Goal: Task Accomplishment & Management: Manage account settings

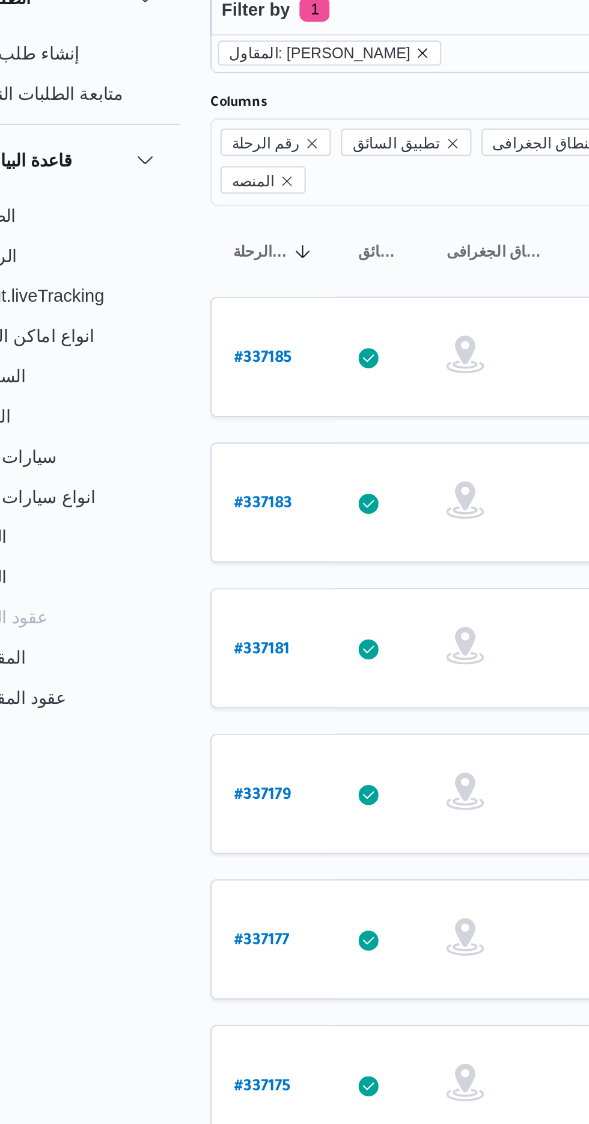
click at [261, 91] on icon "remove selected entity" at bounding box center [257, 91] width 7 height 7
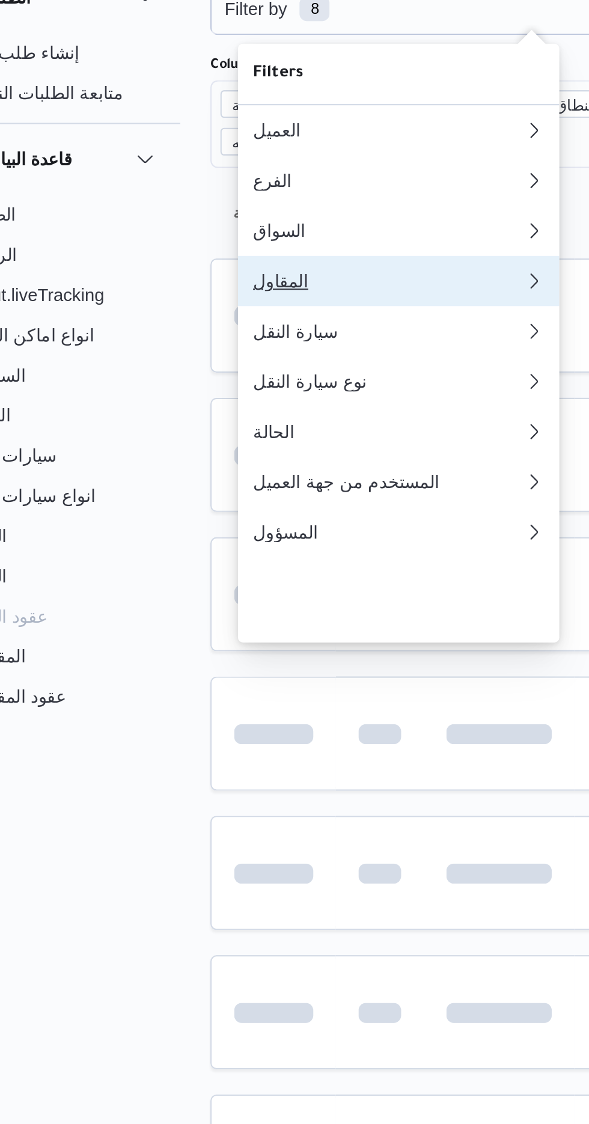
click at [240, 206] on div "المقاول" at bounding box center [239, 201] width 125 height 10
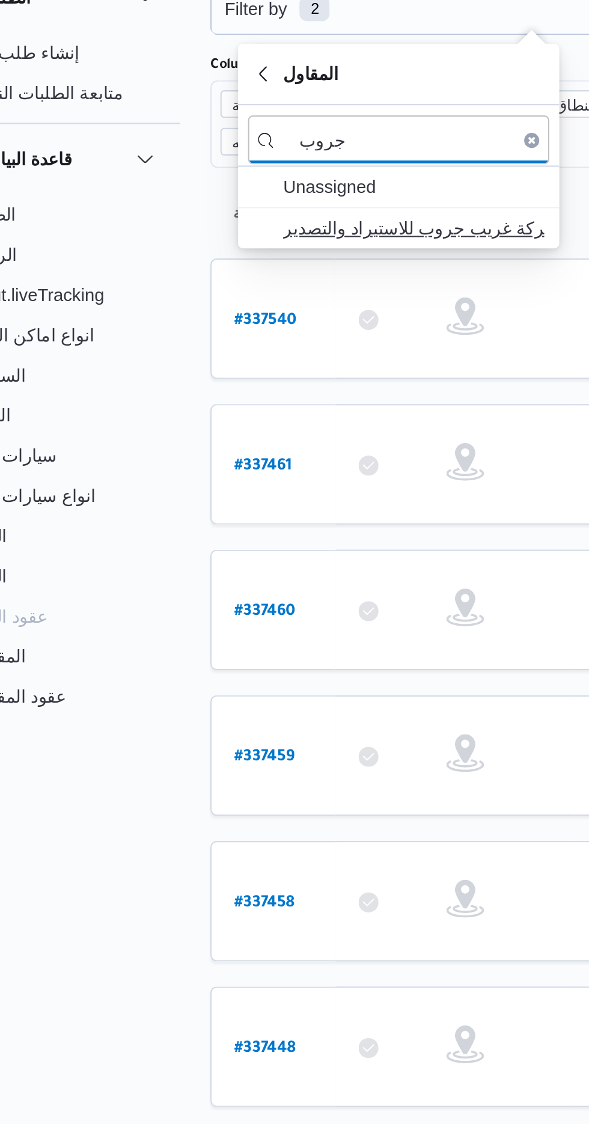
type input "جروب"
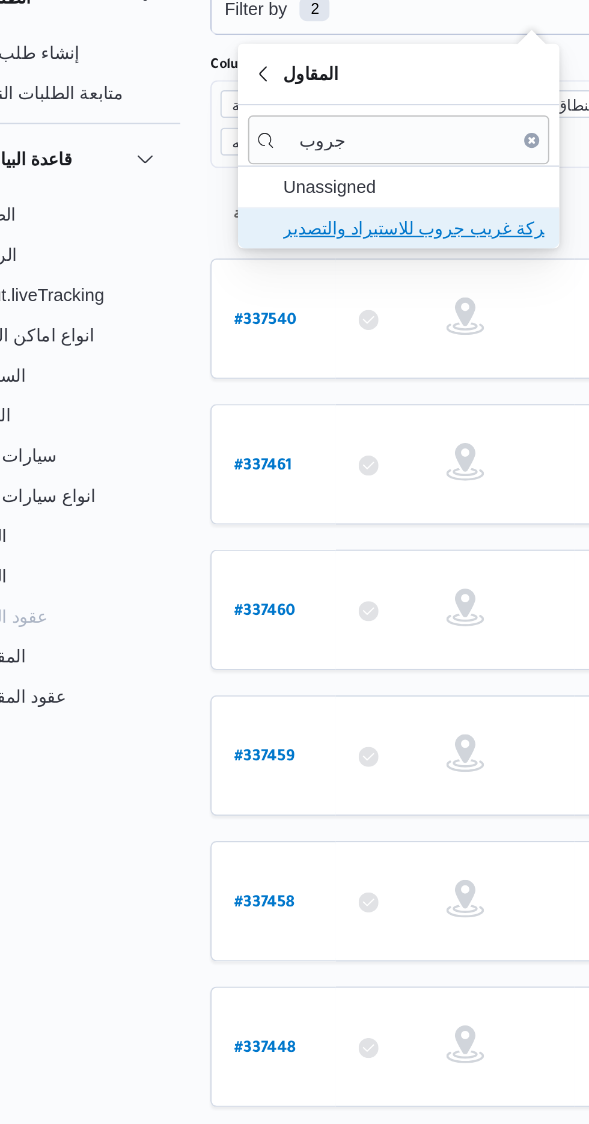
click at [279, 176] on span "شركة غريب جروب للاستيراد والتصدير" at bounding box center [253, 175] width 125 height 14
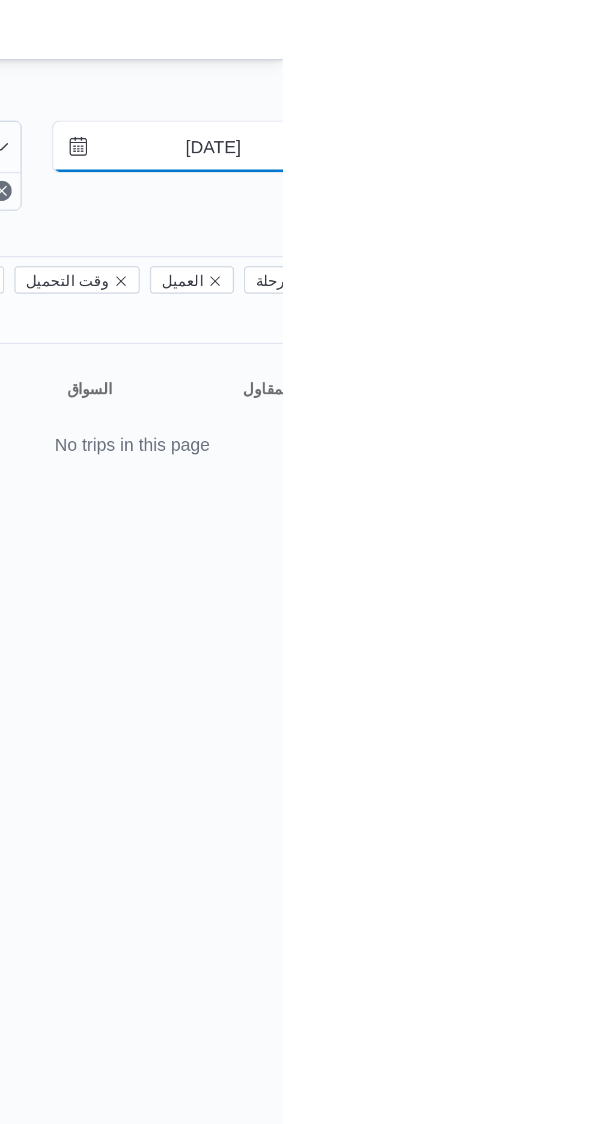
click at [555, 72] on input "[DATE]" at bounding box center [547, 70] width 136 height 24
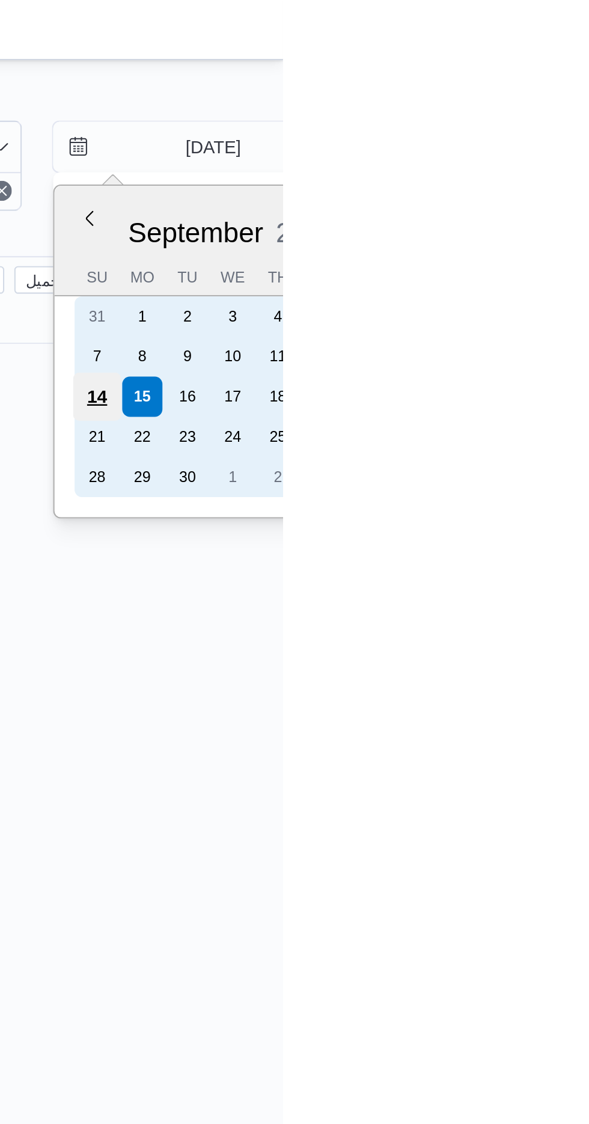
click at [498, 186] on div "14" at bounding box center [500, 190] width 23 height 23
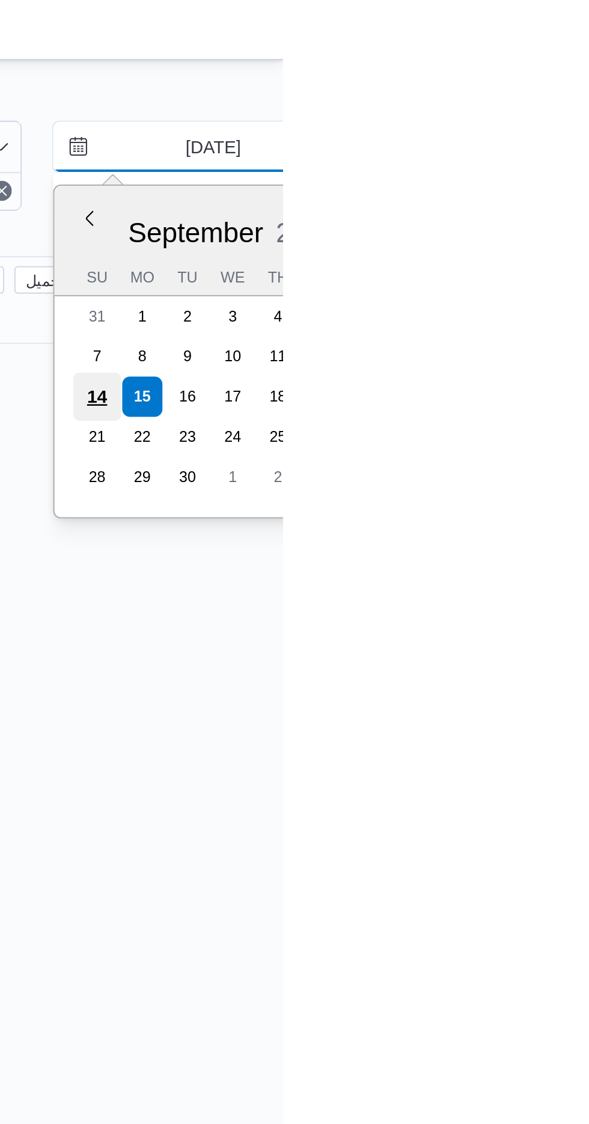
type input "[DATE]"
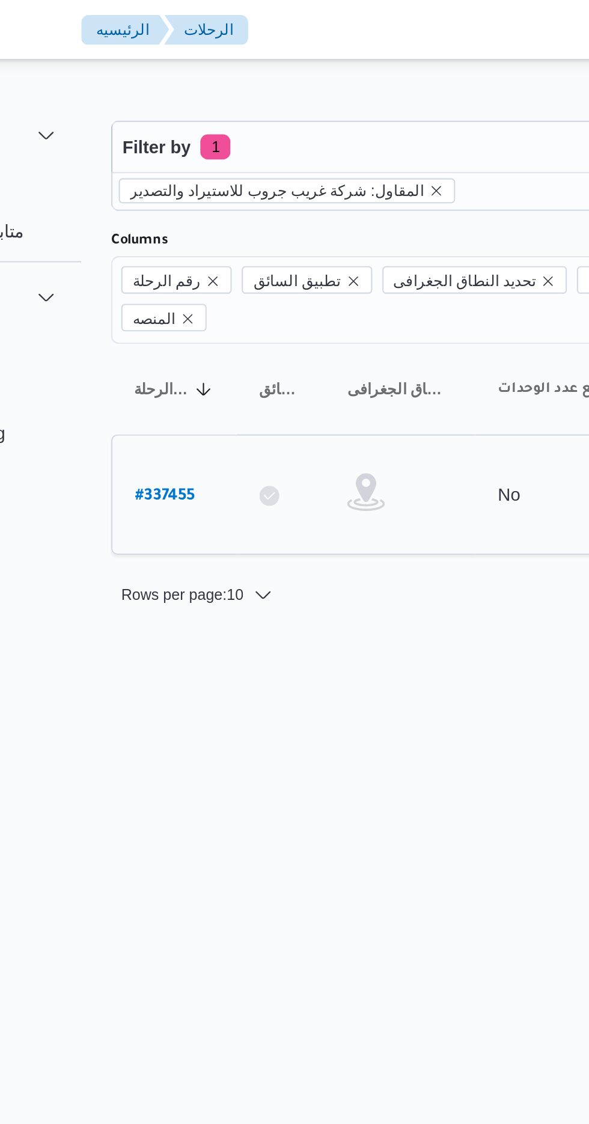
click at [188, 234] on b "# 337455" at bounding box center [182, 238] width 29 height 8
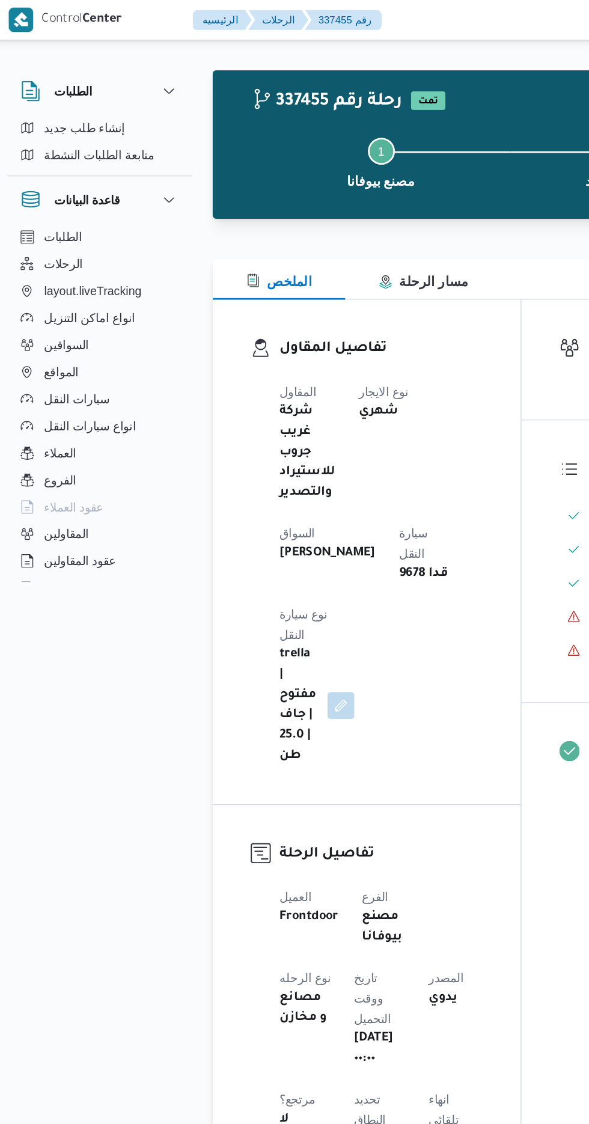
scroll to position [4, 0]
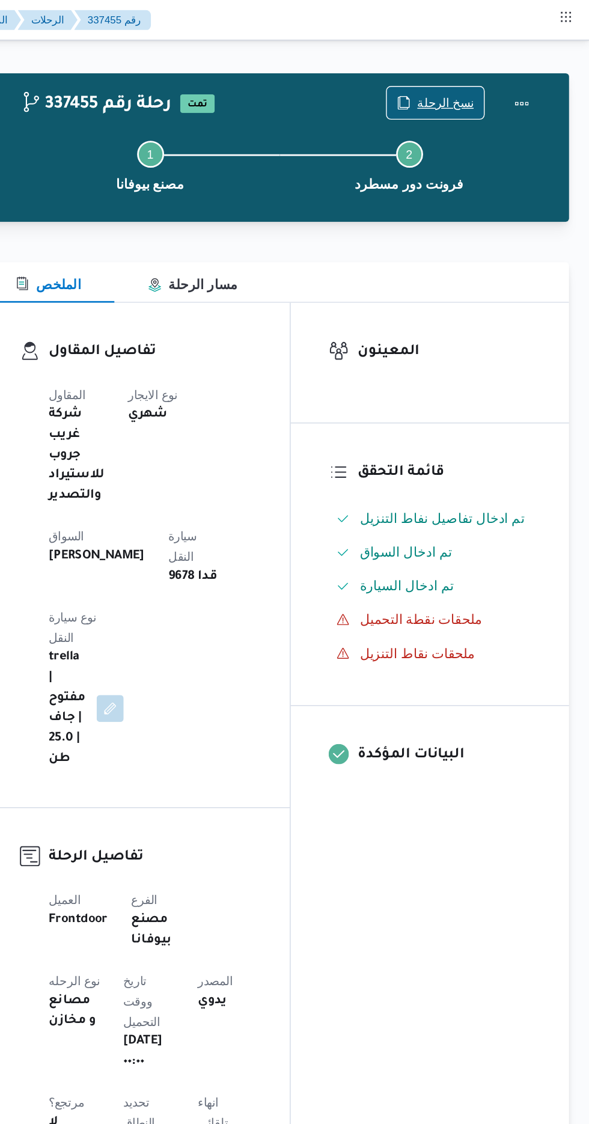
click at [486, 76] on span "نسخ الرحلة" at bounding box center [486, 73] width 40 height 14
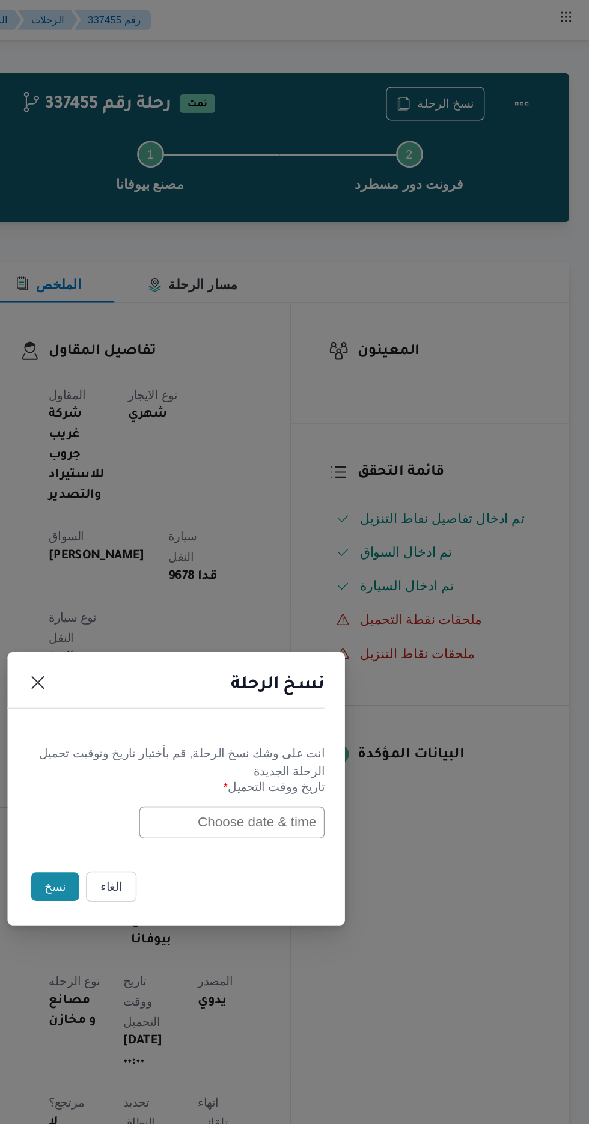
click at [329, 586] on input "text" at bounding box center [334, 586] width 132 height 23
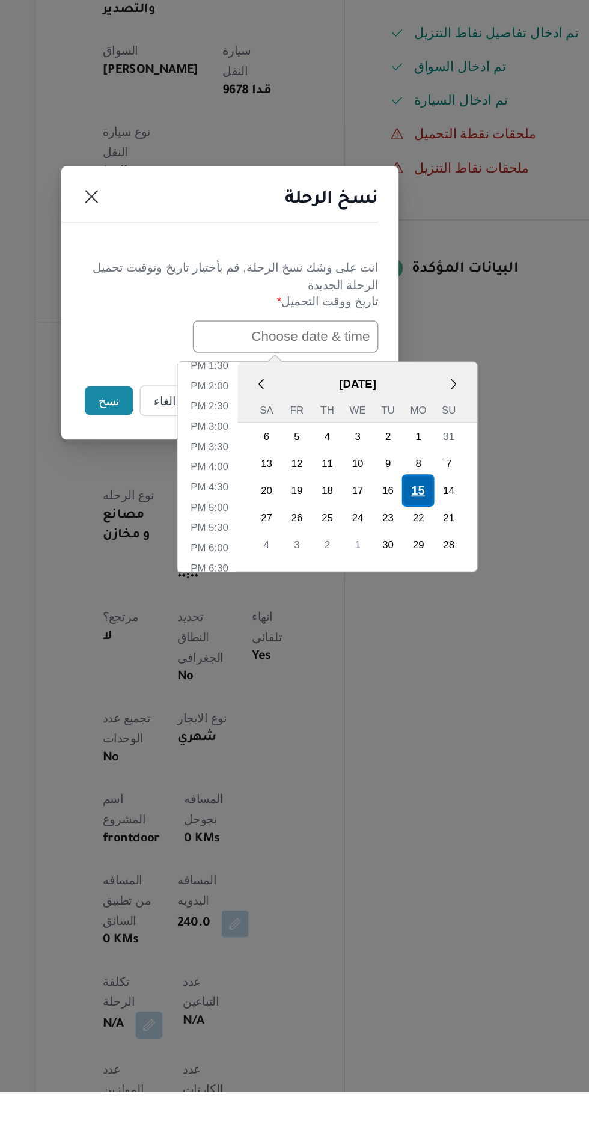
click at [431, 693] on div "15" at bounding box center [428, 695] width 23 height 23
type input "[DATE] 12:00AM"
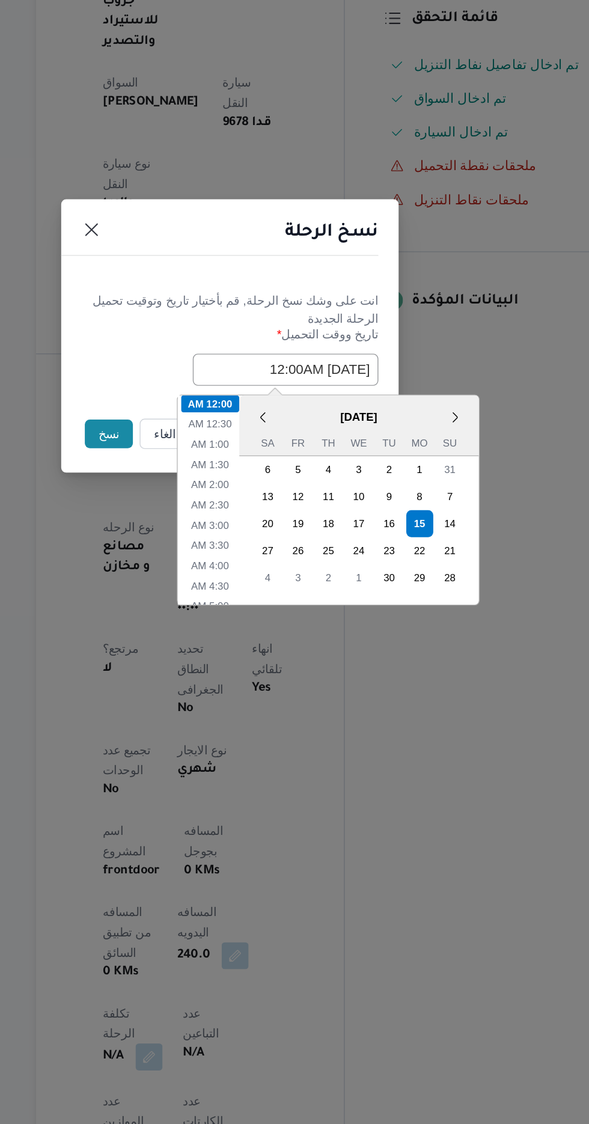
click at [198, 635] on button "نسخ" at bounding box center [208, 632] width 34 height 20
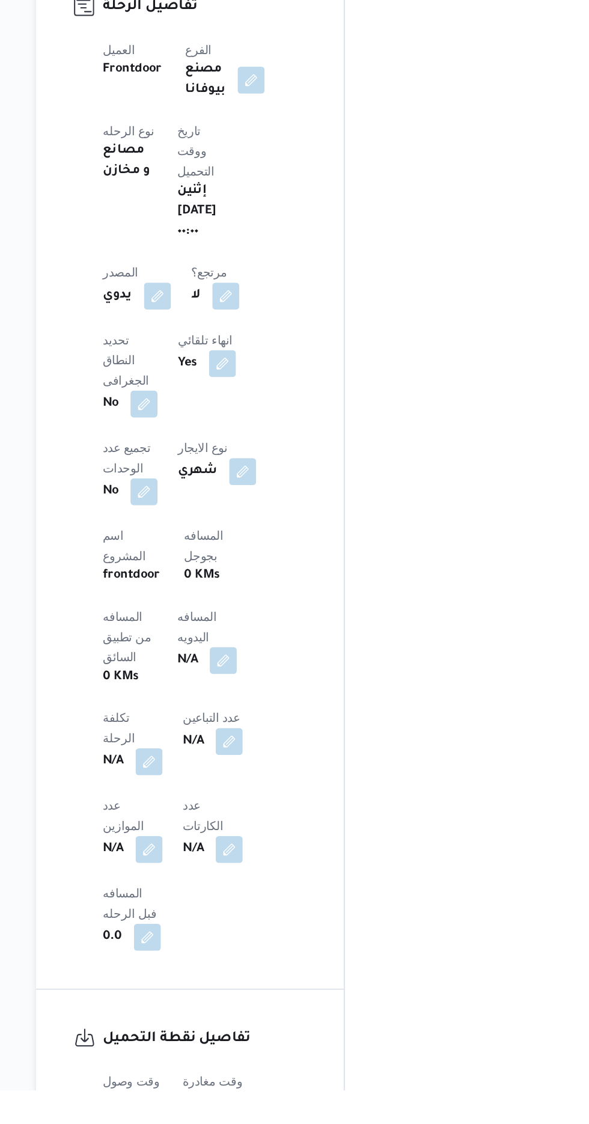
scroll to position [273, 0]
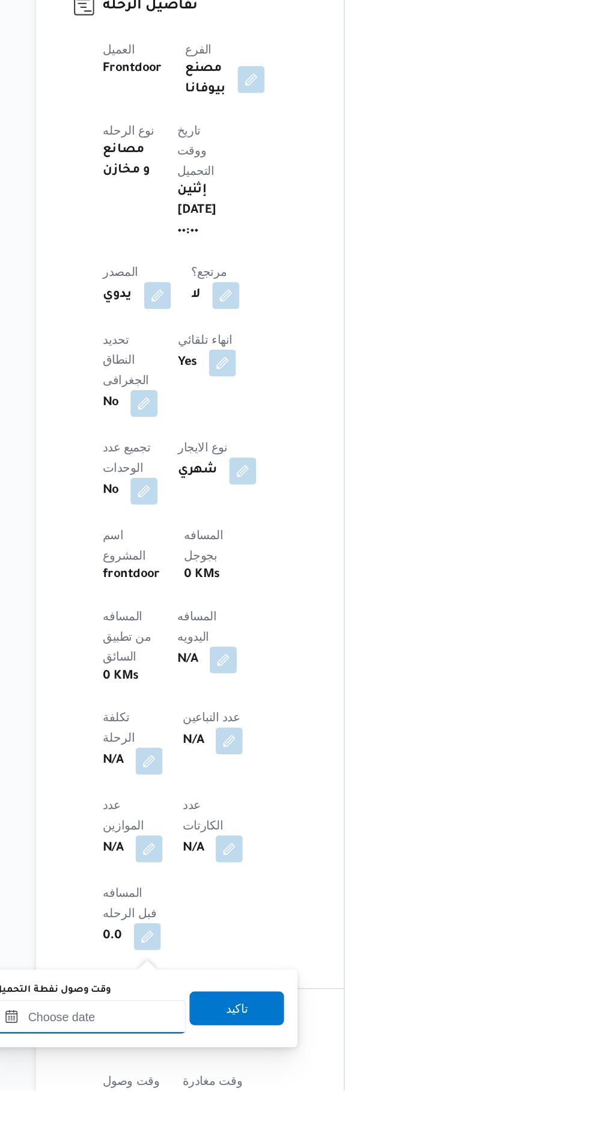
click at [213, 1066] on input "وقت وصول نفطة التحميل" at bounding box center [195, 1072] width 136 height 24
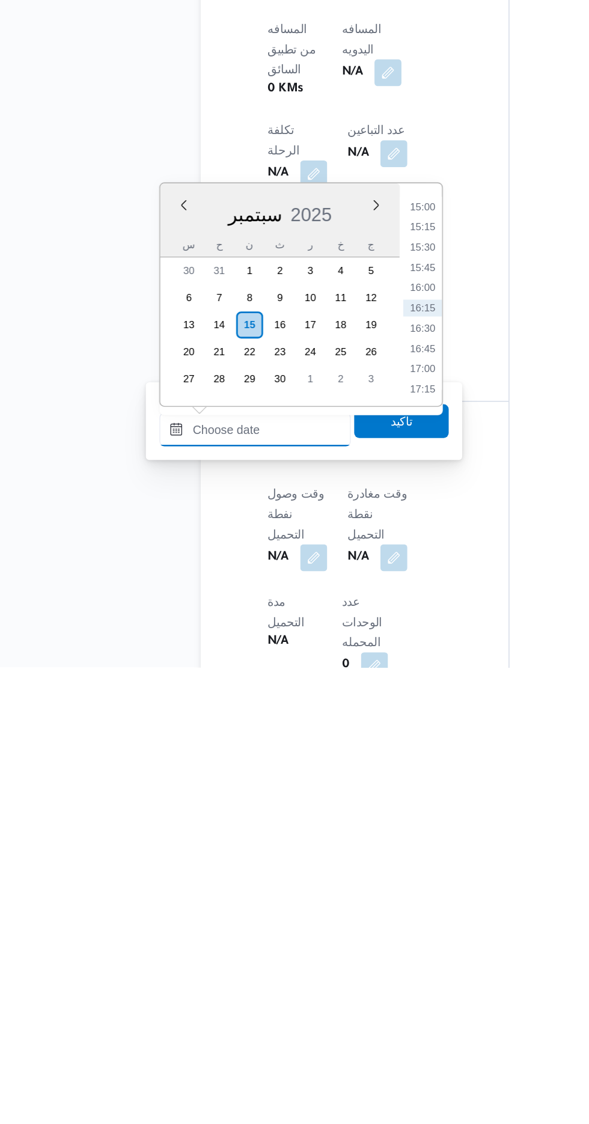
scroll to position [428, 0]
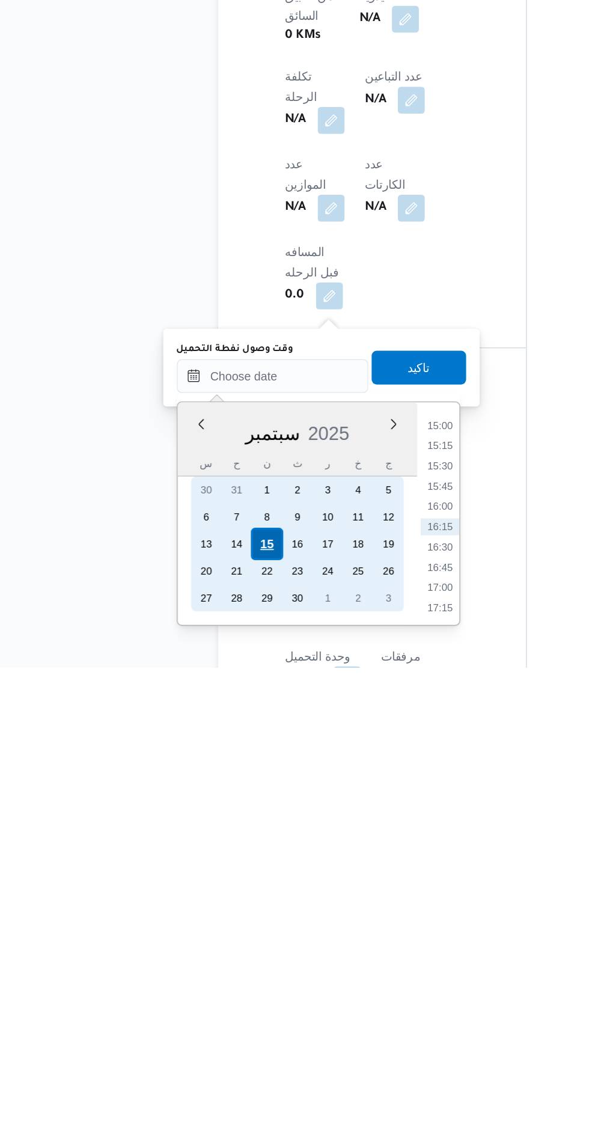
click at [192, 1036] on div "15" at bounding box center [190, 1036] width 23 height 23
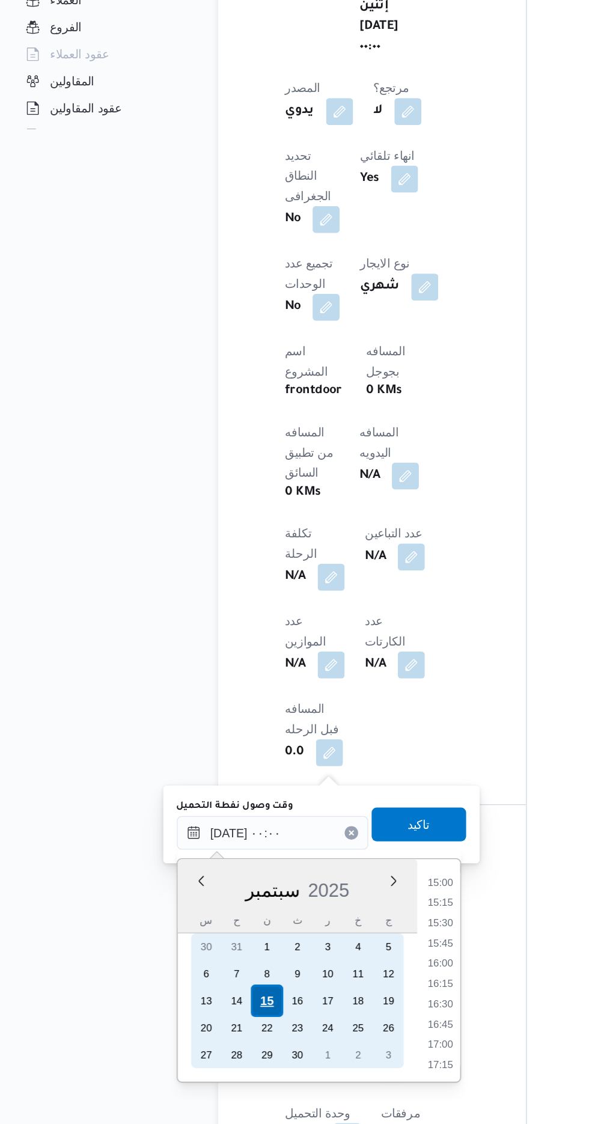
scroll to position [0, 0]
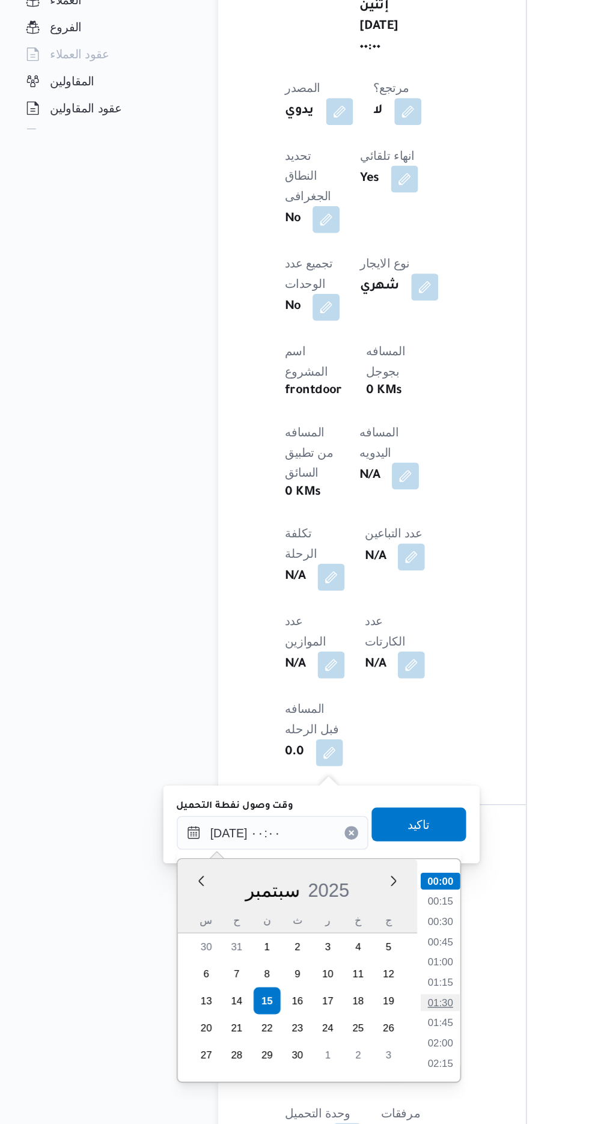
click at [320, 1036] on li "01:30" at bounding box center [315, 1037] width 28 height 12
type input "[DATE] ٠١:٣٠"
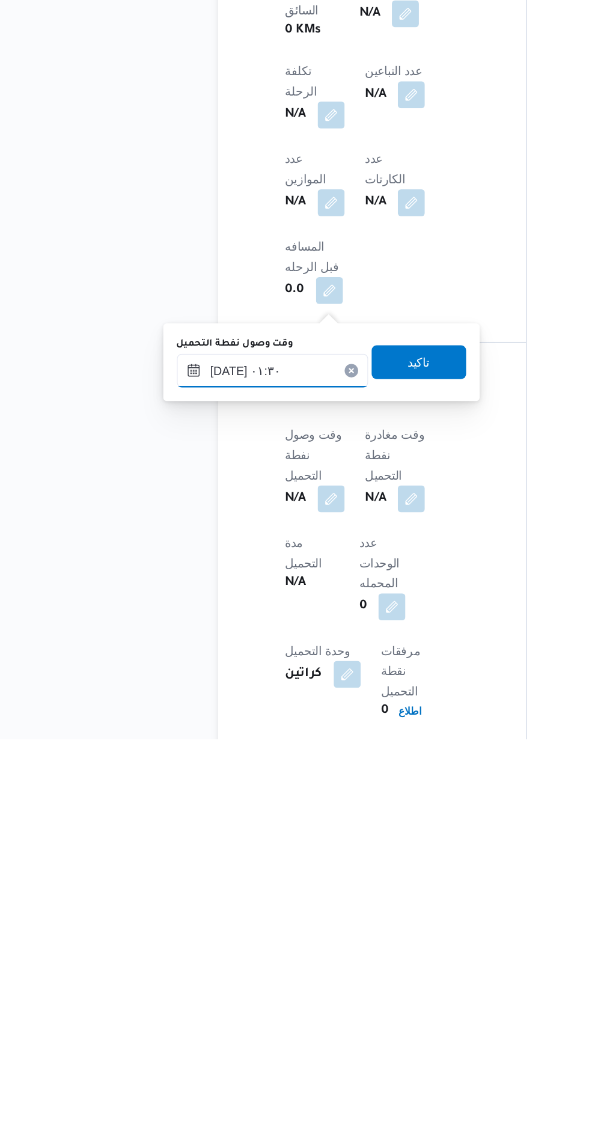
scroll to position [483, 0]
click at [307, 856] on span "تاكيد" at bounding box center [300, 855] width 16 height 14
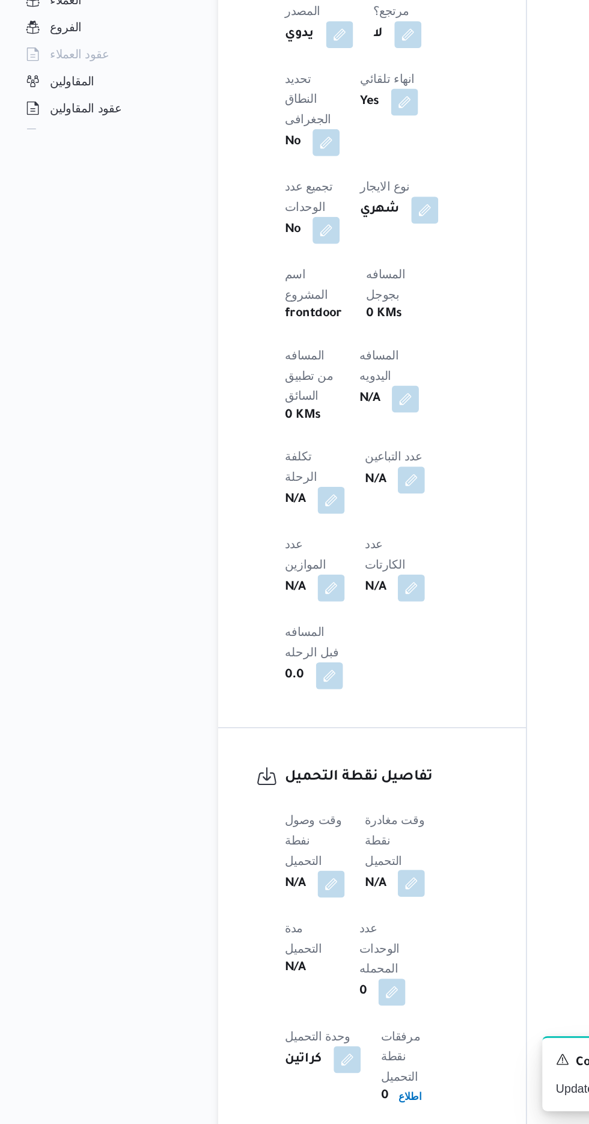
click at [292, 943] on button "button" at bounding box center [293, 952] width 19 height 19
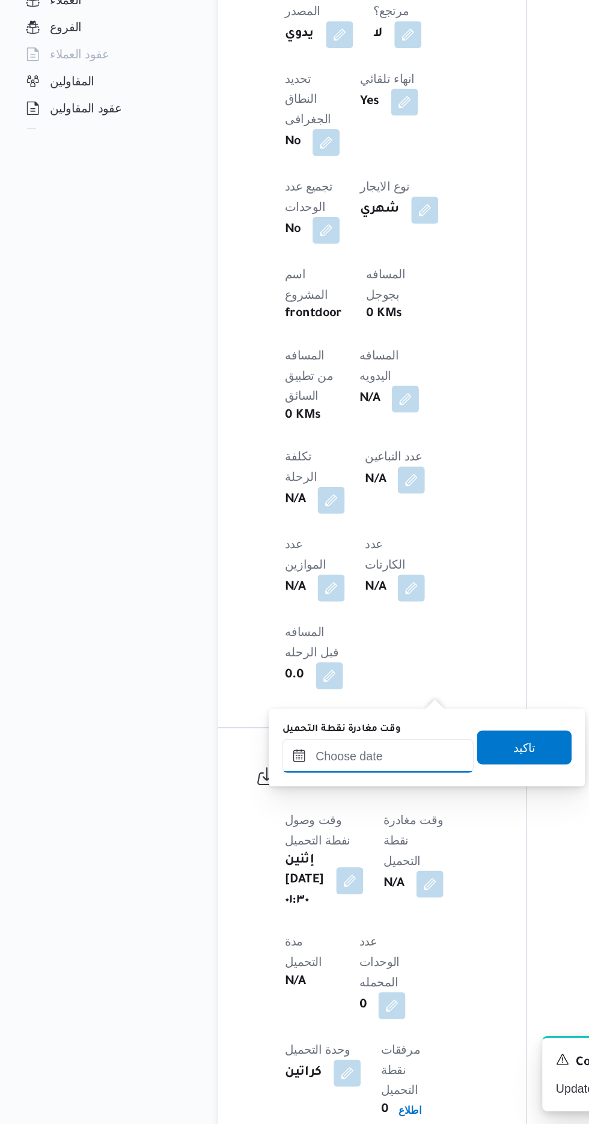
click at [287, 861] on input "وقت مغادرة نقطة التحميل" at bounding box center [270, 861] width 136 height 24
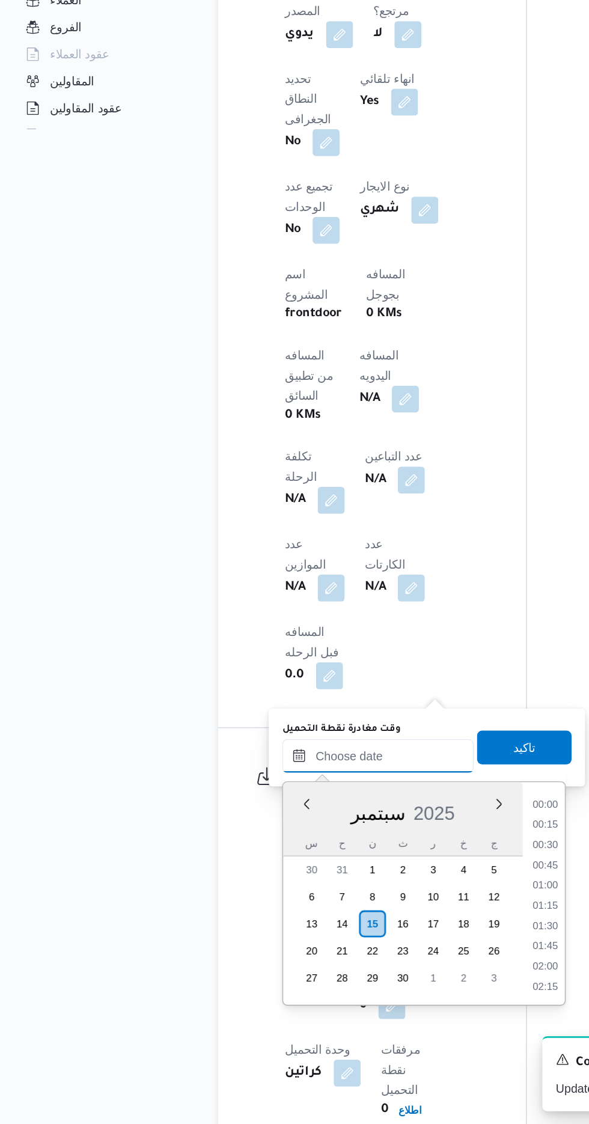
scroll to position [864, 0]
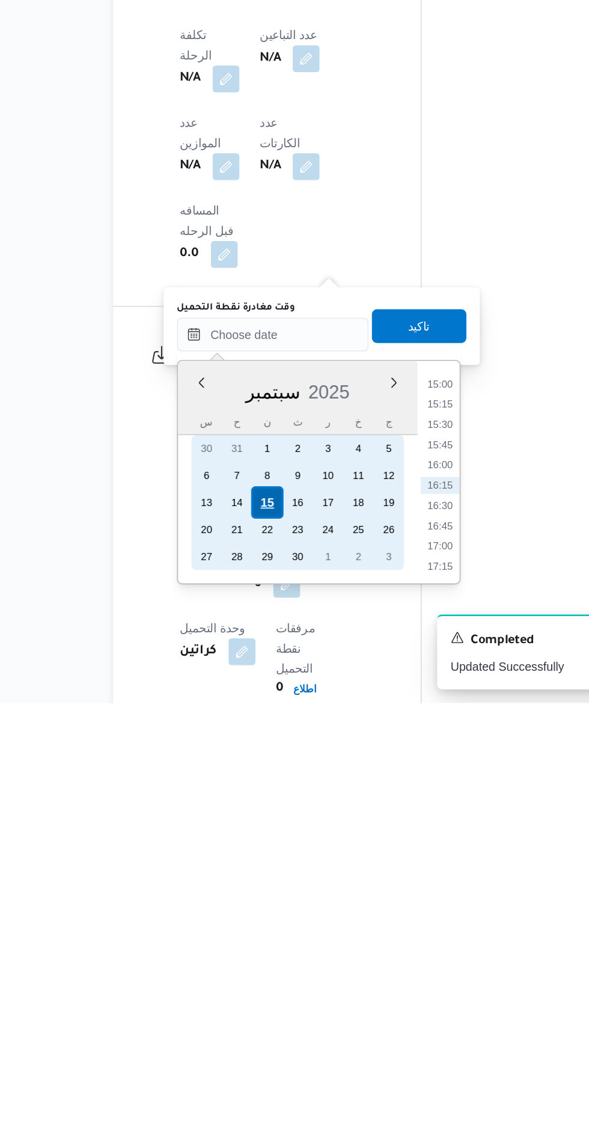
click at [266, 979] on div "15" at bounding box center [265, 981] width 23 height 23
type input "[DATE] ٠٠:٠٠"
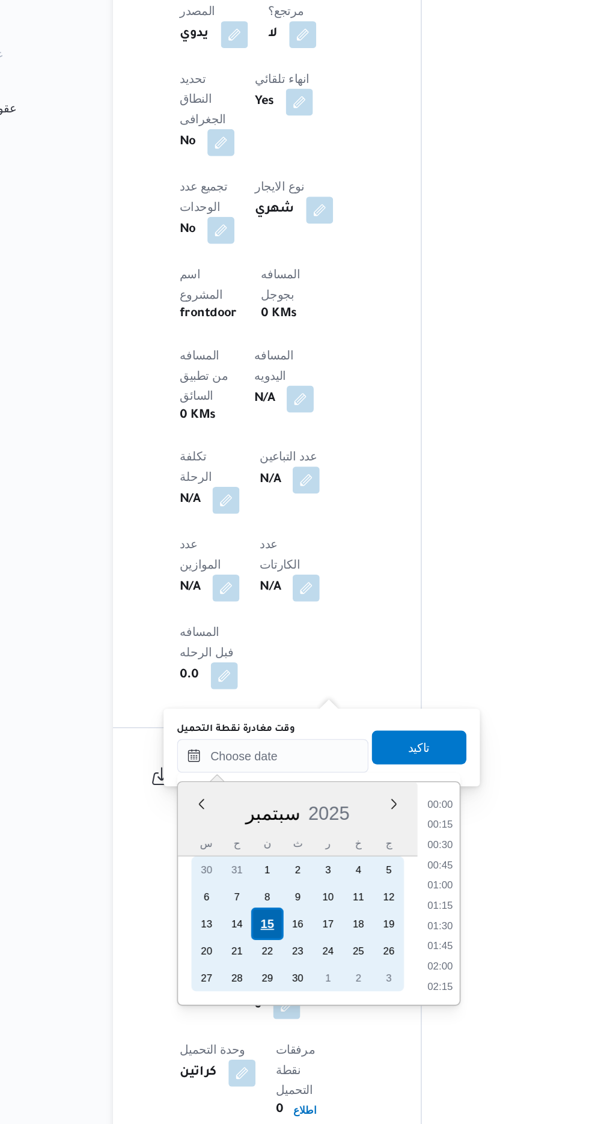
click at [266, 980] on div "15" at bounding box center [265, 981] width 23 height 23
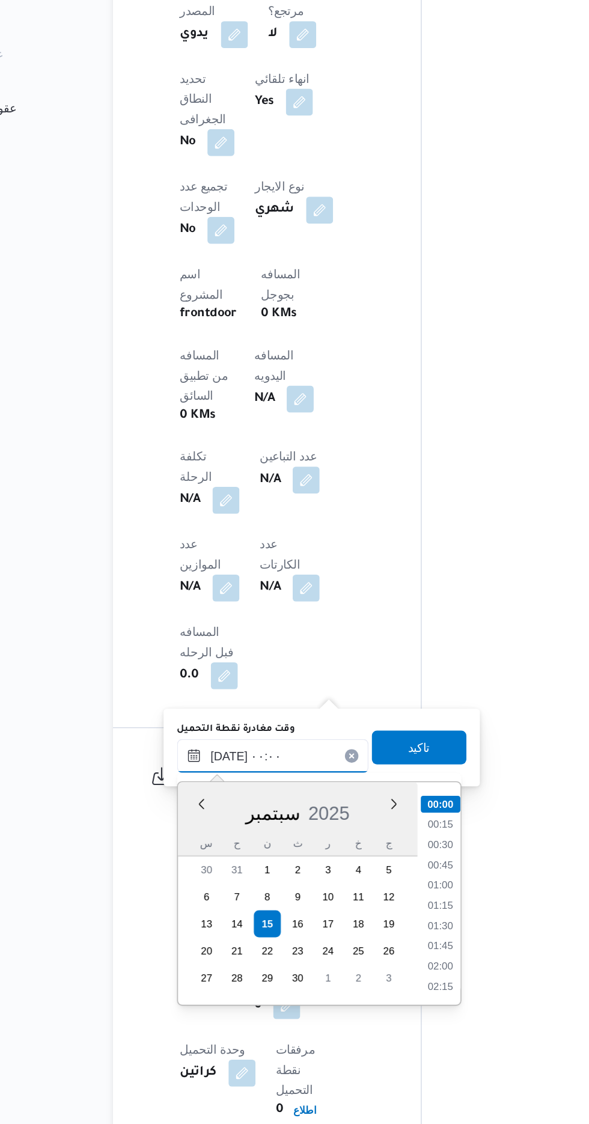
click at [212, 869] on input "[DATE] ٠٠:٠٠" at bounding box center [270, 861] width 136 height 24
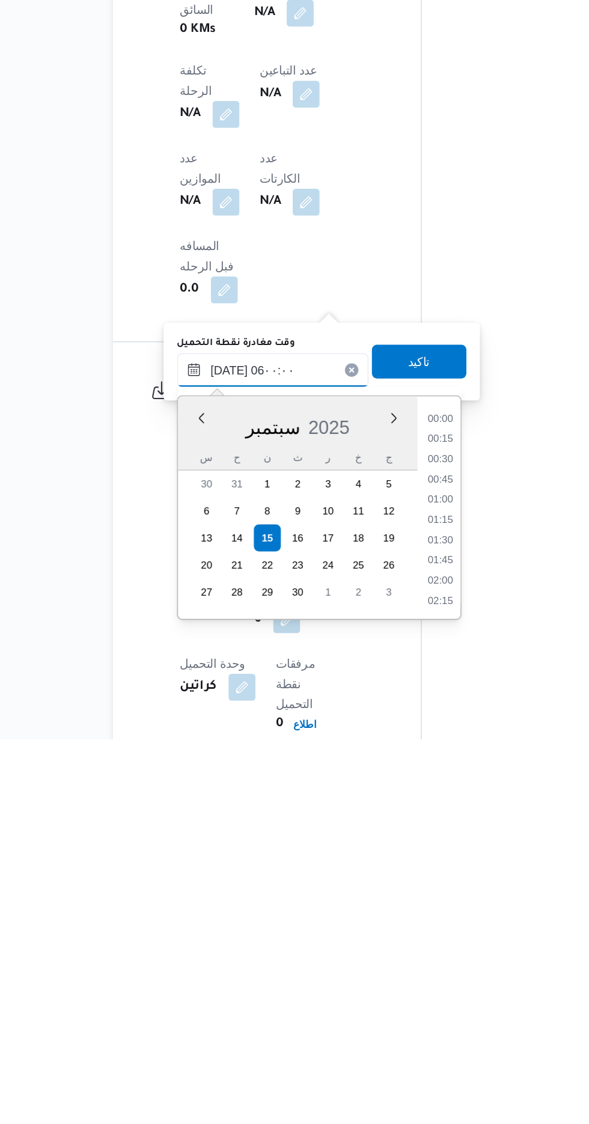
scroll to position [220, 0]
click at [388, 995] on li "05:30" at bounding box center [390, 993] width 28 height 12
type input "[DATE] ٠٥:٣٠"
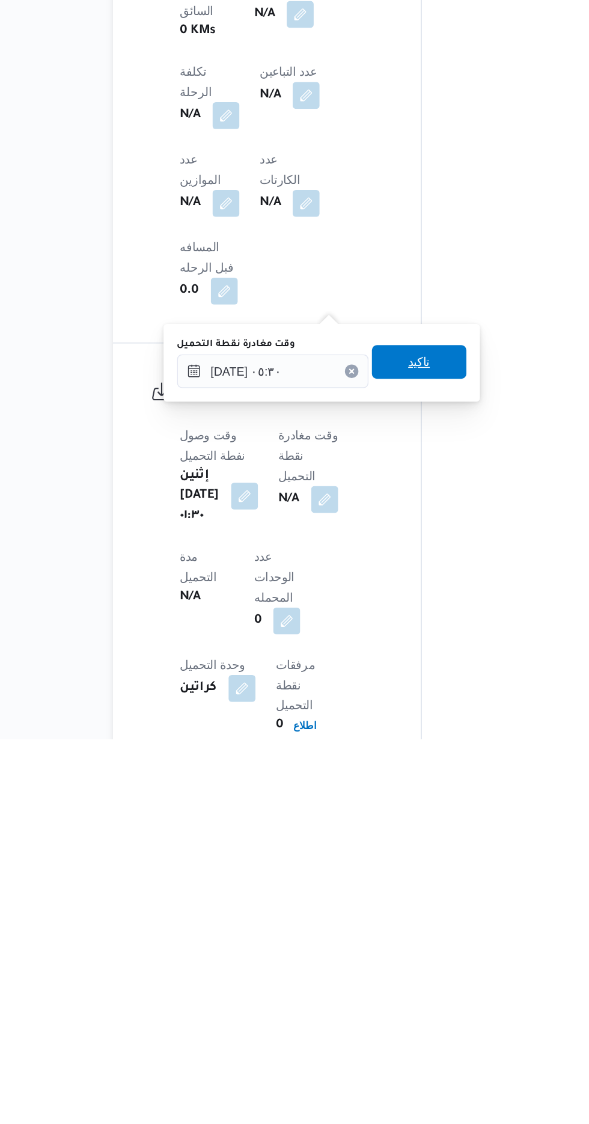
click at [392, 864] on span "تاكيد" at bounding box center [374, 855] width 67 height 24
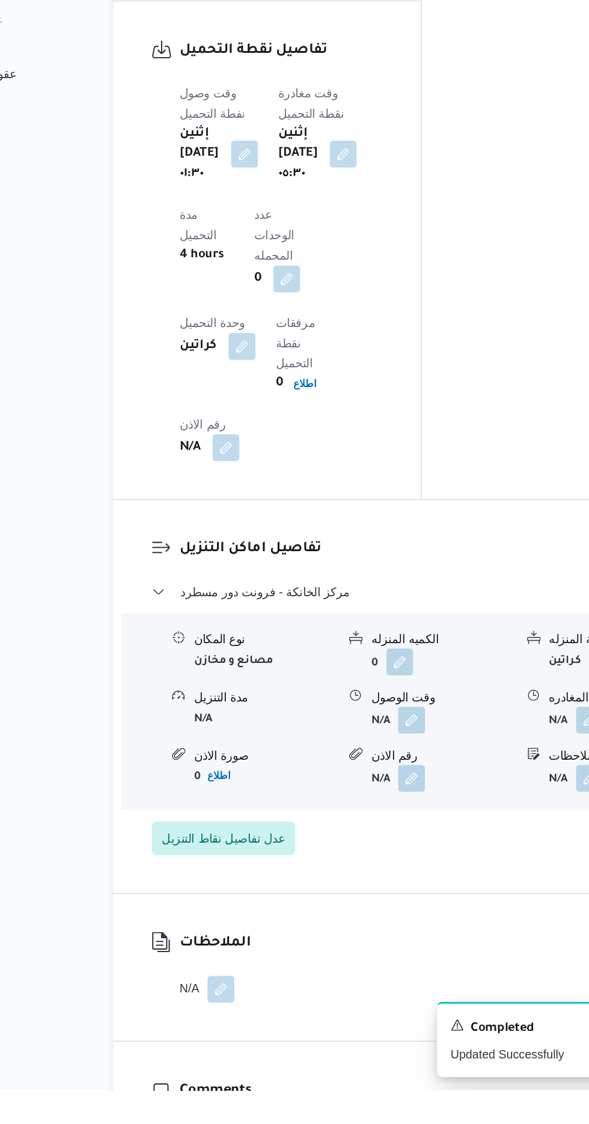
scroll to position [984, 0]
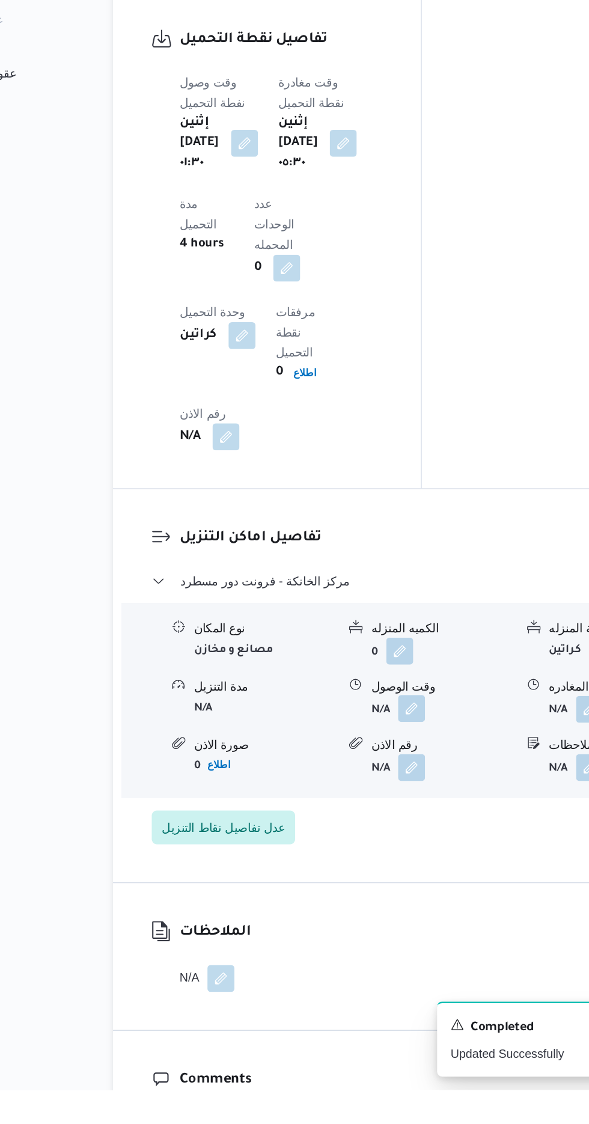
click at [371, 843] on button "button" at bounding box center [368, 852] width 19 height 19
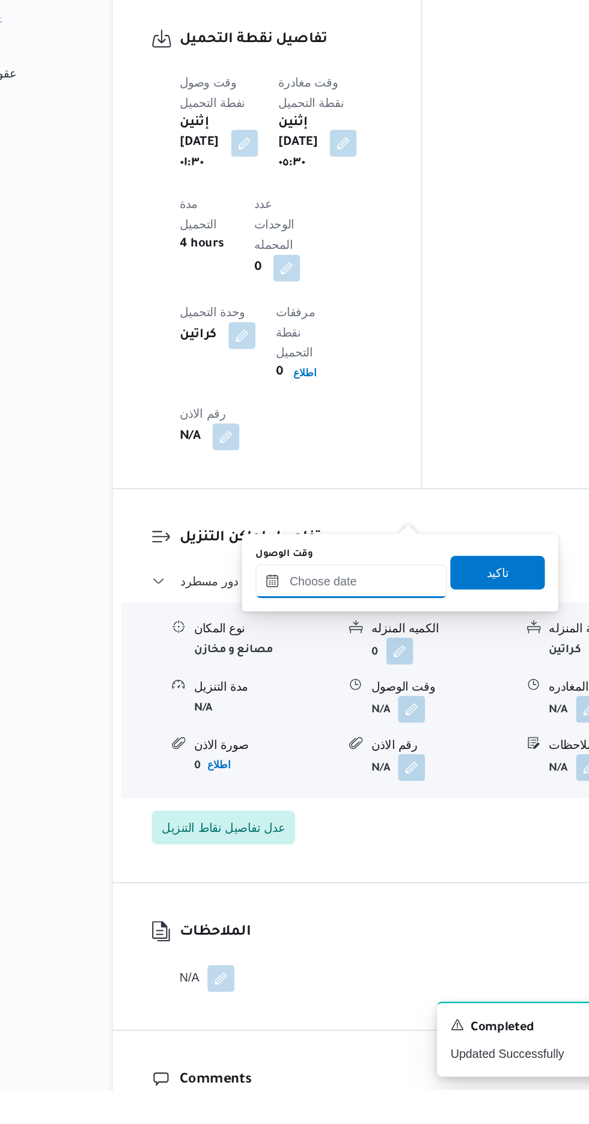
click at [344, 761] on input "وقت الوصول" at bounding box center [326, 762] width 136 height 24
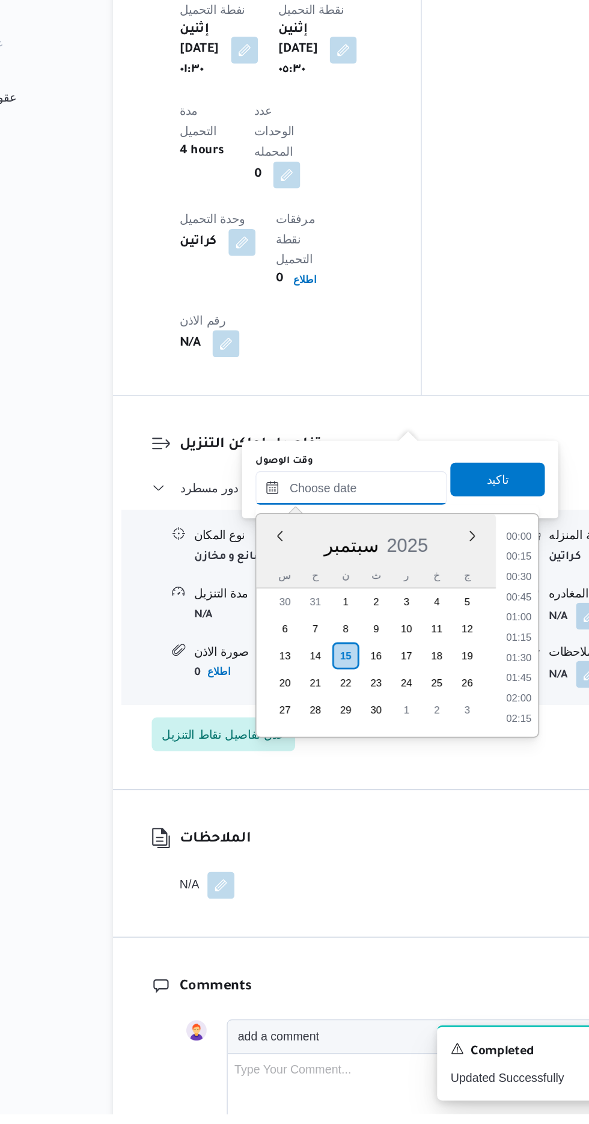
scroll to position [864, 0]
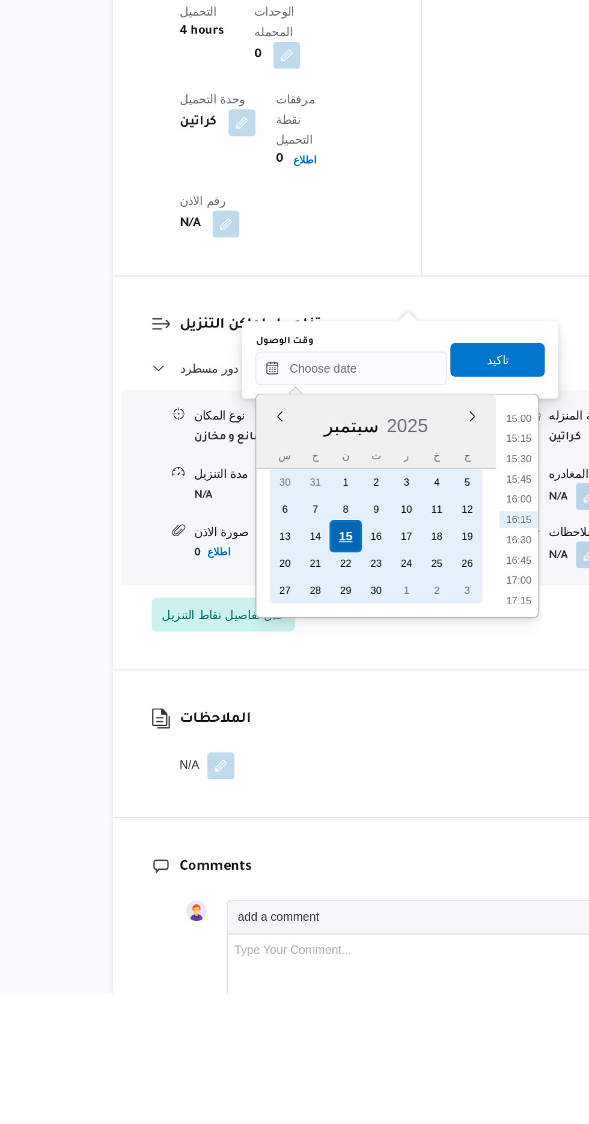
click at [318, 796] on div "15" at bounding box center [322, 798] width 23 height 23
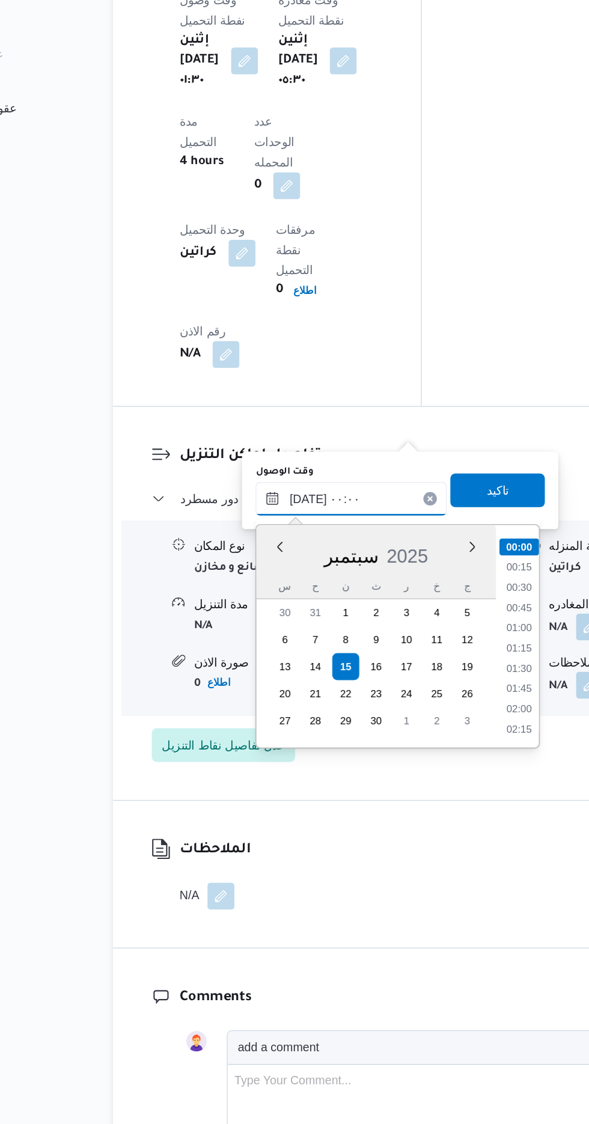
click at [265, 680] on input "[DATE] ٠٠:٠٠" at bounding box center [326, 678] width 136 height 24
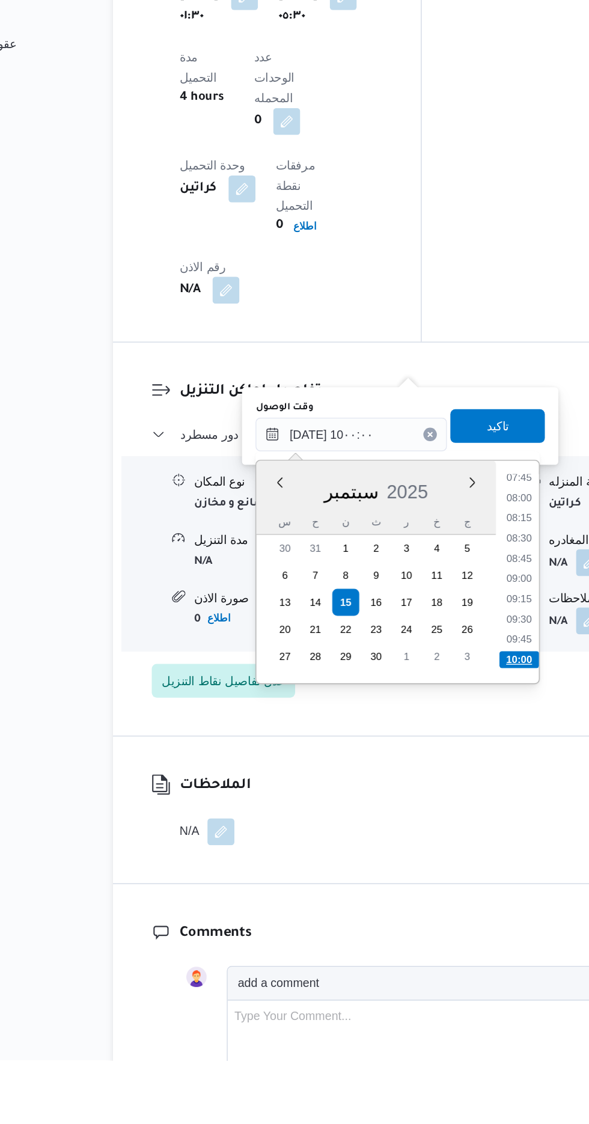
click at [442, 833] on li "10:00" at bounding box center [446, 839] width 28 height 12
type input "[DATE] ١٠:٠٠"
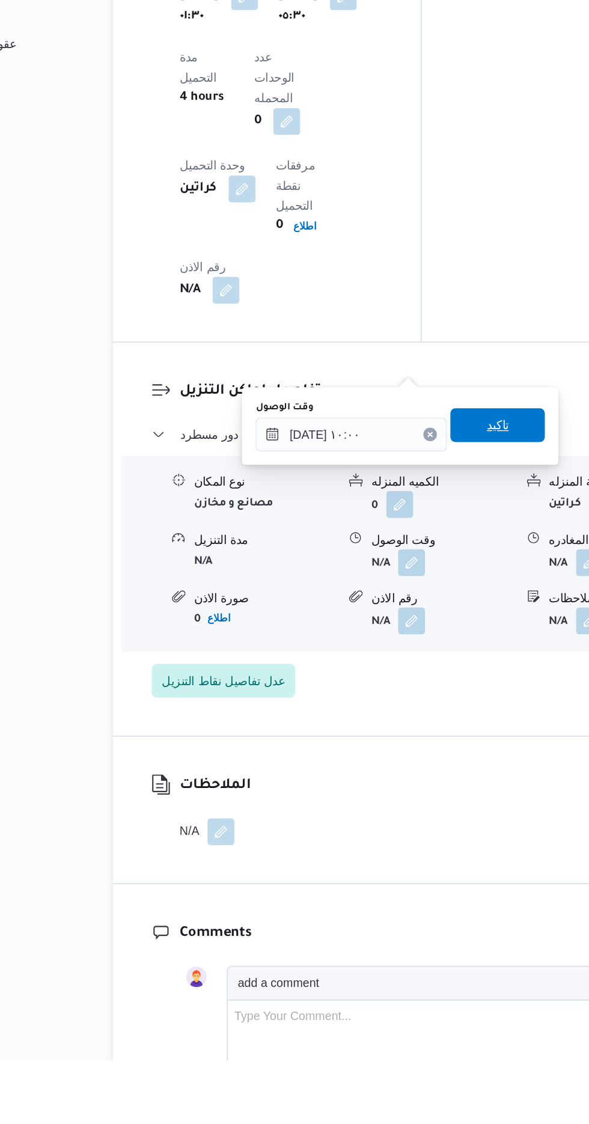
click at [438, 667] on span "تاكيد" at bounding box center [431, 671] width 16 height 14
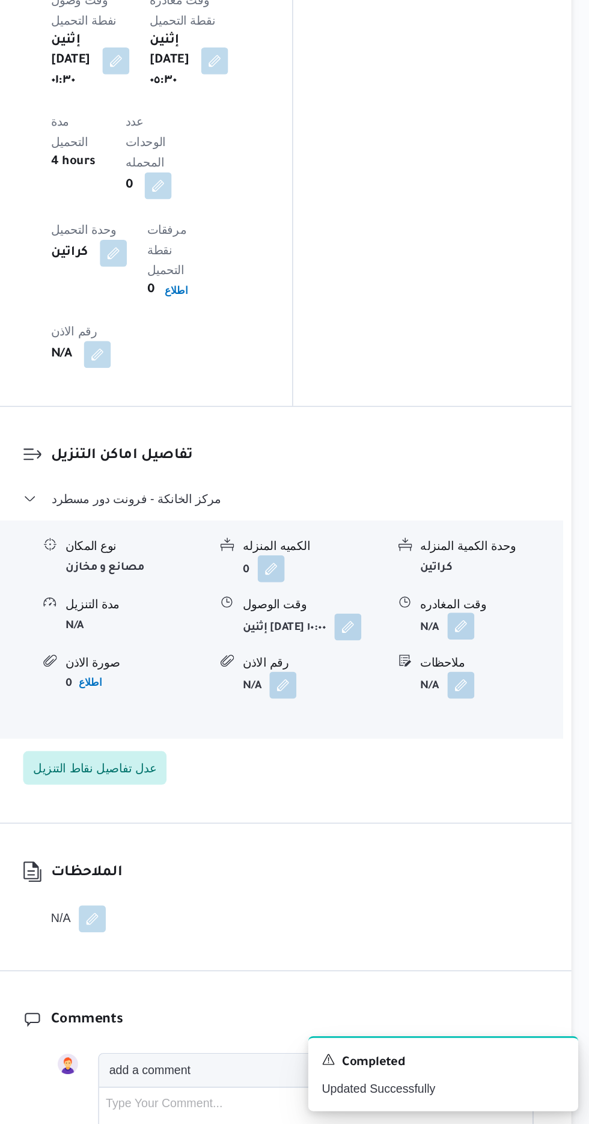
click at [494, 759] on button "button" at bounding box center [495, 768] width 19 height 19
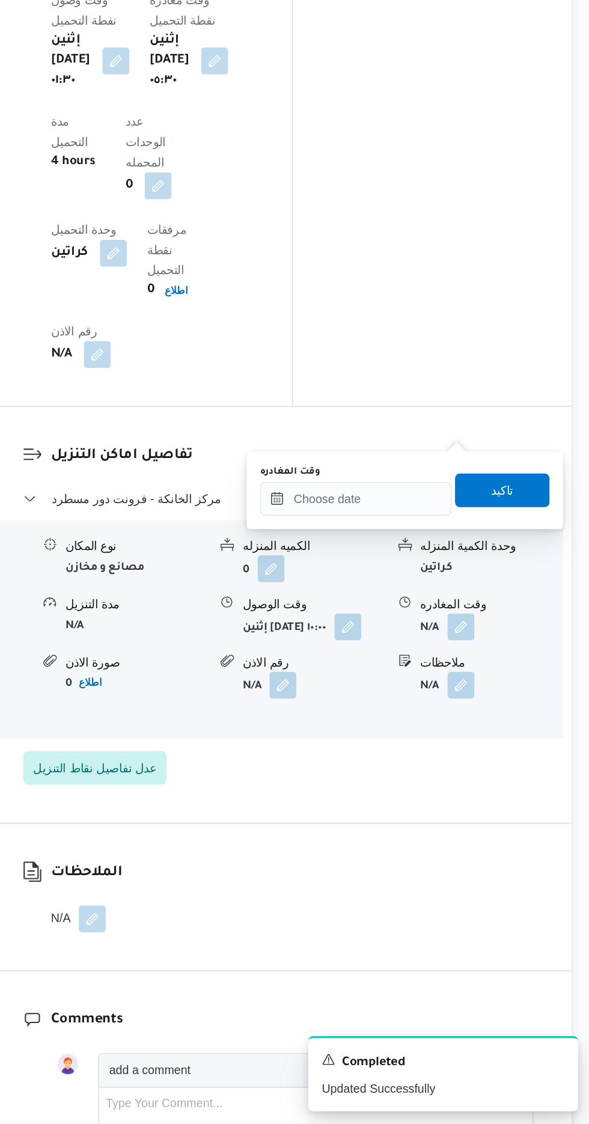
click at [455, 691] on div "You are in a dialog. To close this dialog, hit escape. وقت المغادره تاكيد" at bounding box center [455, 671] width 225 height 55
click at [449, 676] on input "وقت المغادره" at bounding box center [421, 678] width 136 height 24
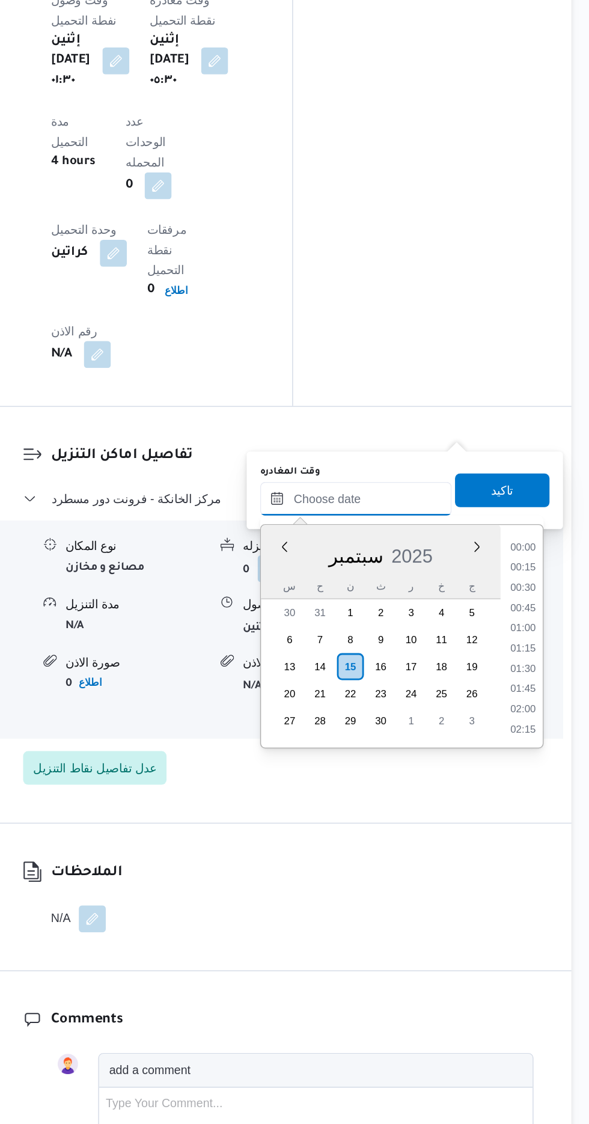
scroll to position [864, 0]
click at [542, 717] on li "15:00" at bounding box center [541, 714] width 28 height 12
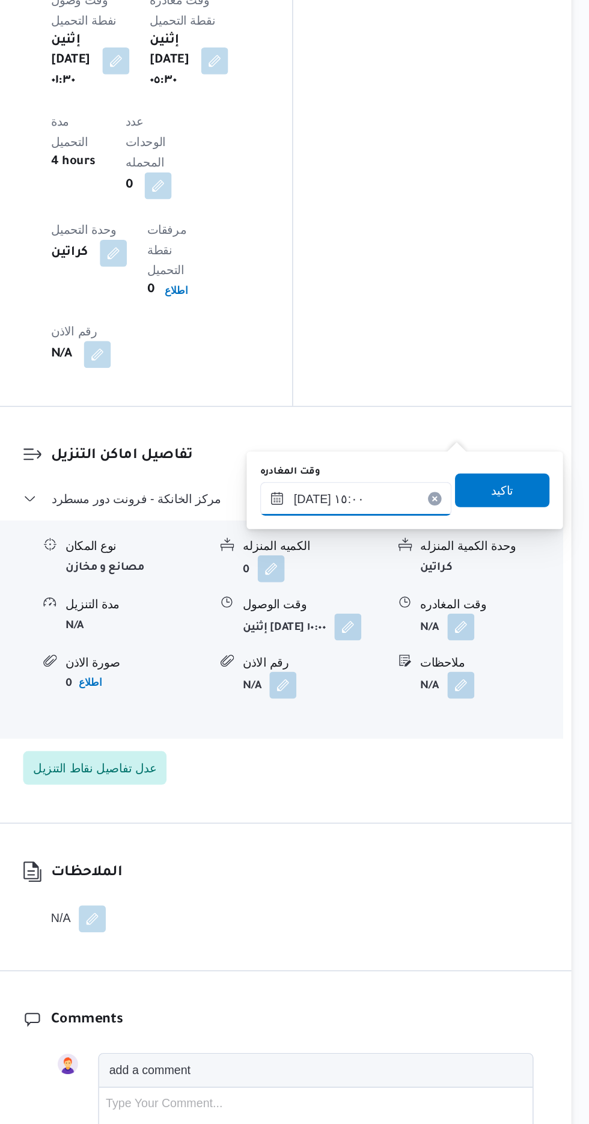
click at [438, 673] on input "[DATE] ١٥:٠٠" at bounding box center [421, 678] width 136 height 24
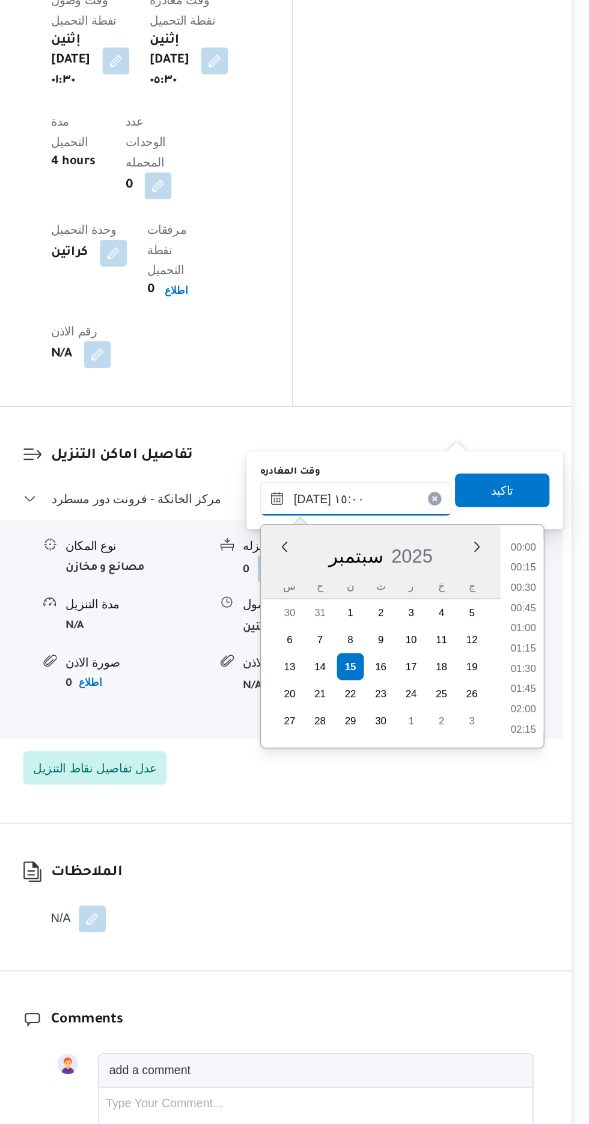
scroll to position [792, 0]
click at [540, 727] on li "14:00" at bounding box center [541, 728] width 28 height 12
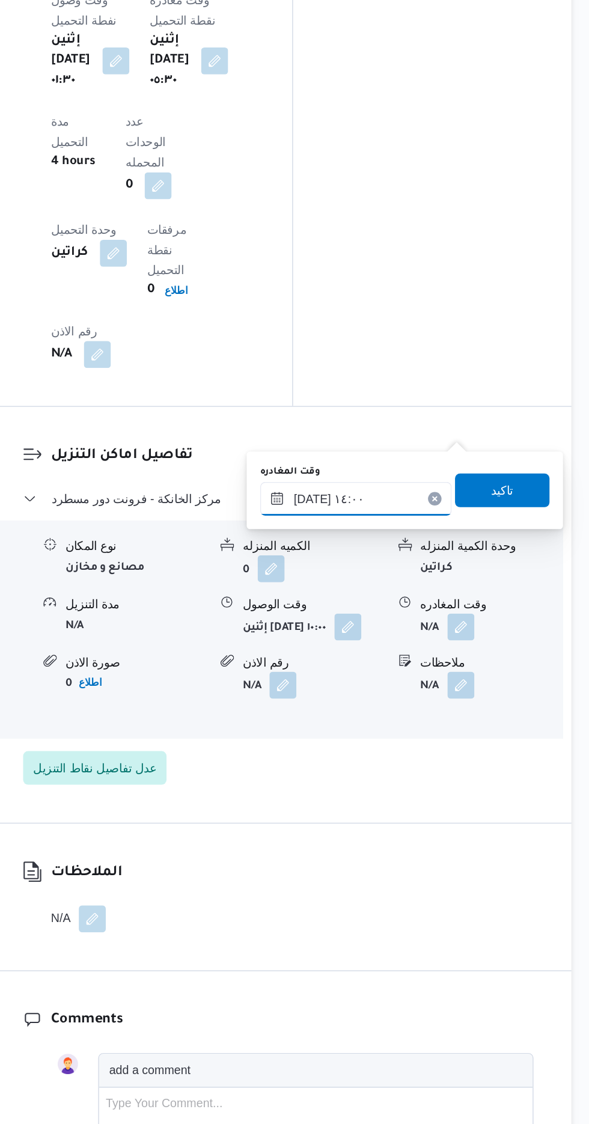
click at [454, 682] on input "[DATE] ١٤:٠٠" at bounding box center [421, 678] width 136 height 24
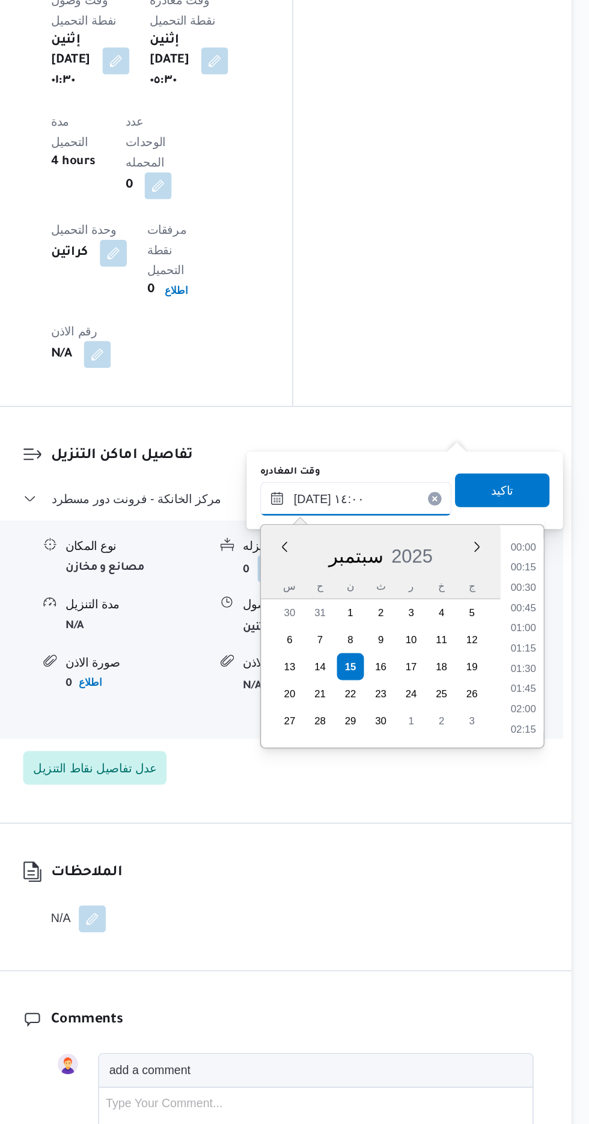
scroll to position [735, 0]
click at [537, 730] on li "13:00" at bounding box center [541, 728] width 28 height 12
type input "[DATE] ١٣:٠٠"
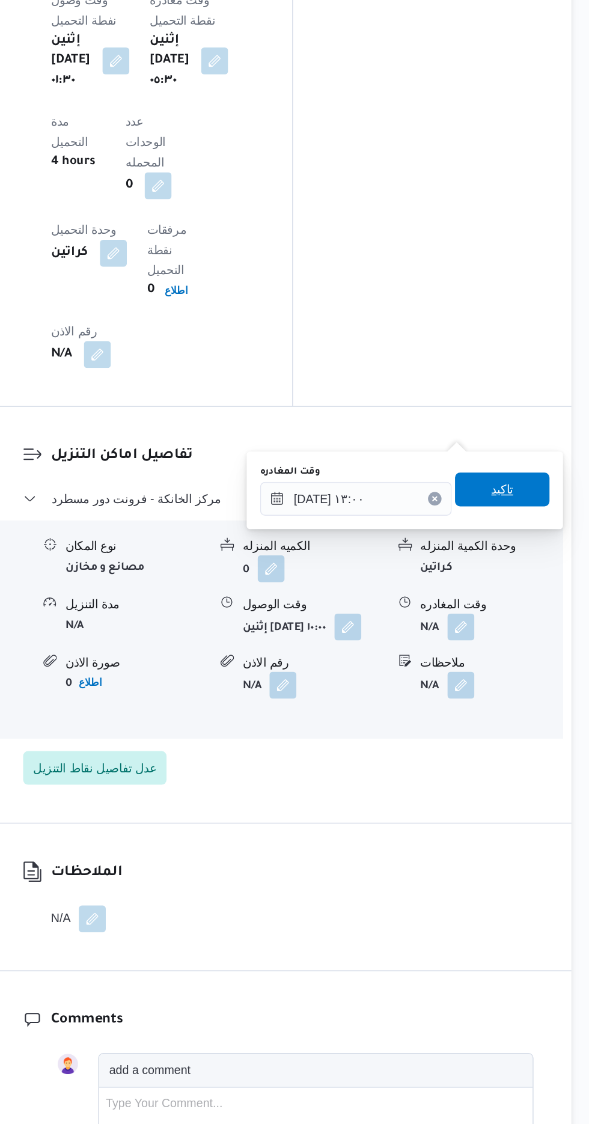
click at [533, 674] on span "تاكيد" at bounding box center [526, 671] width 16 height 14
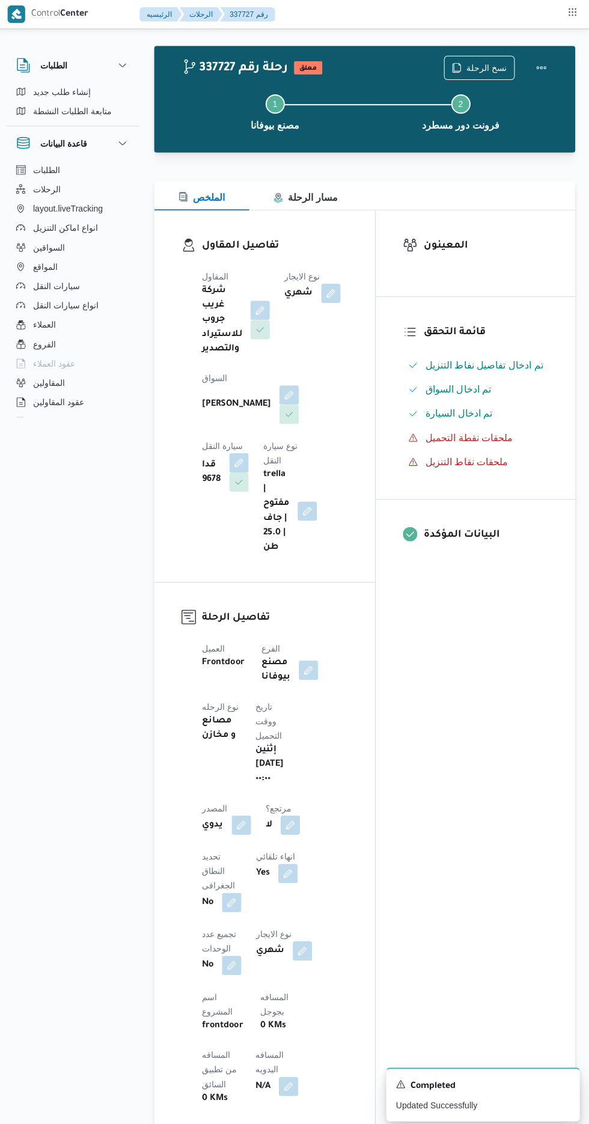
scroll to position [0, 0]
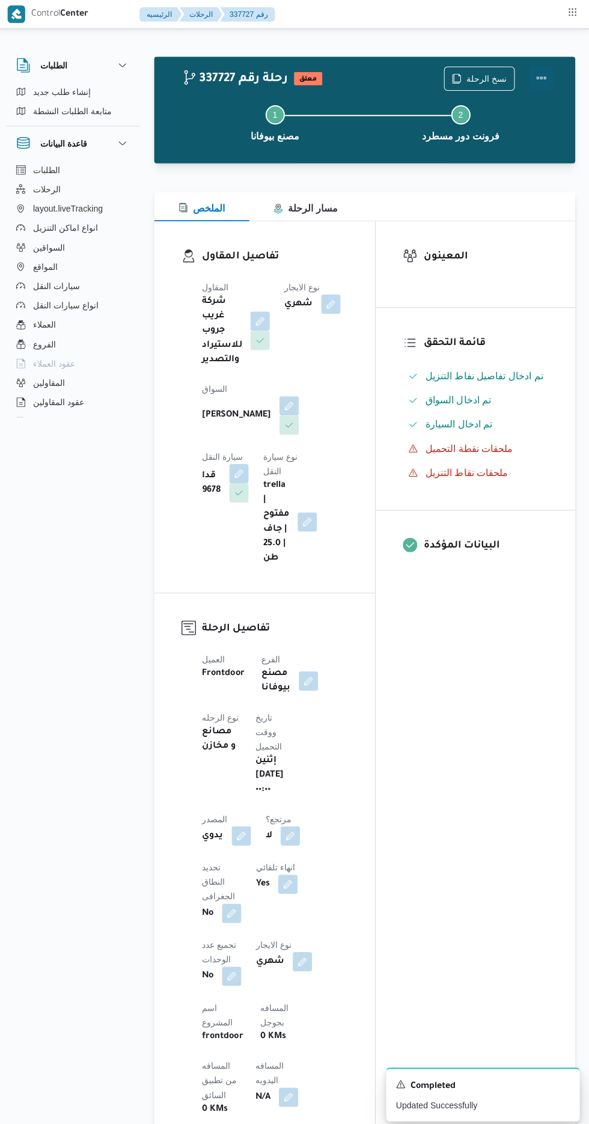
click at [546, 80] on button "Actions" at bounding box center [541, 78] width 24 height 24
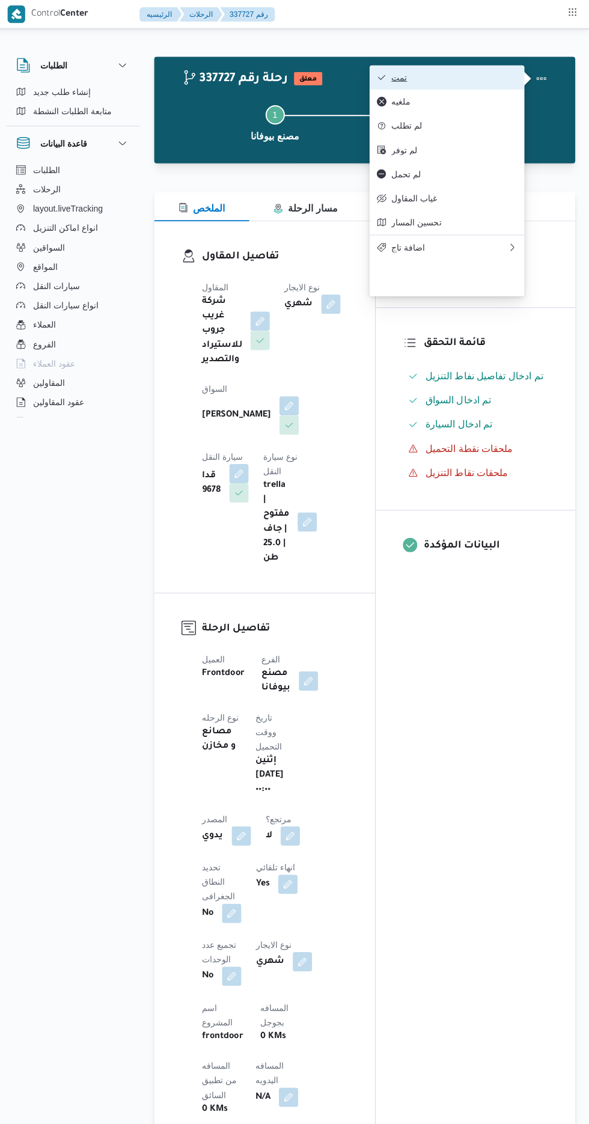
click at [485, 73] on span "تمت" at bounding box center [454, 77] width 125 height 10
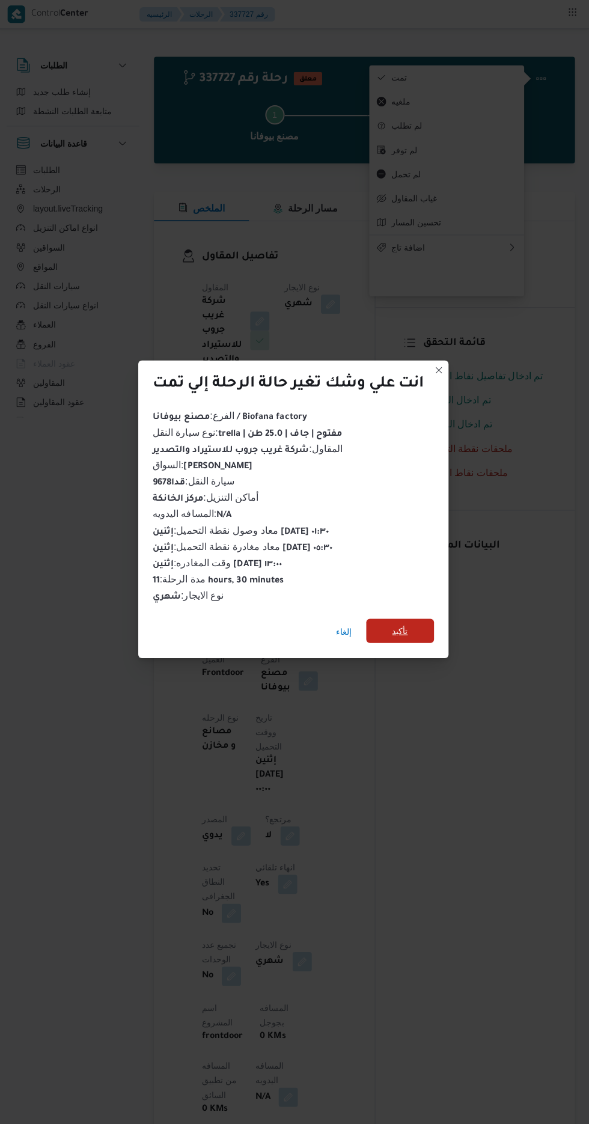
click at [408, 623] on span "تأكيد" at bounding box center [401, 627] width 16 height 14
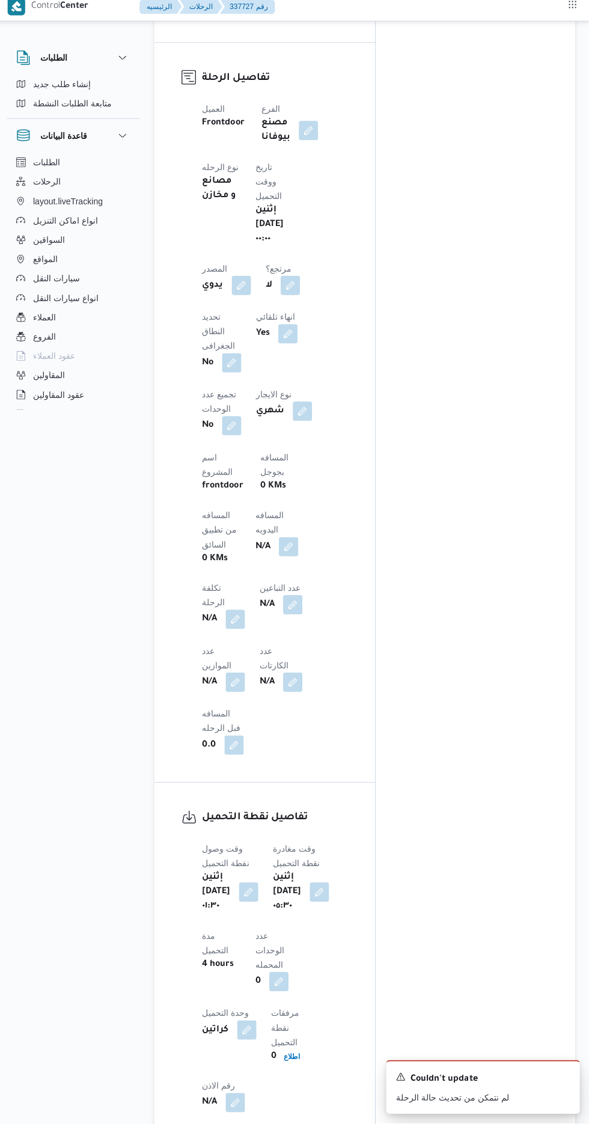
scroll to position [690, 0]
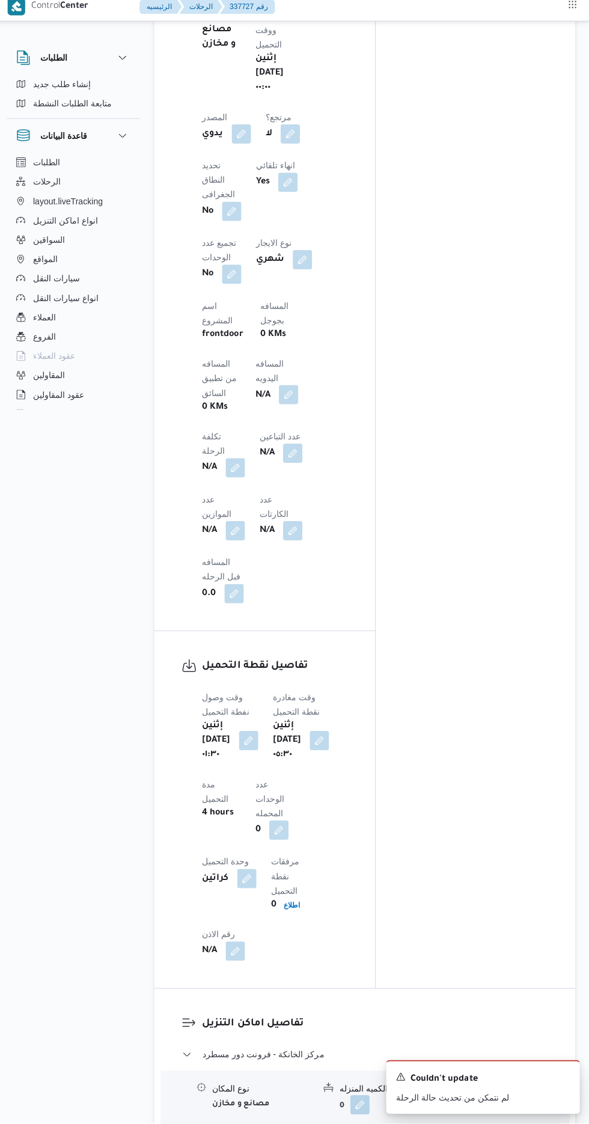
click at [280, 390] on button "button" at bounding box center [289, 399] width 19 height 19
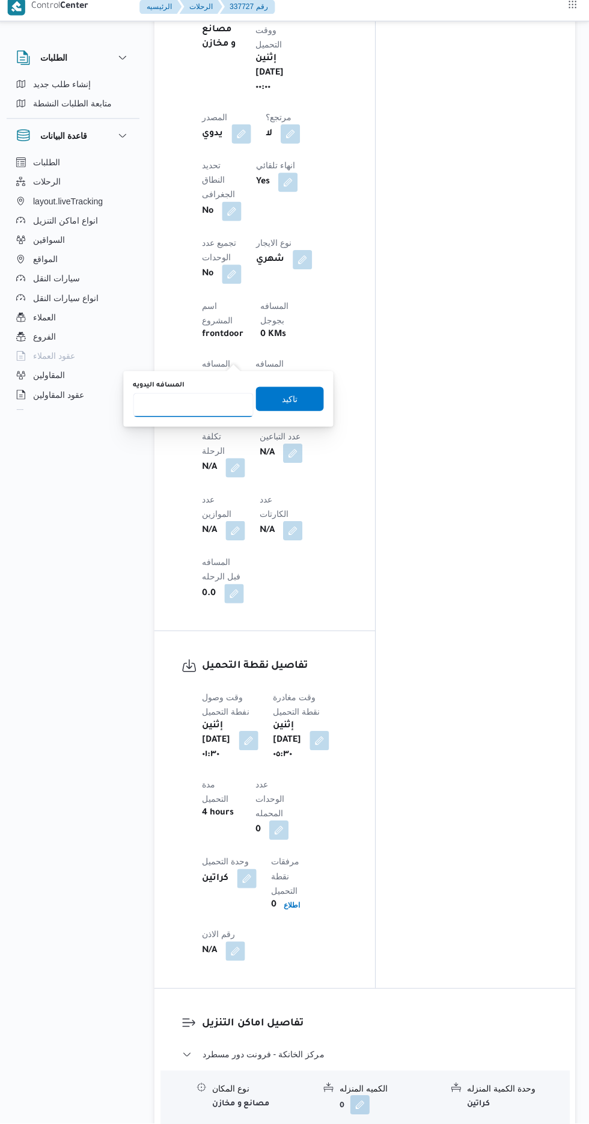
click at [224, 410] on input "المسافه اليدويه" at bounding box center [195, 410] width 120 height 24
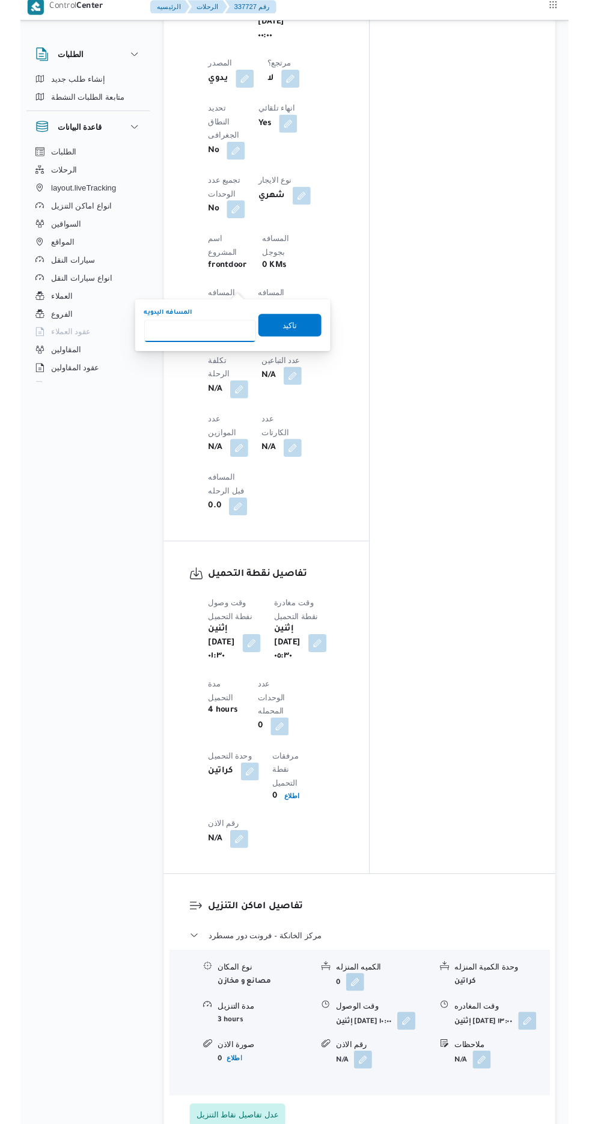
scroll to position [760, 0]
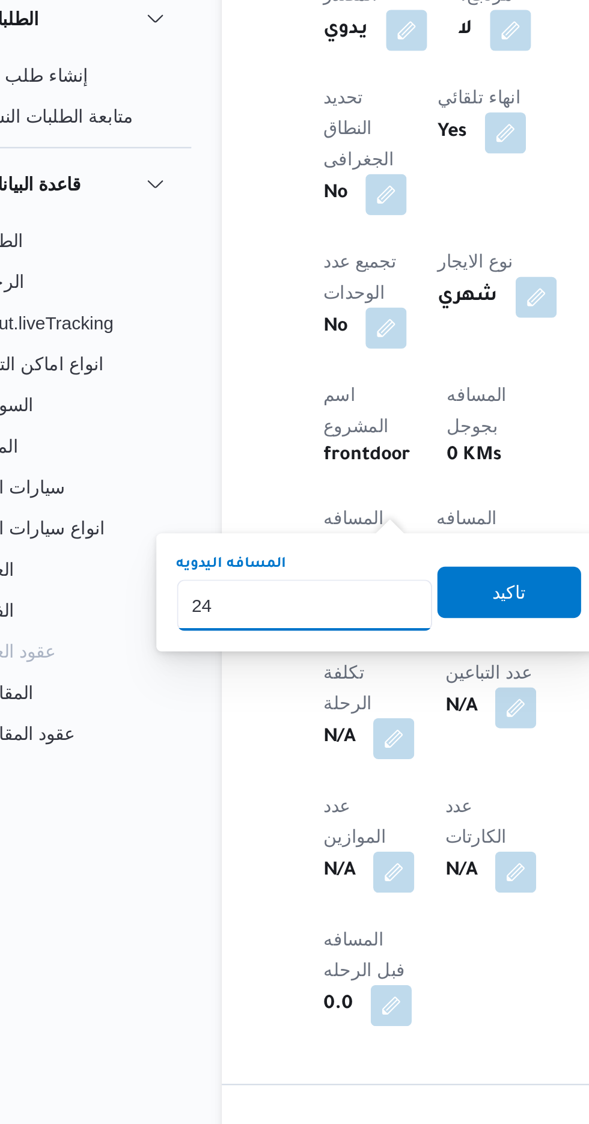
type input "240"
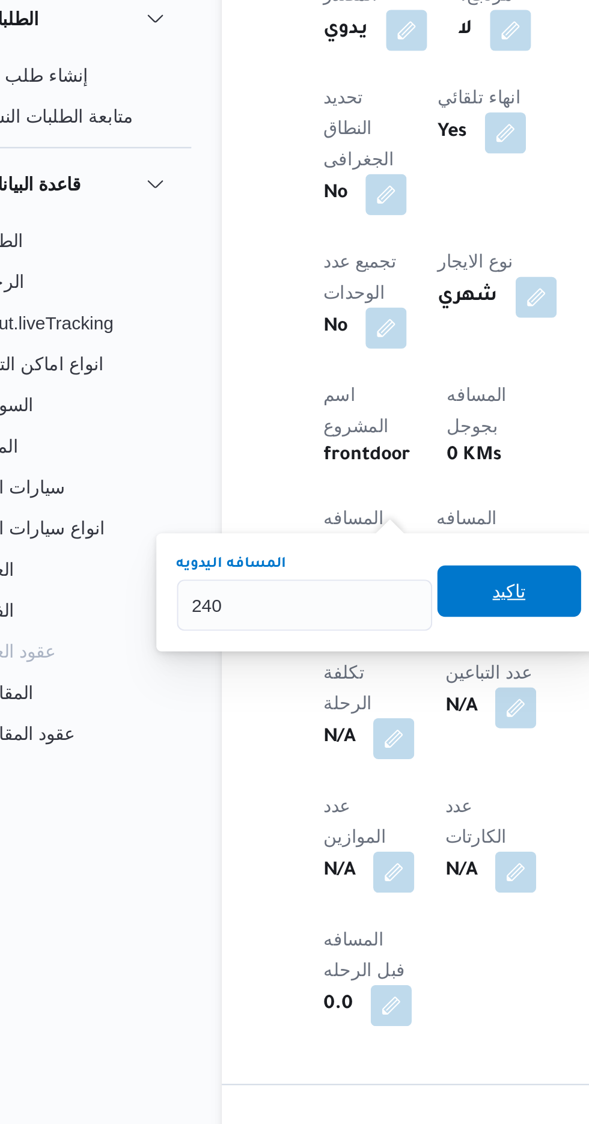
click at [299, 333] on span "تاكيد" at bounding box center [291, 333] width 16 height 14
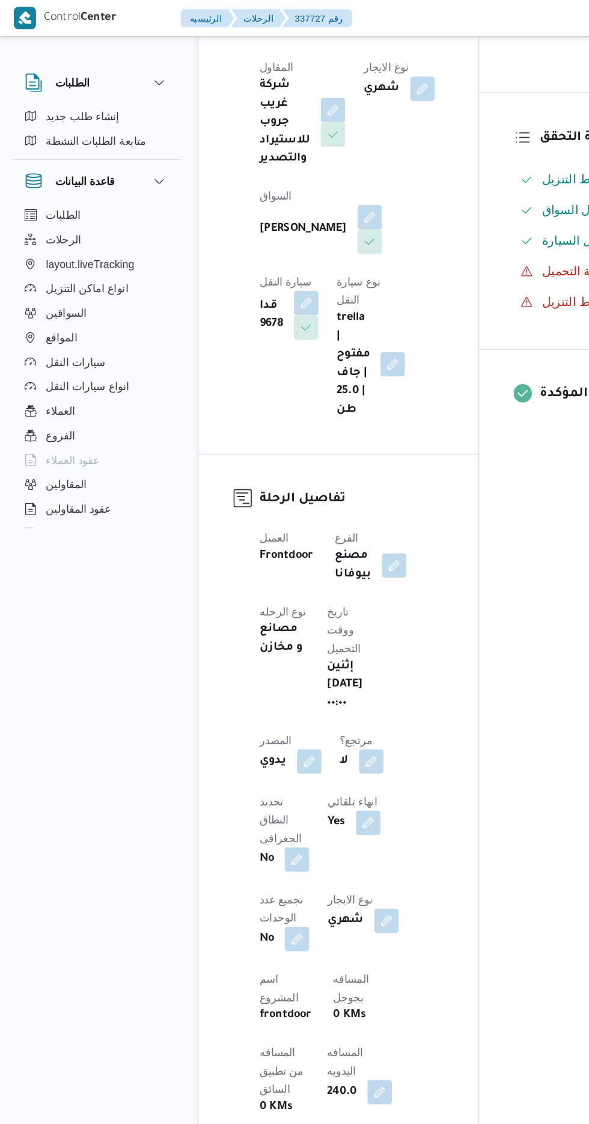
scroll to position [0, 0]
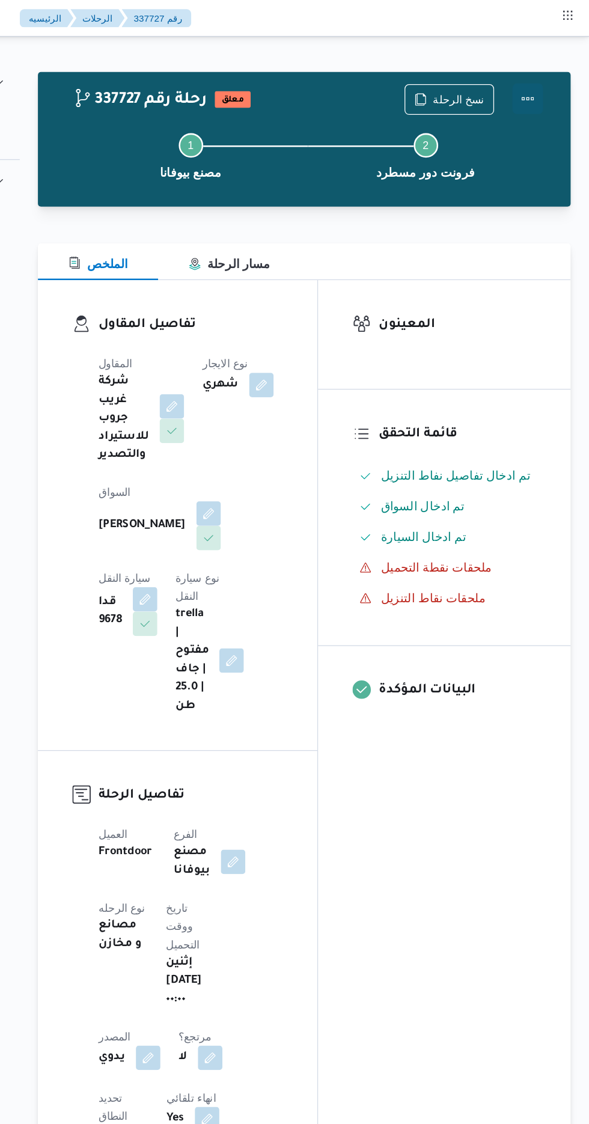
click at [548, 76] on button "Actions" at bounding box center [541, 78] width 24 height 24
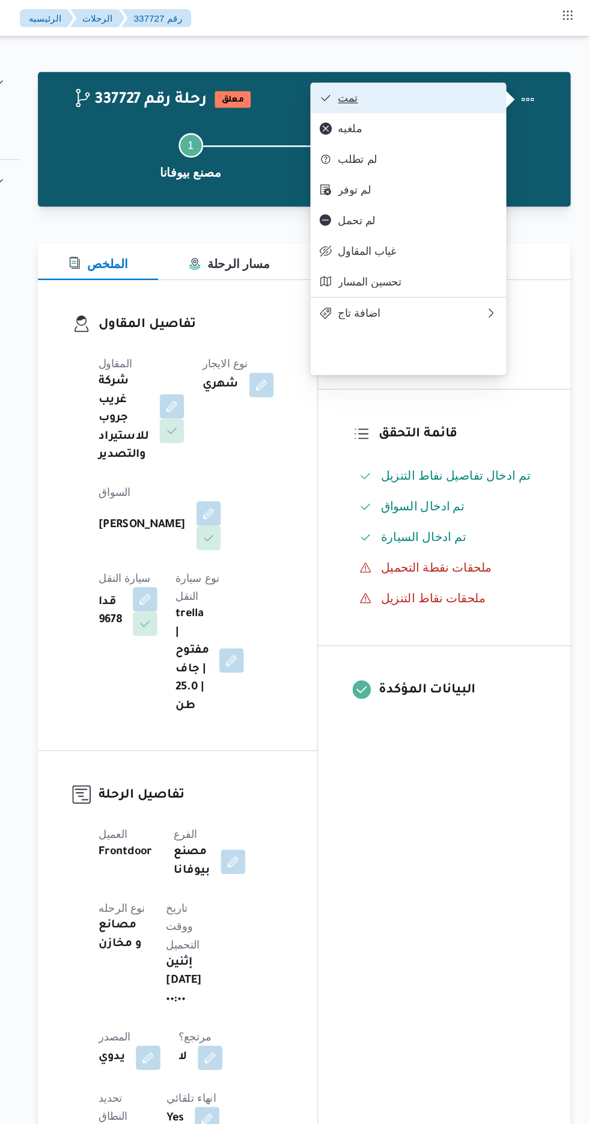
click at [496, 74] on span "تمت" at bounding box center [454, 77] width 125 height 10
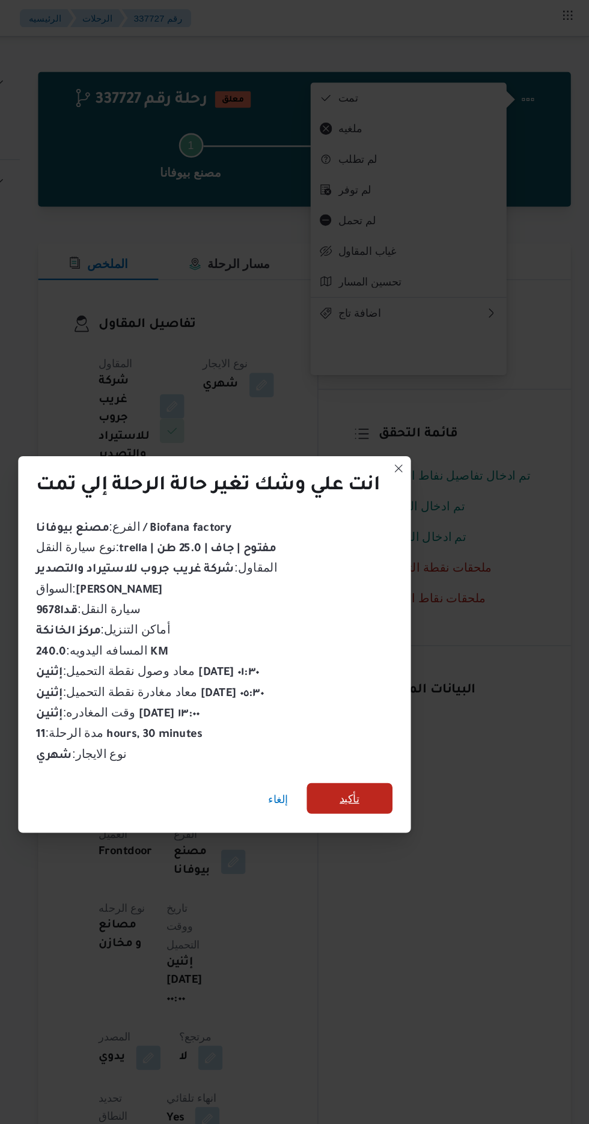
click at [393, 617] on span "تأكيد" at bounding box center [400, 627] width 67 height 24
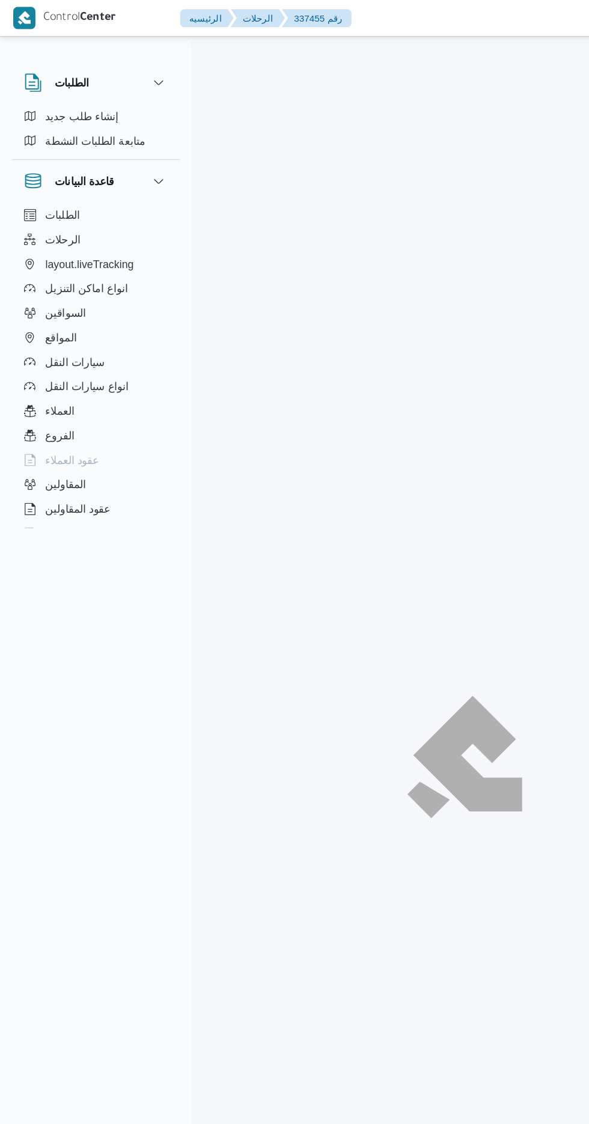
scroll to position [5, 0]
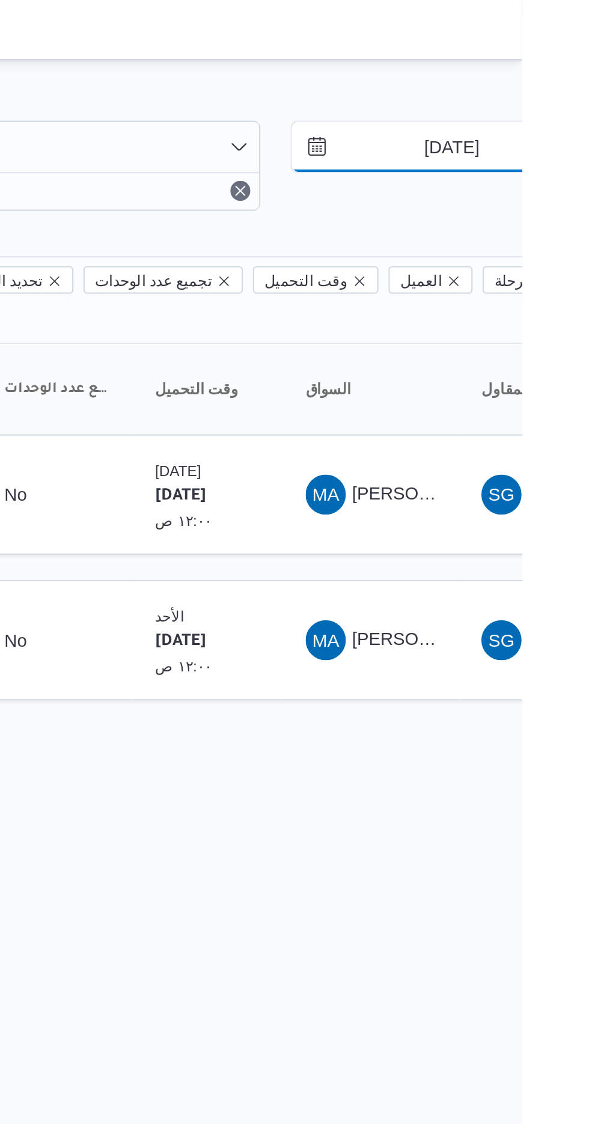
click at [546, 73] on input "[DATE]" at bounding box center [547, 70] width 136 height 24
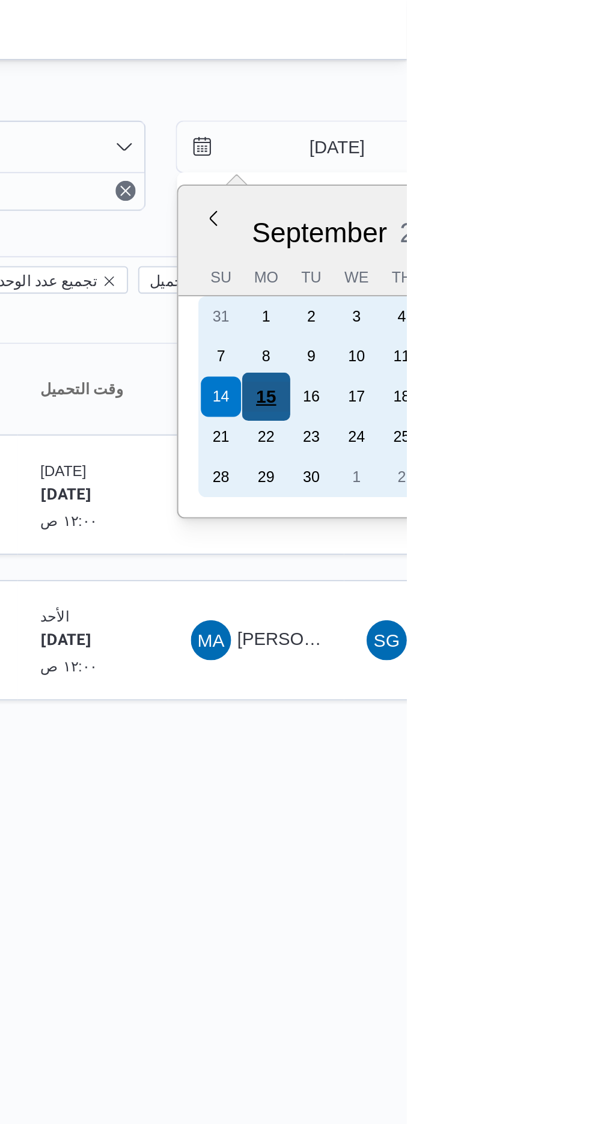
click at [522, 188] on div "15" at bounding box center [521, 190] width 23 height 23
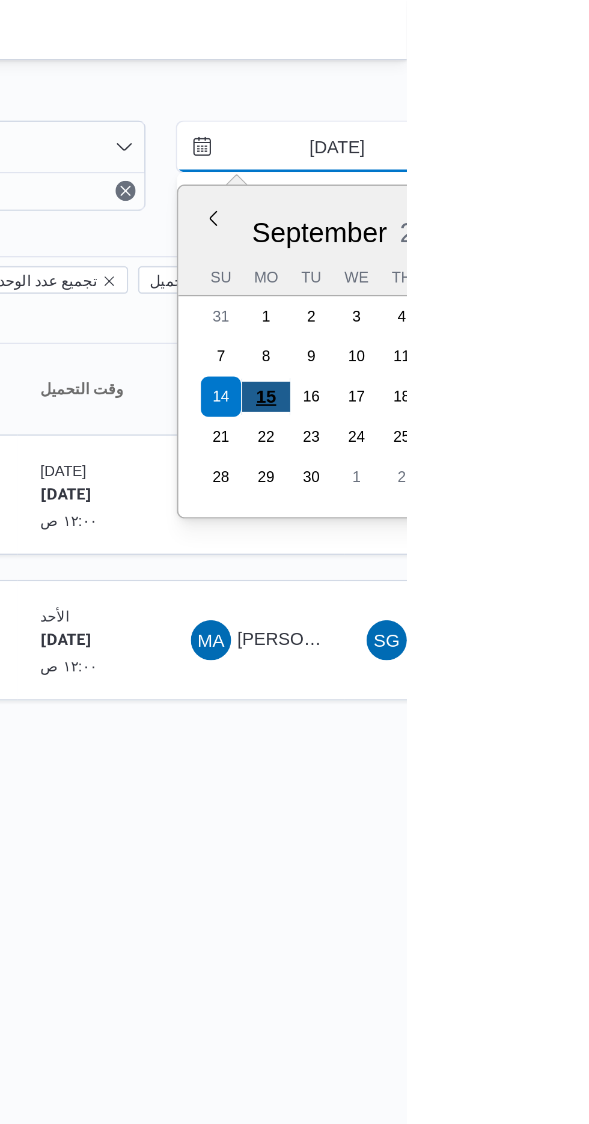
type input "[DATE]"
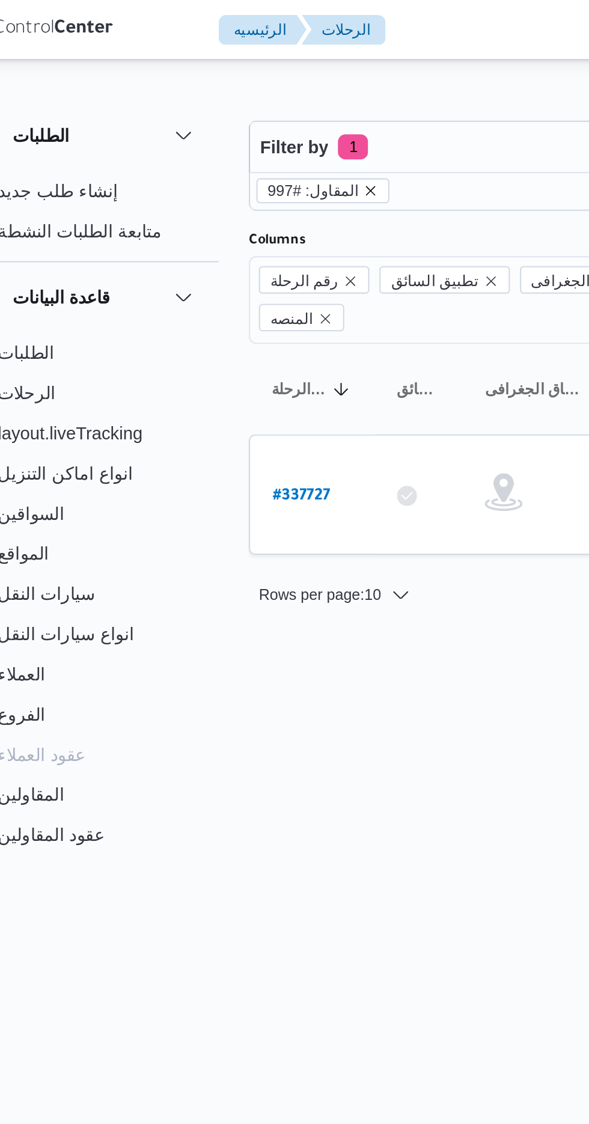
click at [213, 91] on icon "remove selected entity" at bounding box center [215, 91] width 5 height 5
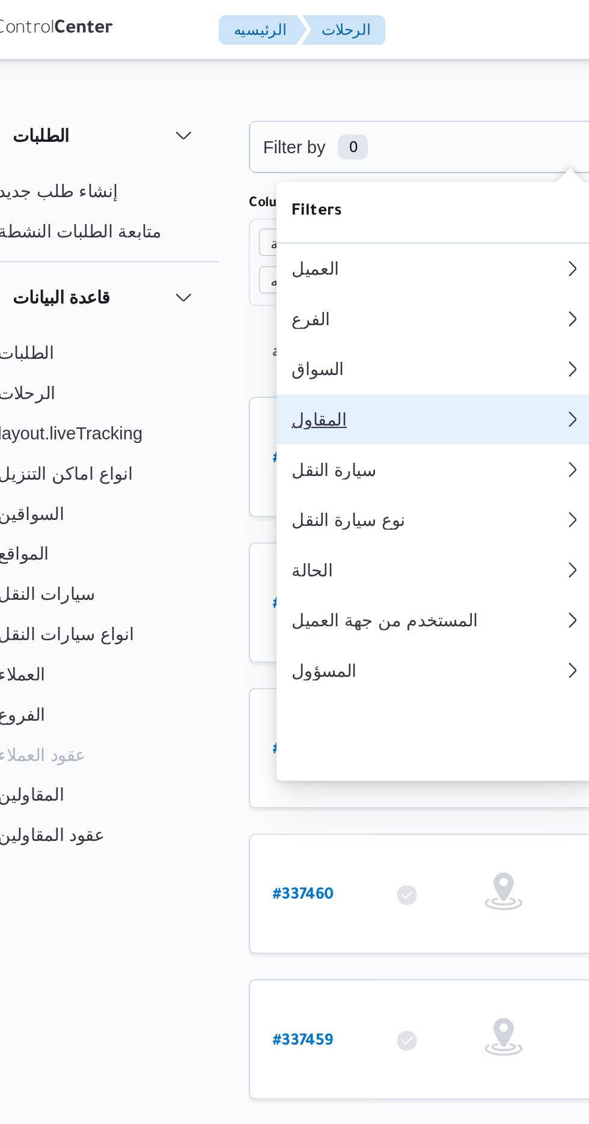
click at [218, 206] on div "المقاول" at bounding box center [239, 201] width 125 height 10
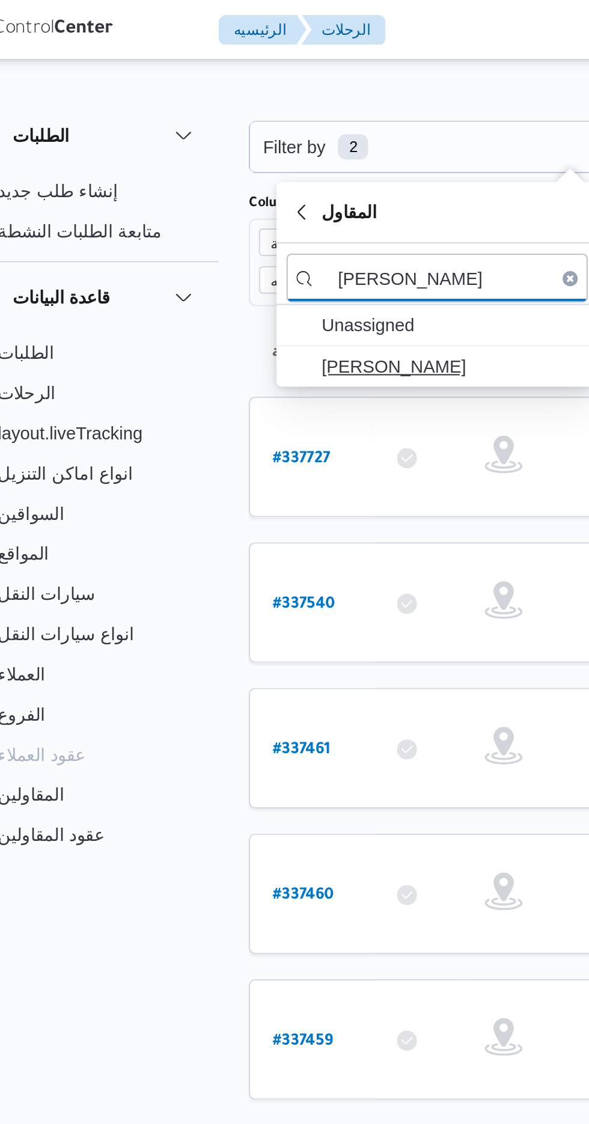
type input "[PERSON_NAME]"
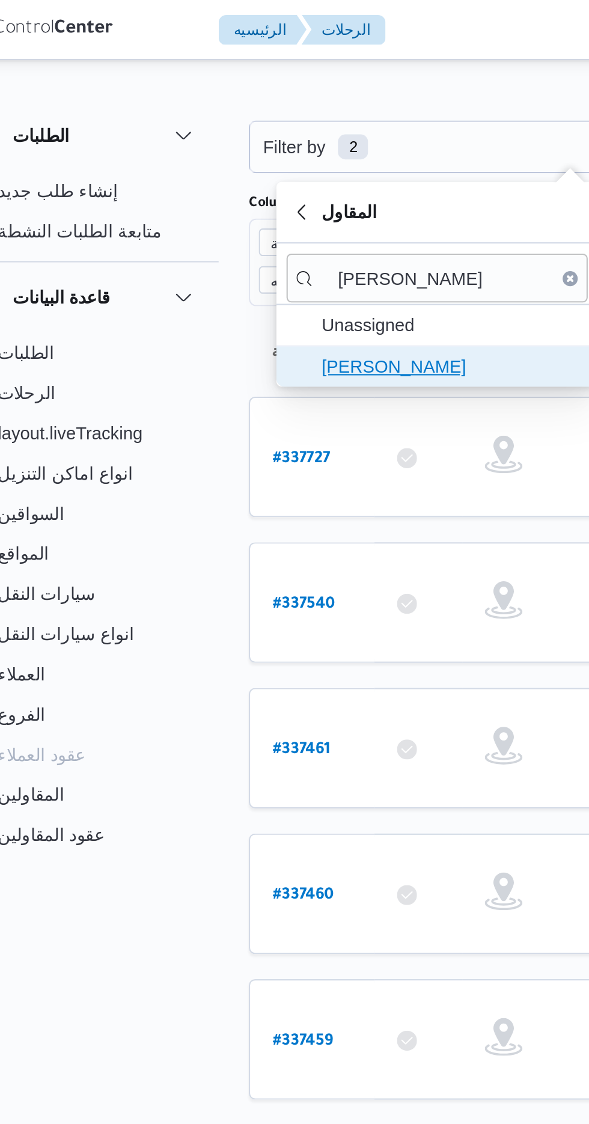
click at [268, 170] on span "[PERSON_NAME]" at bounding box center [253, 175] width 125 height 14
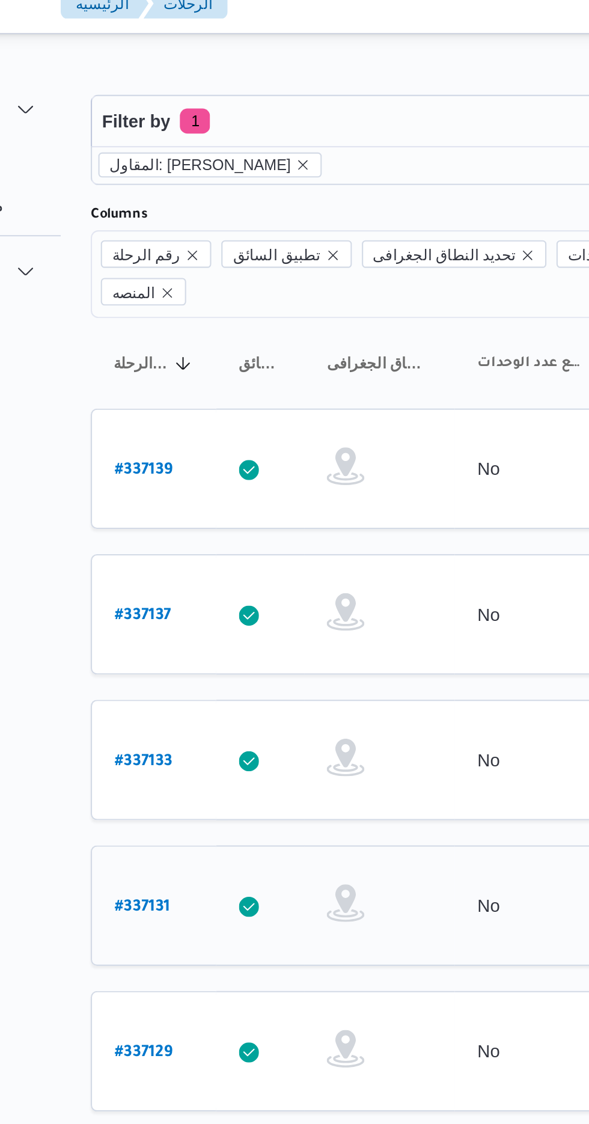
click at [178, 443] on b "# 337131" at bounding box center [181, 447] width 26 height 8
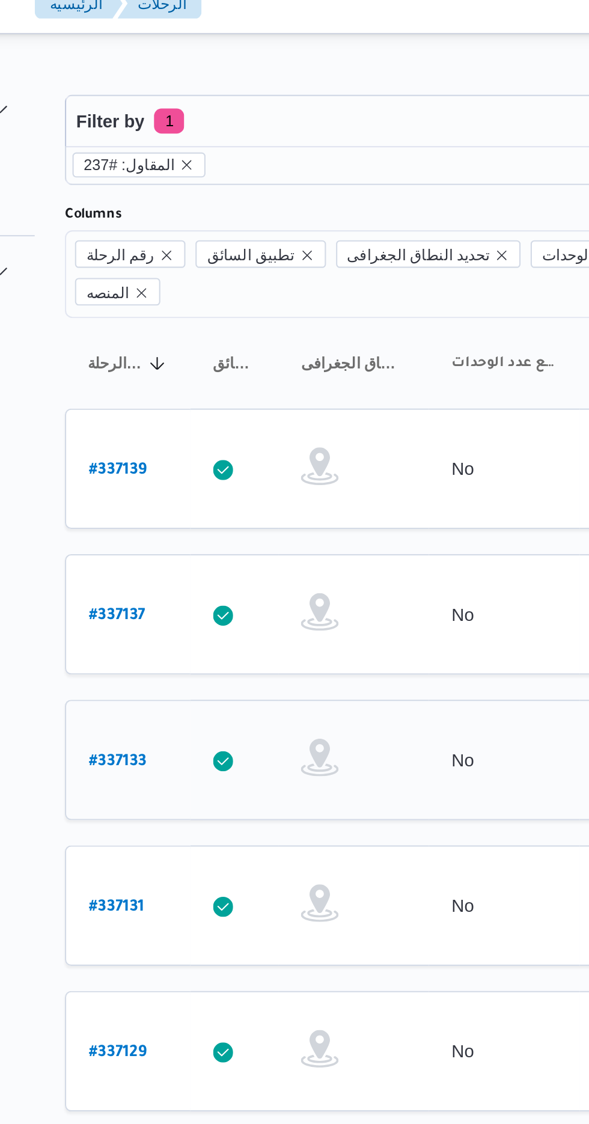
click at [175, 373] on b "# 337133" at bounding box center [182, 377] width 28 height 8
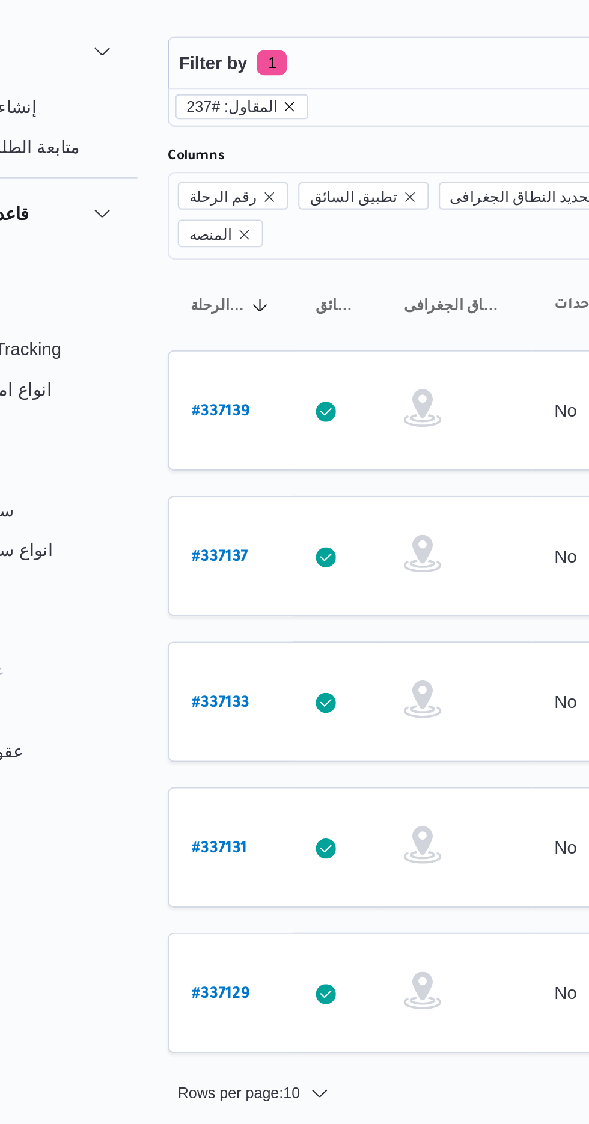
click at [213, 91] on icon "remove selected entity" at bounding box center [215, 91] width 5 height 5
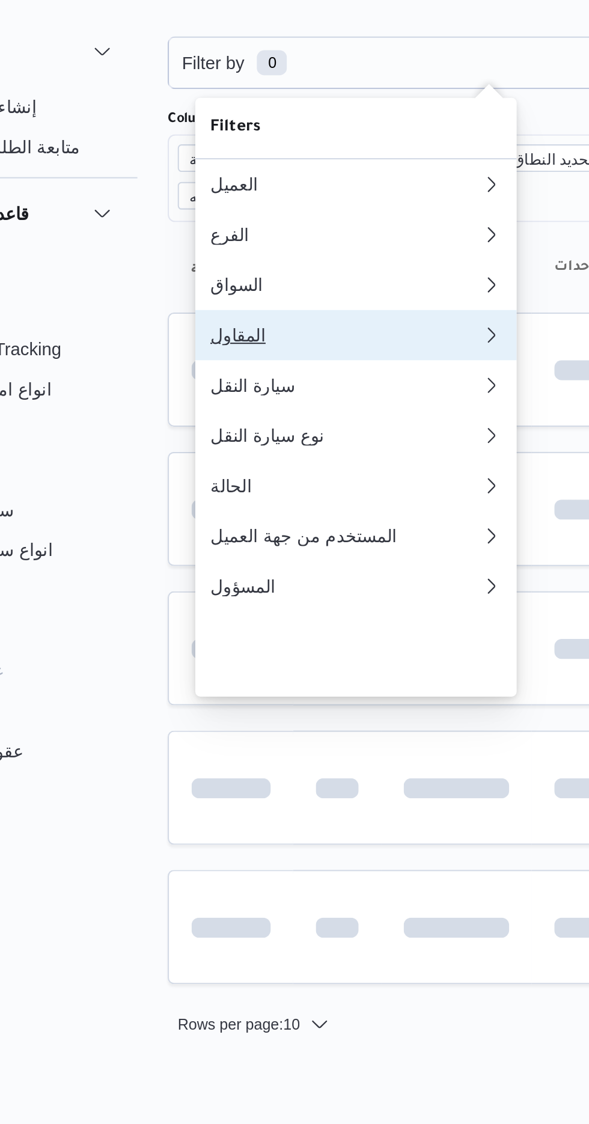
click at [215, 206] on div "المقاول" at bounding box center [239, 201] width 125 height 10
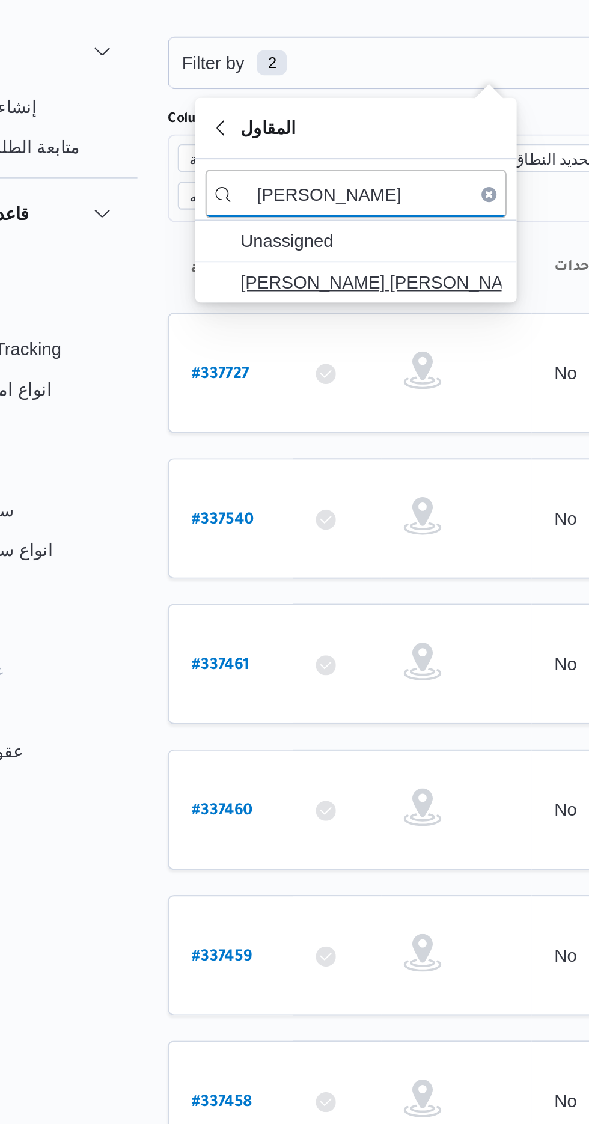
type input "[PERSON_NAME]"
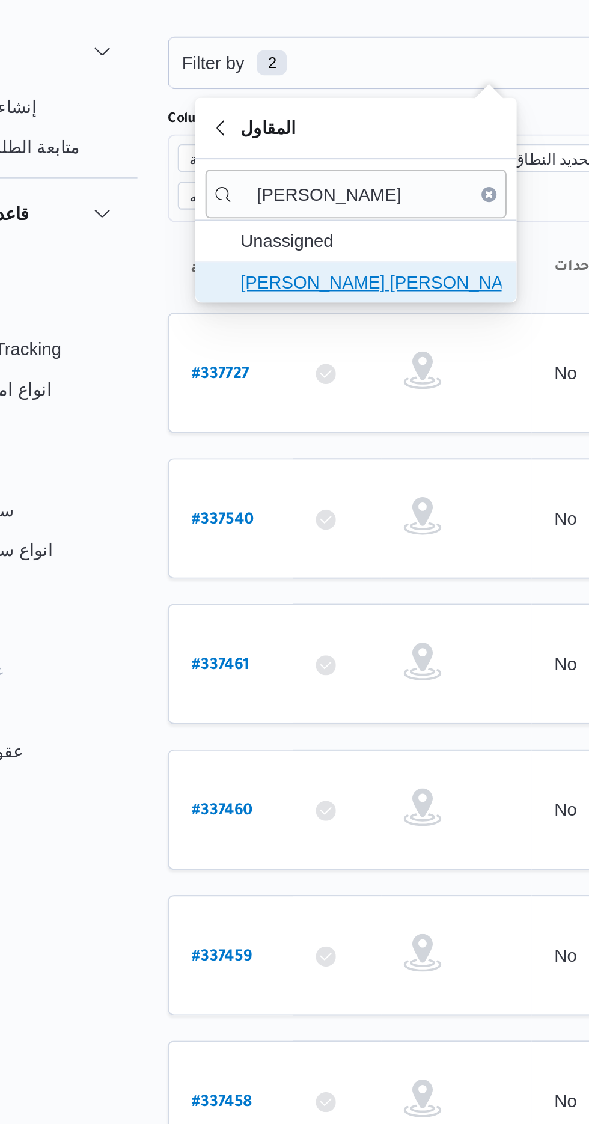
click at [269, 177] on span "[PERSON_NAME] [PERSON_NAME]" at bounding box center [253, 175] width 125 height 14
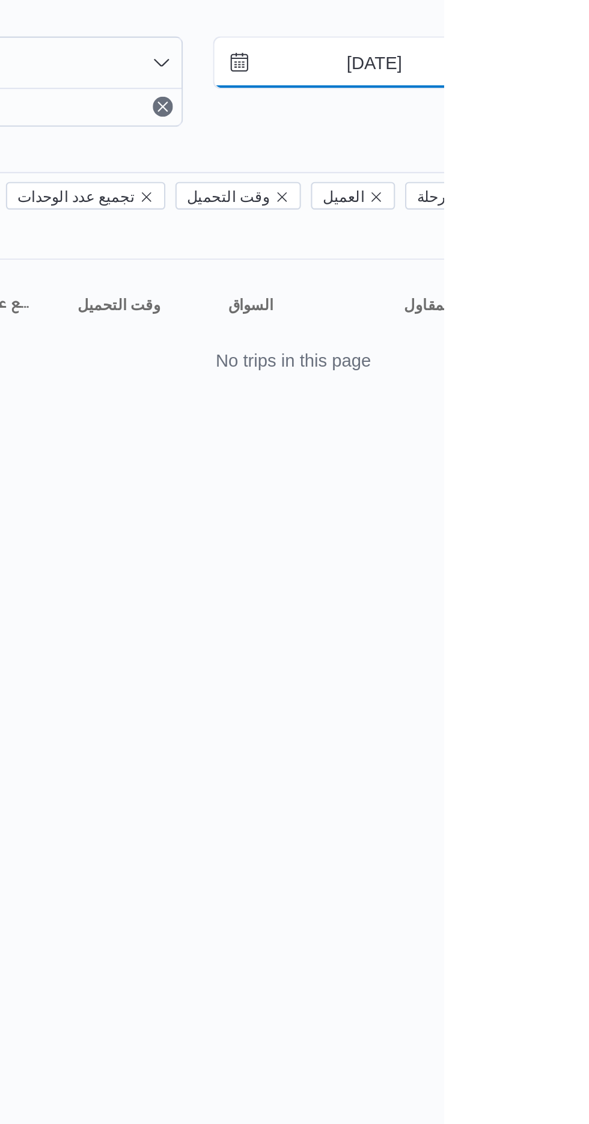
click at [554, 71] on input "[DATE]" at bounding box center [547, 70] width 136 height 24
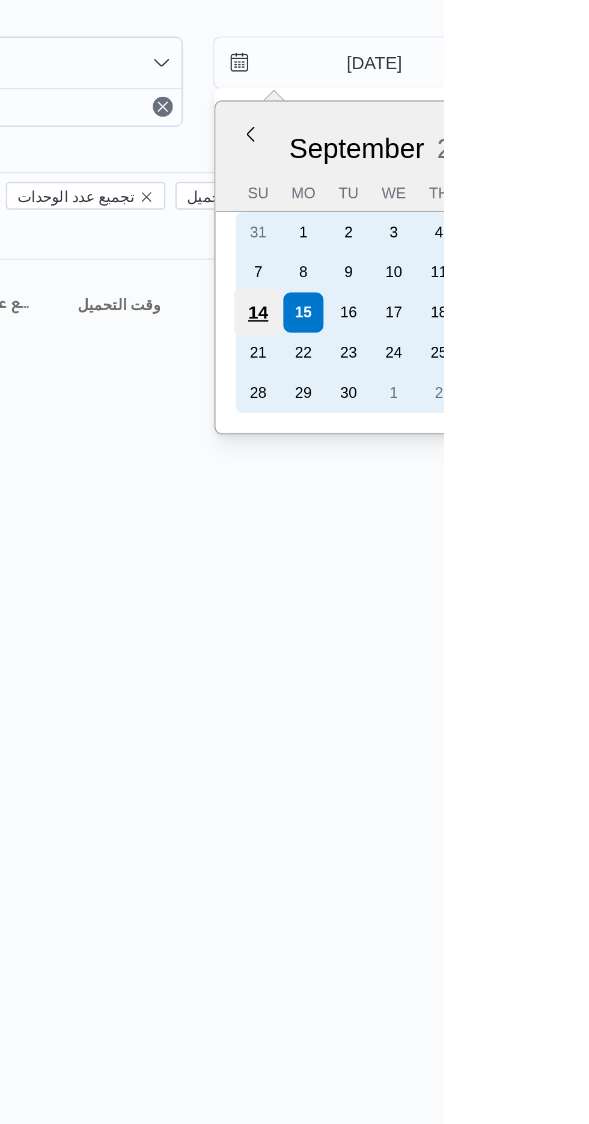
click at [505, 188] on div "14" at bounding box center [500, 190] width 23 height 23
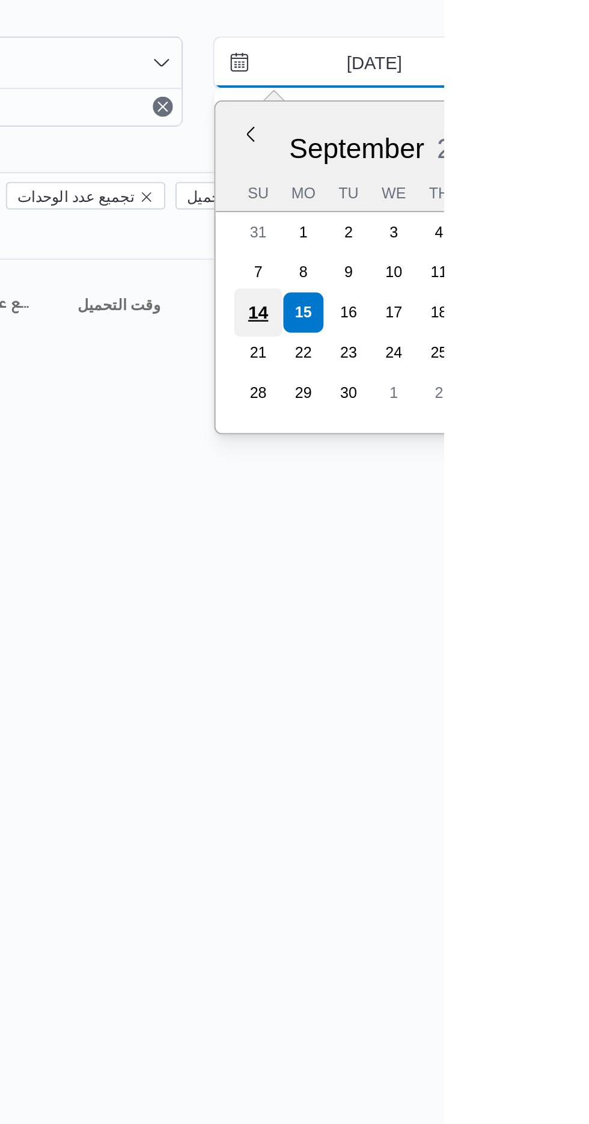
type input "[DATE]"
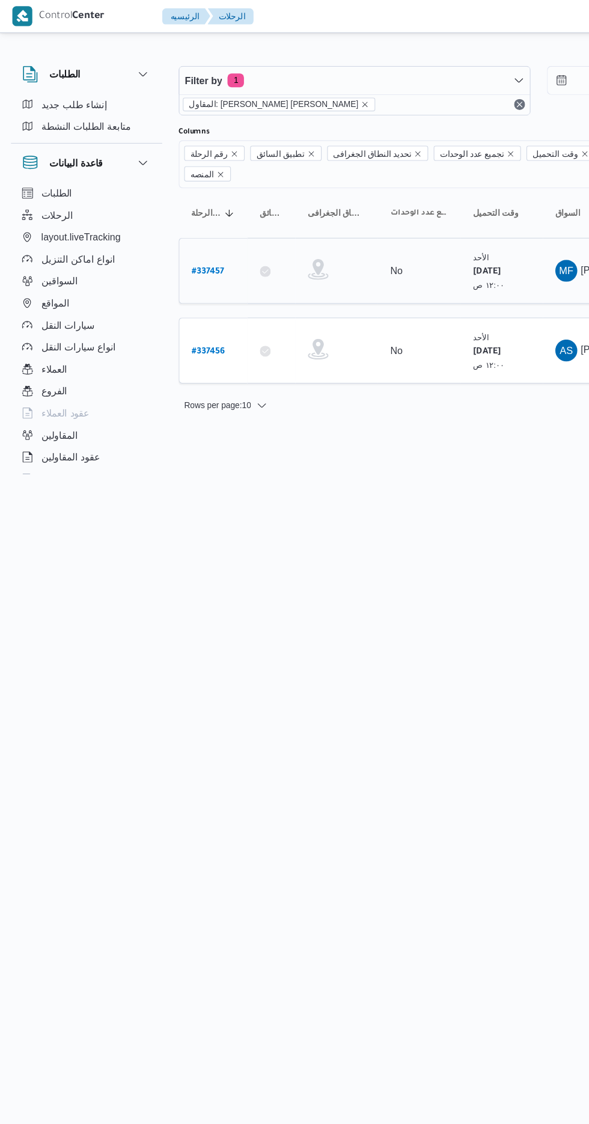
click at [186, 234] on b "# 337457" at bounding box center [182, 238] width 28 height 8
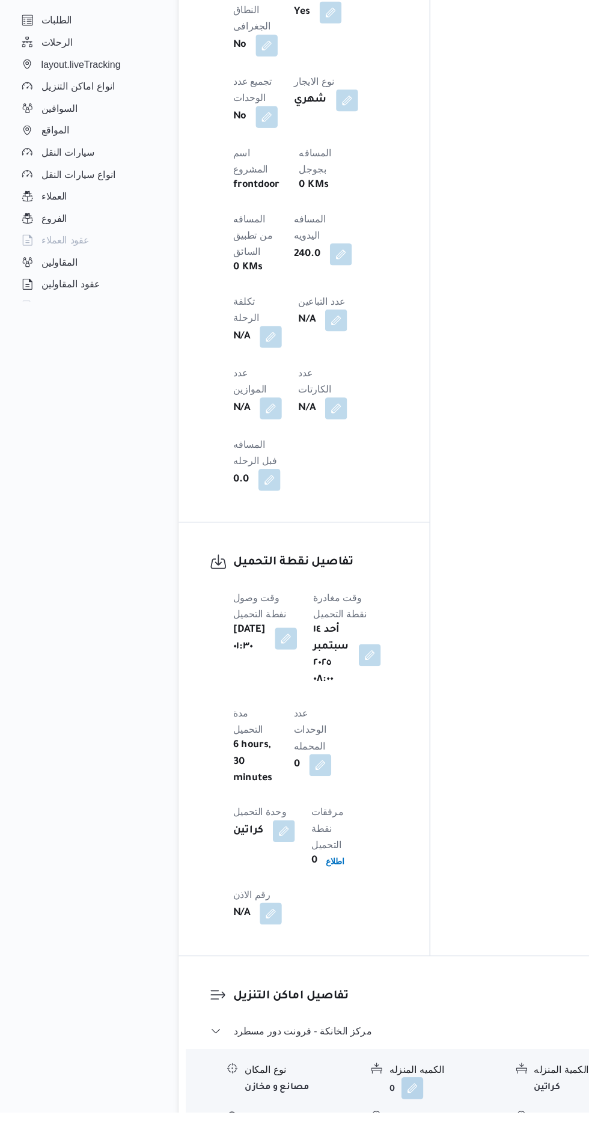
scroll to position [718, 0]
click at [364, 1124] on button "button" at bounding box center [368, 1142] width 19 height 19
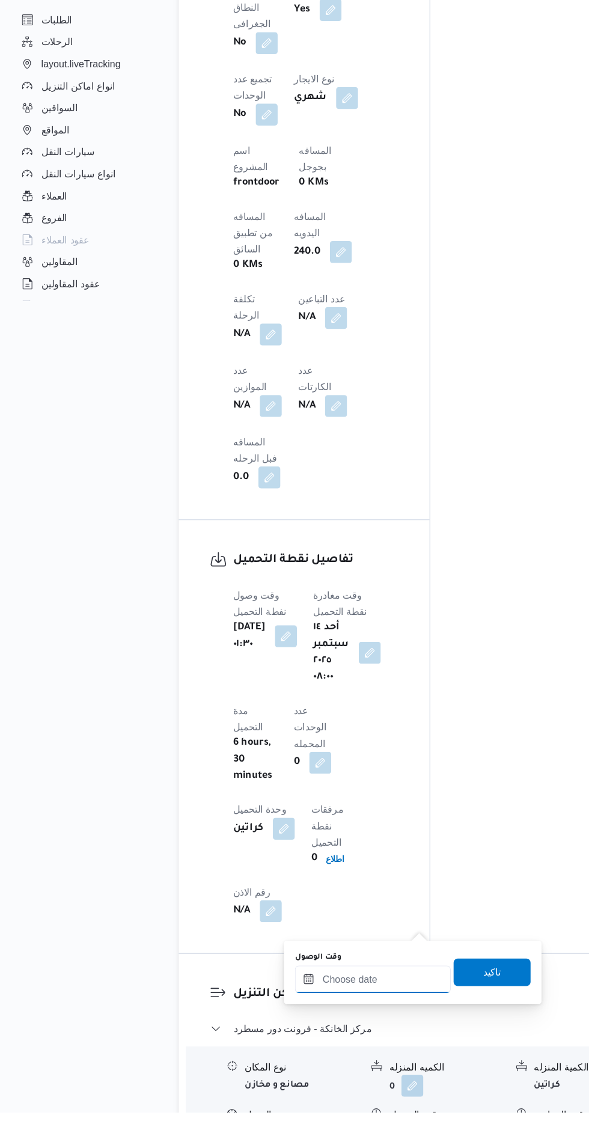
click at [338, 1007] on input "وقت الوصول" at bounding box center [326, 1008] width 136 height 24
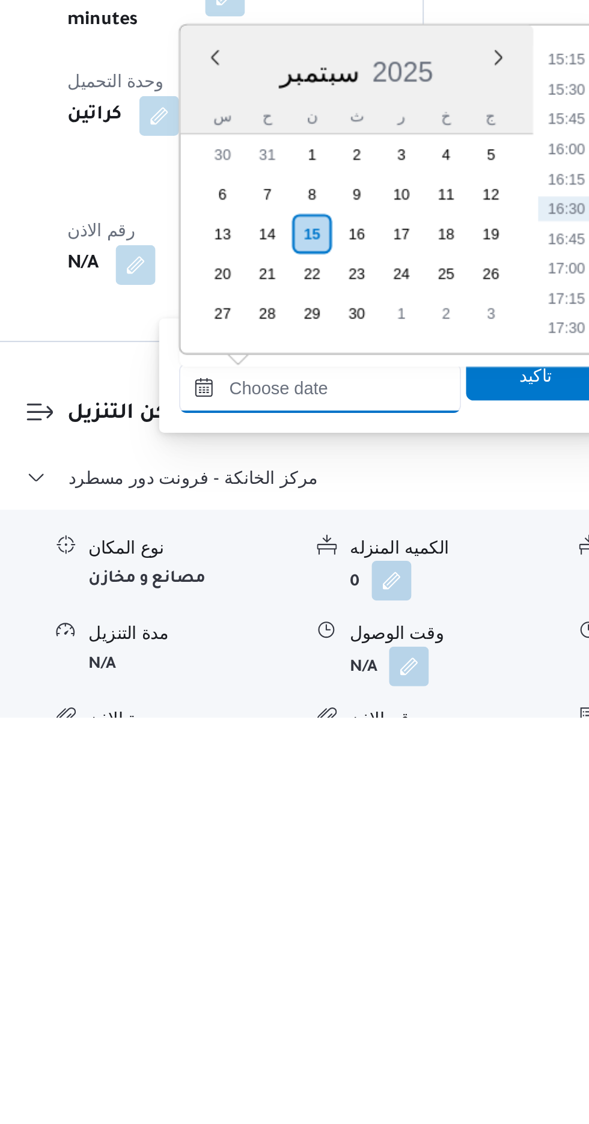
scroll to position [762, 0]
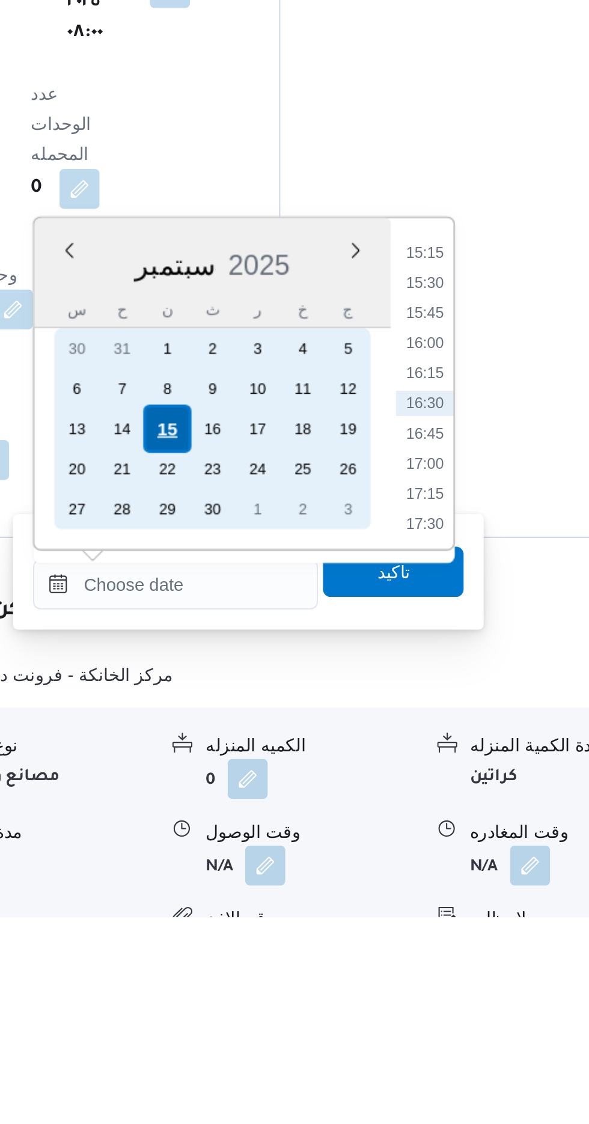
click at [322, 885] on div "15" at bounding box center [322, 890] width 23 height 23
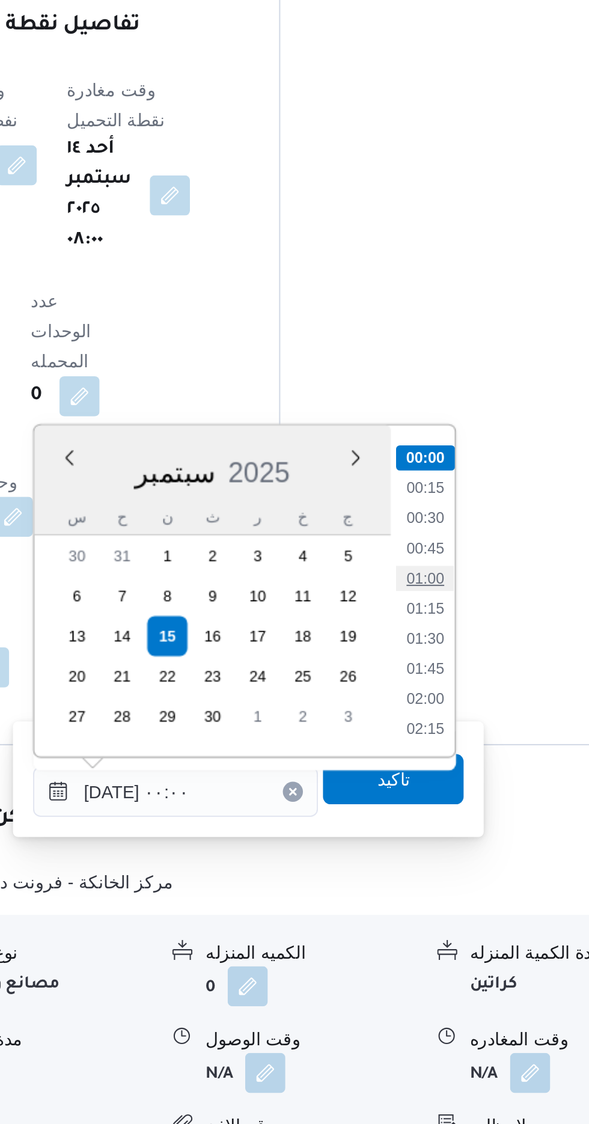
click at [447, 858] on li "01:00" at bounding box center [446, 863] width 28 height 12
type input "[DATE] ٠١:٠٠"
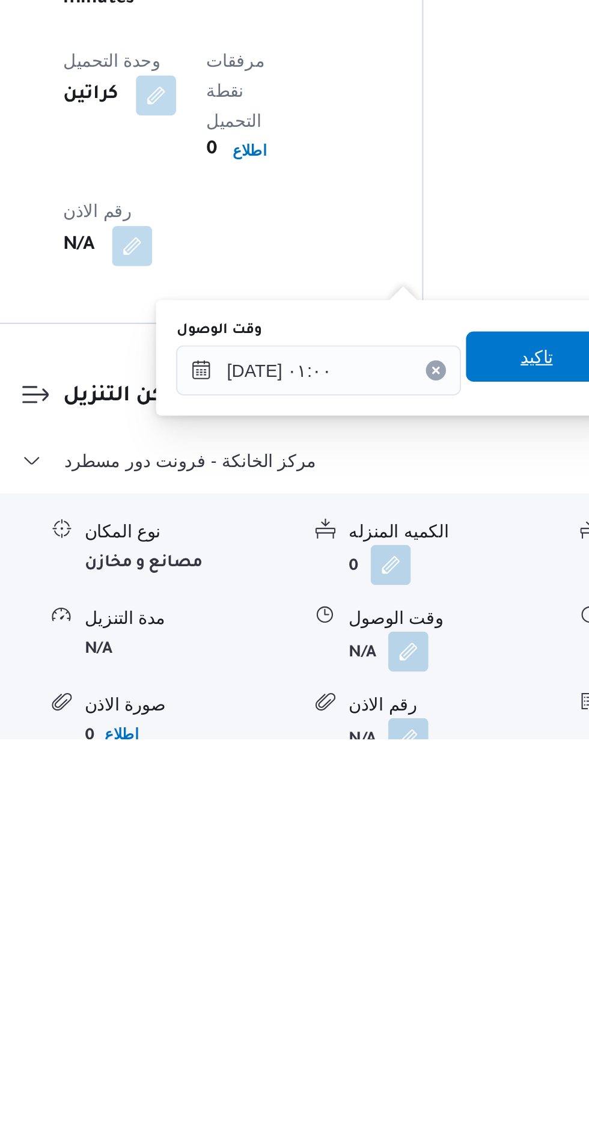
click at [425, 942] on span "تاكيد" at bounding box center [430, 941] width 67 height 24
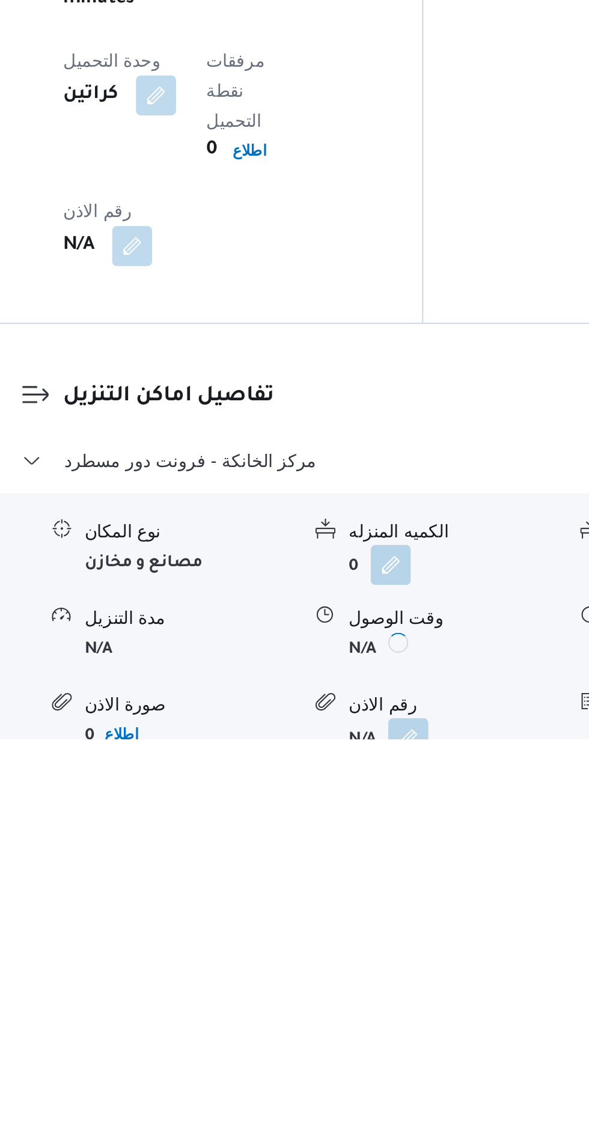
scroll to position [779, 0]
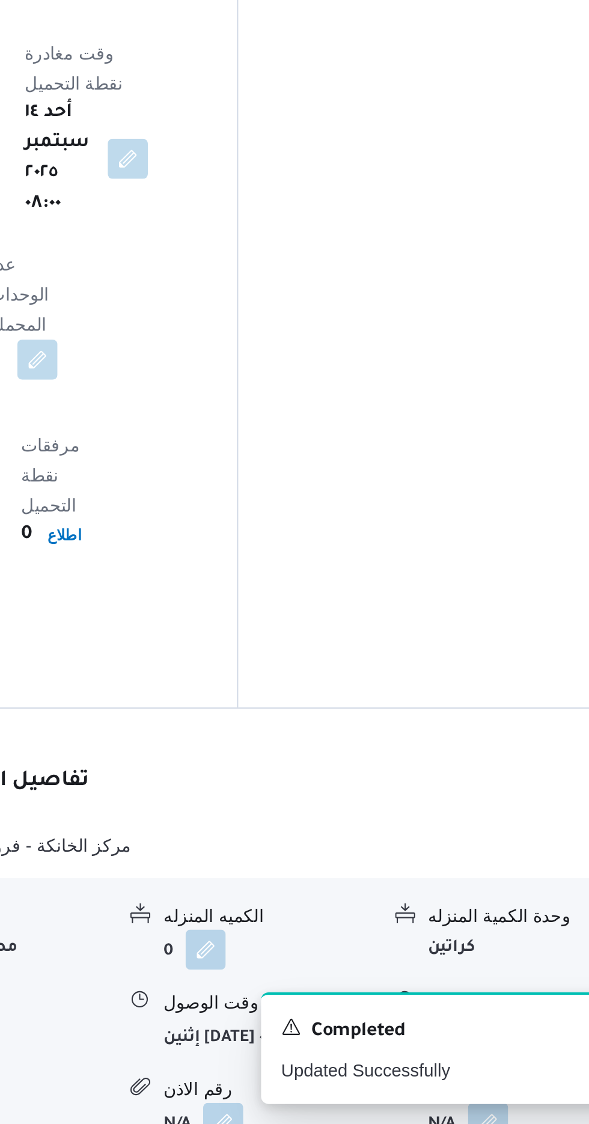
click at [495, 1072] on button "button" at bounding box center [495, 1081] width 19 height 19
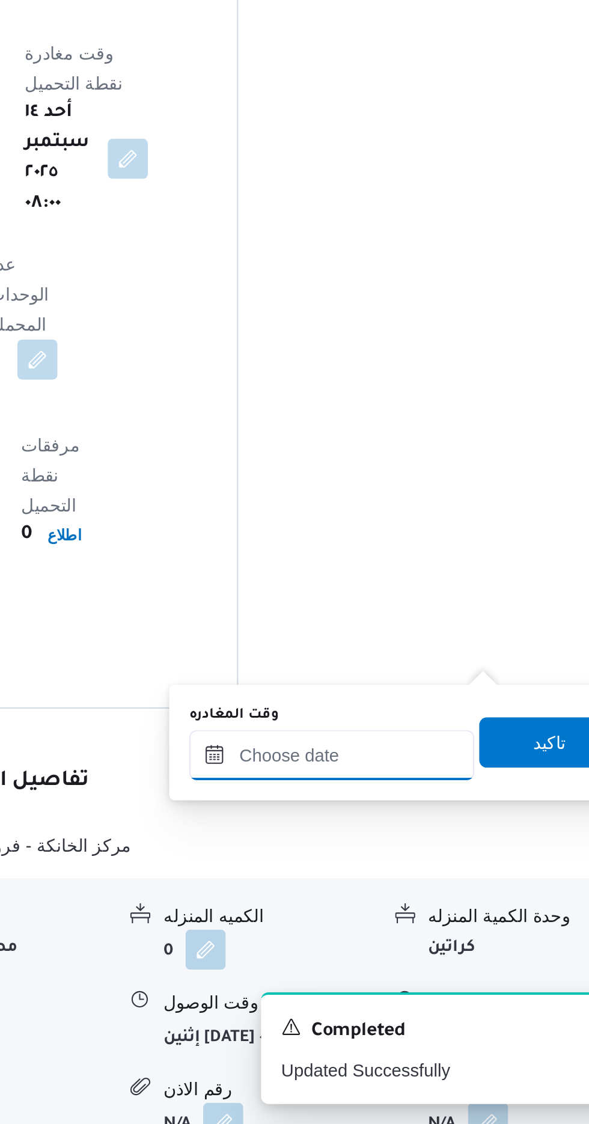
click at [440, 947] on input "وقت المغادره" at bounding box center [421, 947] width 136 height 24
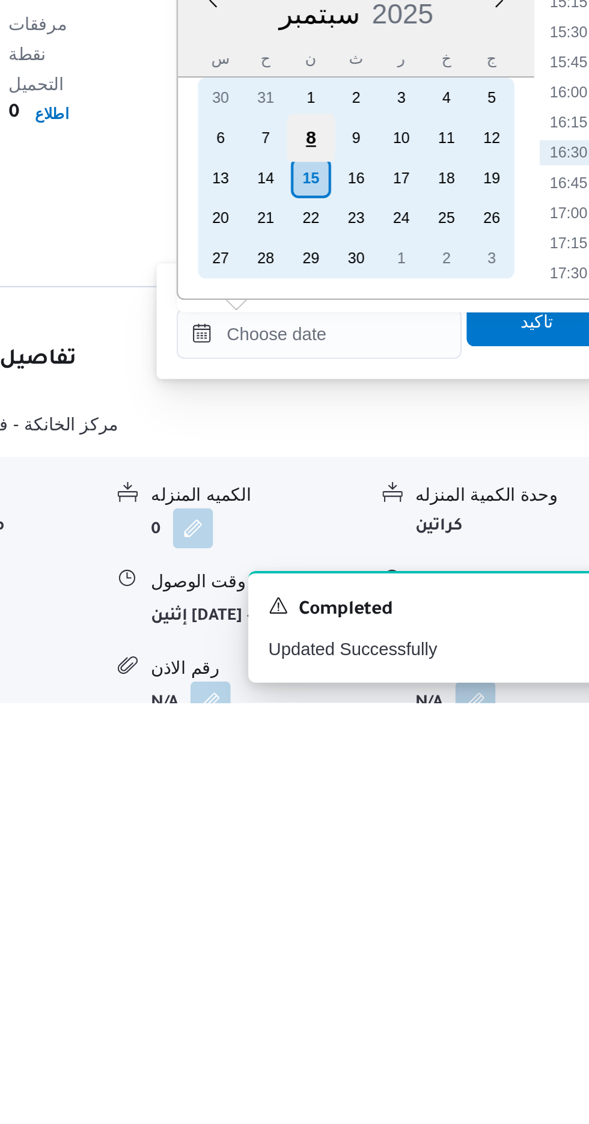
click at [417, 861] on div "8" at bounding box center [417, 853] width 23 height 23
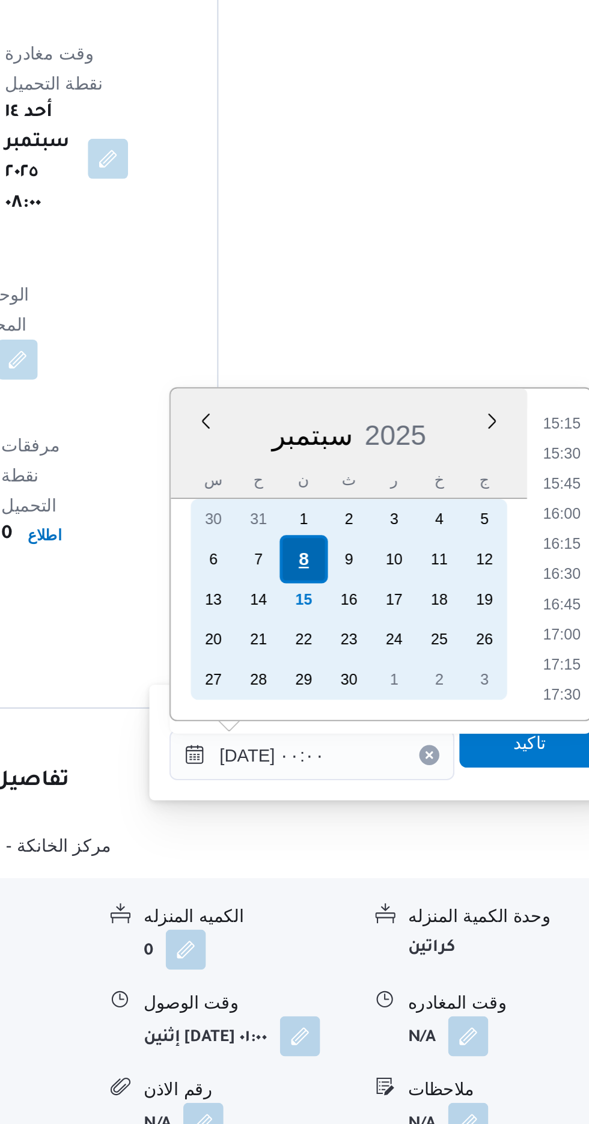
scroll to position [0, 0]
click at [419, 869] on div "15" at bounding box center [417, 872] width 23 height 23
click at [418, 867] on div "15" at bounding box center [417, 872] width 23 height 23
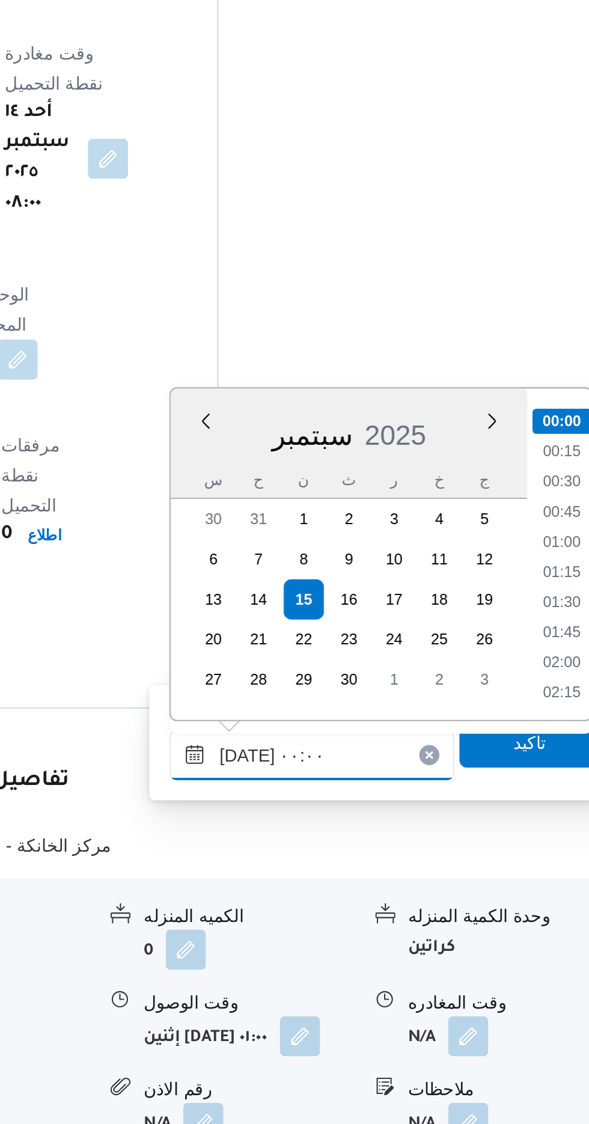
click at [355, 951] on input "[DATE] ٠٠:٠٠" at bounding box center [421, 947] width 136 height 24
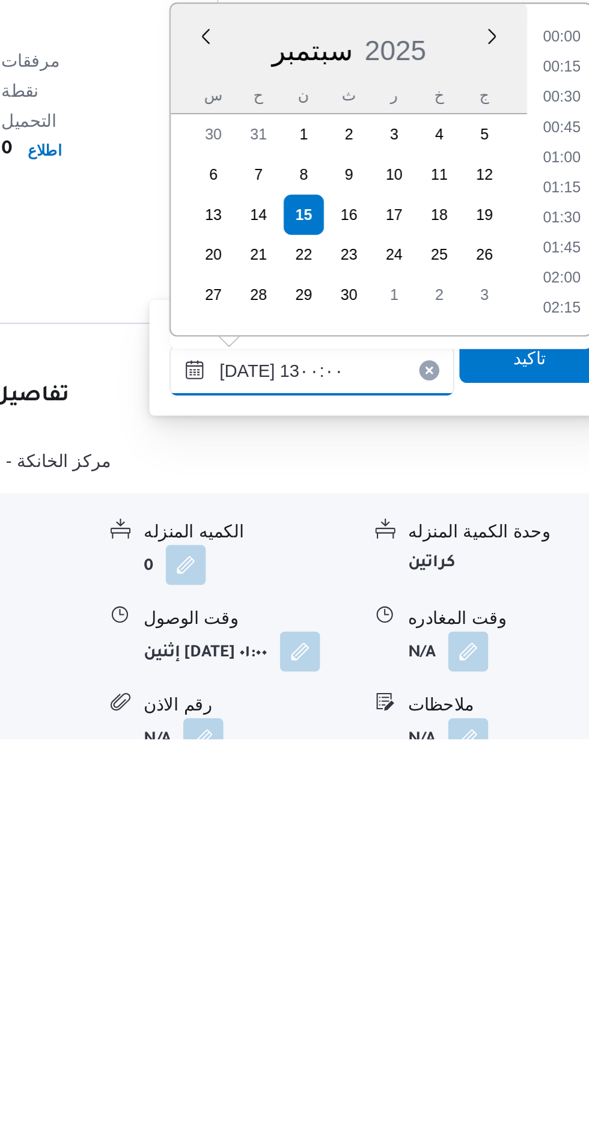
scroll to position [624, 0]
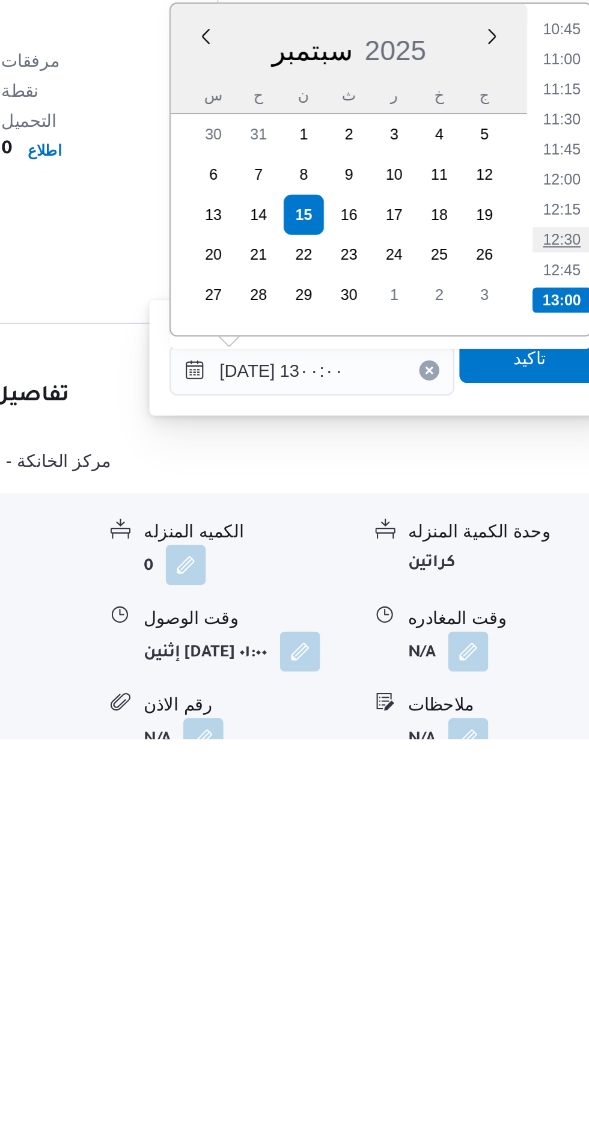
click at [541, 885] on li "12:30" at bounding box center [541, 885] width 28 height 12
type input "[DATE] ١٢:٣٠"
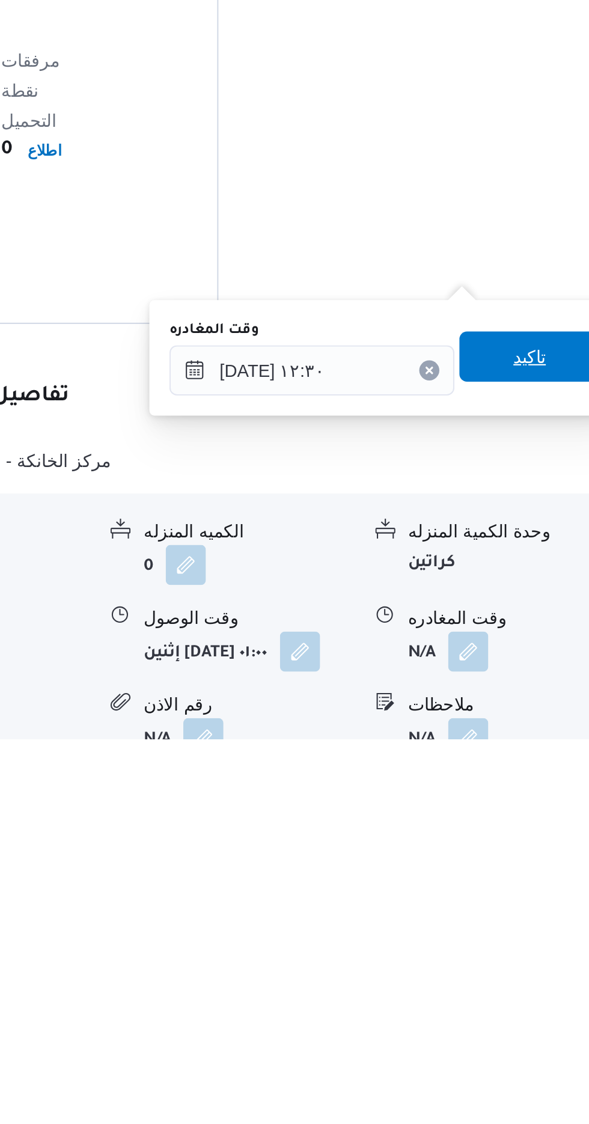
click at [528, 946] on span "تاكيد" at bounding box center [526, 941] width 16 height 14
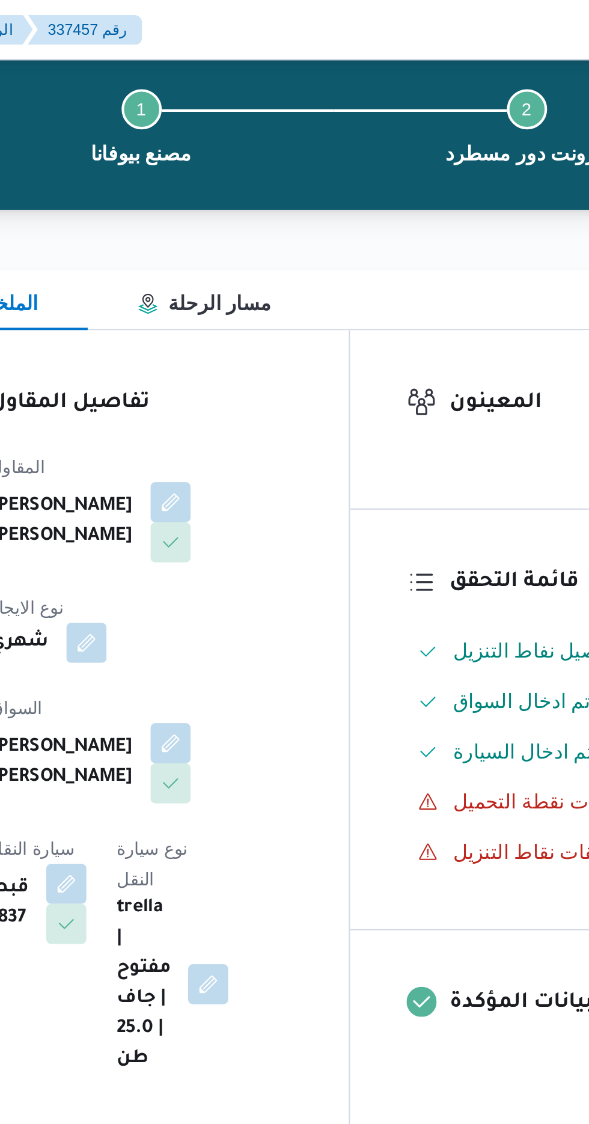
scroll to position [0, 0]
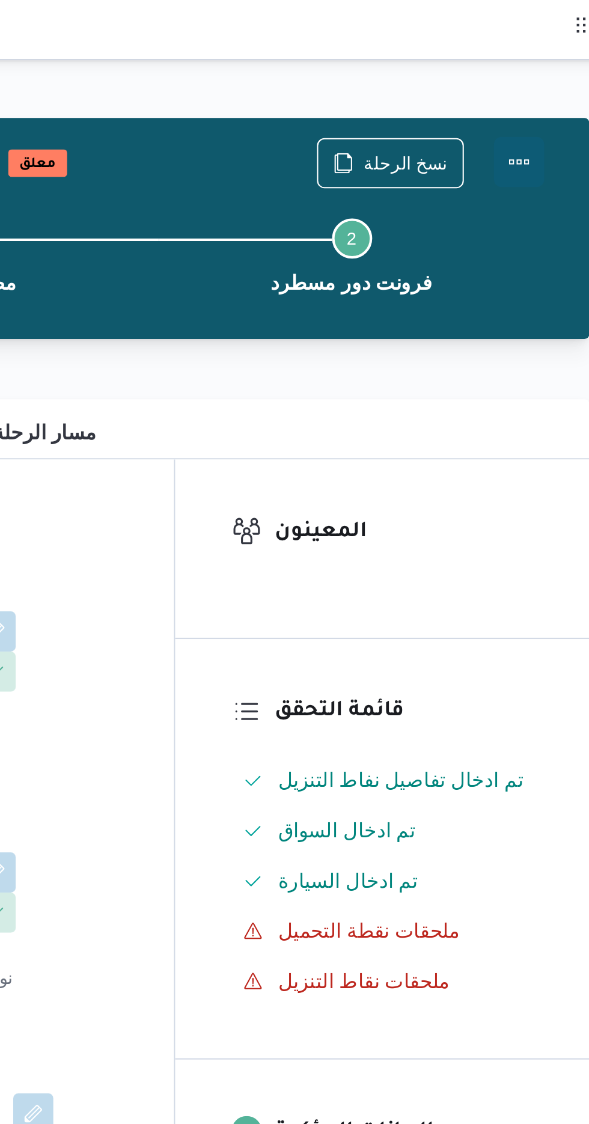
click at [547, 79] on button "Actions" at bounding box center [541, 78] width 24 height 24
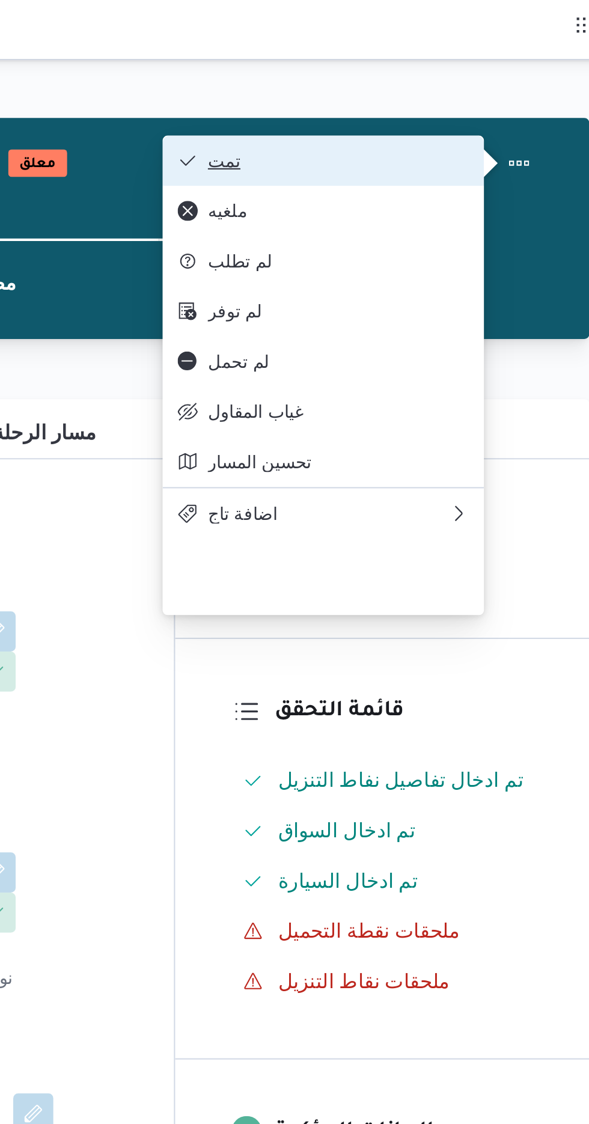
click at [515, 75] on span "تمت" at bounding box center [454, 77] width 125 height 10
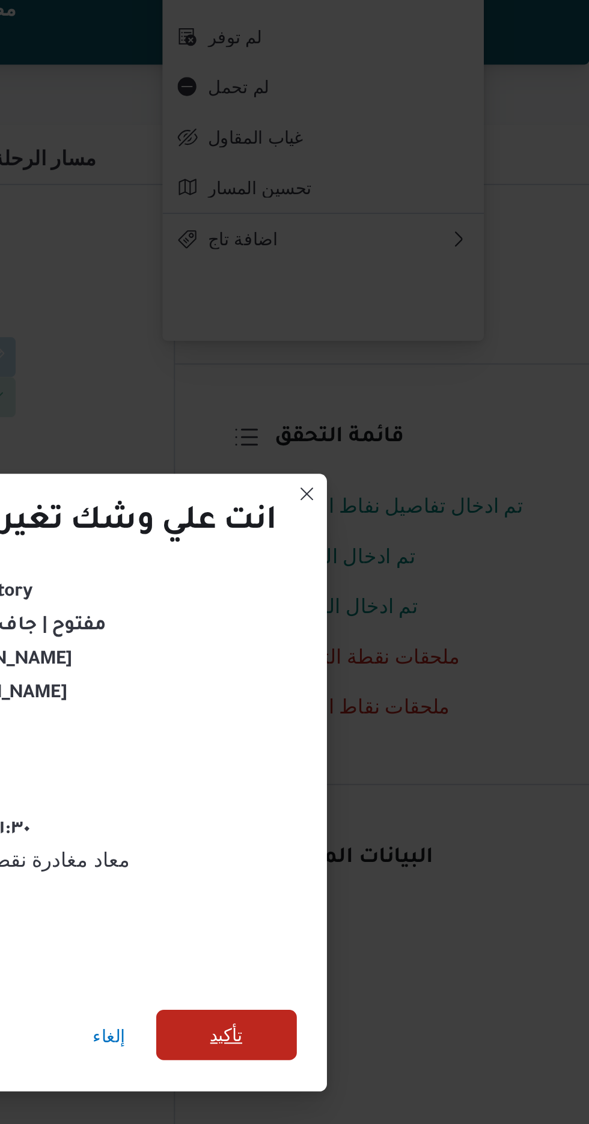
click at [412, 626] on span "تأكيد" at bounding box center [400, 627] width 67 height 24
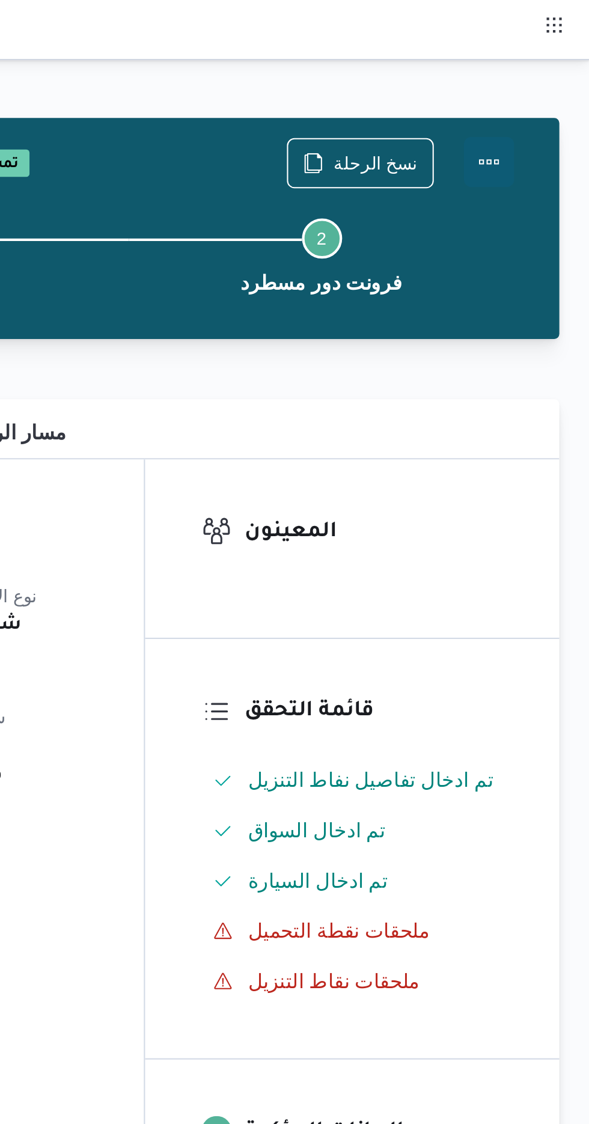
click at [551, 78] on button "Actions" at bounding box center [541, 78] width 24 height 24
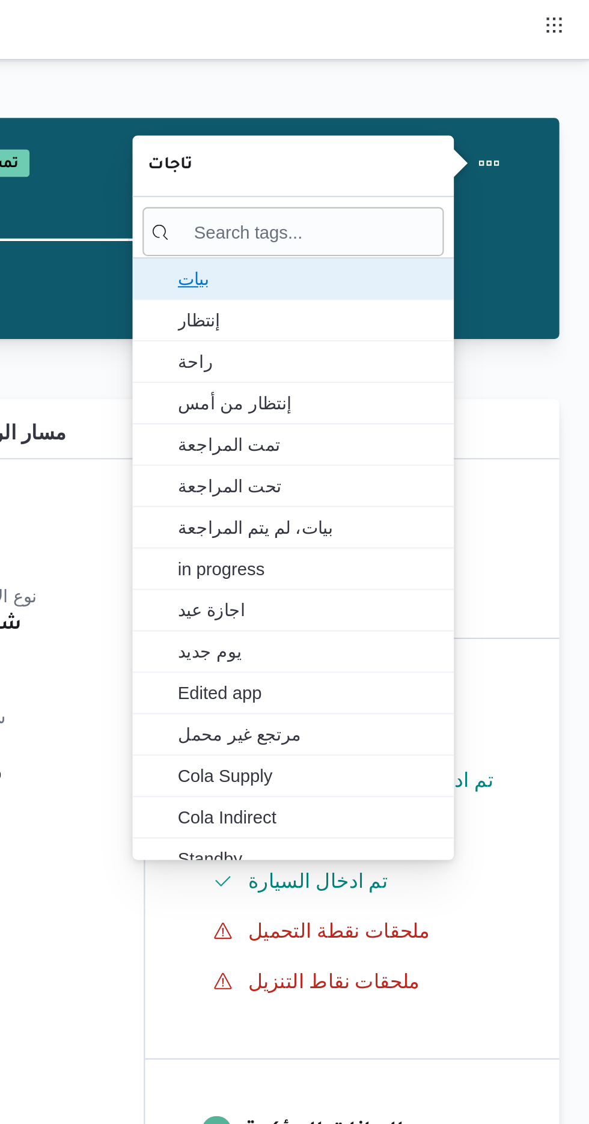
click at [467, 124] on span "بيات" at bounding box center [447, 133] width 144 height 19
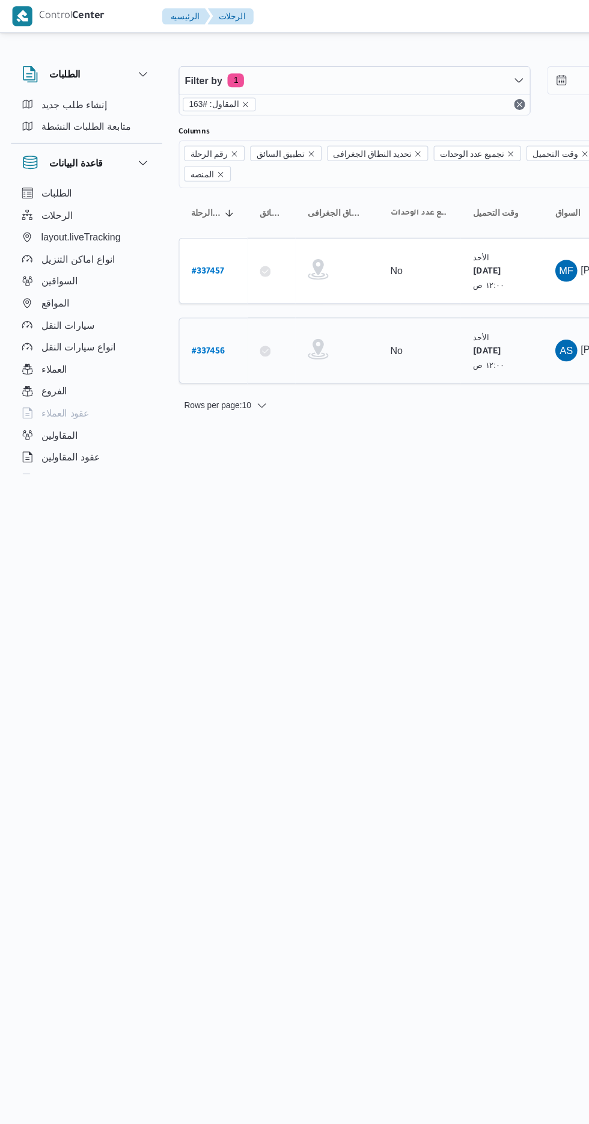
click at [180, 299] on link "# 337456" at bounding box center [182, 307] width 29 height 16
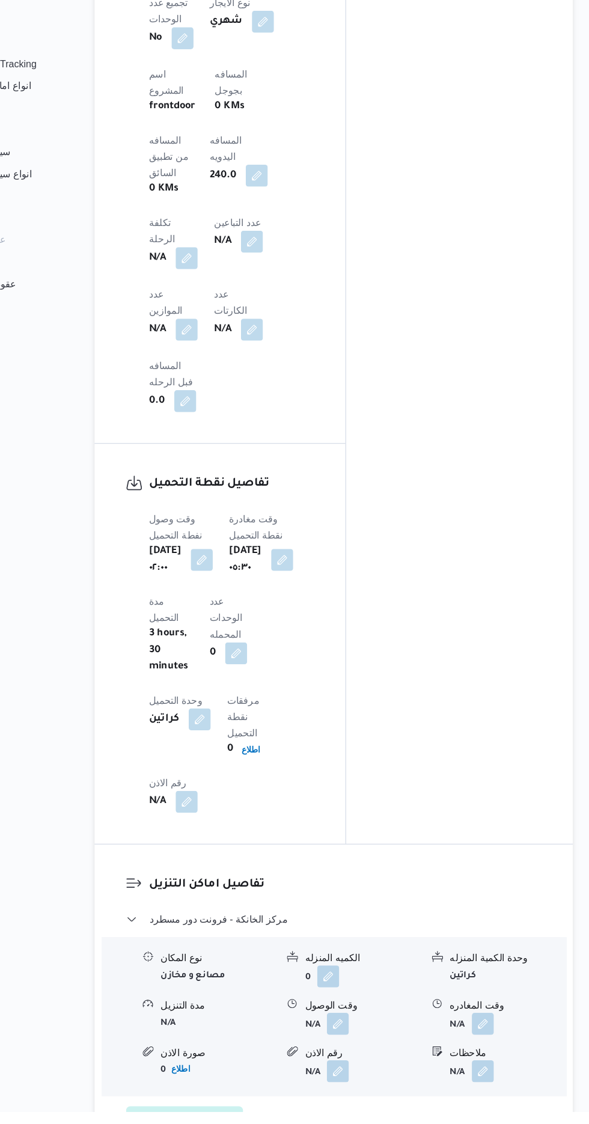
scroll to position [786, 0]
click at [376, 1036] on button "button" at bounding box center [368, 1045] width 19 height 19
click at [330, 631] on button "button" at bounding box center [320, 640] width 19 height 19
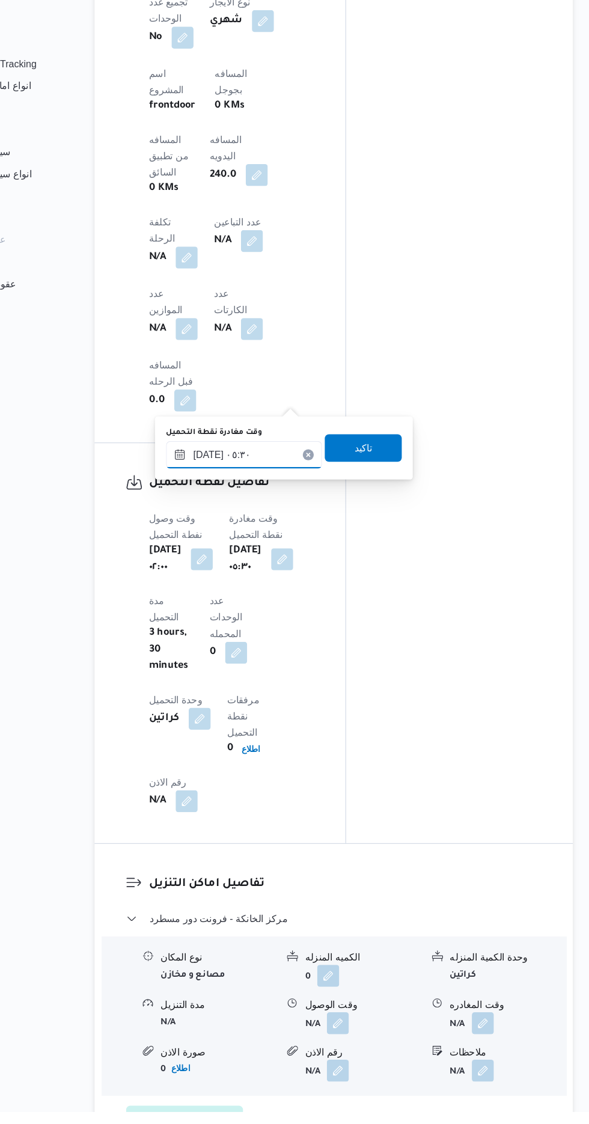
click at [299, 552] on input "[DATE] ٠٥:٣٠" at bounding box center [287, 549] width 136 height 24
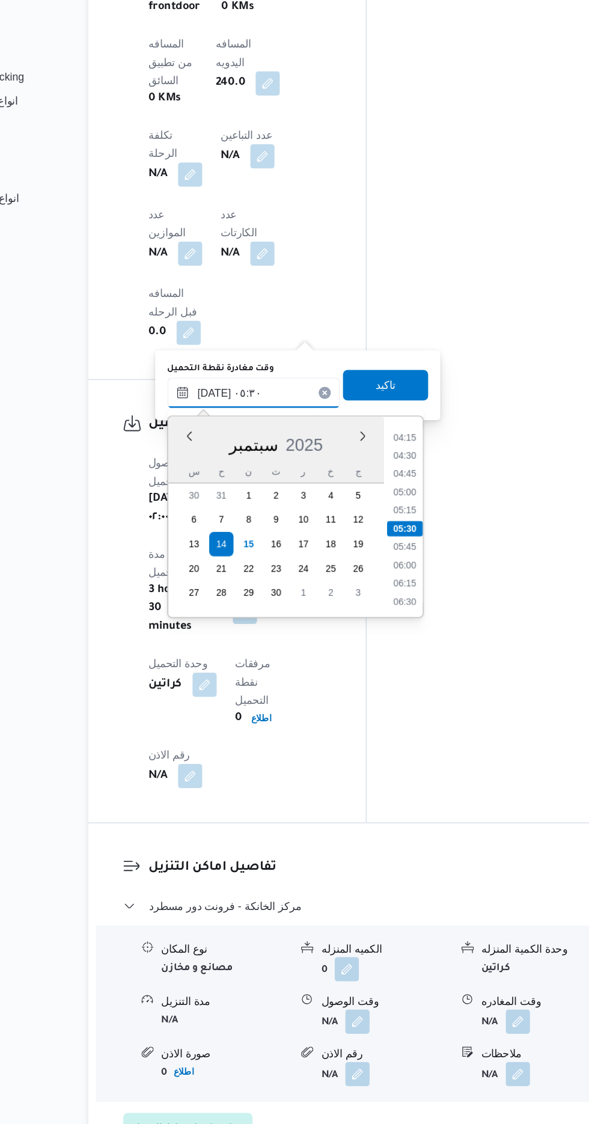
scroll to position [878, 0]
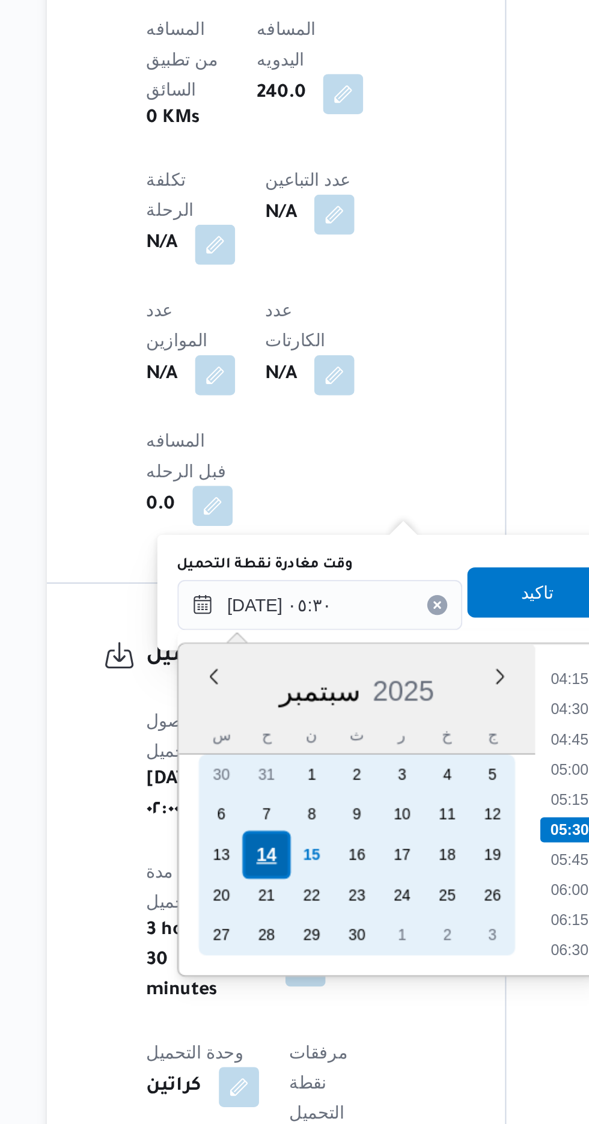
click at [258, 580] on div "14" at bounding box center [260, 577] width 23 height 23
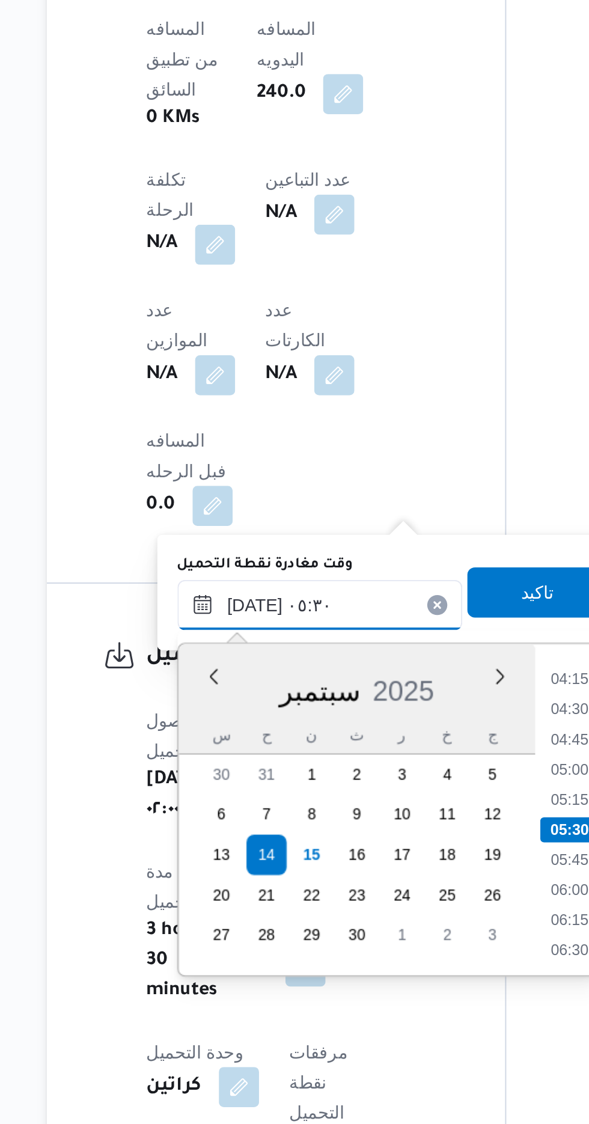
click at [220, 462] on input "[DATE] ٠٥:٣٠" at bounding box center [287, 457] width 136 height 24
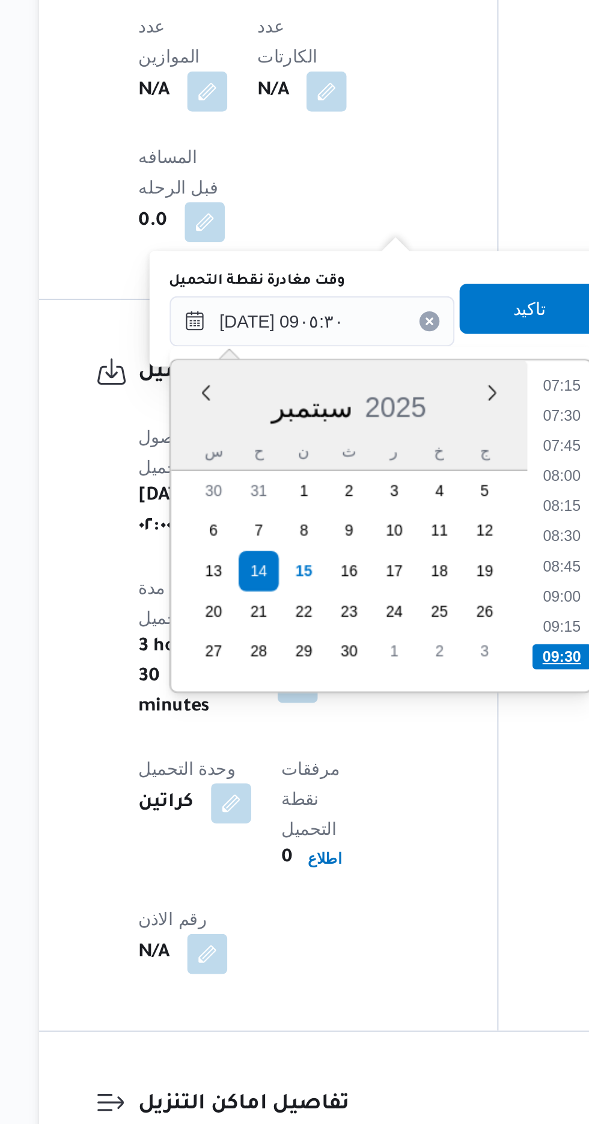
click at [404, 613] on li "09:30" at bounding box center [407, 618] width 28 height 12
type input "[DATE] ٠٩:٣٠"
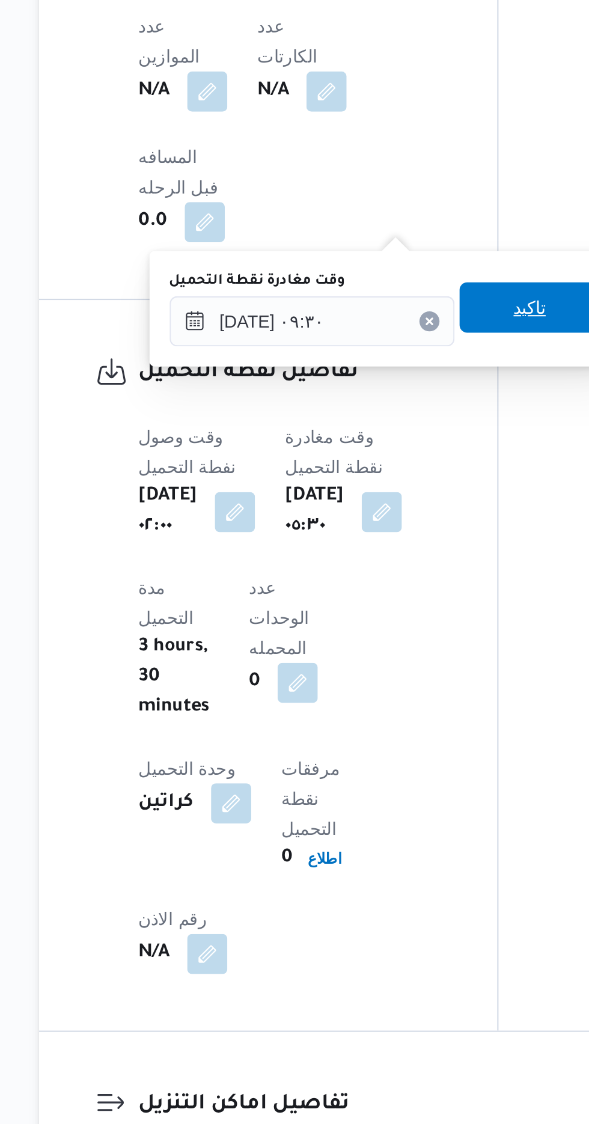
click at [395, 457] on span "تاكيد" at bounding box center [391, 451] width 67 height 24
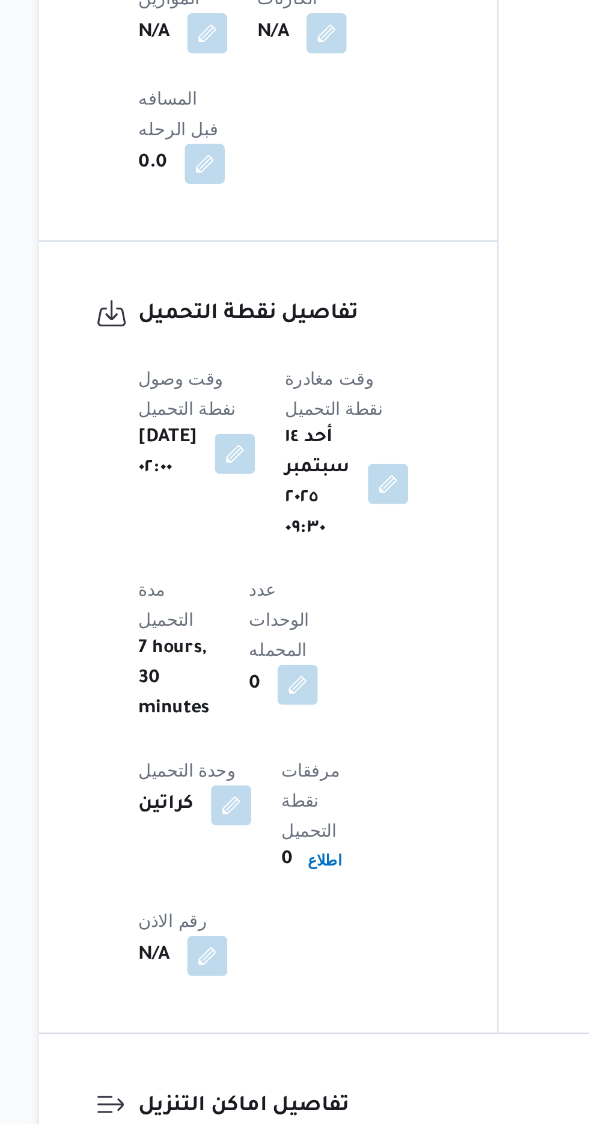
click at [371, 973] on button "button" at bounding box center [368, 982] width 19 height 19
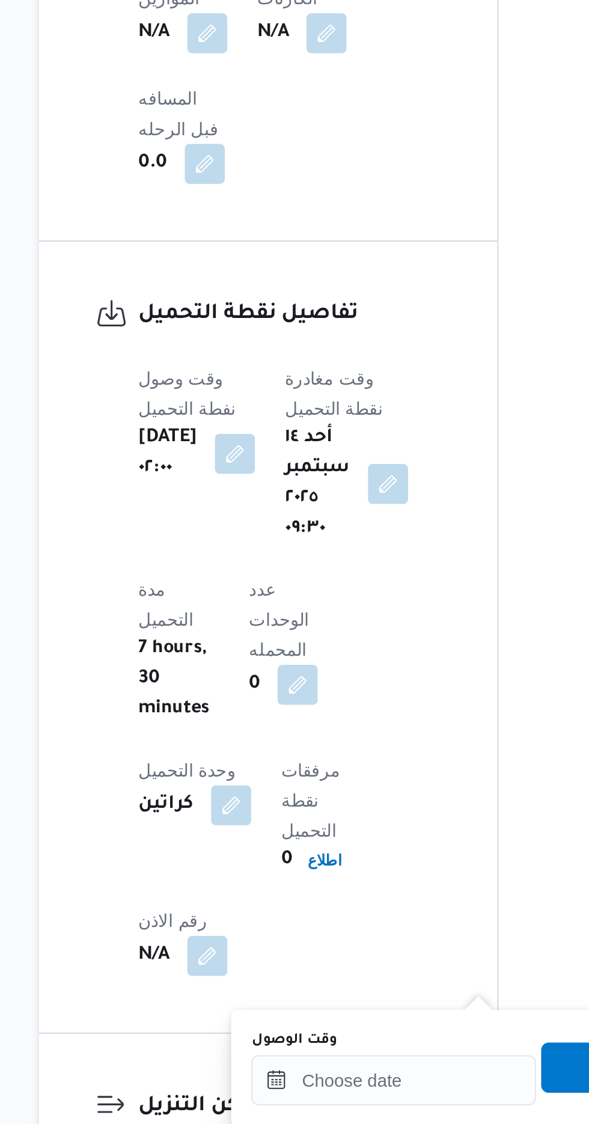
click at [337, 825] on div "وقت الوصول" at bounding box center [326, 830] width 136 height 10
click at [344, 845] on input "وقت الوصول" at bounding box center [326, 849] width 136 height 24
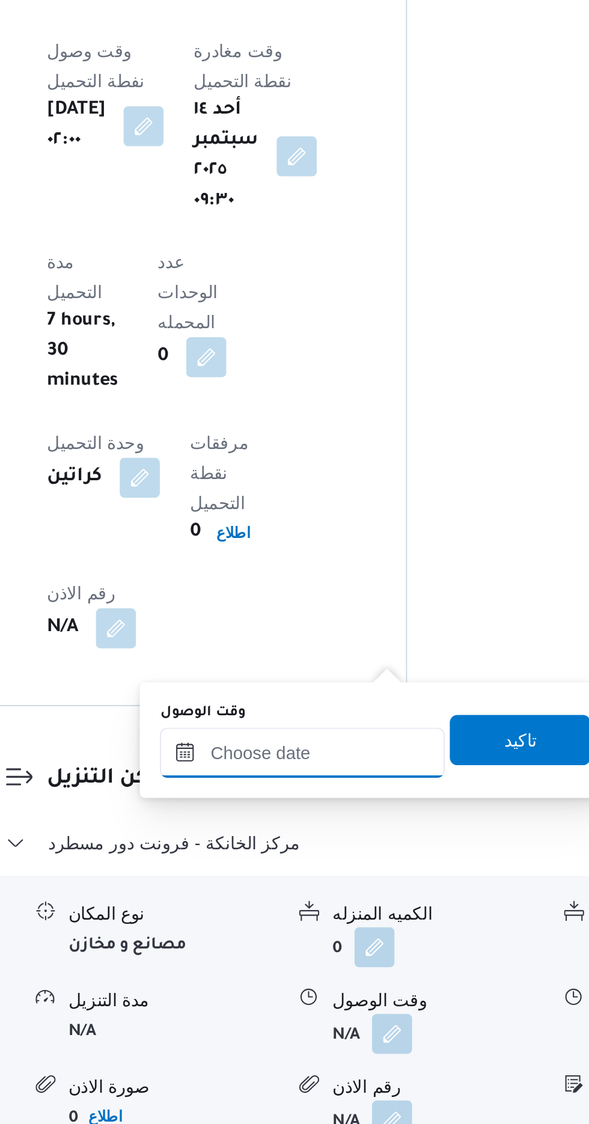
click at [341, 845] on input "وقت الوصول" at bounding box center [326, 849] width 136 height 24
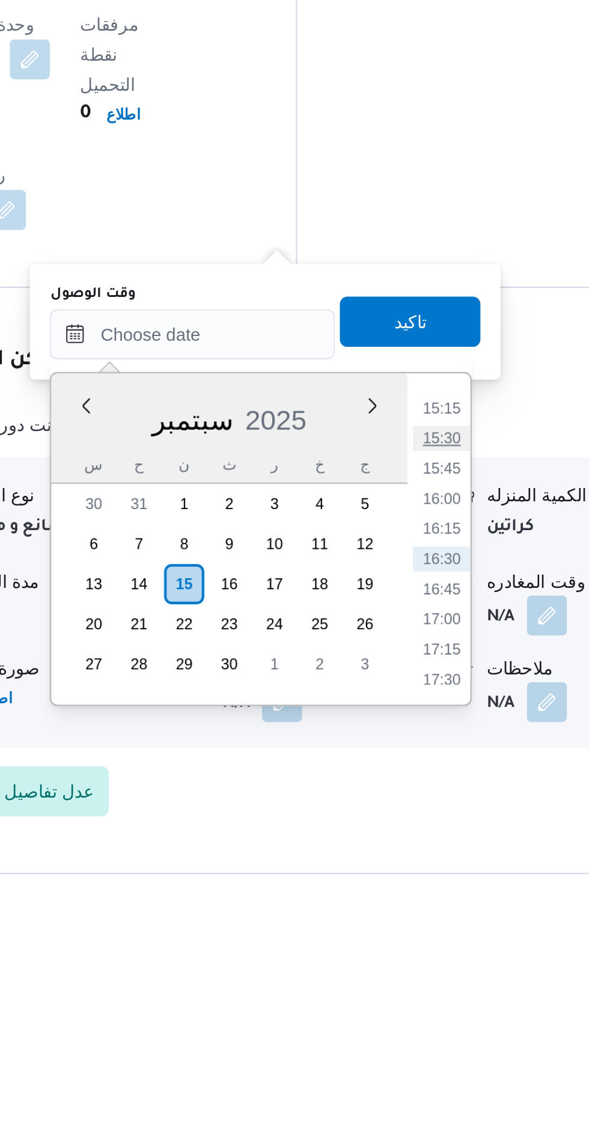
click at [448, 895] on li "15:30" at bounding box center [446, 899] width 28 height 12
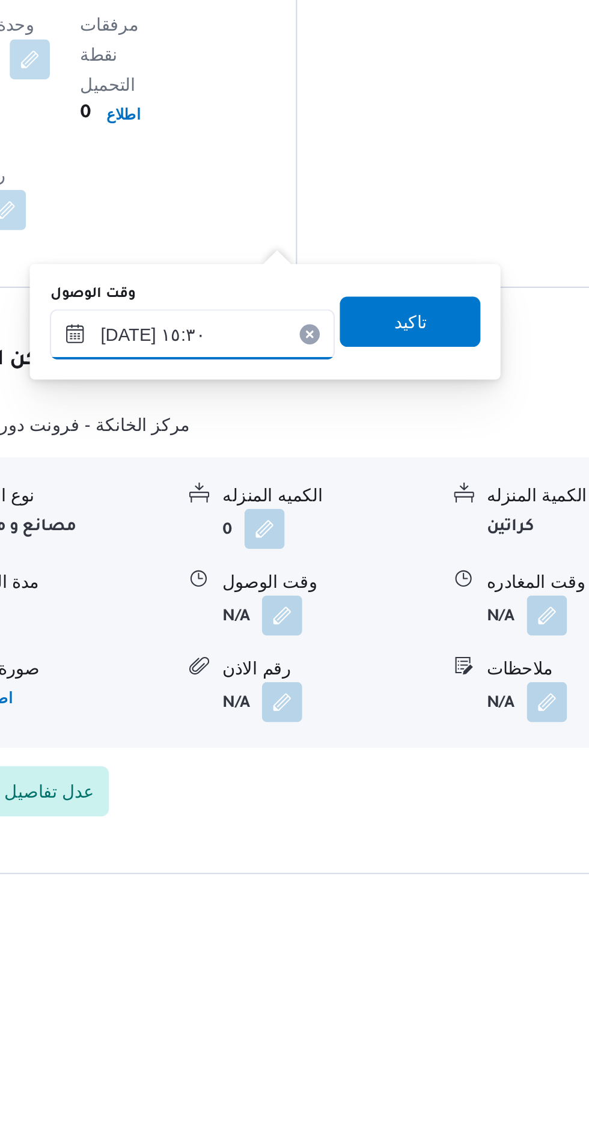
click at [370, 851] on input "[DATE] ١٥:٣٠" at bounding box center [326, 849] width 136 height 24
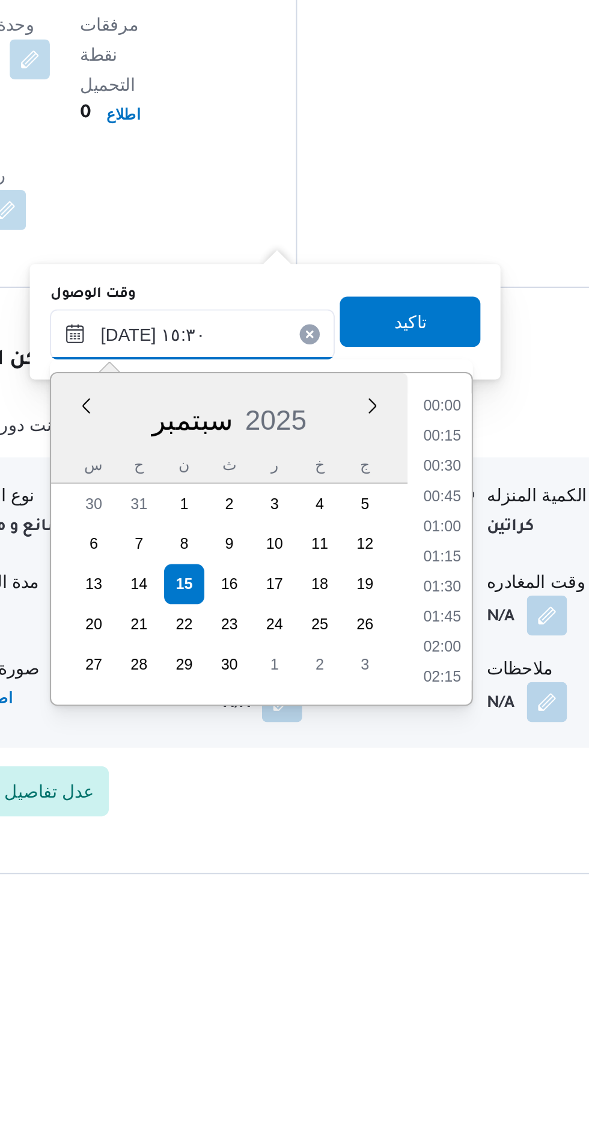
scroll to position [821, 0]
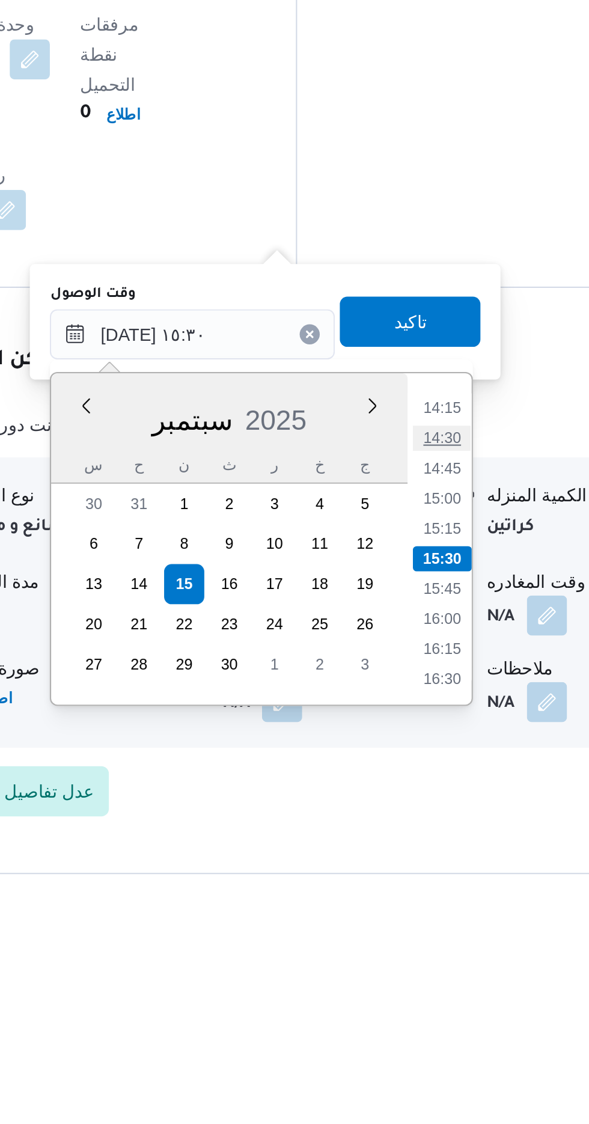
click at [447, 896] on li "14:30" at bounding box center [446, 899] width 28 height 12
type input "[DATE] ١٤:٣٠"
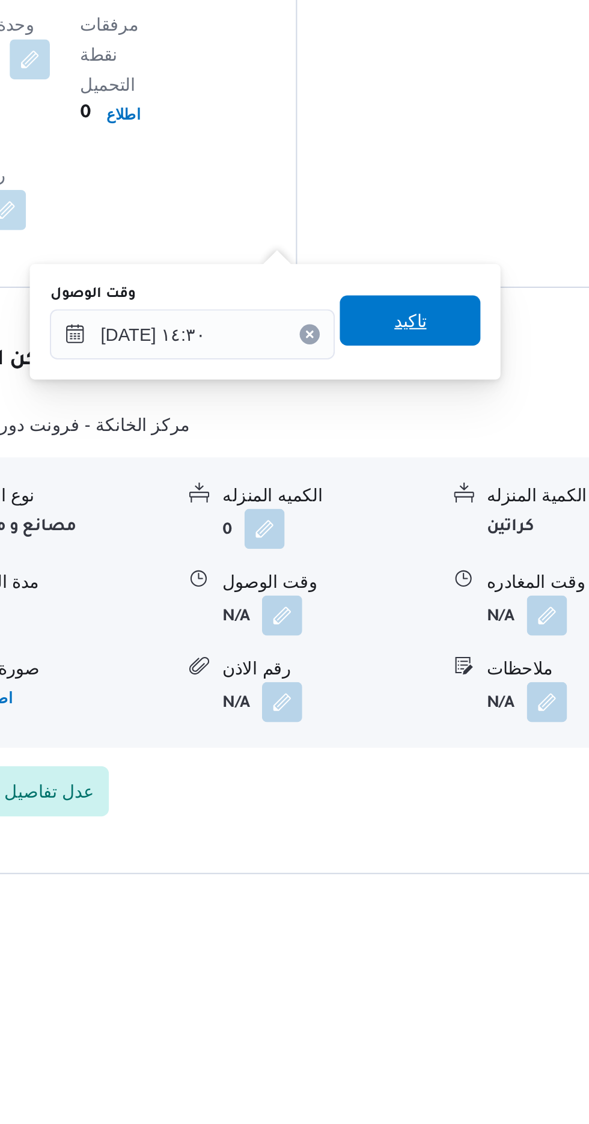
click at [438, 845] on span "تاكيد" at bounding box center [431, 842] width 16 height 14
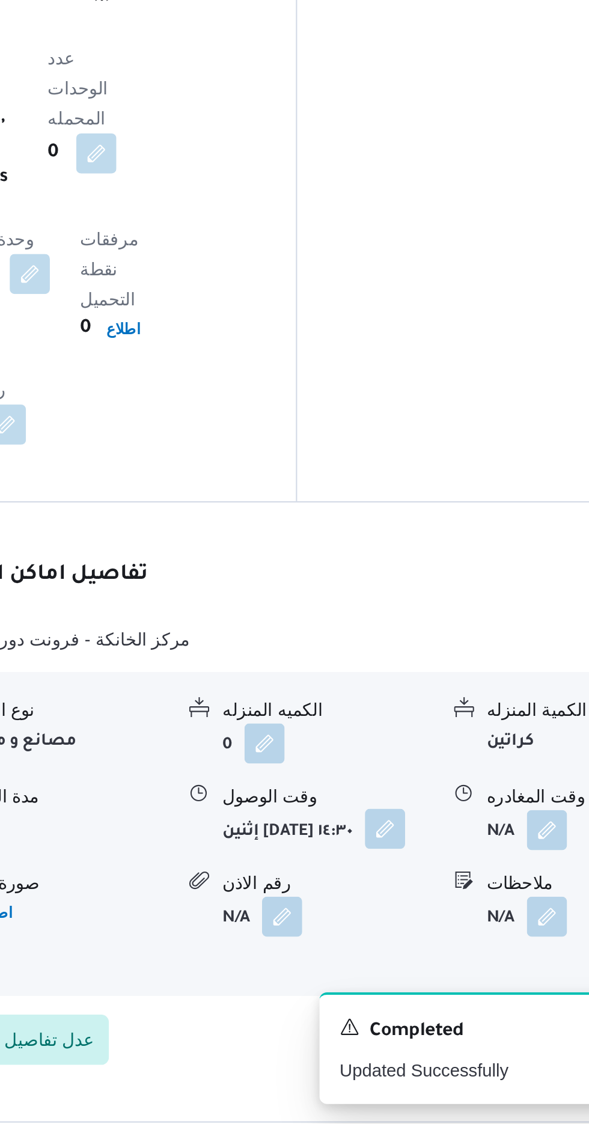
click at [409, 973] on button "button" at bounding box center [418, 982] width 19 height 19
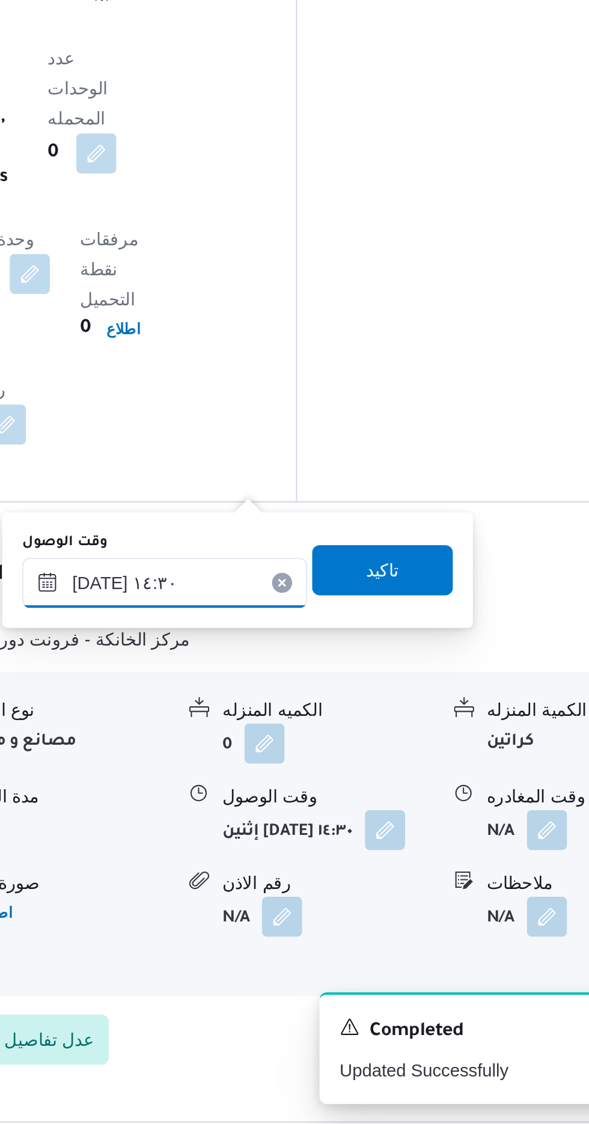
click at [349, 863] on input "[DATE] ١٤:٣٠" at bounding box center [313, 865] width 136 height 24
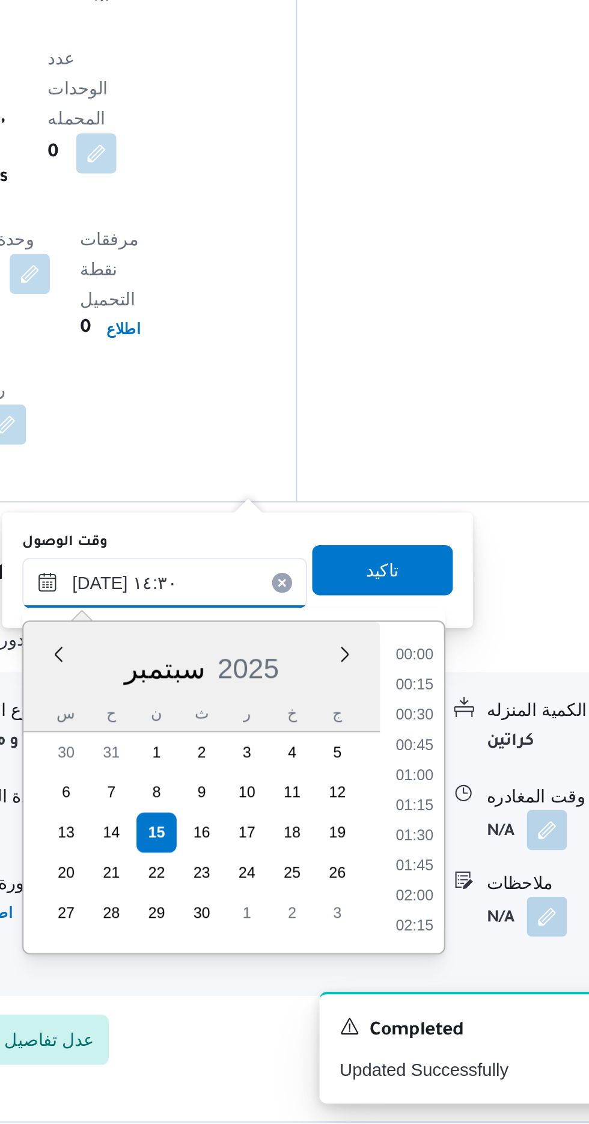
scroll to position [763, 0]
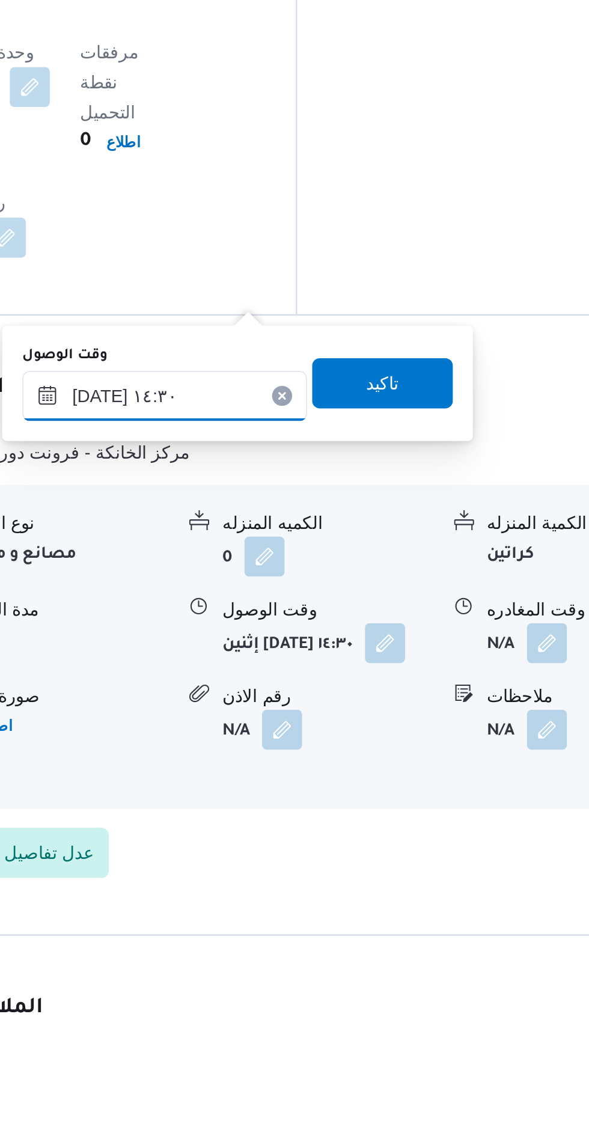
click at [356, 819] on input "[DATE] ١٤:٣٠" at bounding box center [313, 819] width 136 height 24
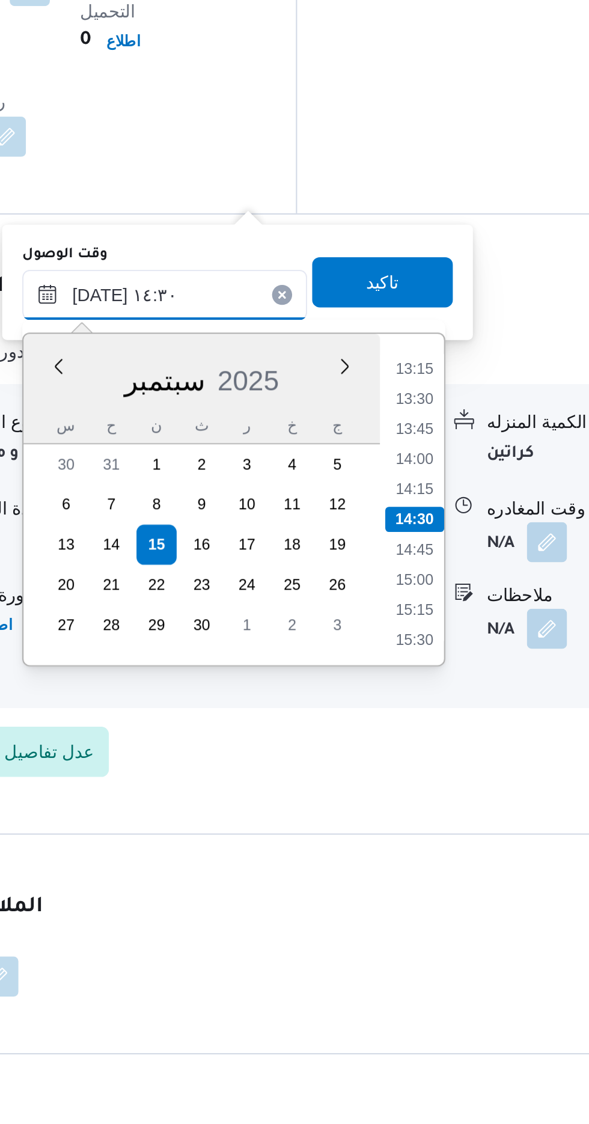
scroll to position [0, 0]
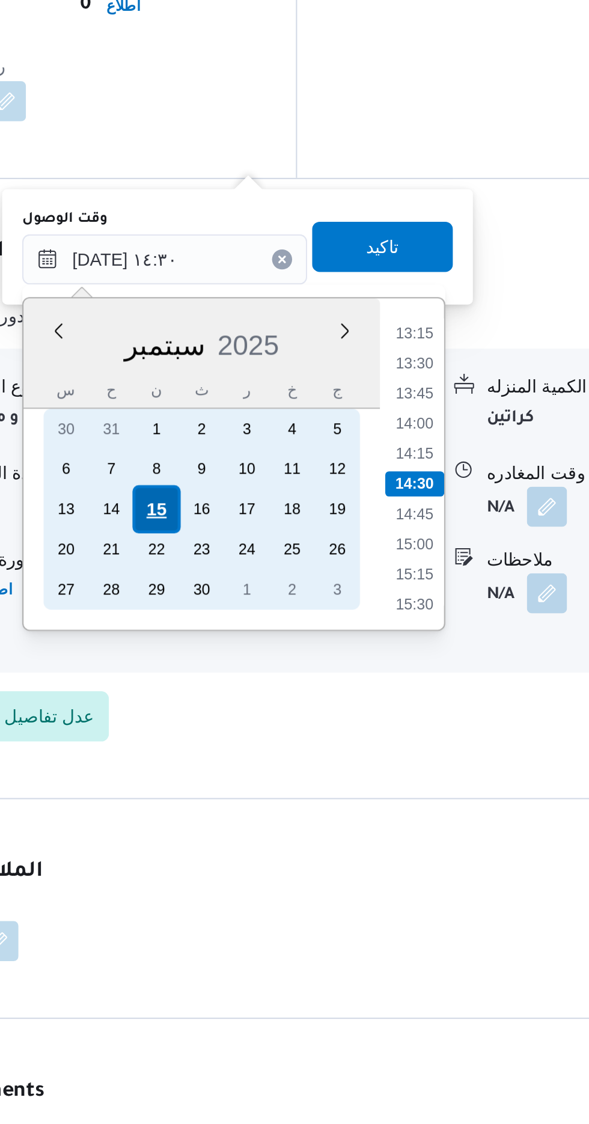
click at [311, 830] on div "15" at bounding box center [309, 829] width 23 height 23
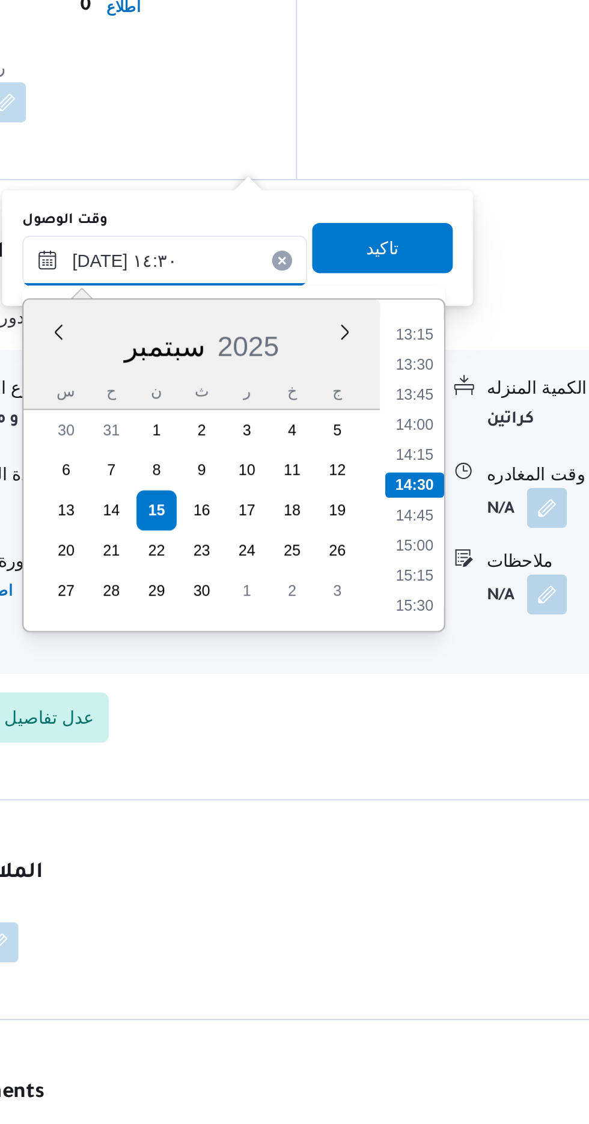
click at [271, 711] on input "[DATE] ١٤:٣٠" at bounding box center [313, 711] width 136 height 24
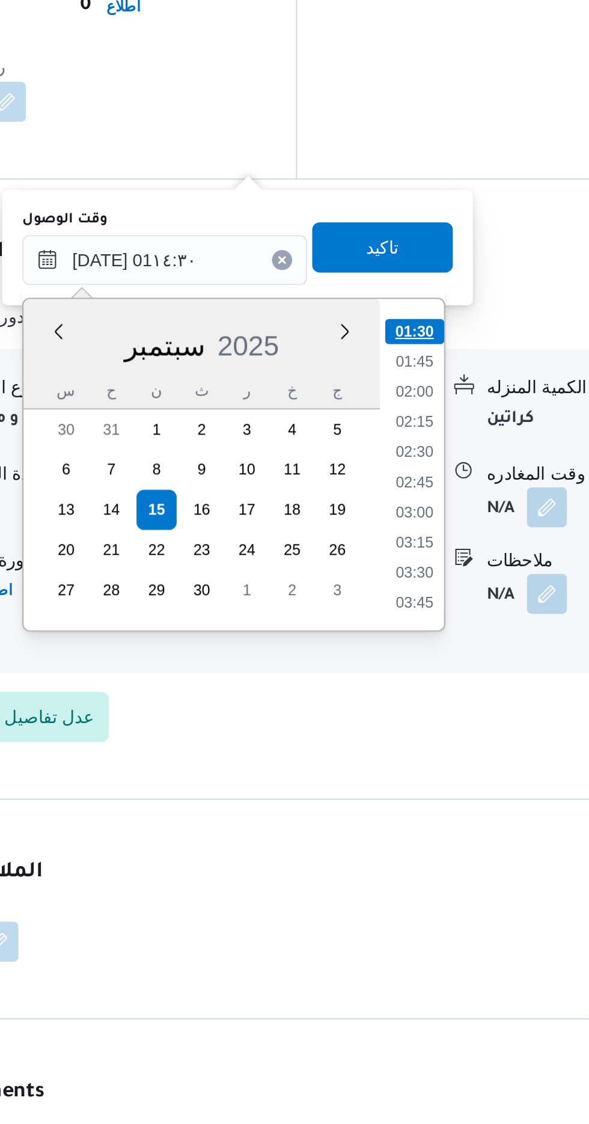
click at [432, 748] on li "01:30" at bounding box center [432, 745] width 28 height 12
type input "[DATE] ٠١:٣٠"
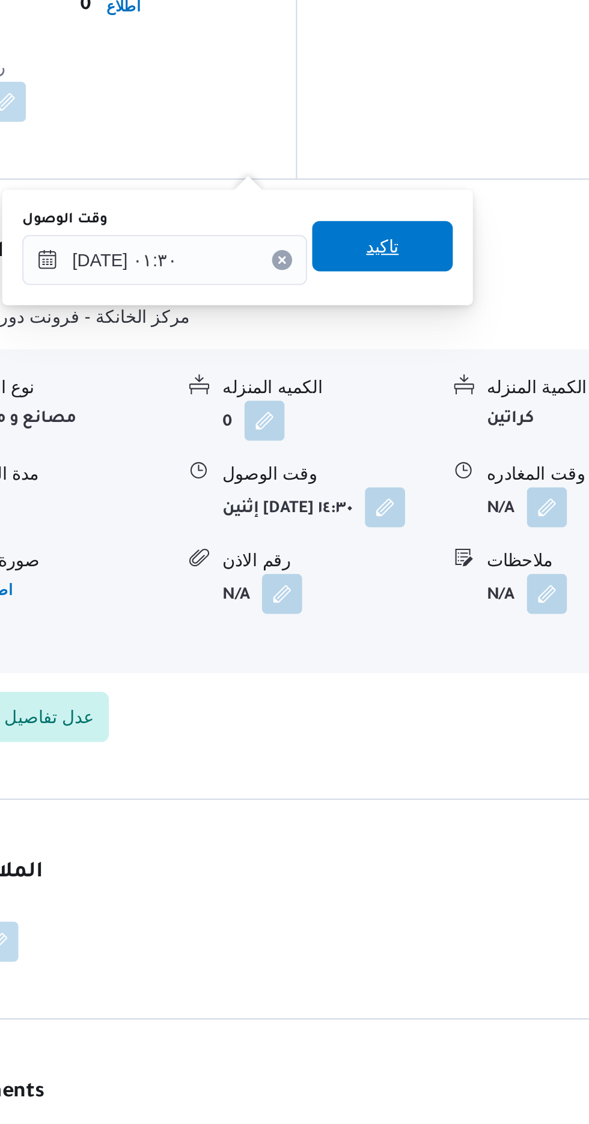
click at [425, 708] on span "تاكيد" at bounding box center [417, 704] width 16 height 14
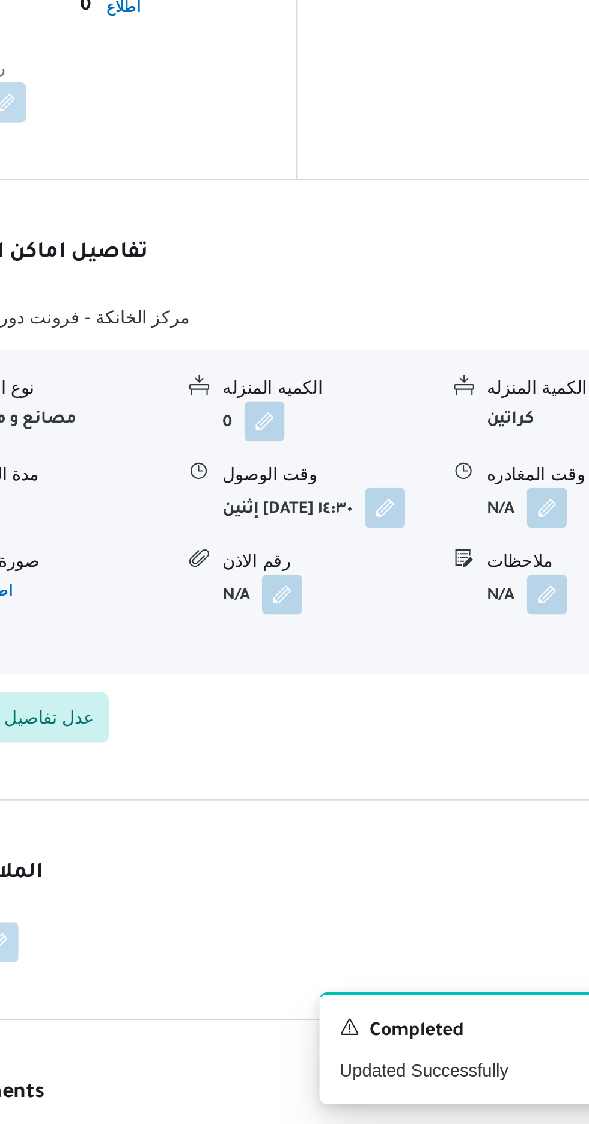
scroll to position [1032, 0]
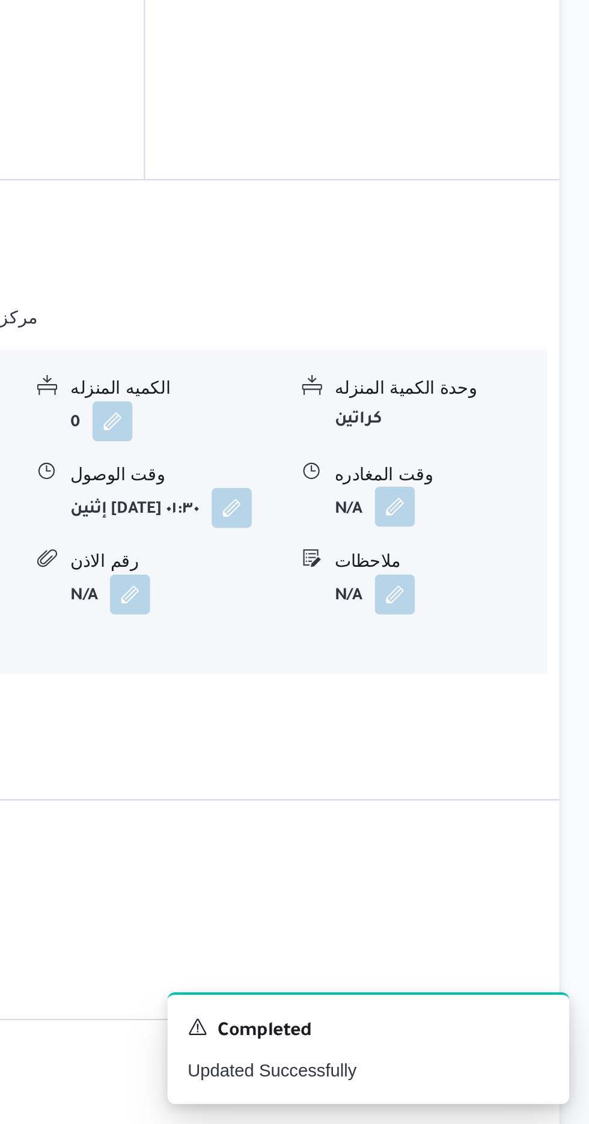
click at [498, 819] on button "button" at bounding box center [495, 828] width 19 height 19
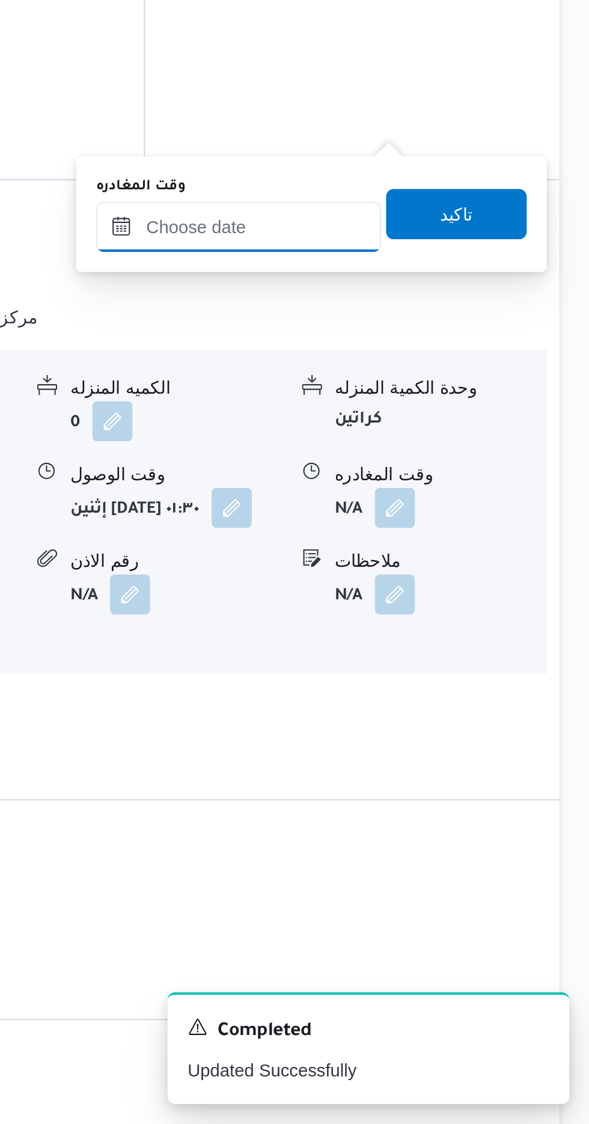
click at [462, 689] on input "وقت المغادره" at bounding box center [421, 694] width 136 height 24
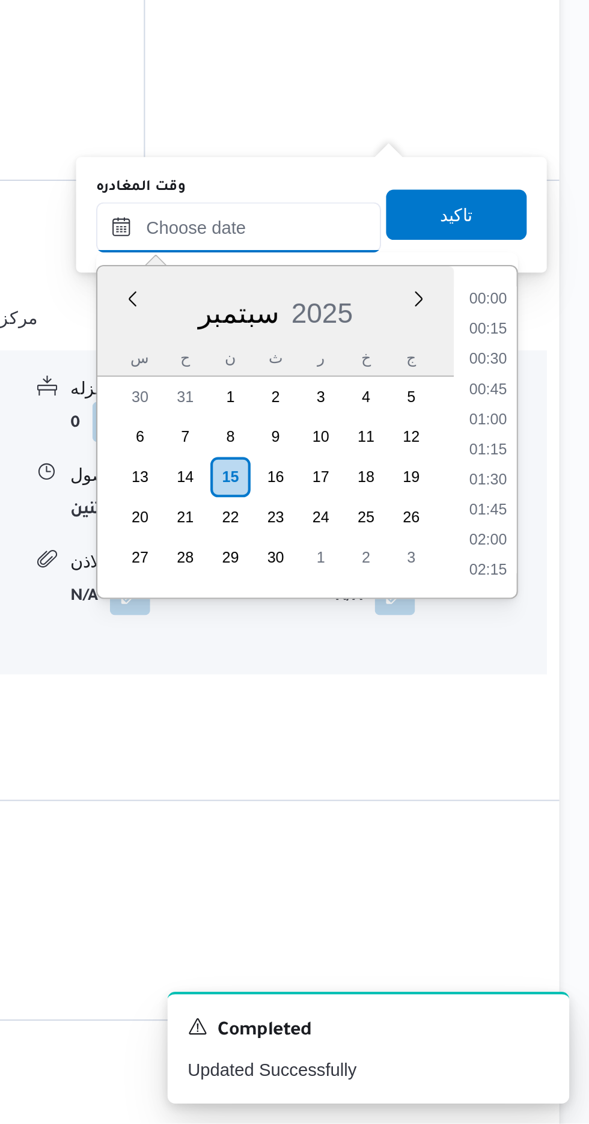
scroll to position [879, 0]
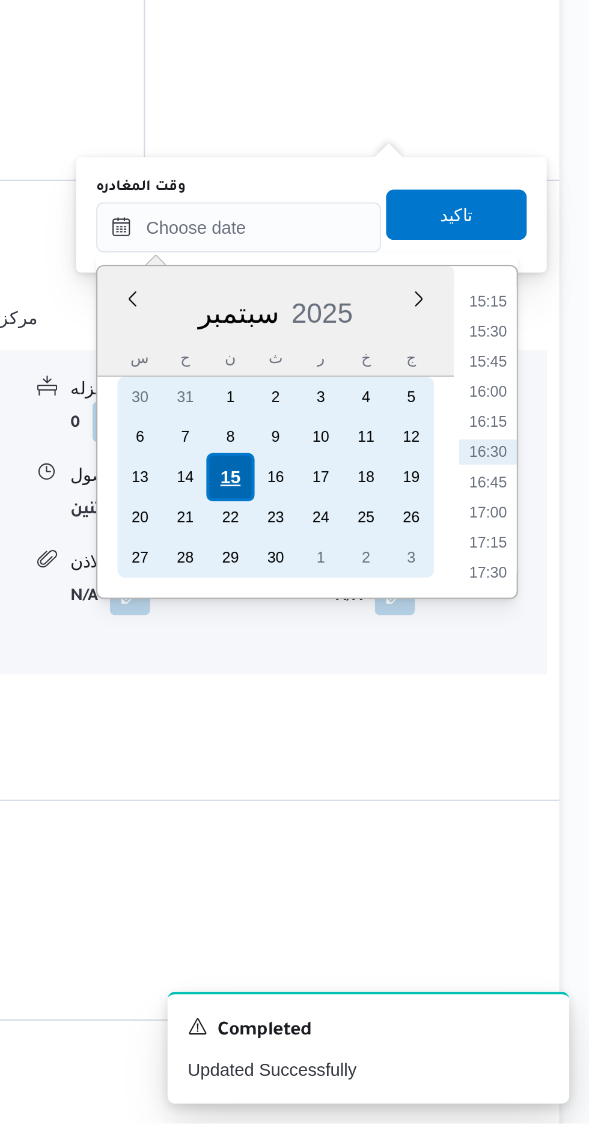
click at [417, 813] on div "15" at bounding box center [417, 814] width 23 height 23
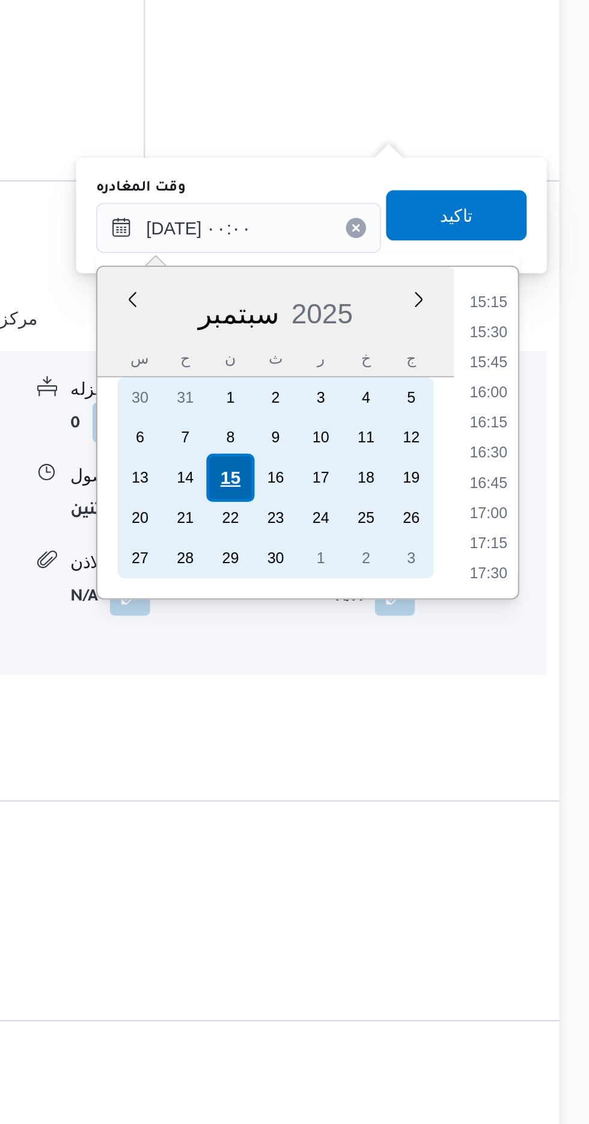
scroll to position [0, 0]
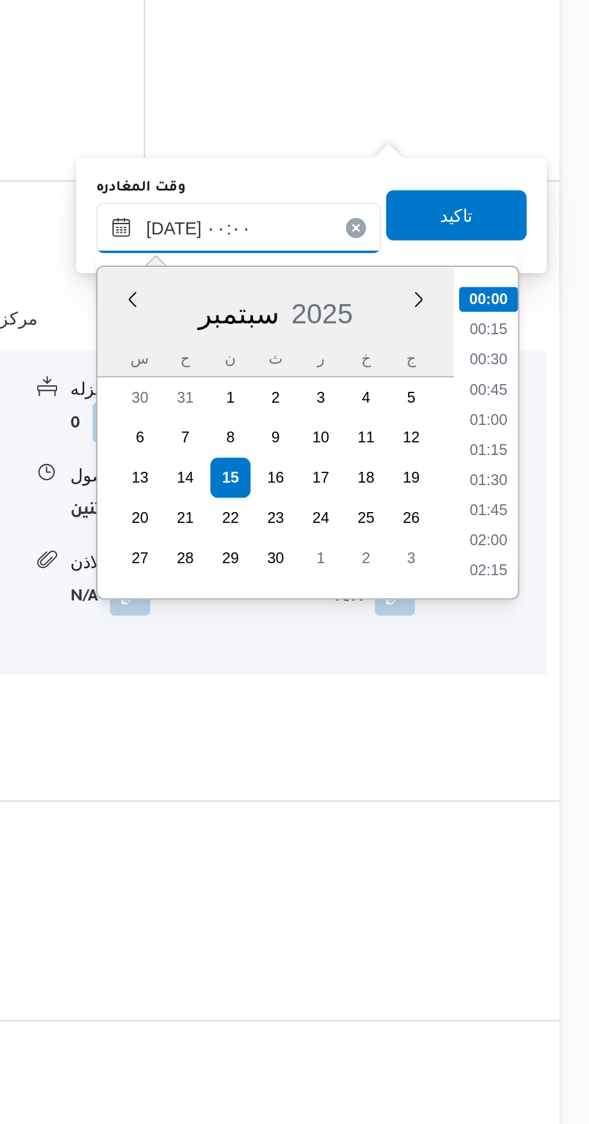
click at [369, 700] on input "[DATE] ٠٠:٠٠" at bounding box center [421, 695] width 136 height 24
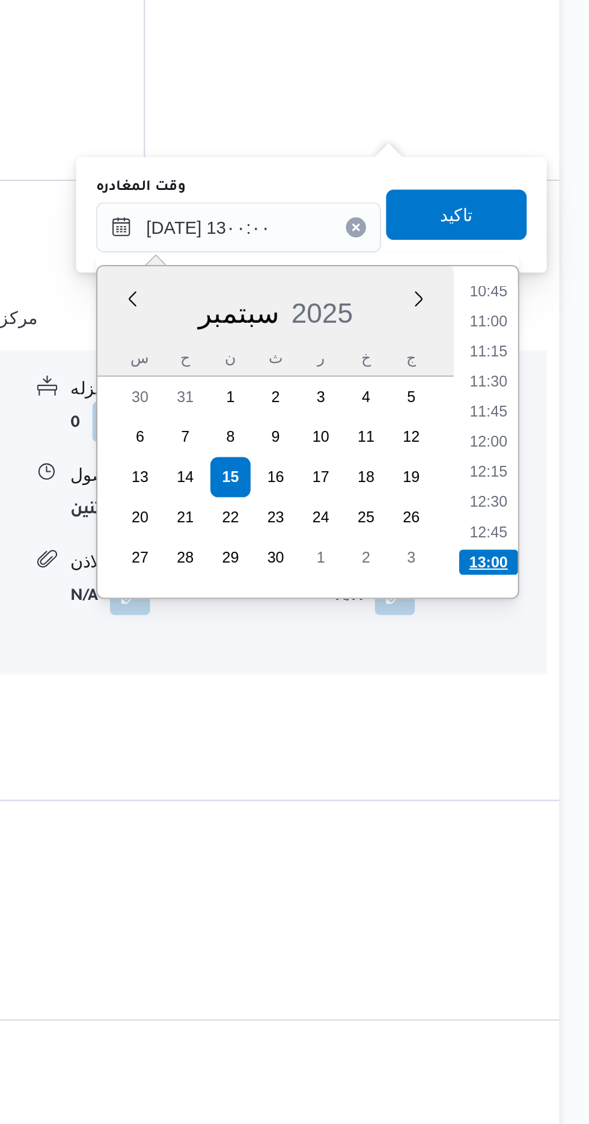
click at [540, 852] on li "13:00" at bounding box center [541, 855] width 28 height 12
type input "[DATE] ١٣:٠٠"
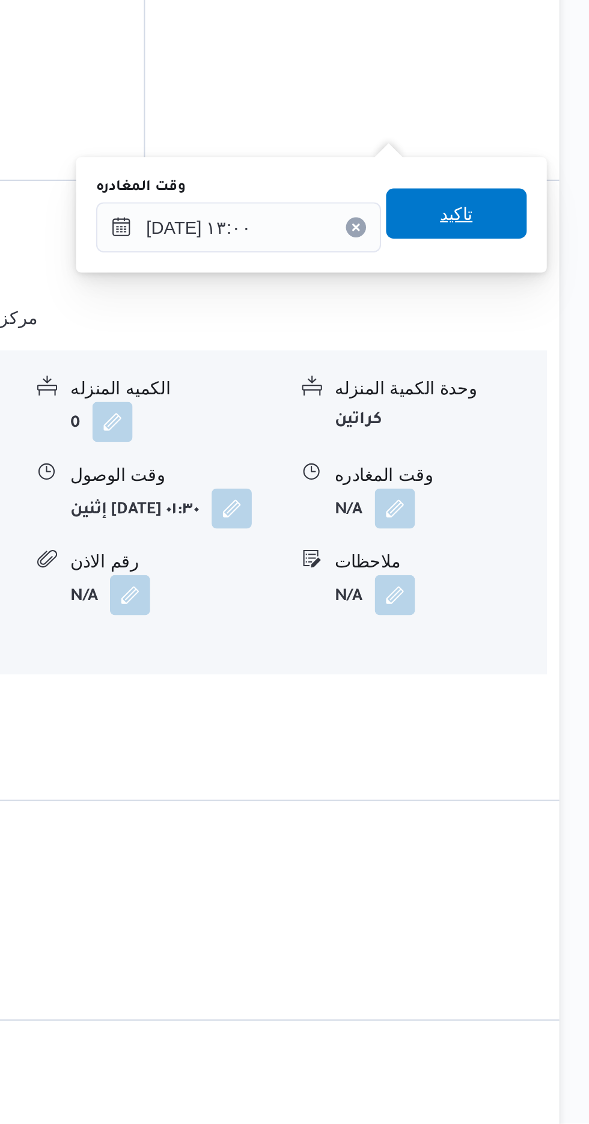
click at [542, 697] on span "تاكيد" at bounding box center [525, 688] width 67 height 24
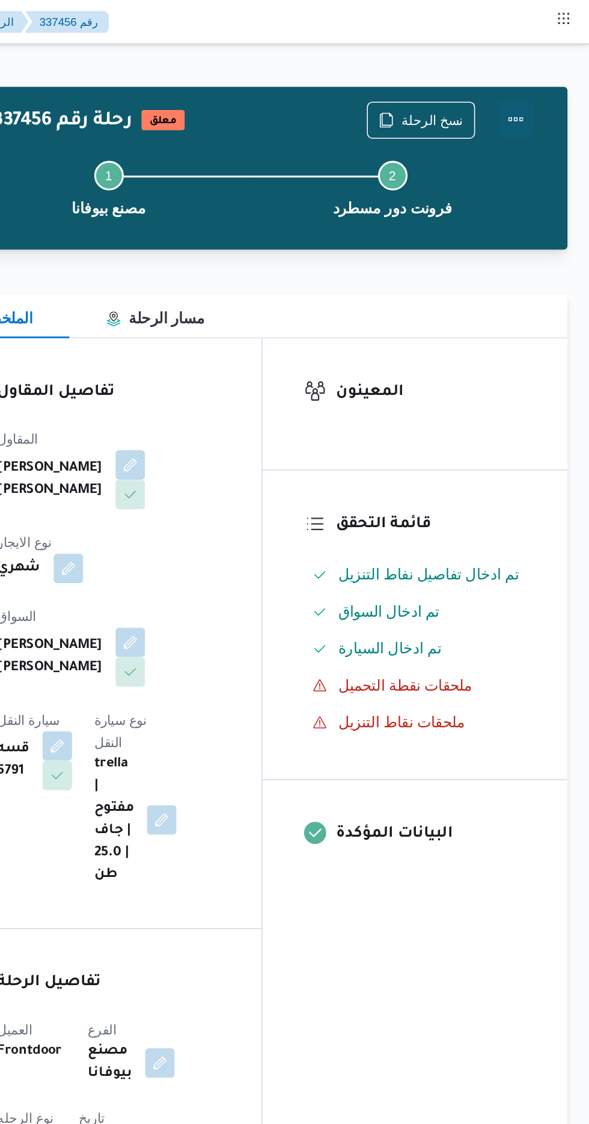
click at [546, 79] on button "Actions" at bounding box center [541, 78] width 24 height 24
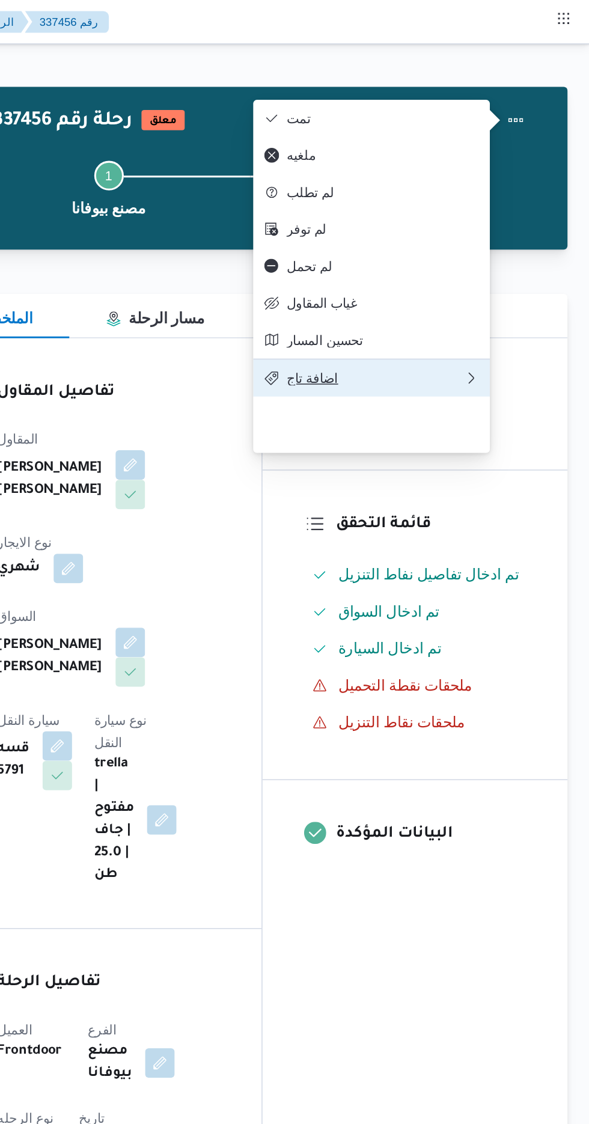
click at [455, 251] on span "اضافة تاج" at bounding box center [449, 246] width 115 height 10
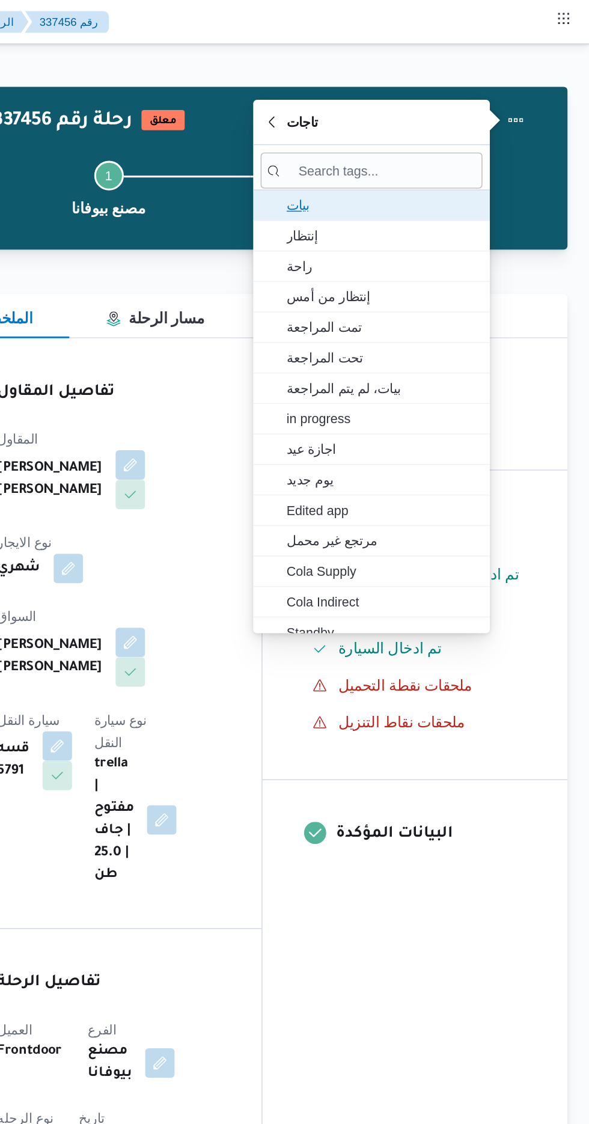
click at [450, 129] on span "بيات" at bounding box center [454, 133] width 125 height 14
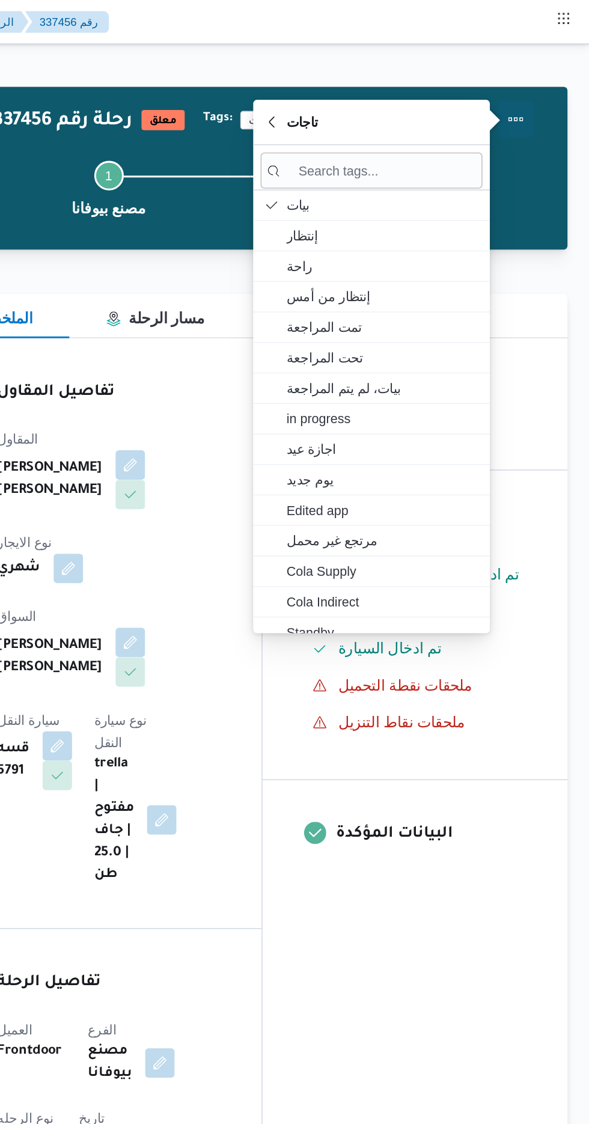
click at [548, 81] on button "Actions" at bounding box center [541, 78] width 24 height 24
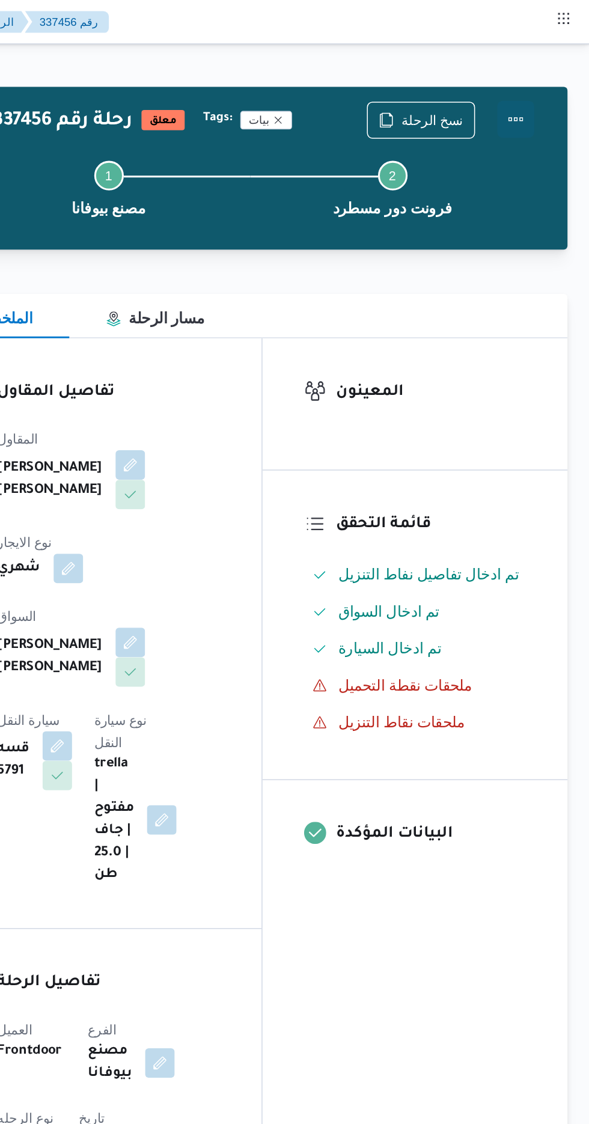
click at [542, 87] on button "Actions" at bounding box center [541, 78] width 24 height 24
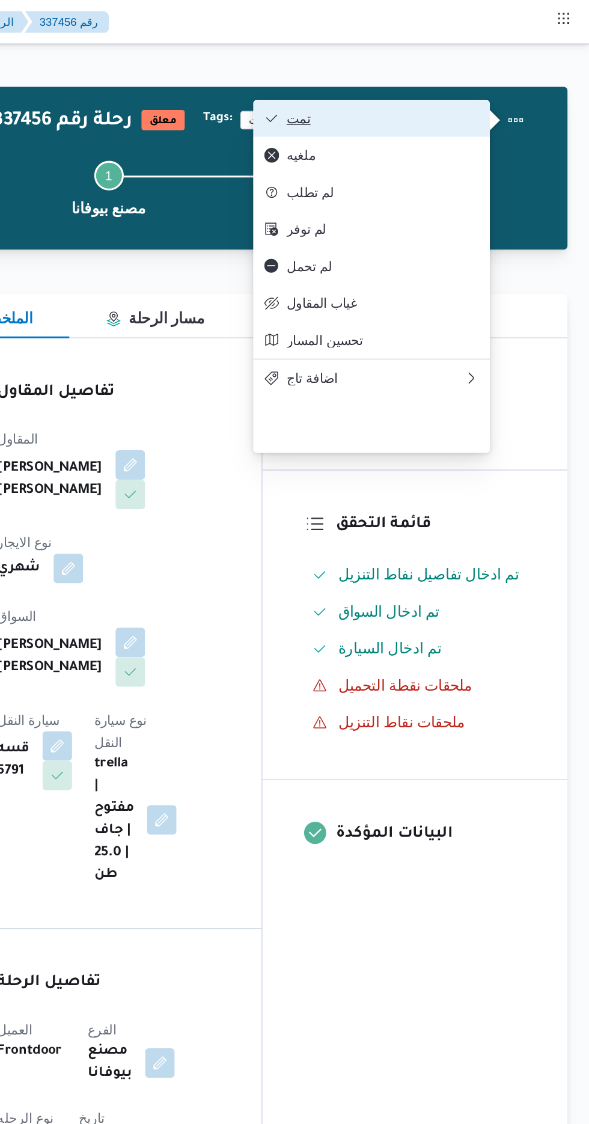
click at [494, 82] on span "تمت" at bounding box center [454, 77] width 125 height 10
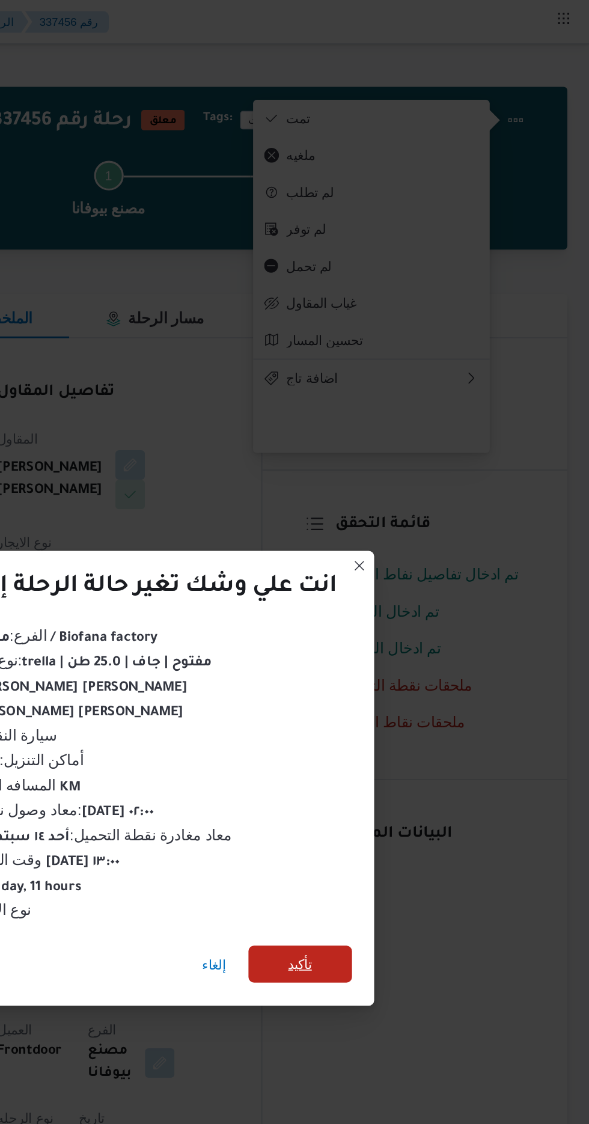
click at [402, 624] on span "تأكيد" at bounding box center [401, 627] width 16 height 14
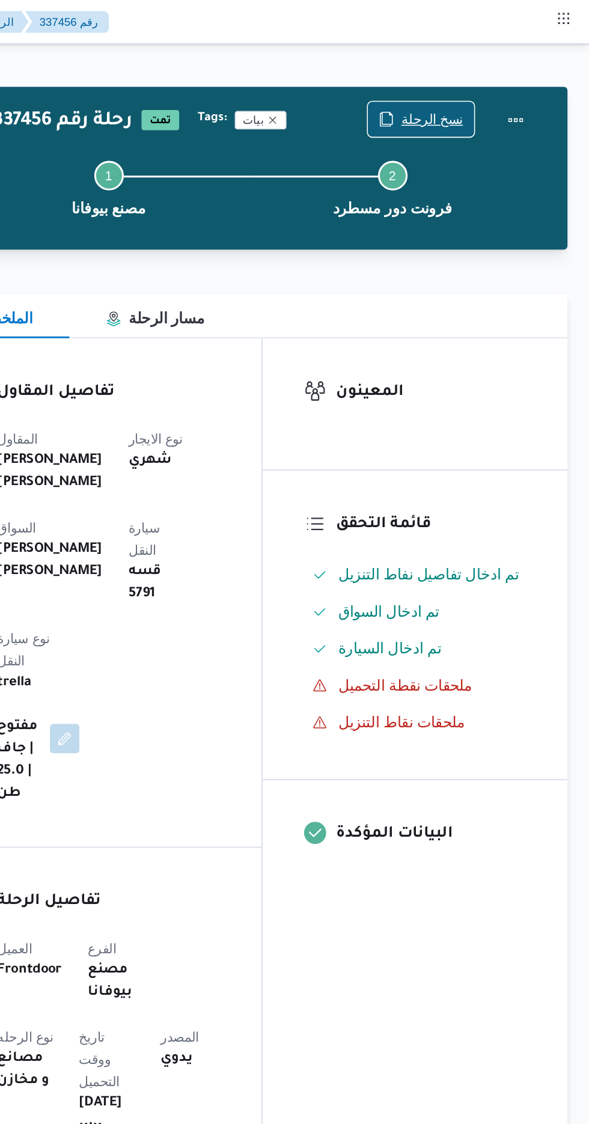
click at [487, 79] on span "نسخ الرحلة" at bounding box center [486, 77] width 40 height 14
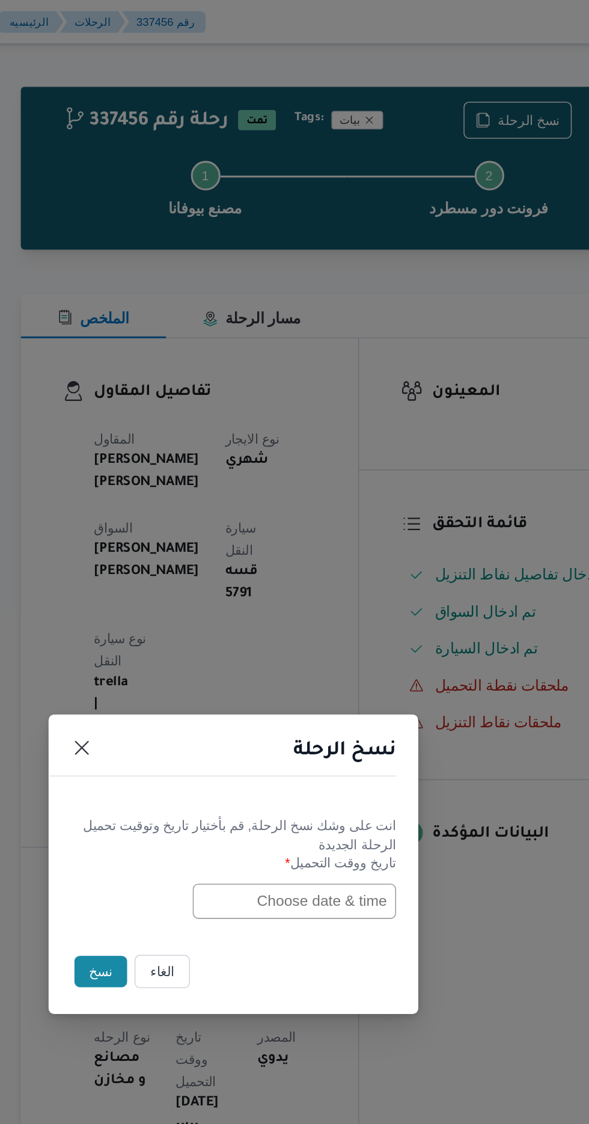
click at [308, 584] on input "text" at bounding box center [334, 586] width 132 height 23
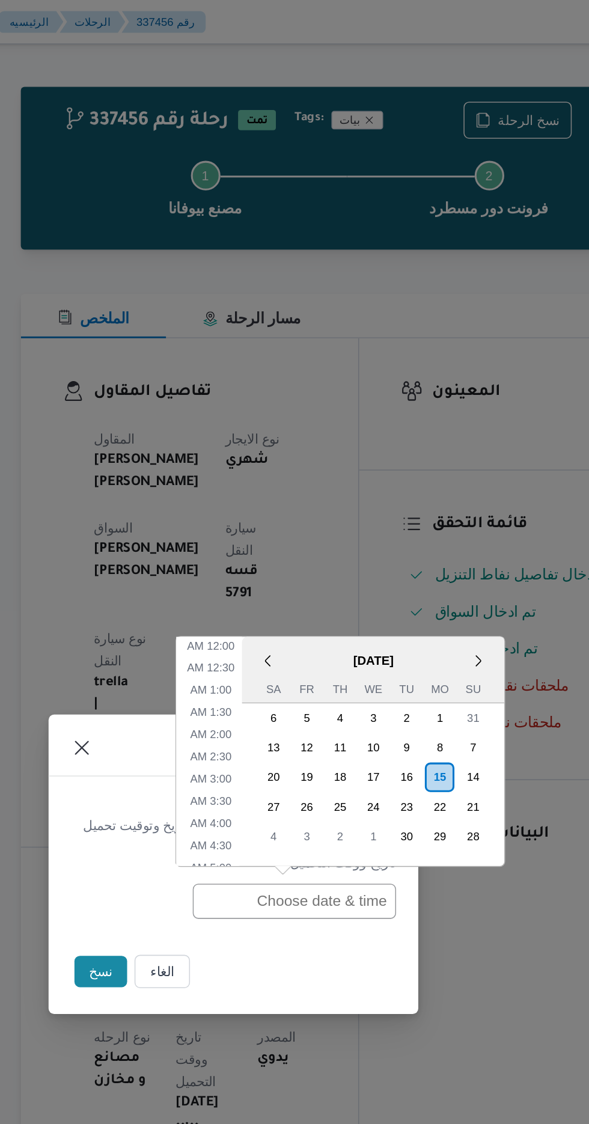
scroll to position [408, 0]
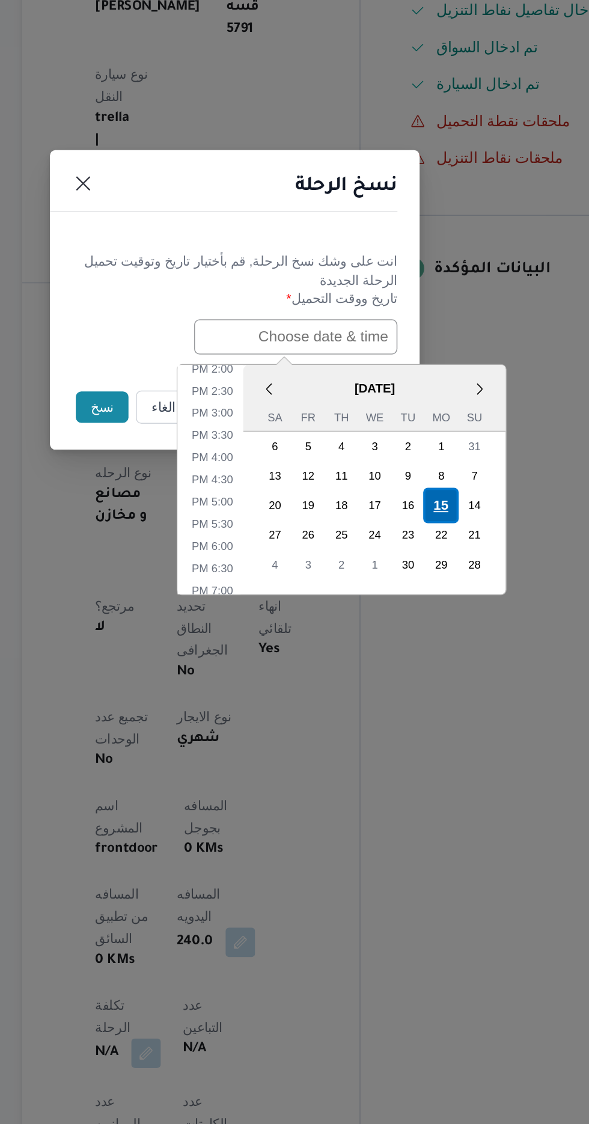
click at [431, 694] on div "15" at bounding box center [428, 695] width 23 height 23
type input "[DATE] 12:00AM"
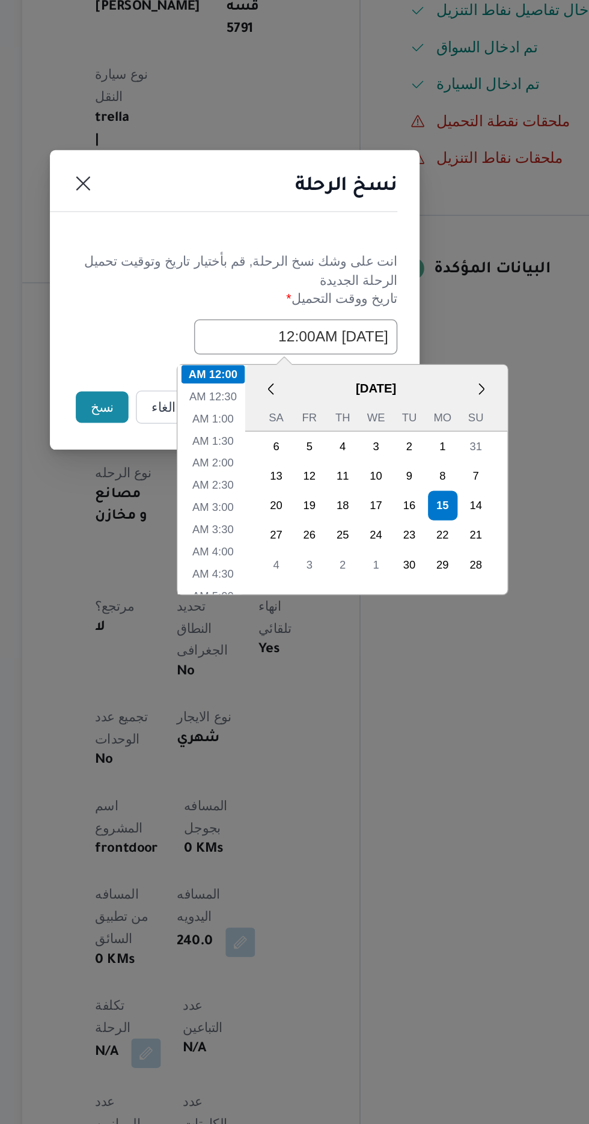
click at [210, 633] on button "نسخ" at bounding box center [208, 632] width 34 height 20
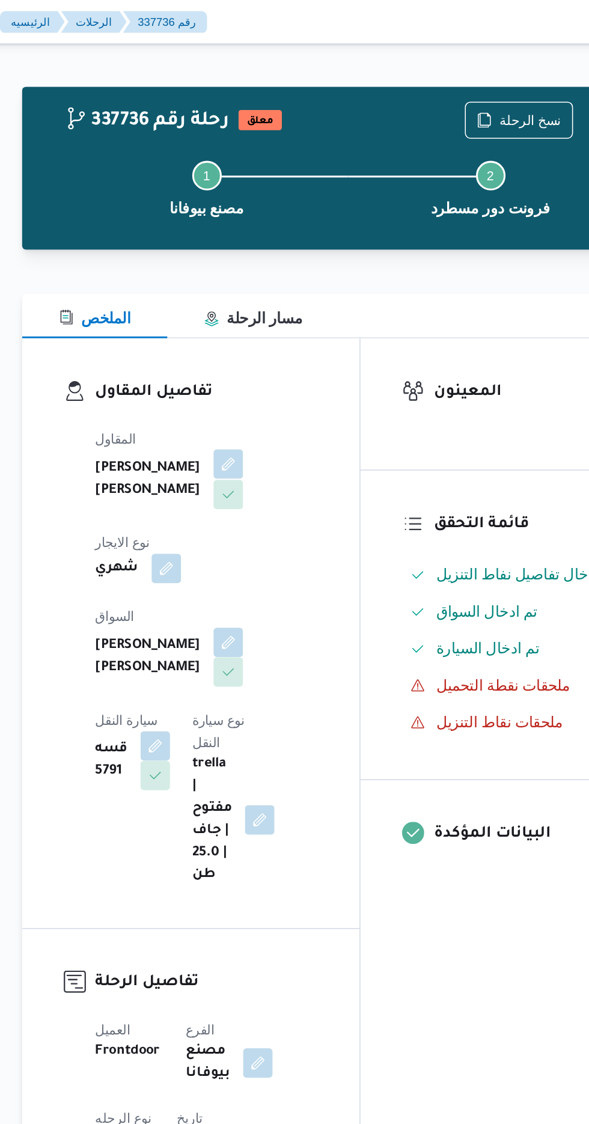
click at [281, 308] on button "button" at bounding box center [290, 301] width 19 height 19
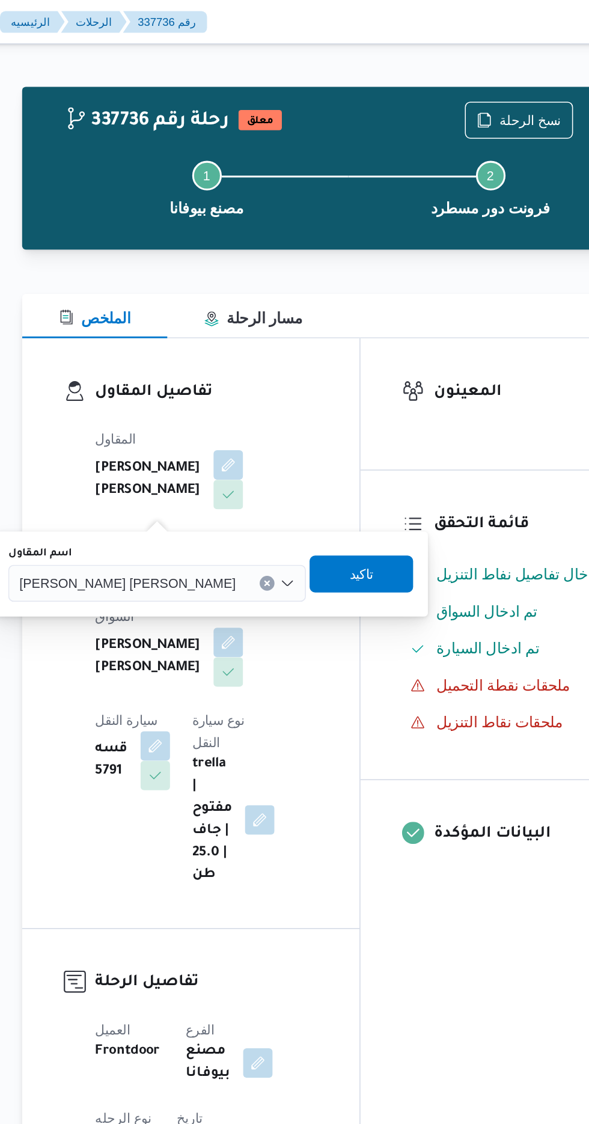
click at [300, 383] on input "اسم المقاول" at bounding box center [300, 379] width 1 height 14
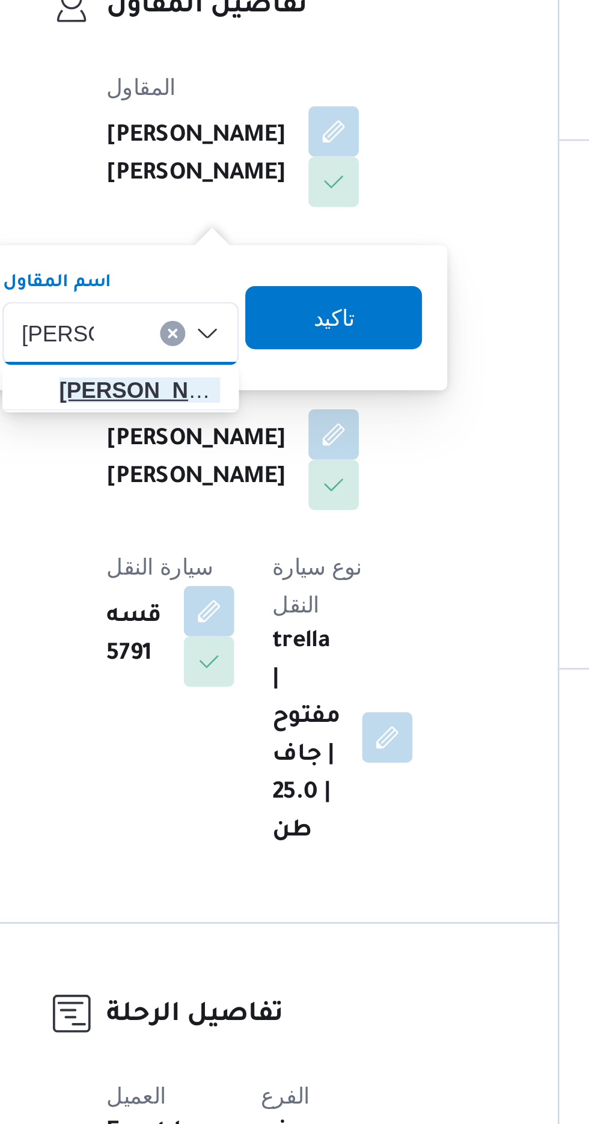
type input "[PERSON_NAME]"
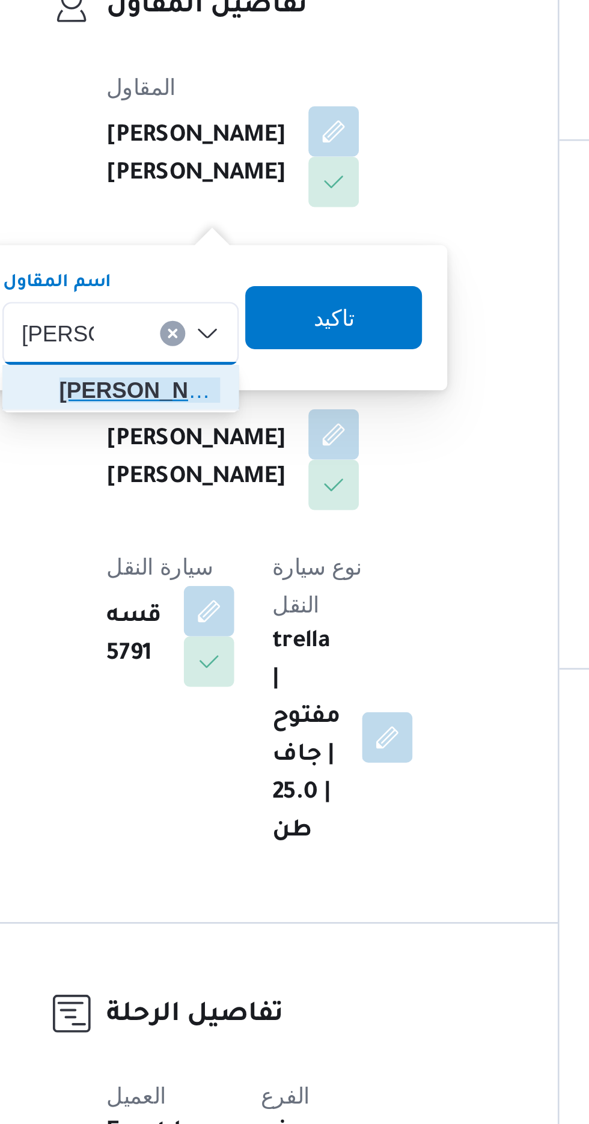
click at [224, 405] on span "[PERSON_NAME] [PERSON_NAME]" at bounding box center [216, 401] width 61 height 14
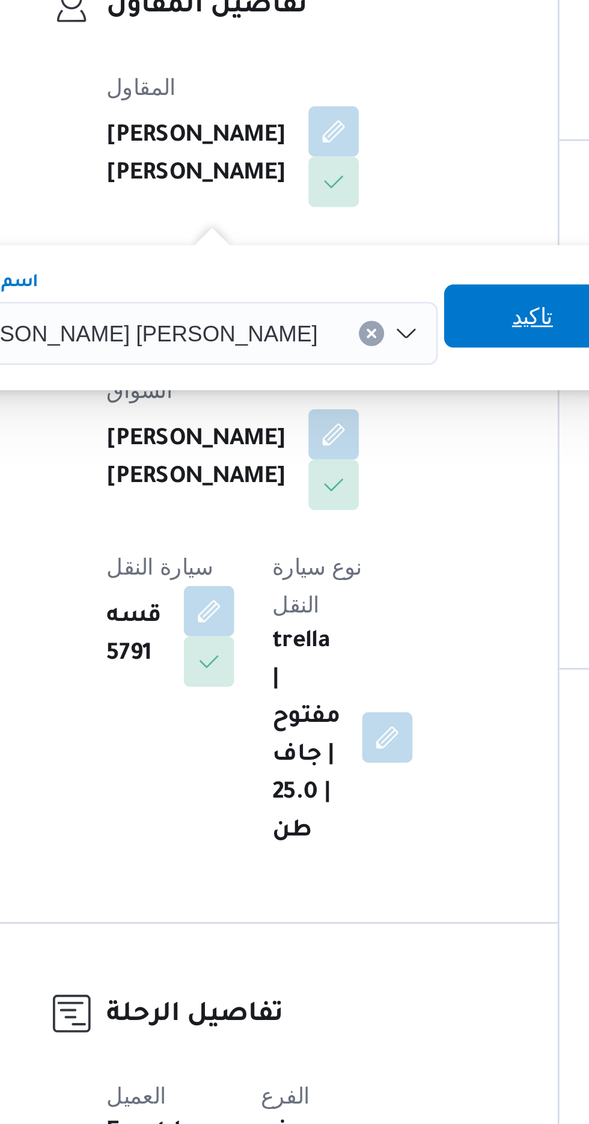
click at [358, 375] on span "تاكيد" at bounding box center [366, 372] width 16 height 14
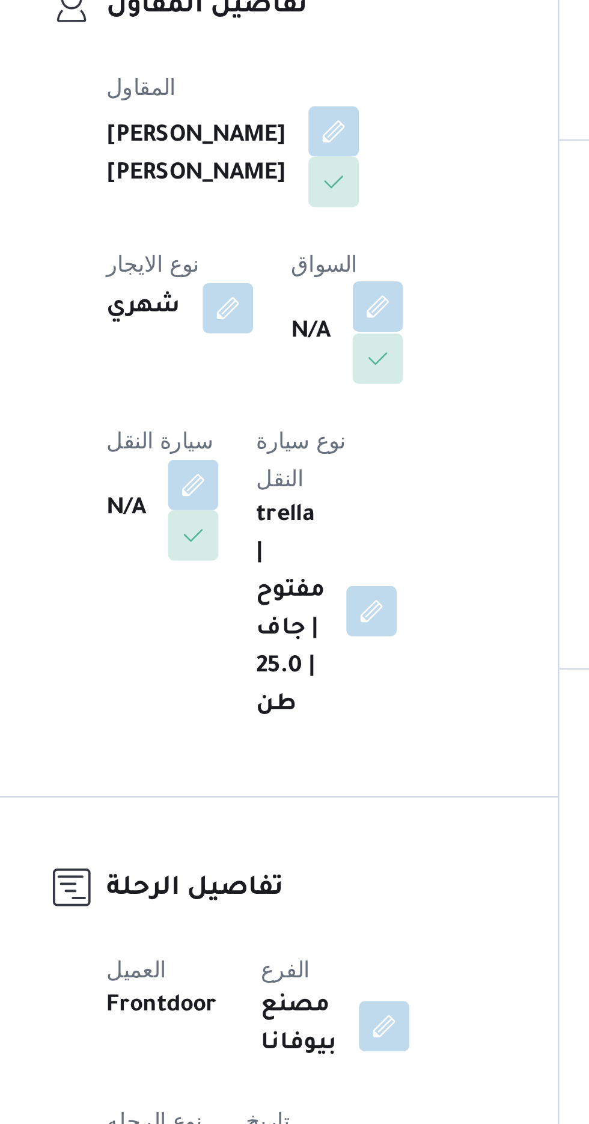
click at [298, 379] on button "button" at bounding box center [307, 368] width 19 height 19
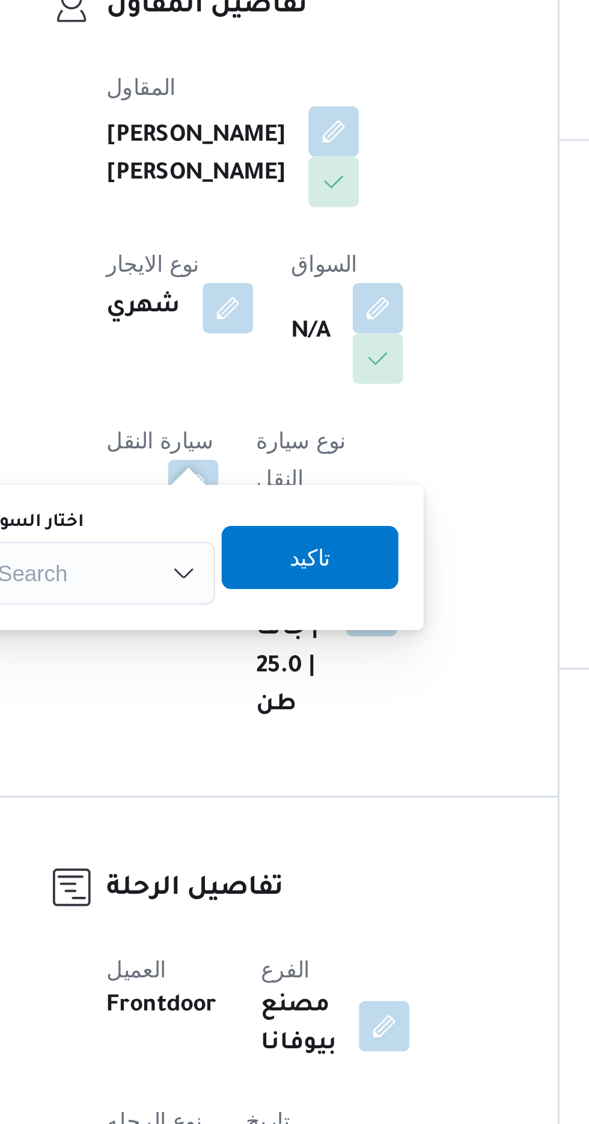
click at [212, 463] on div "Search" at bounding box center [200, 471] width 90 height 24
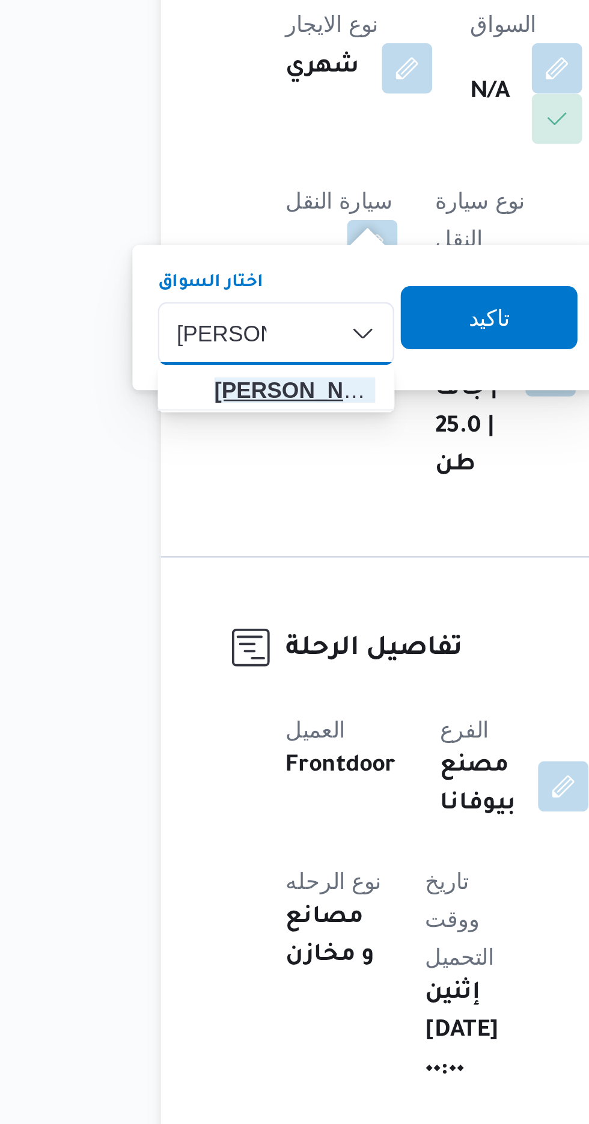
type input "[PERSON_NAME]"
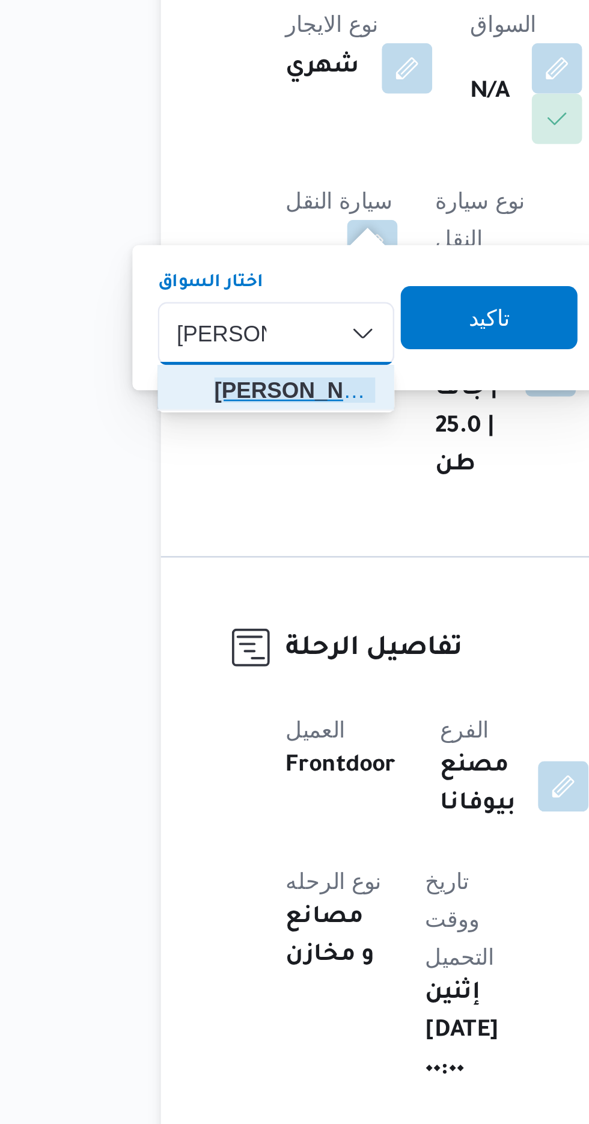
click at [207, 495] on span "[PERSON_NAME] ولى [PERSON_NAME]" at bounding box center [207, 492] width 61 height 14
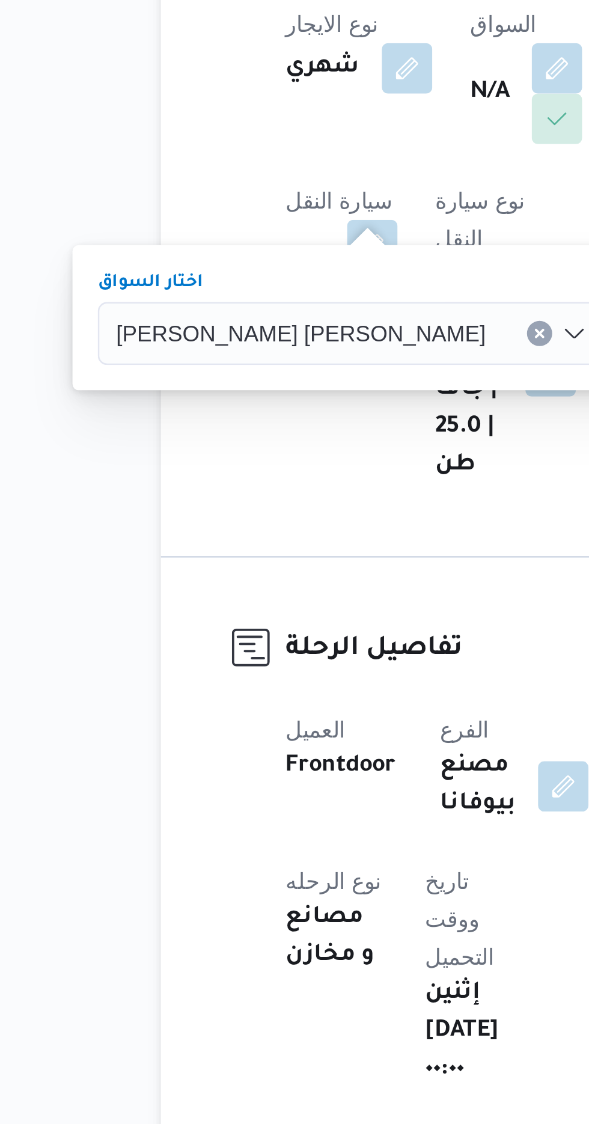
click at [328, 466] on span "تاكيد" at bounding box center [361, 464] width 67 height 24
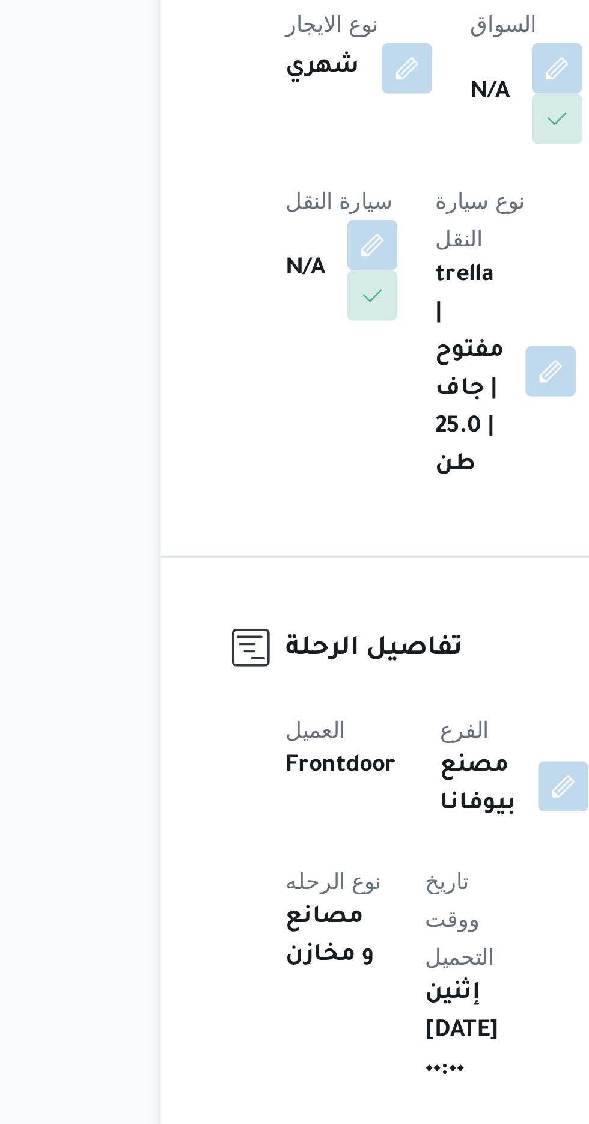
click at [248, 426] on div "N/A" at bounding box center [225, 446] width 45 height 41
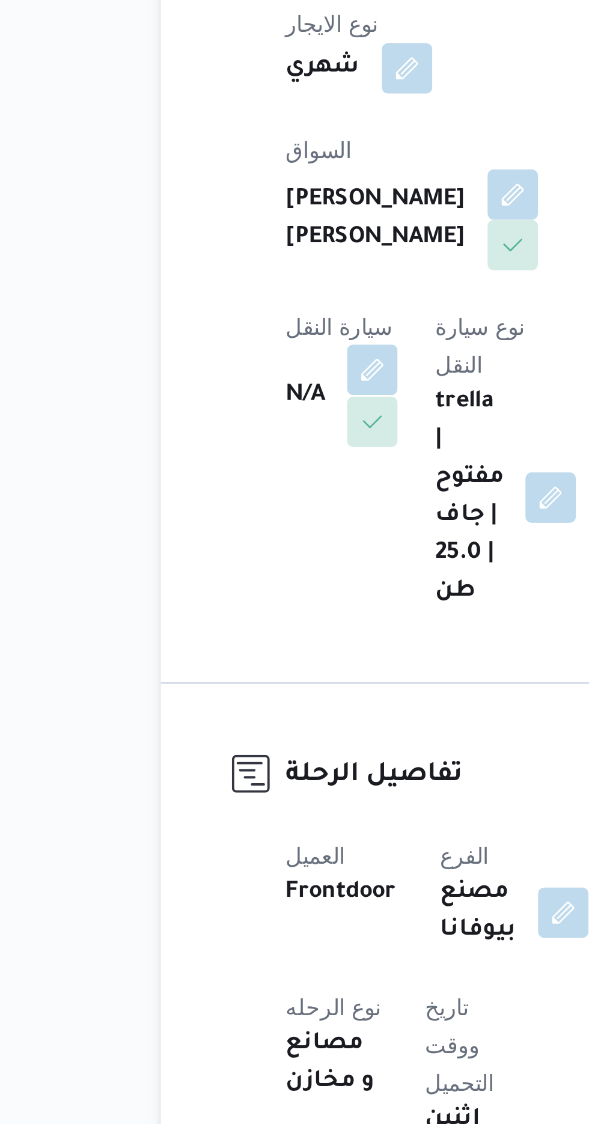
click at [246, 475] on button "button" at bounding box center [236, 484] width 19 height 19
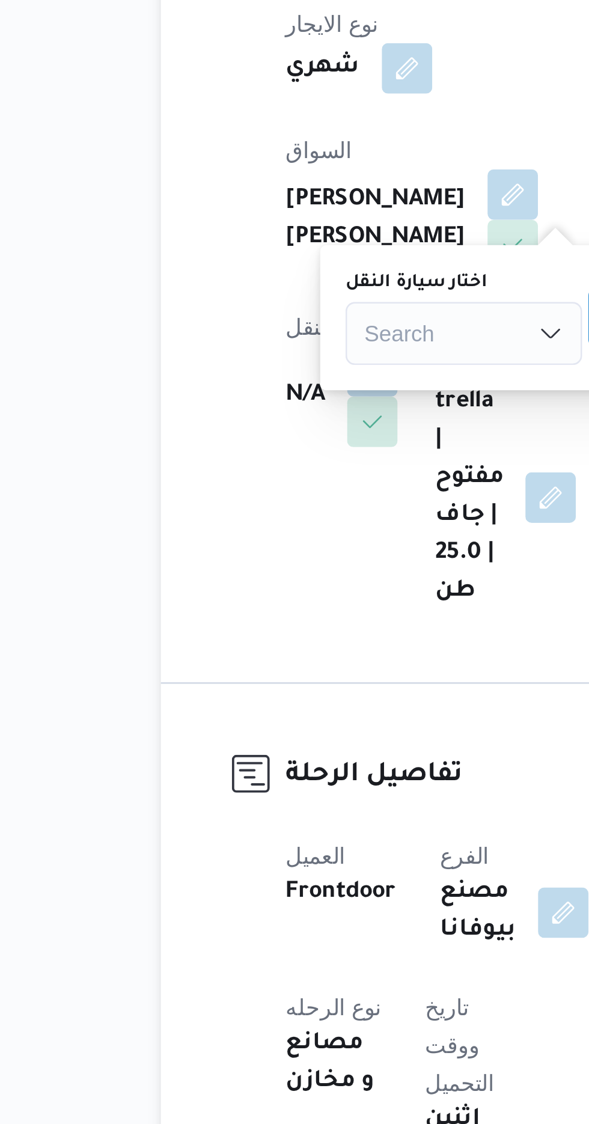
click at [271, 462] on div "Search" at bounding box center [272, 471] width 90 height 24
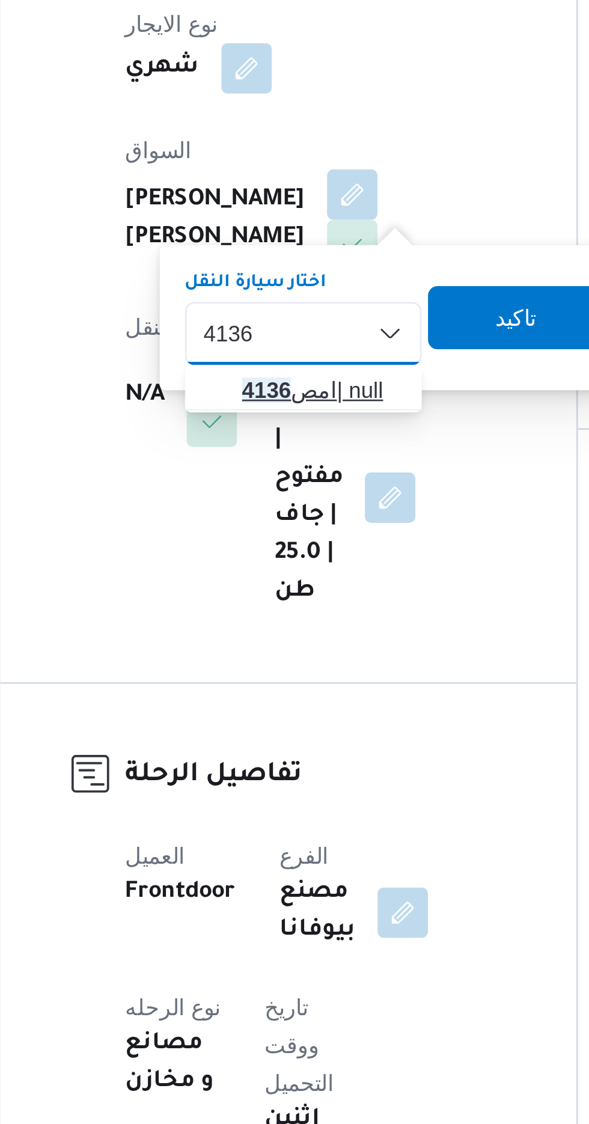
type input "4136"
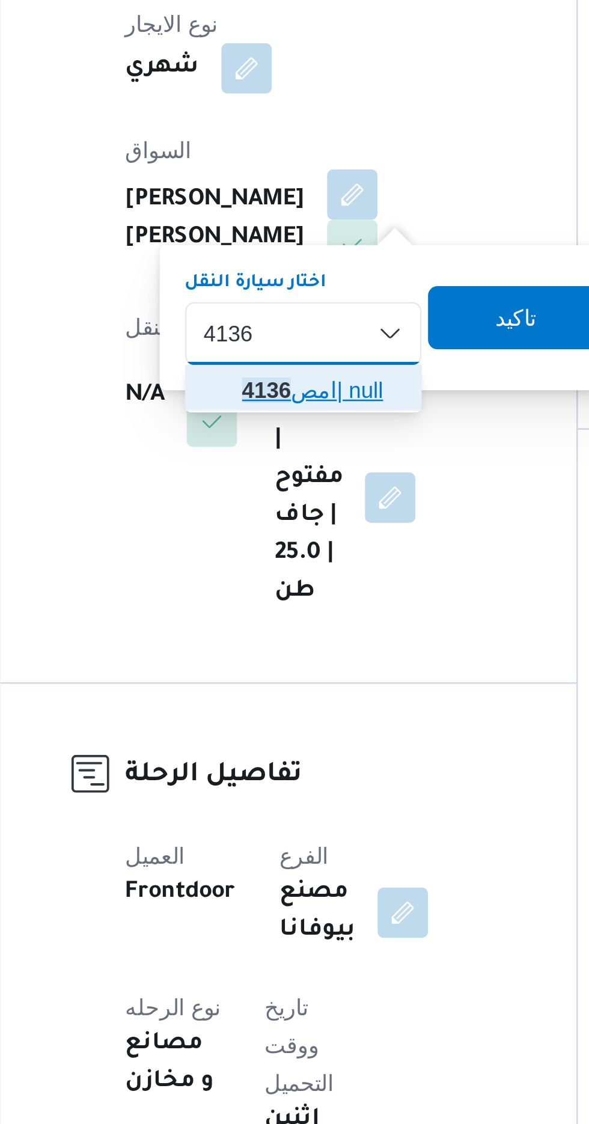
click at [290, 491] on span "امص 4136 | null" at bounding box center [278, 492] width 61 height 14
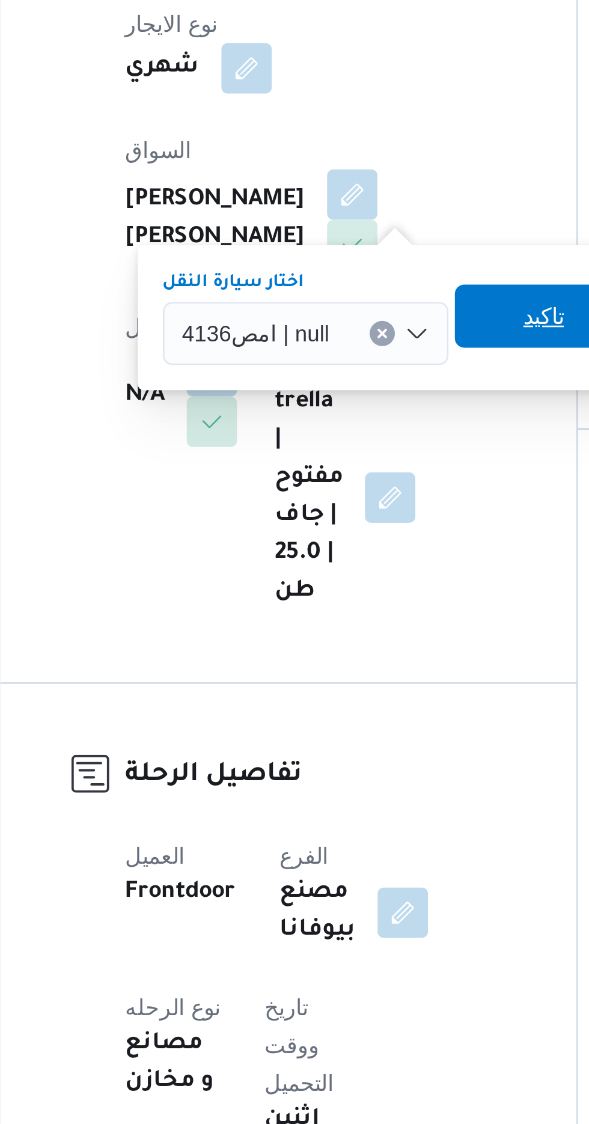
click at [364, 467] on span "تاكيد" at bounding box center [363, 464] width 16 height 14
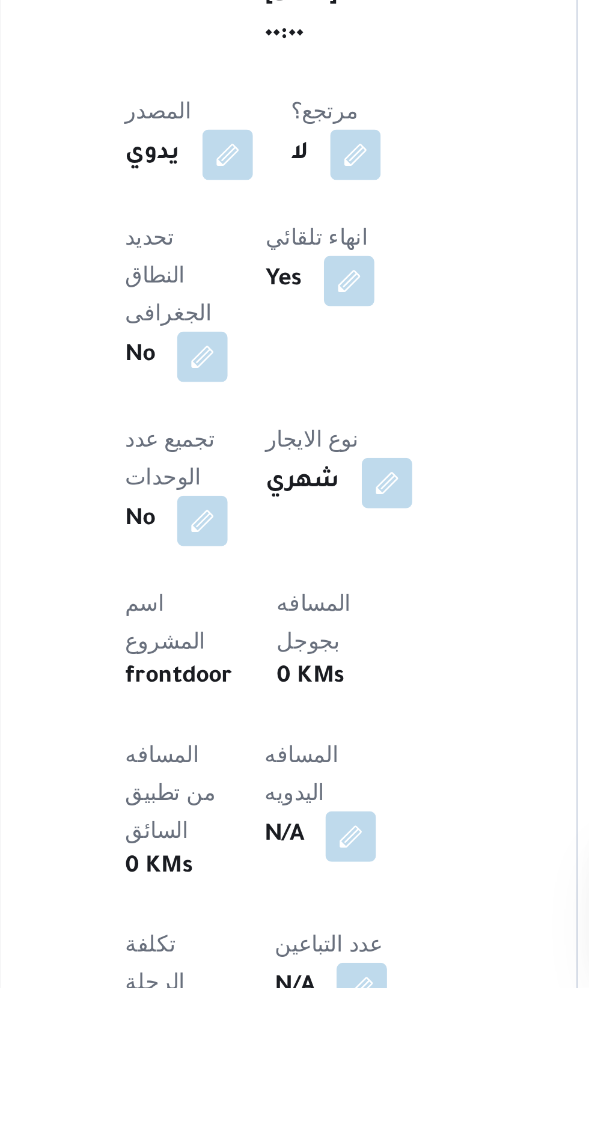
scroll to position [40, 0]
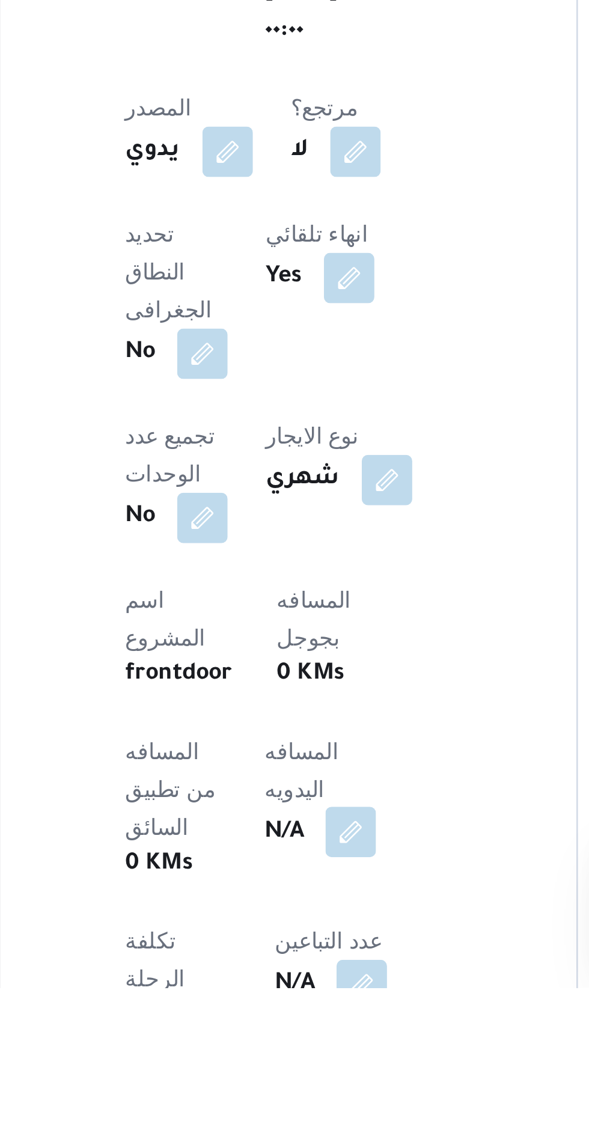
click at [280, 1055] on button "button" at bounding box center [289, 1064] width 19 height 19
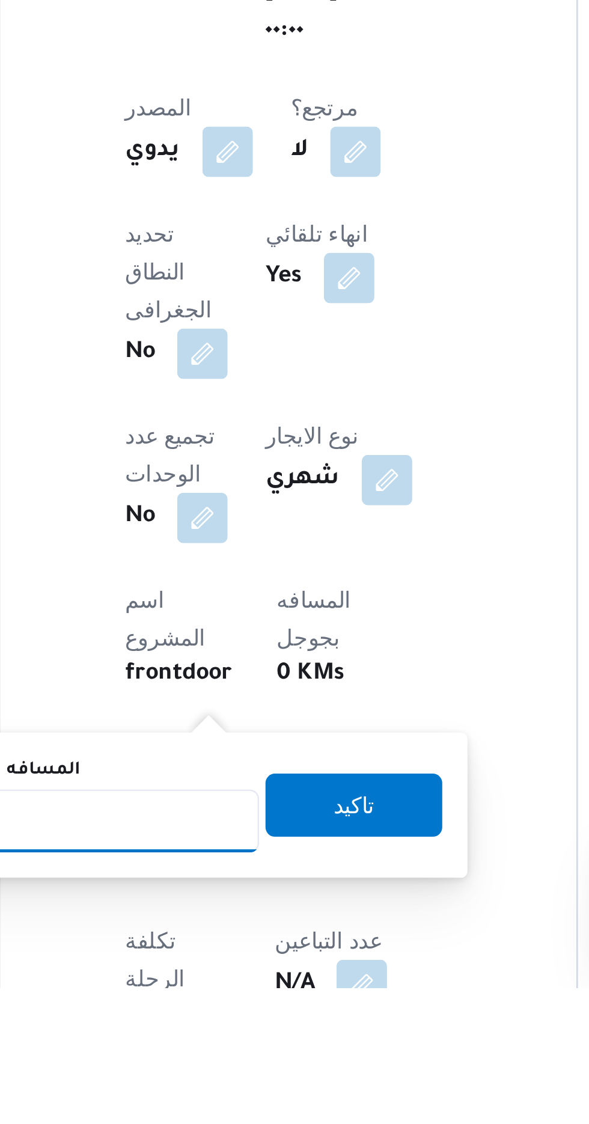
click at [236, 1057] on input "المسافه اليدويه" at bounding box center [195, 1060] width 120 height 24
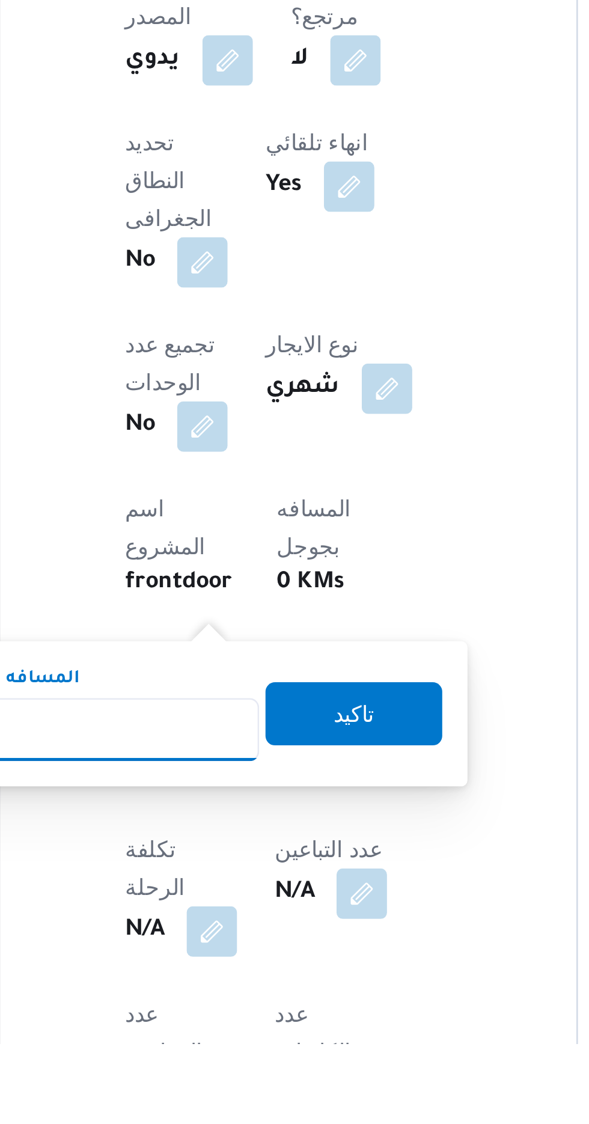
scroll to position [145, 0]
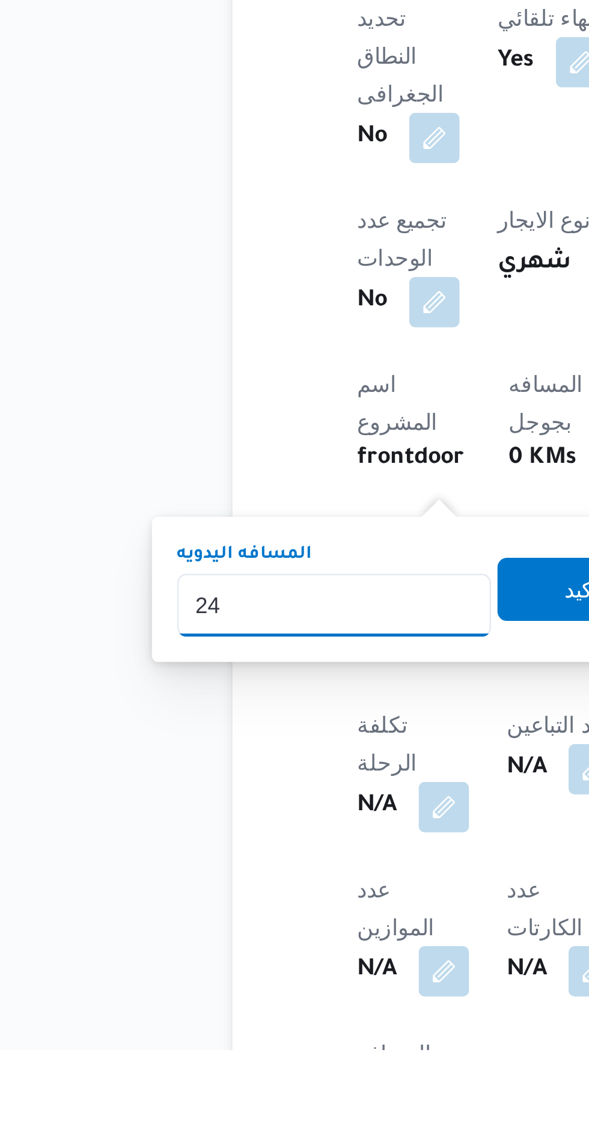
type input "240"
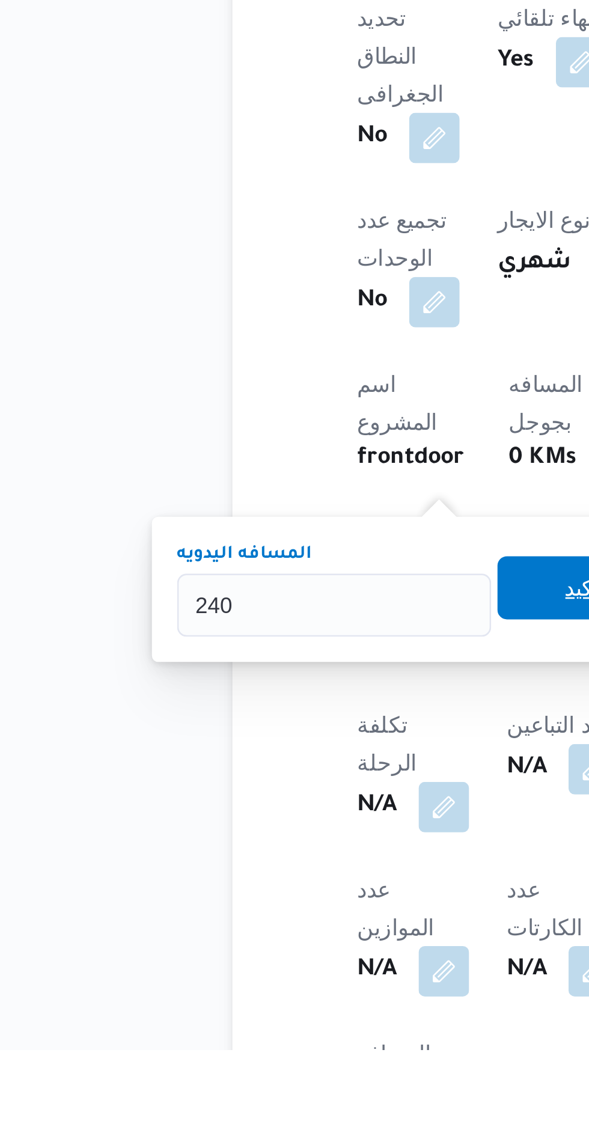
click at [284, 946] on span "تاكيد" at bounding box center [290, 948] width 67 height 24
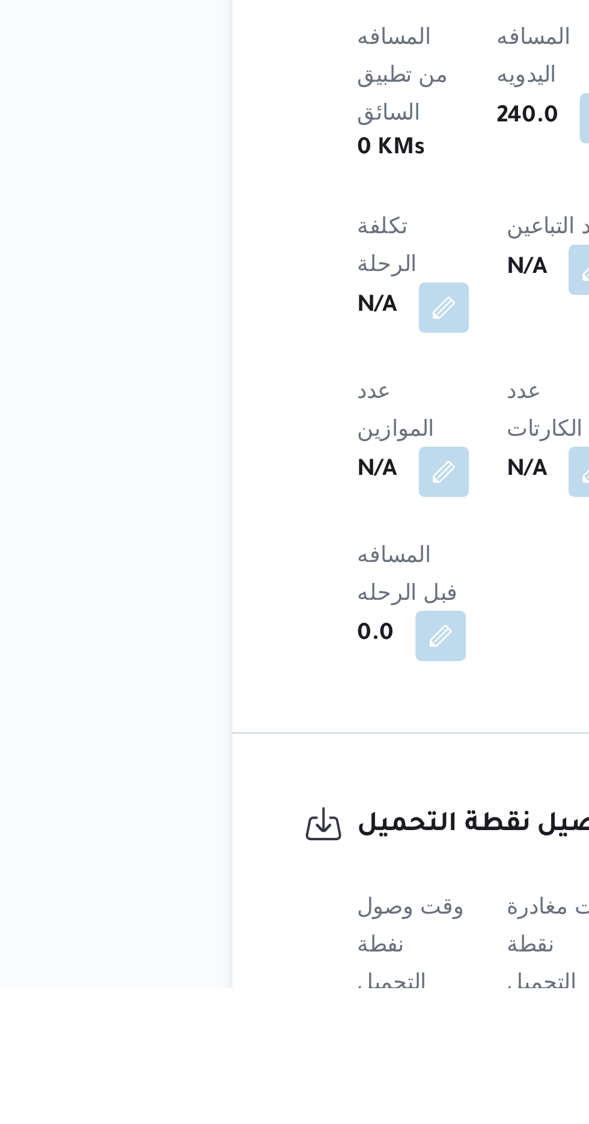
scroll to position [314, 0]
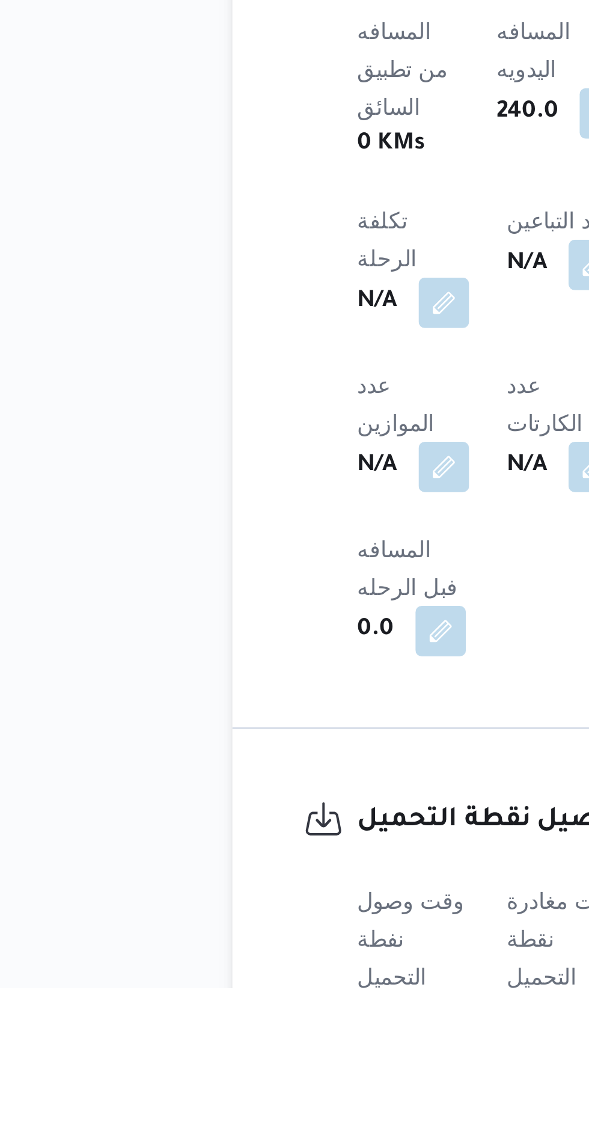
click at [234, 1124] on button "button" at bounding box center [236, 1136] width 19 height 19
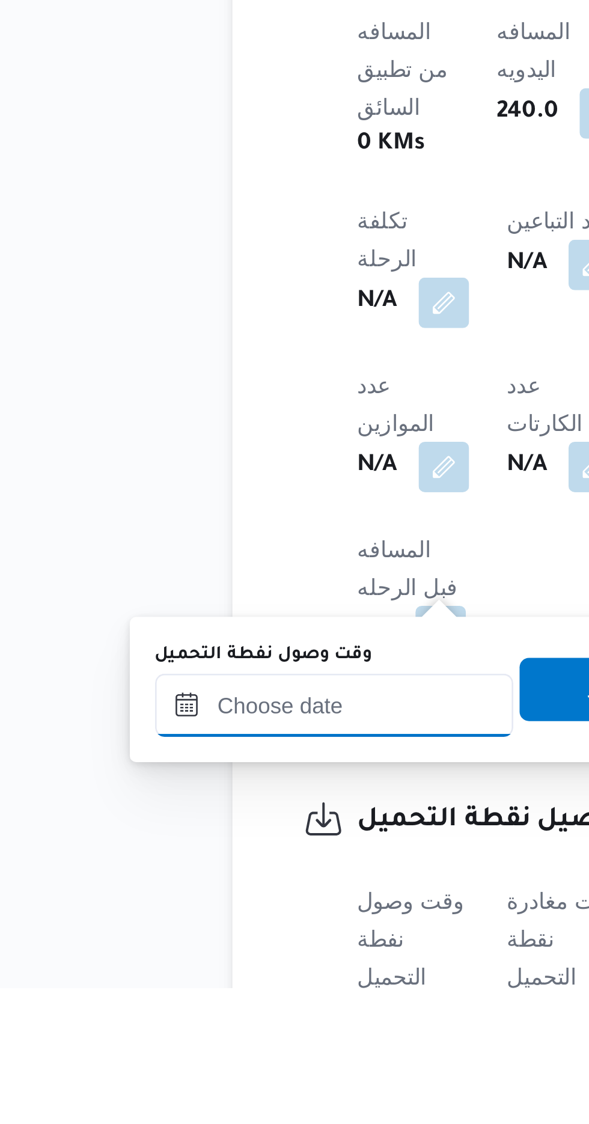
click at [222, 1012] on input "وقت وصول نفطة التحميل" at bounding box center [195, 1016] width 136 height 24
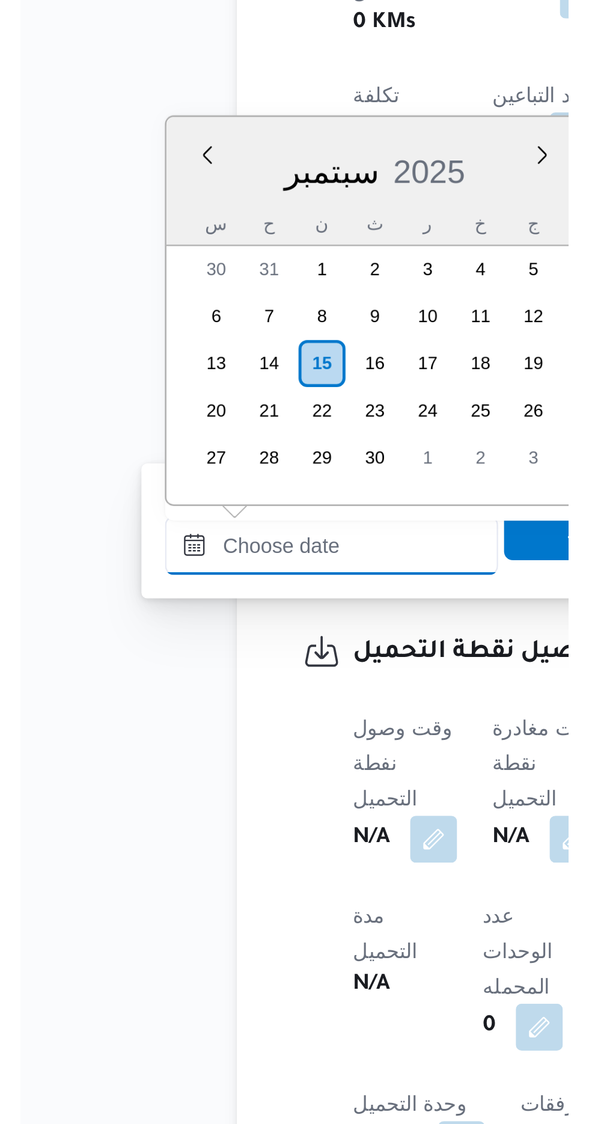
scroll to position [893, 0]
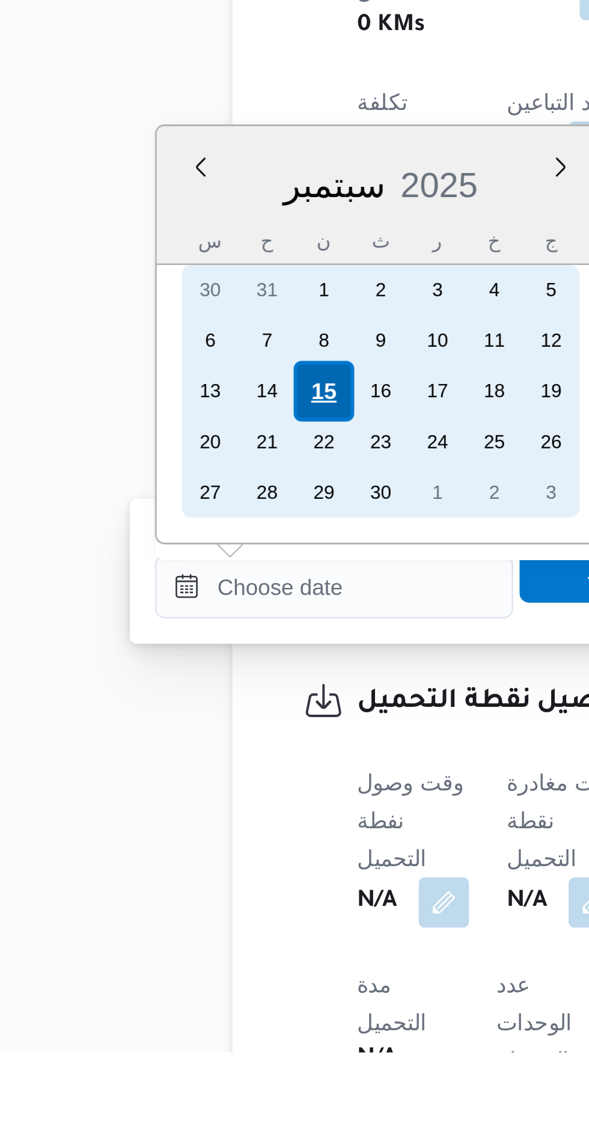
click at [193, 872] on div "15" at bounding box center [190, 872] width 23 height 23
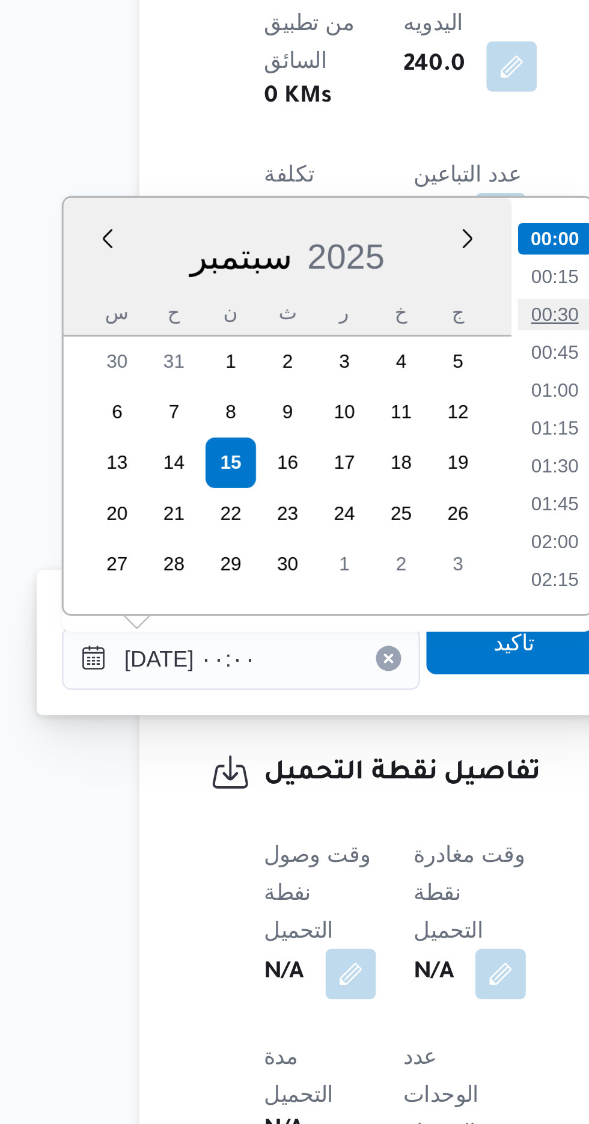
click at [314, 818] on li "00:30" at bounding box center [315, 816] width 28 height 12
type input "[DATE] ٠٠:٣٠"
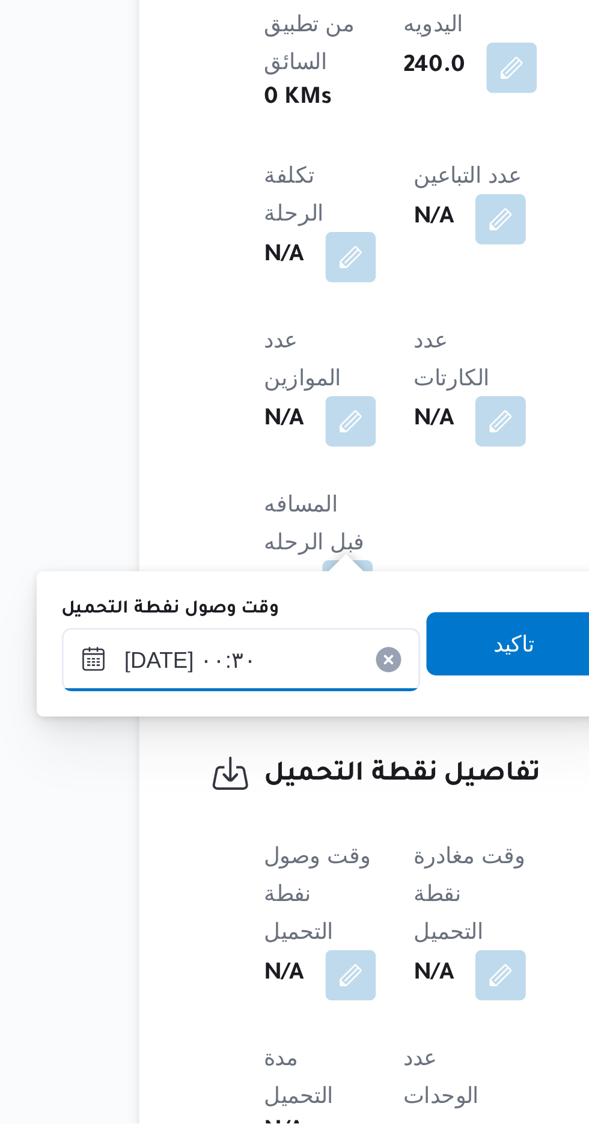
scroll to position [383, 0]
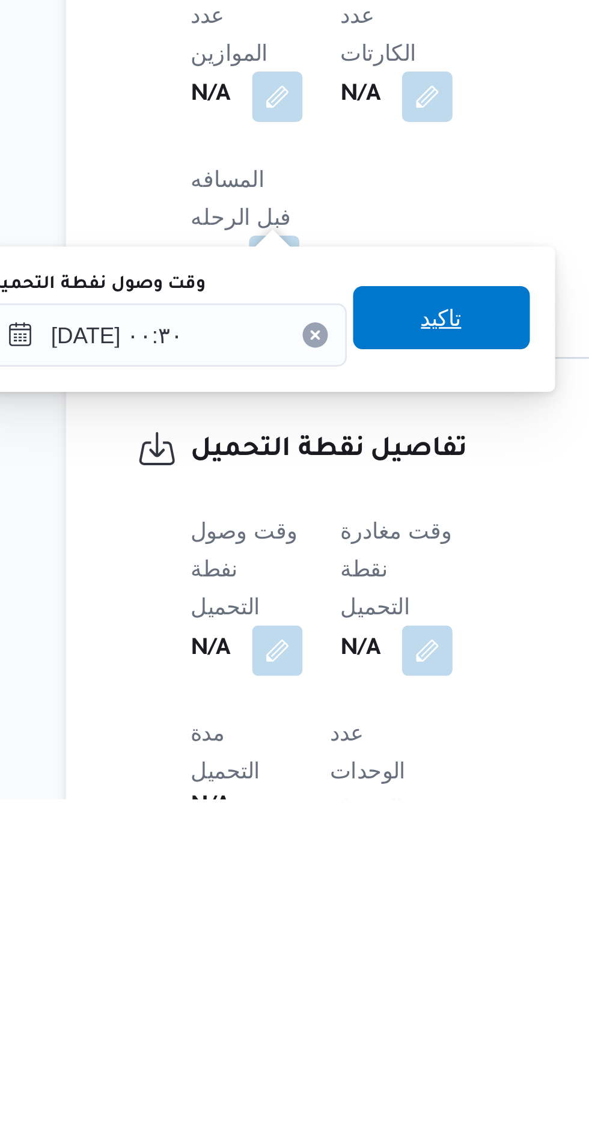
click at [307, 938] on span "تاكيد" at bounding box center [300, 941] width 16 height 14
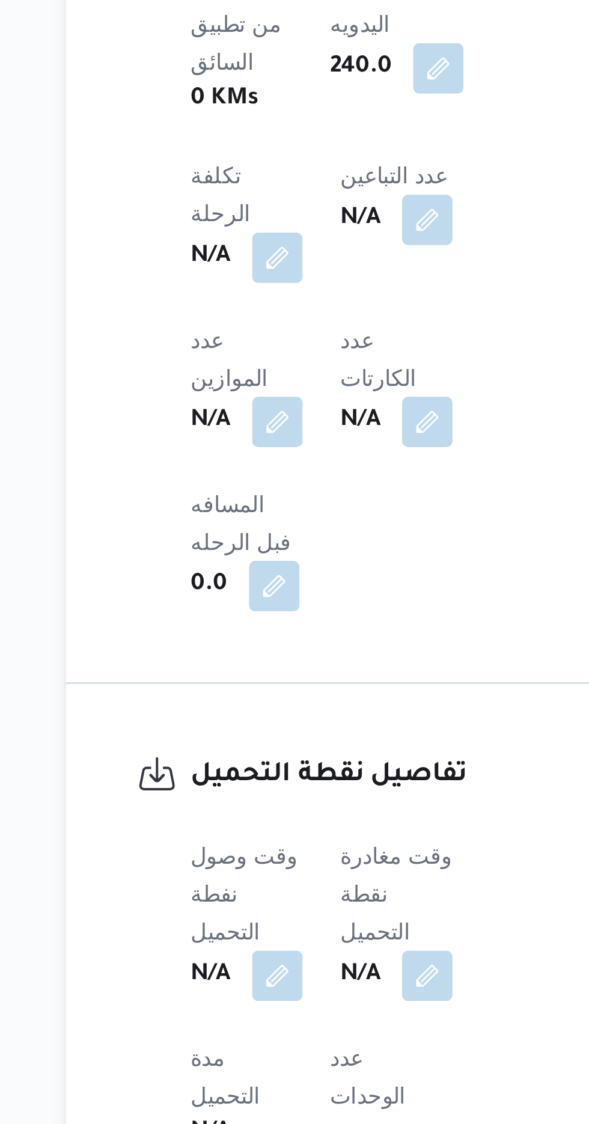
click at [300, 1058] on span at bounding box center [290, 1067] width 25 height 19
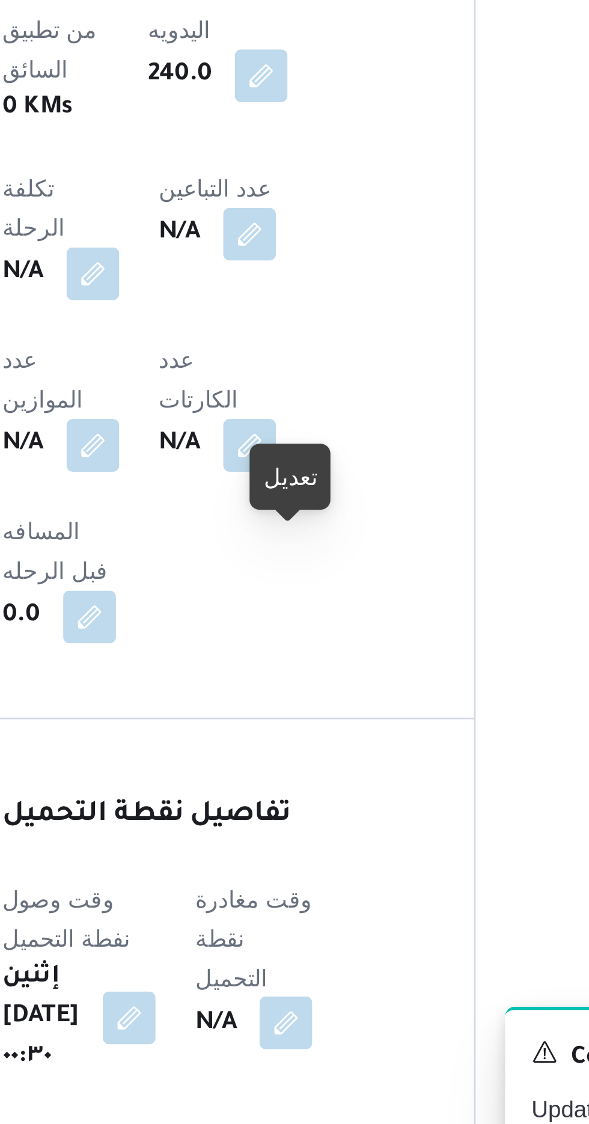
click at [313, 1057] on button "button" at bounding box center [307, 1066] width 19 height 19
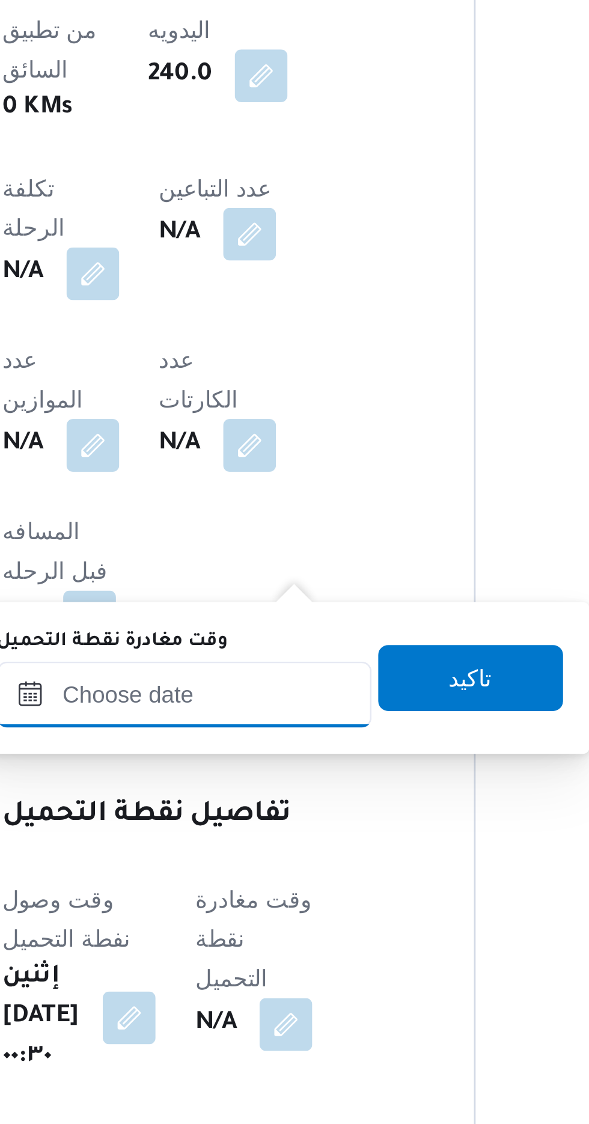
click at [302, 944] on input "وقت مغادرة نقطة التحميل" at bounding box center [270, 947] width 136 height 24
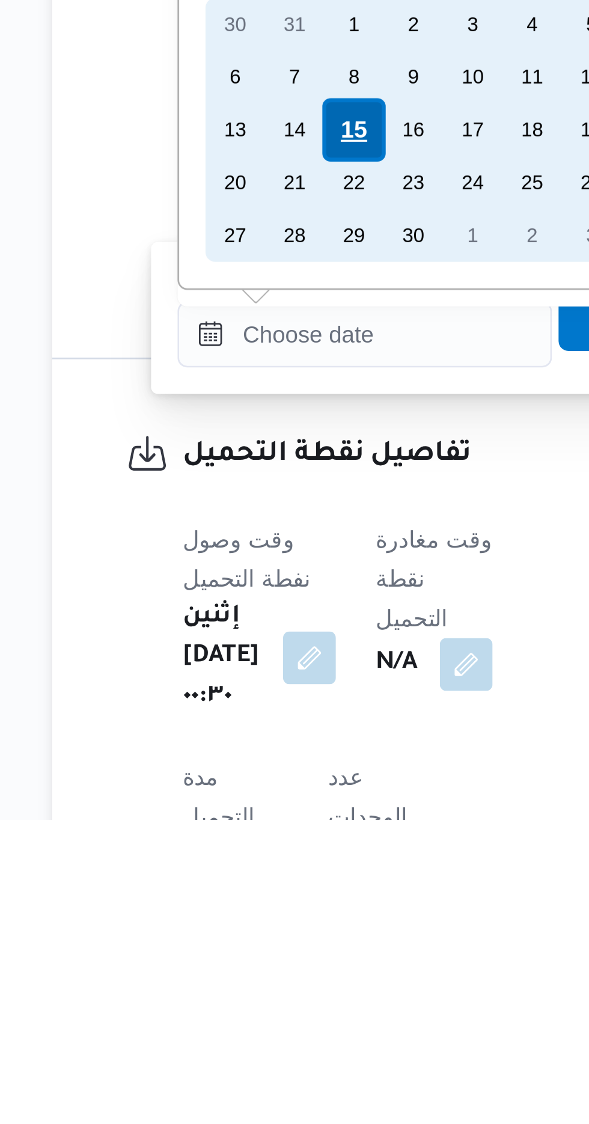
click at [266, 872] on div "15" at bounding box center [265, 872] width 23 height 23
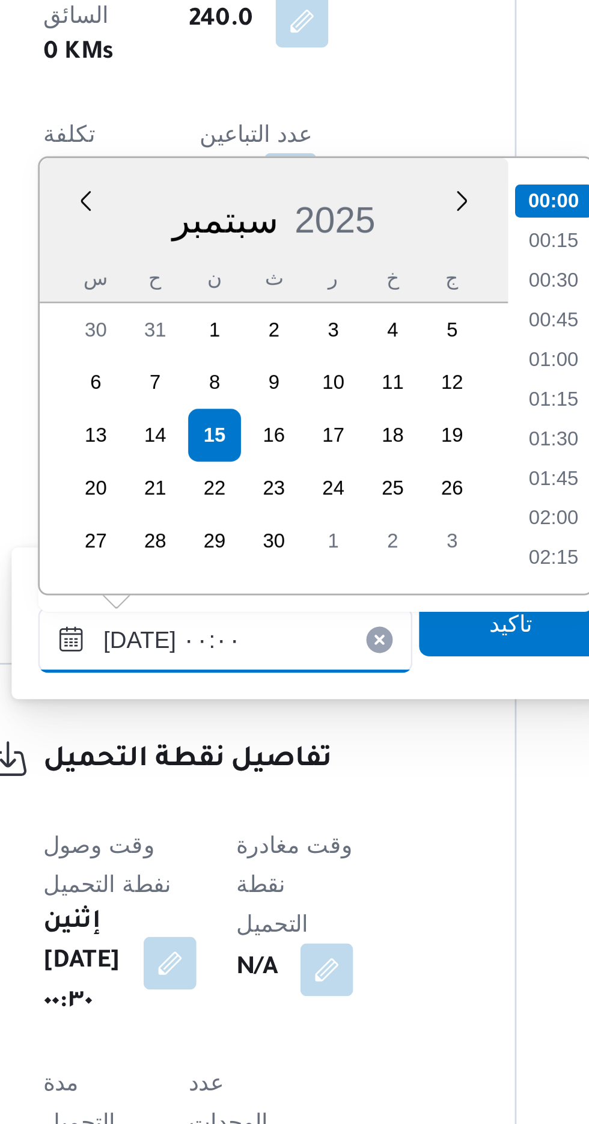
click at [215, 947] on input "[DATE] ٠٠:٠٠" at bounding box center [270, 947] width 136 height 24
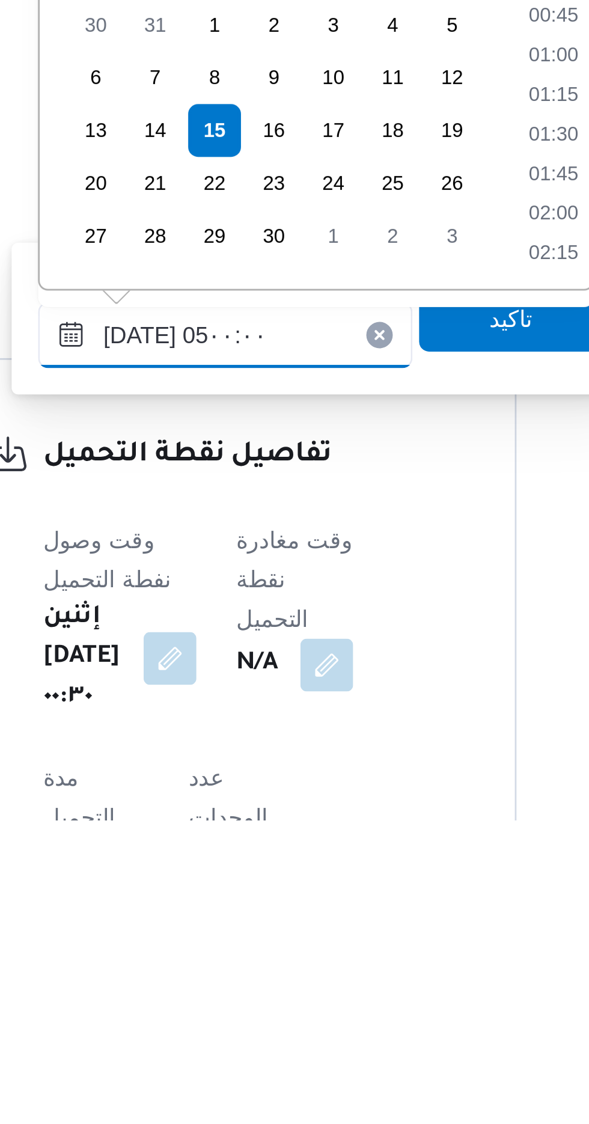
scroll to position [162, 0]
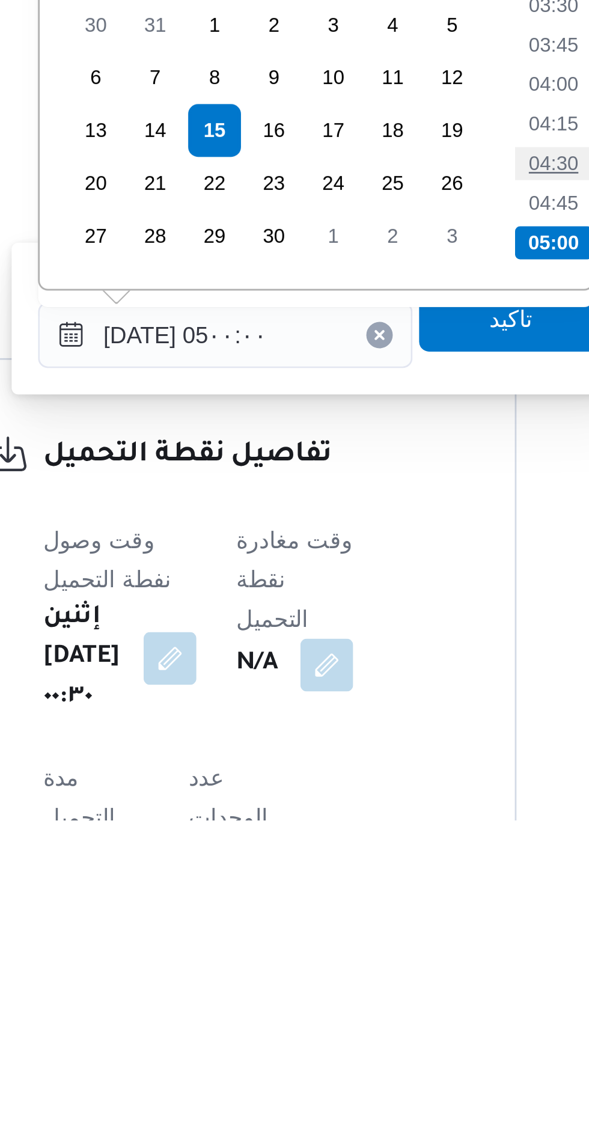
click at [386, 886] on li "04:30" at bounding box center [390, 885] width 28 height 12
type input "[DATE] ٠٤:٣٠"
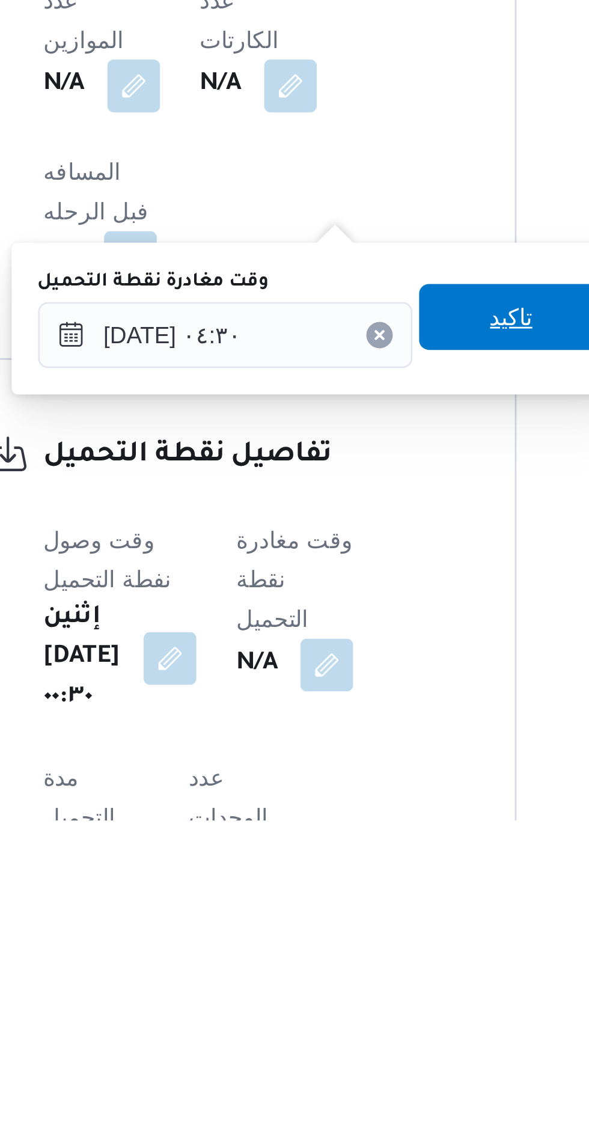
click at [382, 938] on span "تاكيد" at bounding box center [375, 941] width 16 height 14
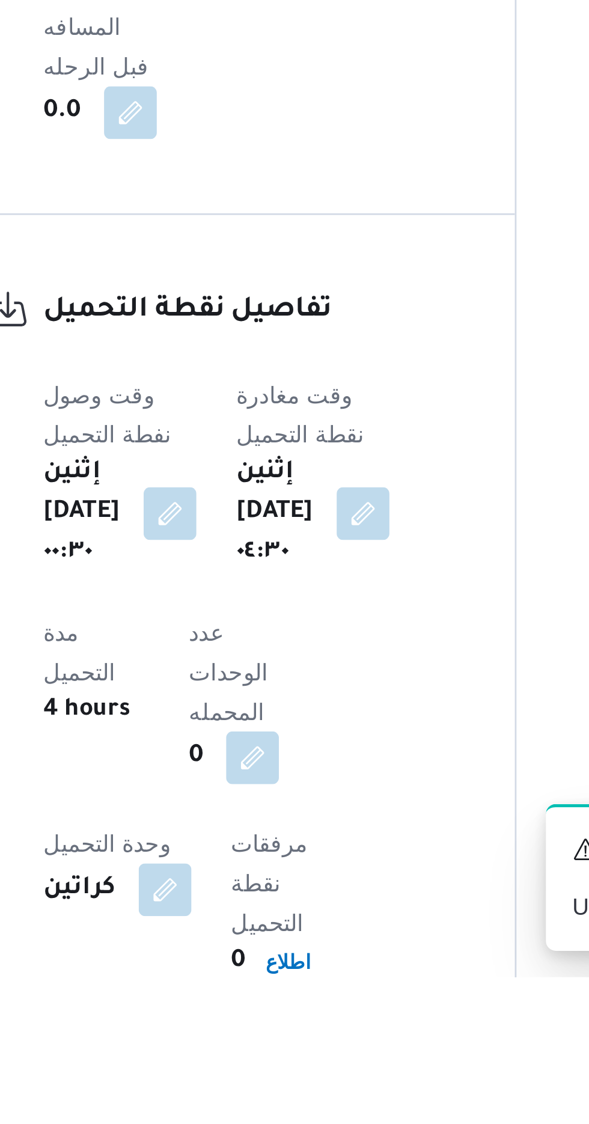
scroll to position [668, 0]
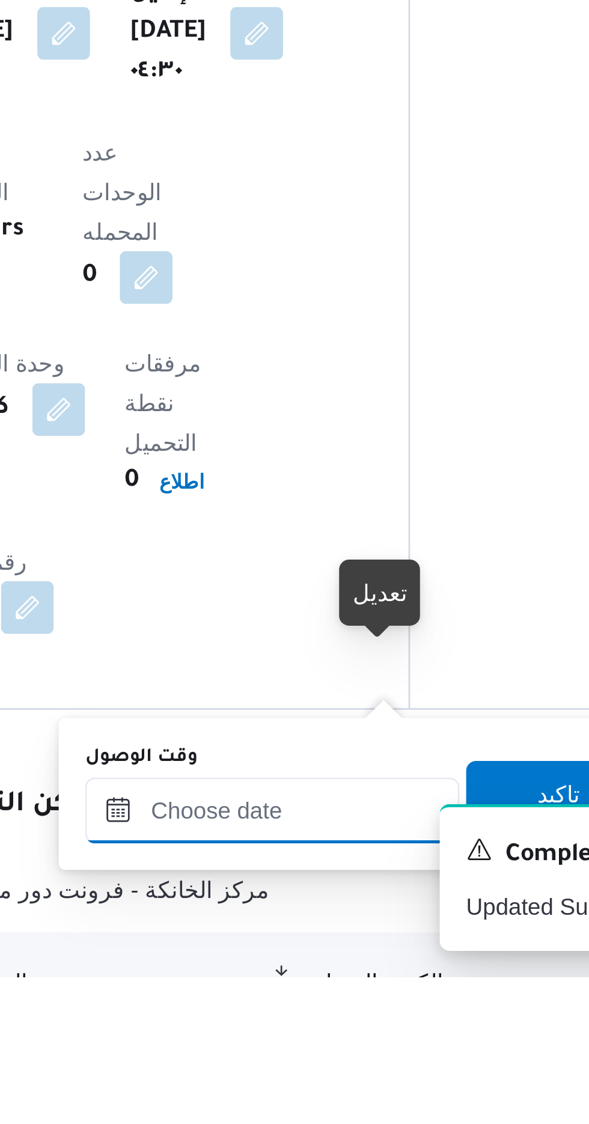
click at [352, 1059] on input "وقت الوصول" at bounding box center [326, 1063] width 136 height 24
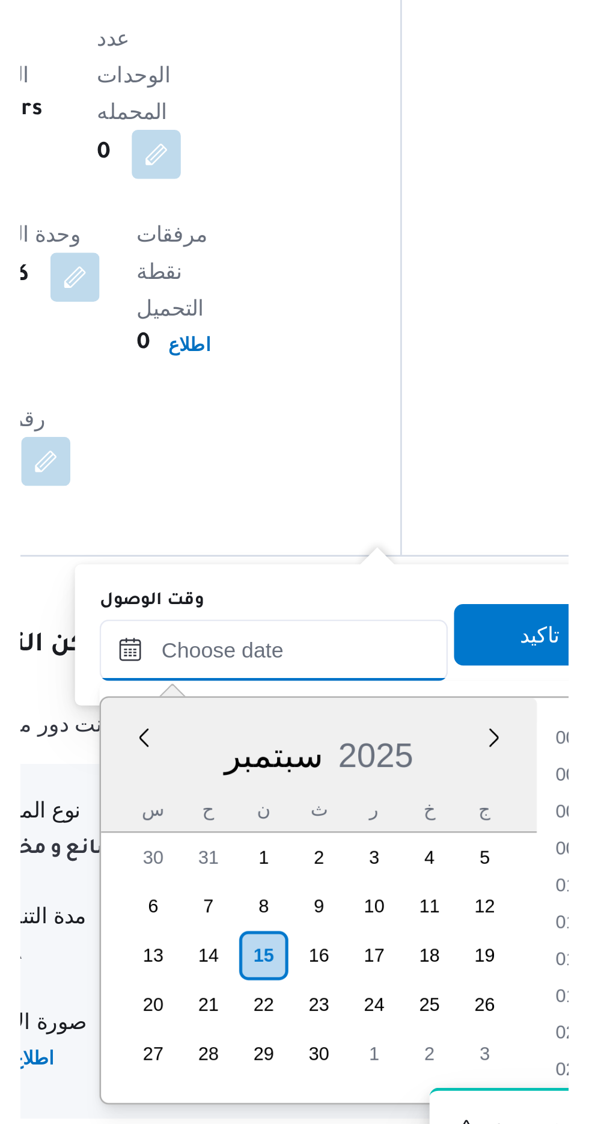
scroll to position [765, 0]
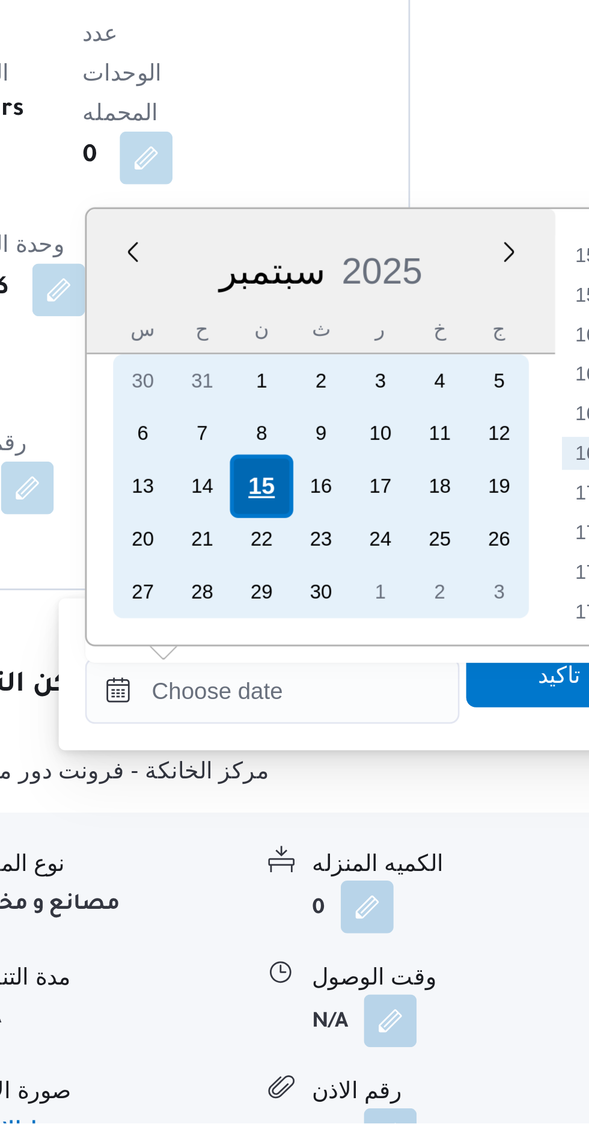
click at [323, 886] on div "15" at bounding box center [322, 892] width 23 height 23
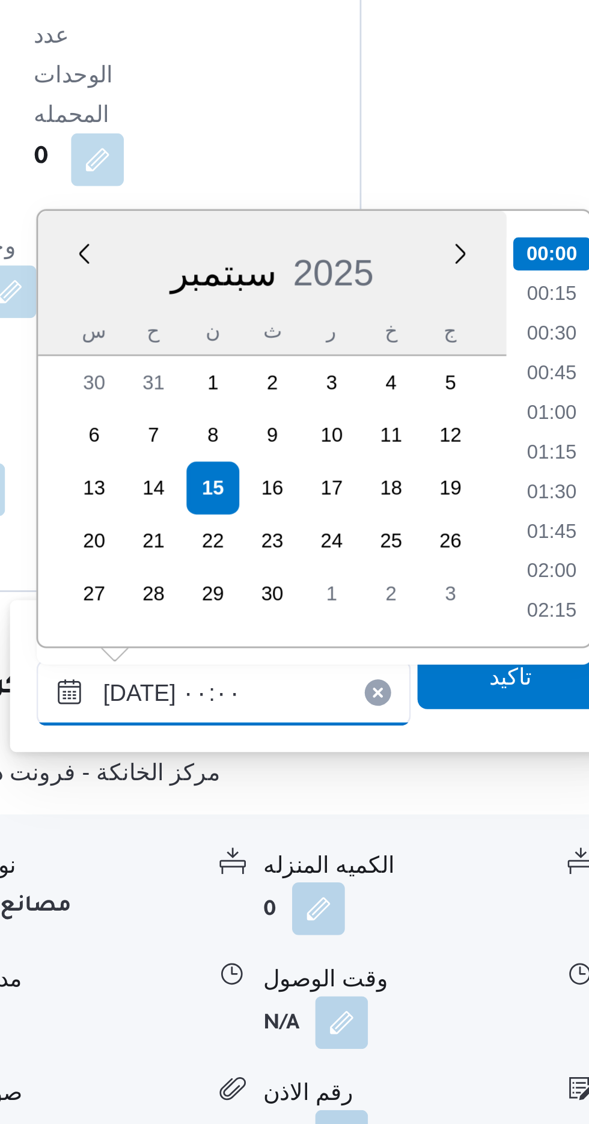
click at [270, 969] on input "[DATE] ٠٠:٠٠" at bounding box center [326, 967] width 136 height 24
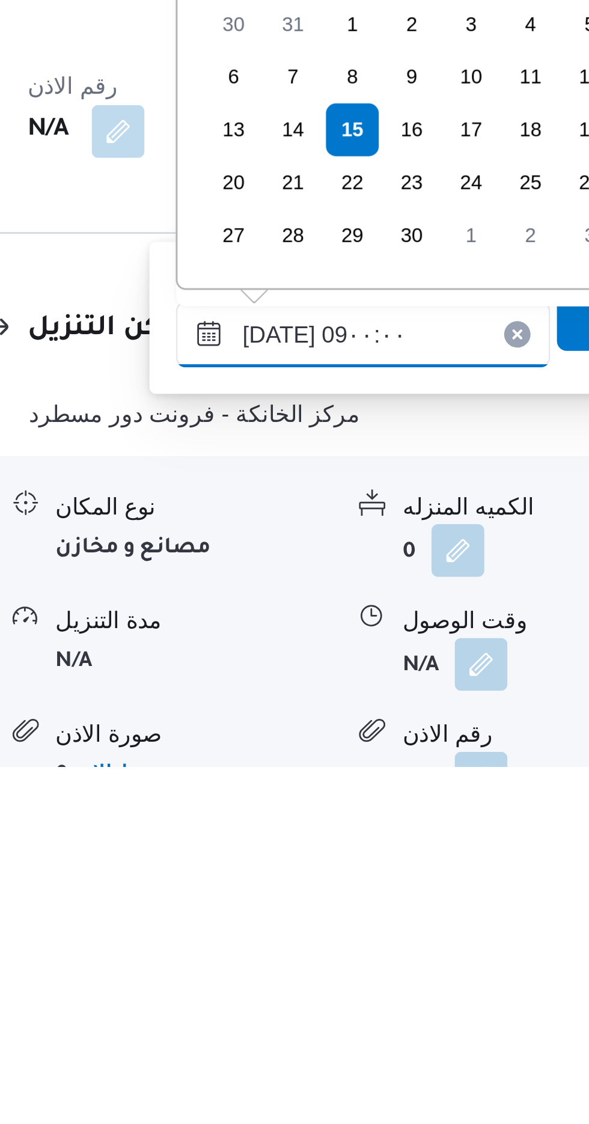
scroll to position [393, 0]
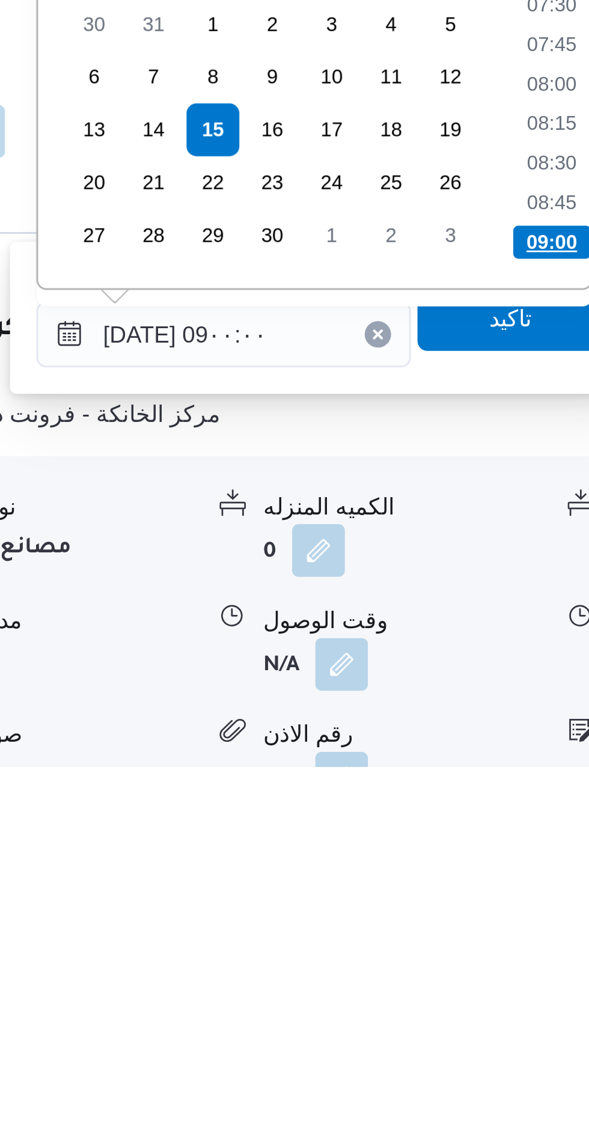
click at [440, 935] on li "09:00" at bounding box center [446, 933] width 28 height 12
type input "[DATE] ٠٩:٠٠"
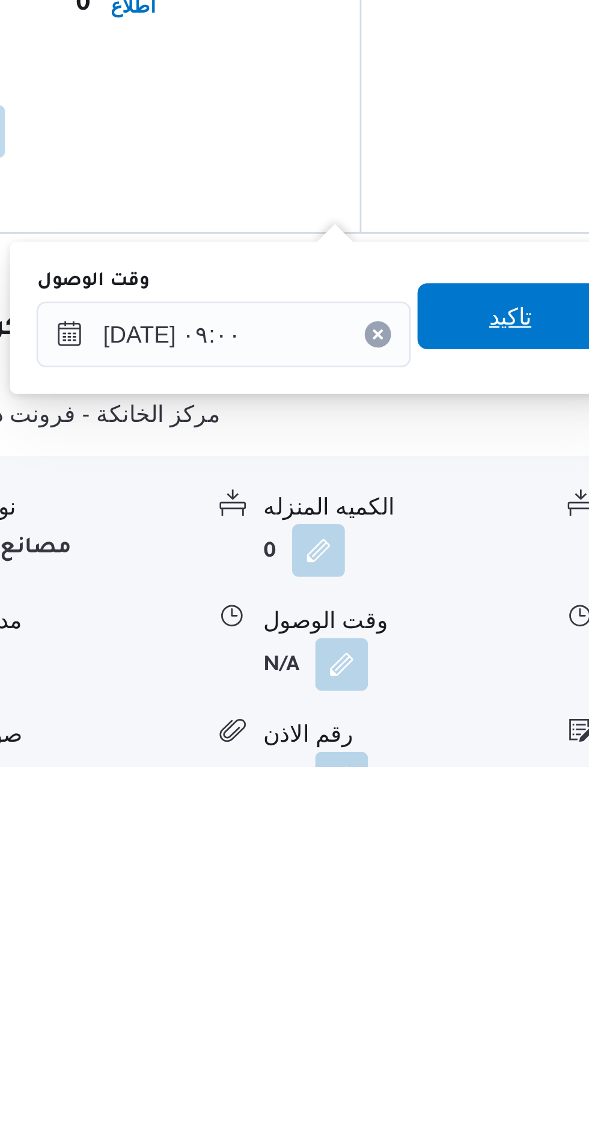
click at [436, 962] on span "تاكيد" at bounding box center [431, 960] width 16 height 14
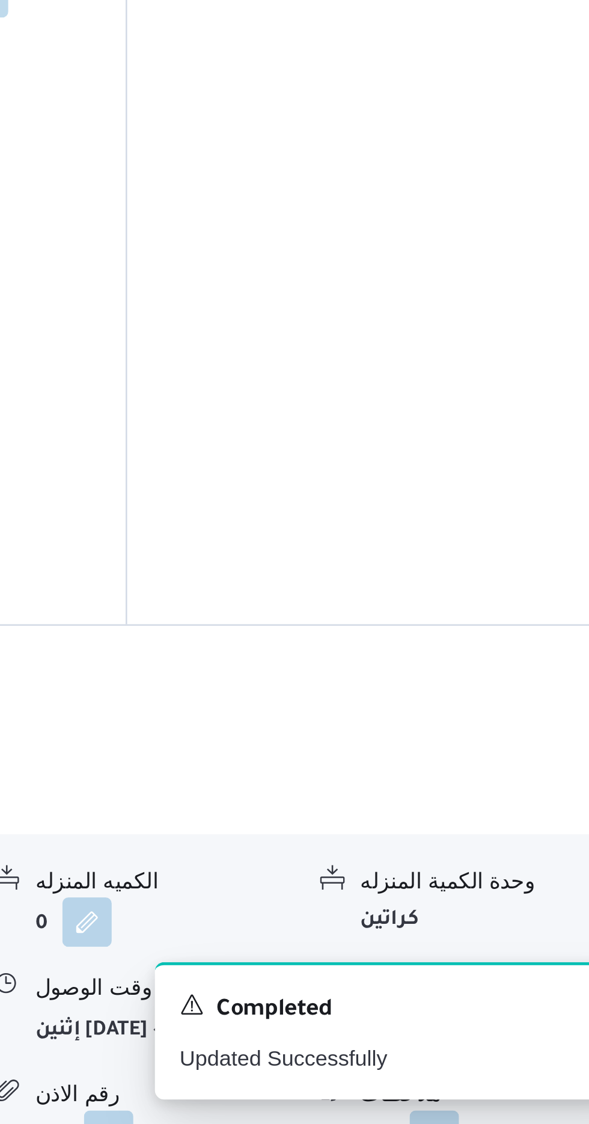
scroll to position [765, 0]
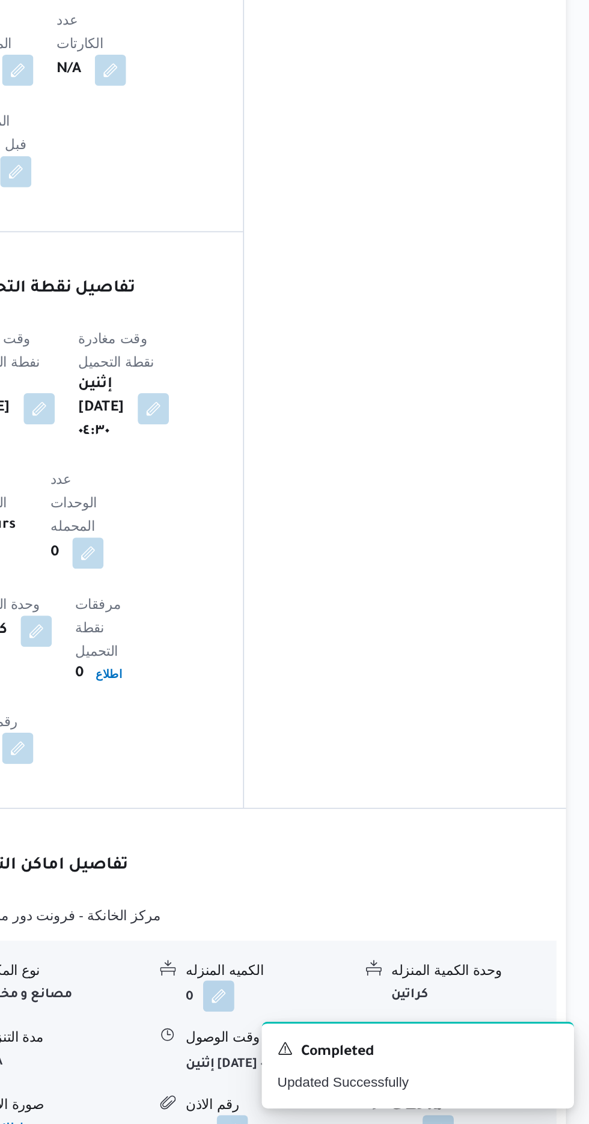
click at [501, 1077] on button "button" at bounding box center [495, 1086] width 19 height 19
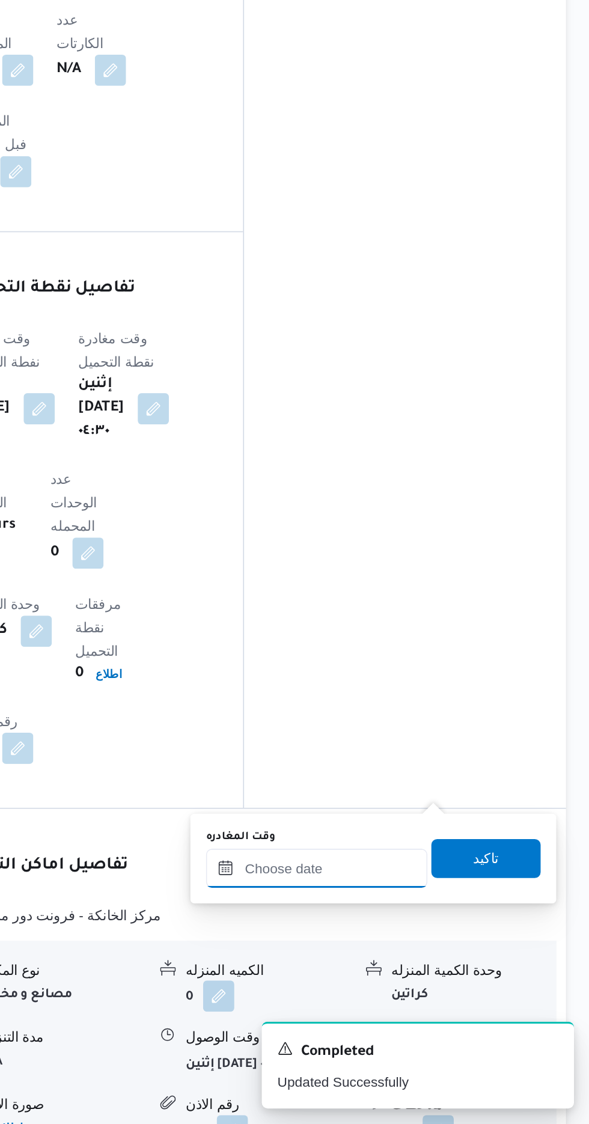
click at [465, 965] on input "وقت المغادره" at bounding box center [421, 967] width 136 height 24
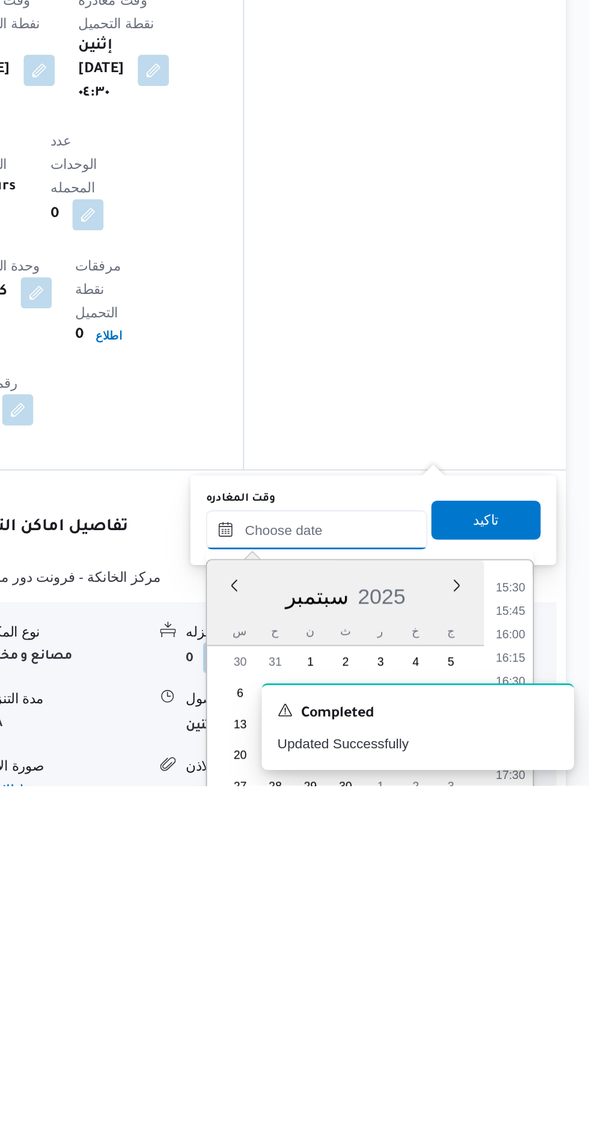
scroll to position [812, 0]
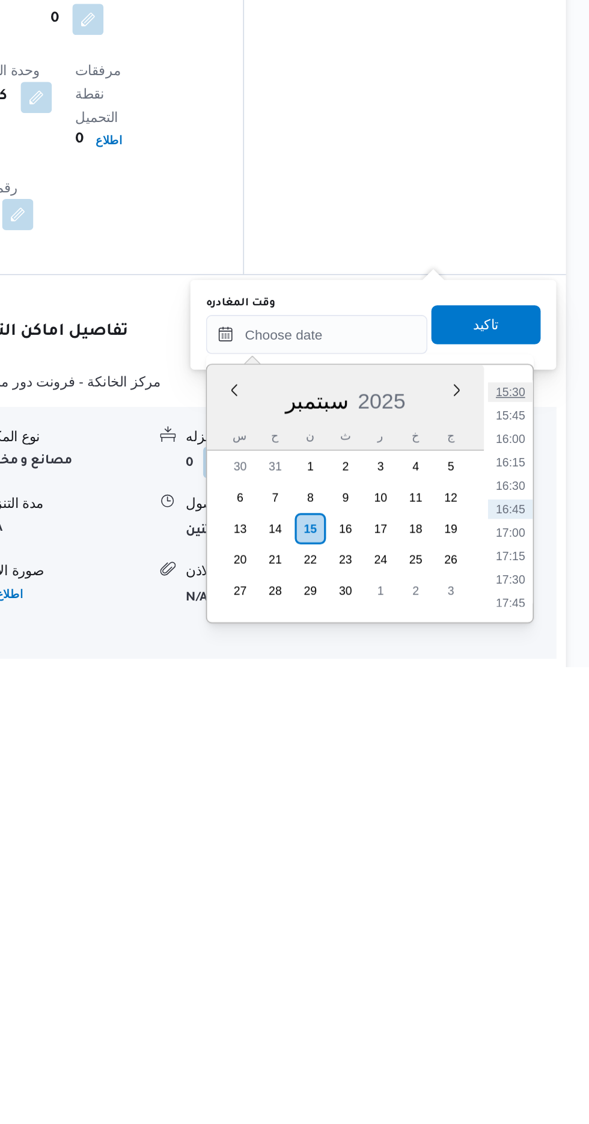
click at [543, 953] on li "15:30" at bounding box center [541, 955] width 28 height 12
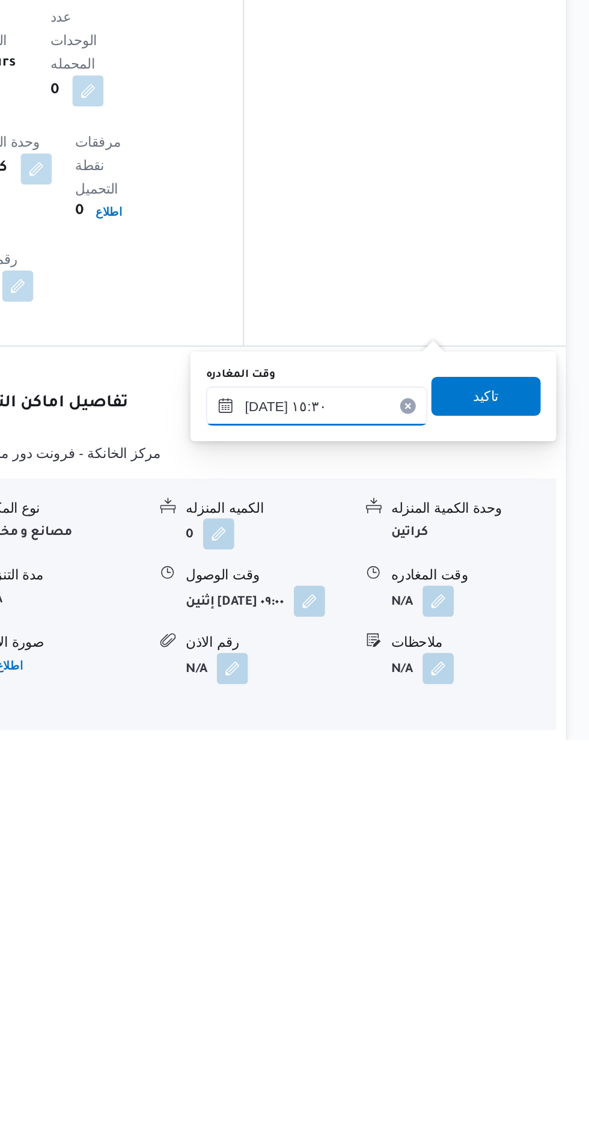
click at [436, 923] on input "[DATE] ١٥:٣٠" at bounding box center [421, 919] width 136 height 24
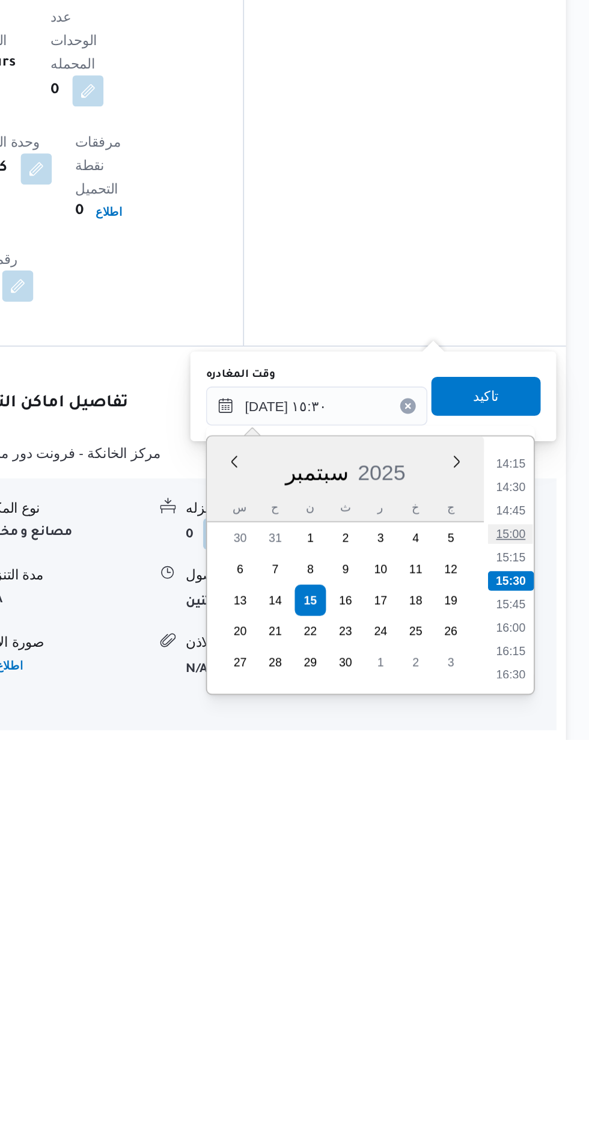
click at [547, 995] on li "15:00" at bounding box center [541, 997] width 28 height 12
type input "[DATE] ١٥:٠٠"
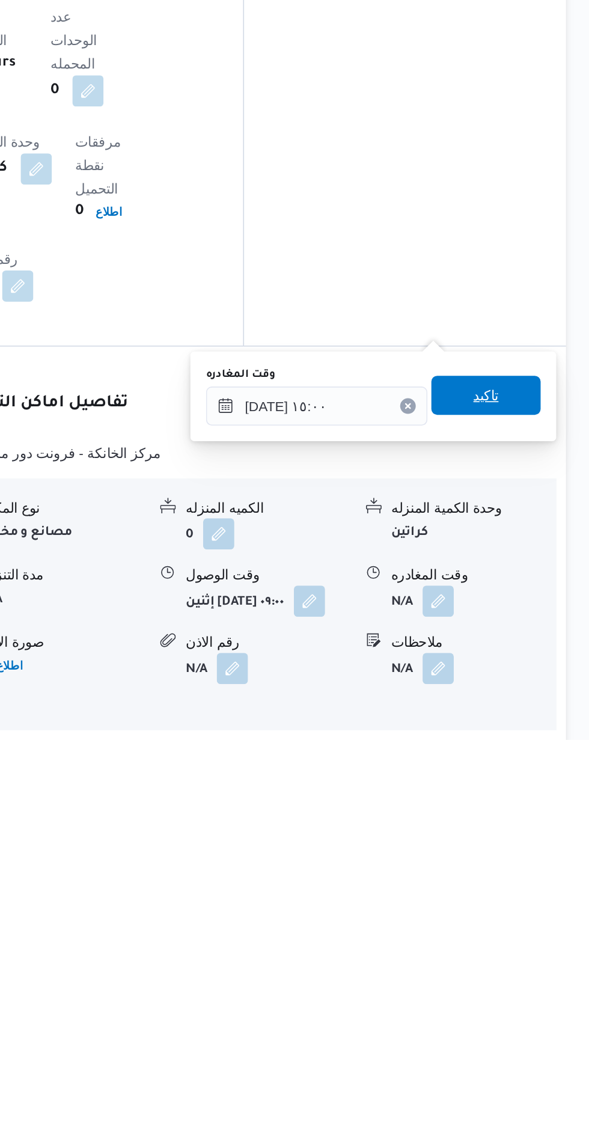
click at [540, 919] on span "تاكيد" at bounding box center [525, 912] width 67 height 24
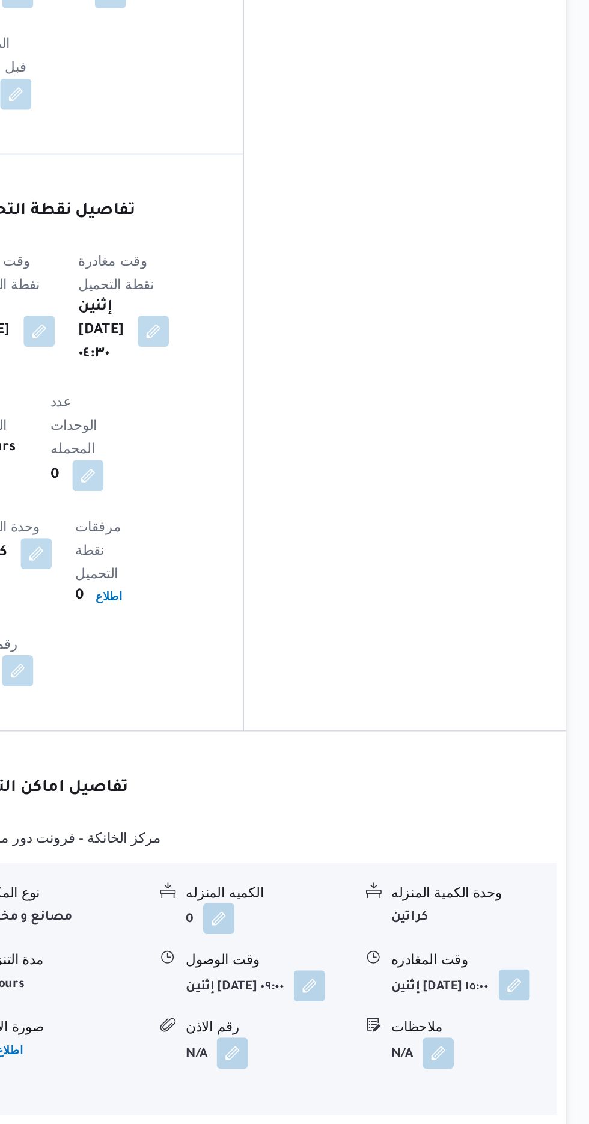
click at [533, 1029] on button "button" at bounding box center [542, 1038] width 19 height 19
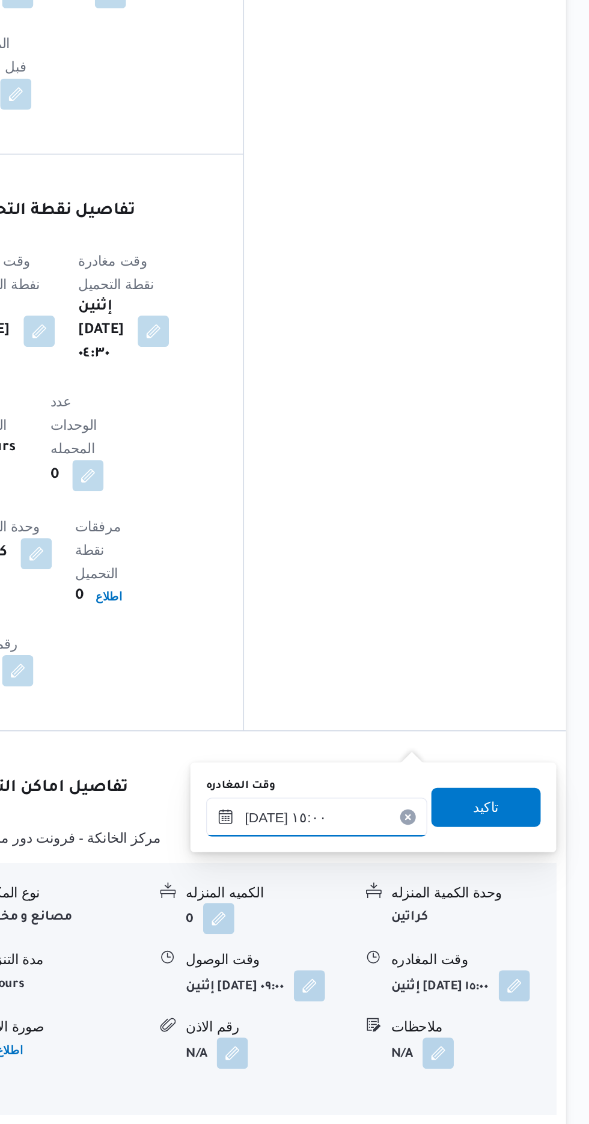
click at [445, 929] on input "[DATE] ١٥:٠٠" at bounding box center [421, 935] width 136 height 24
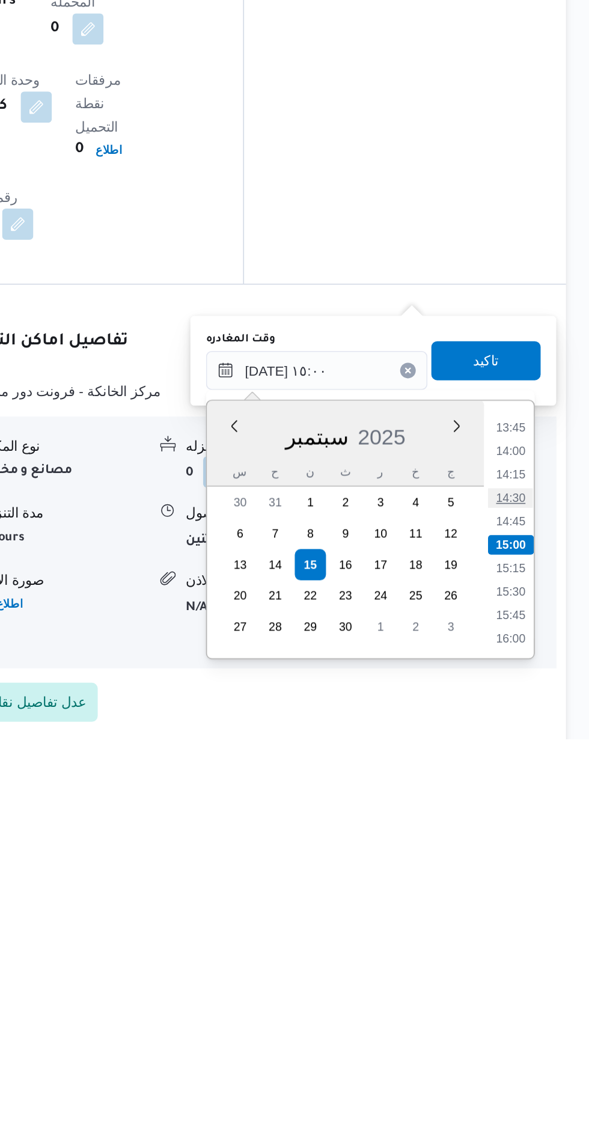
click at [539, 974] on li "14:30" at bounding box center [541, 976] width 28 height 12
type input "[DATE] ١٤:٣٠"
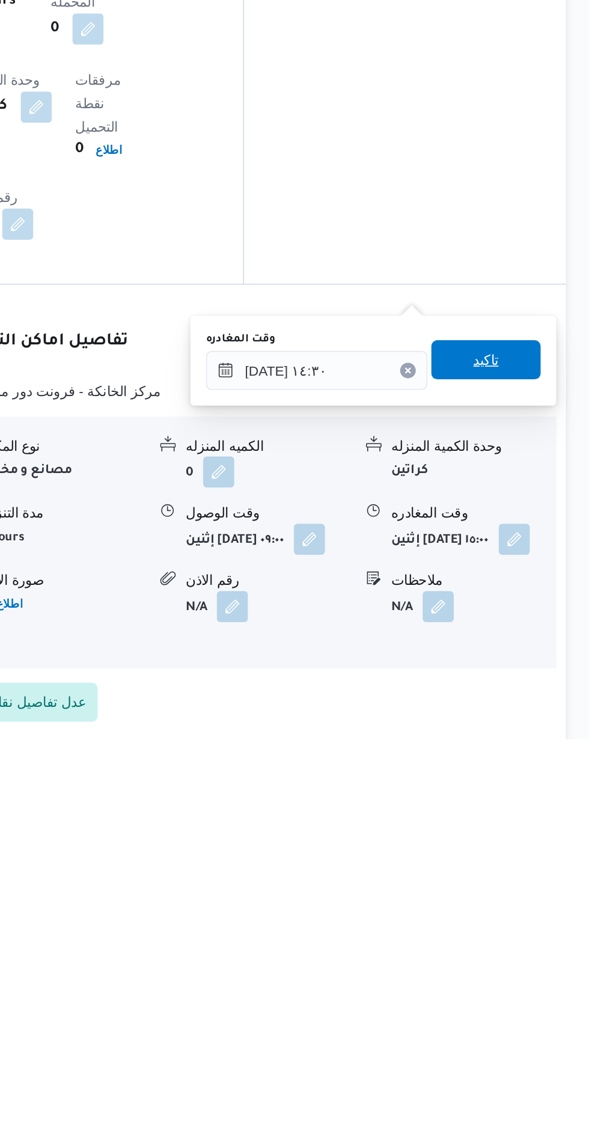
click at [533, 897] on span "تاكيد" at bounding box center [526, 890] width 16 height 14
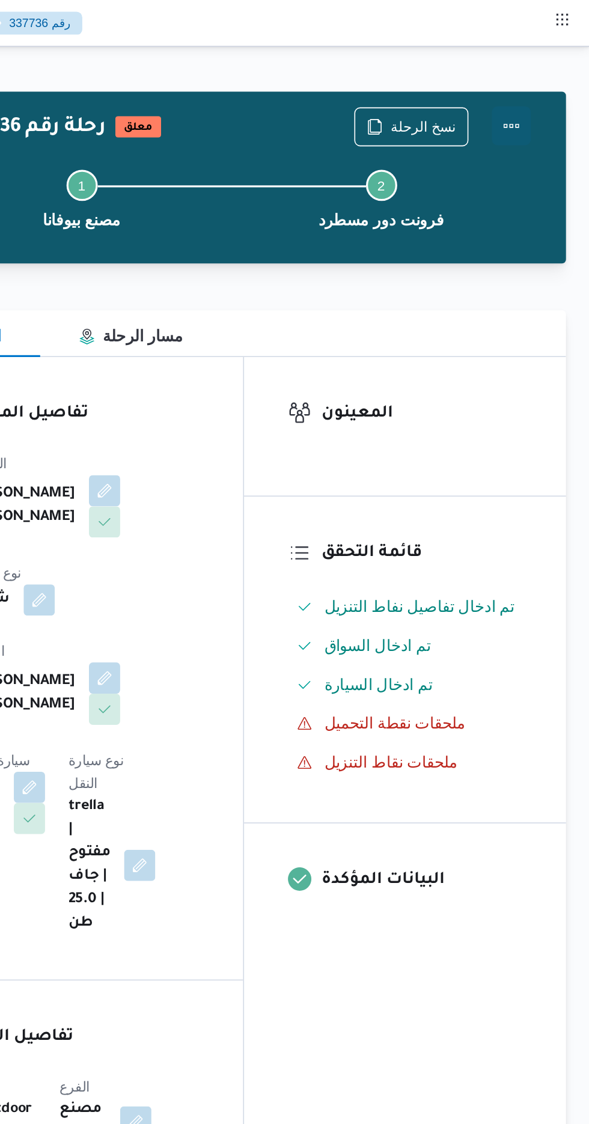
click at [550, 80] on button "Actions" at bounding box center [541, 78] width 24 height 24
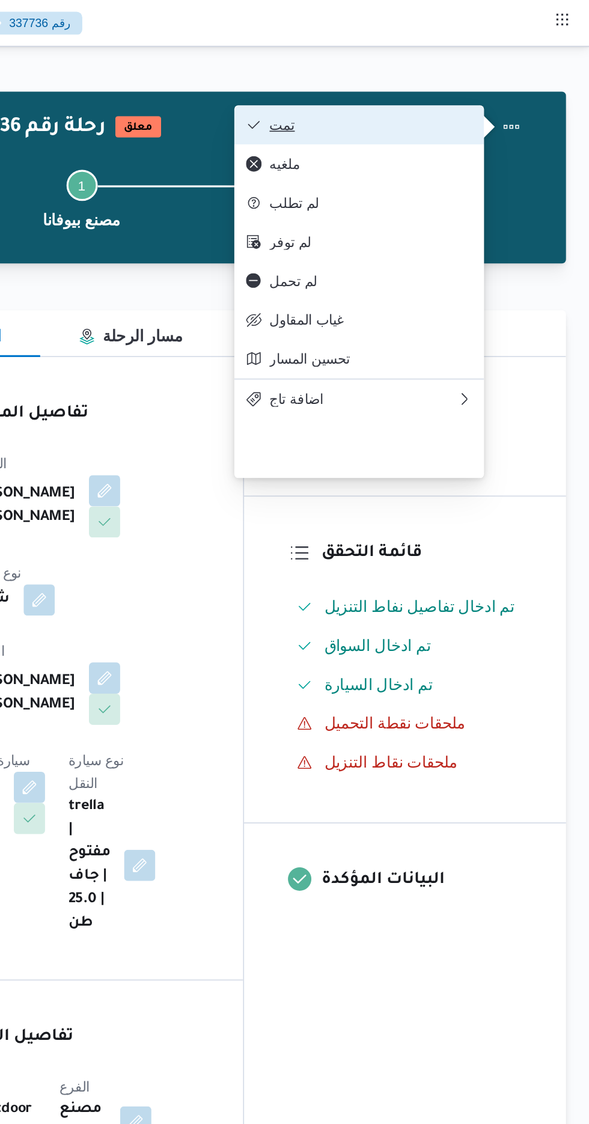
click at [512, 78] on span "تمت" at bounding box center [454, 77] width 125 height 10
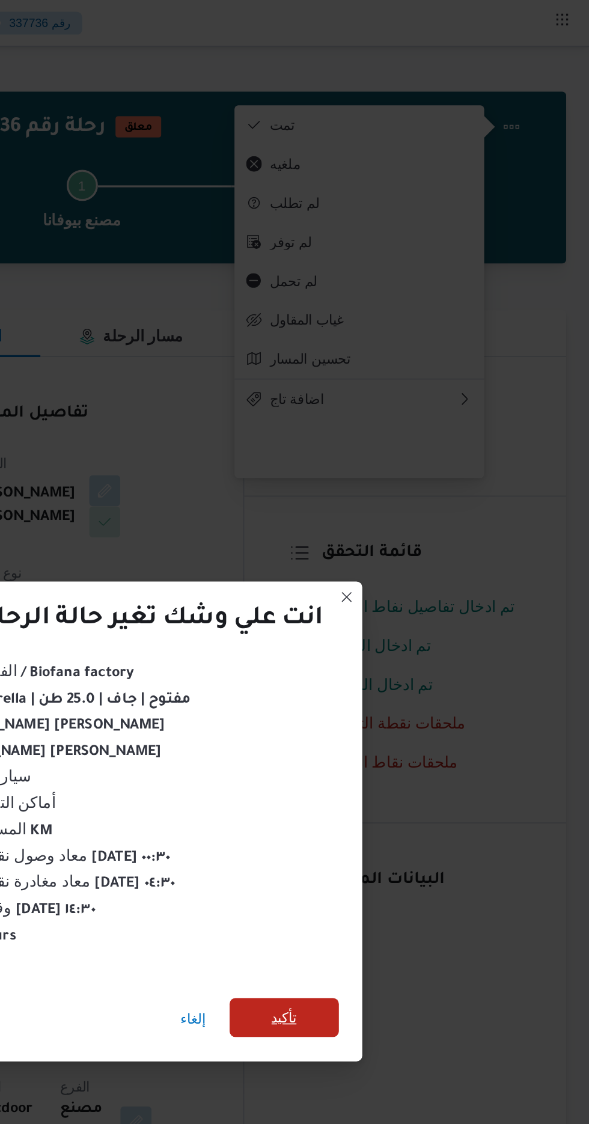
click at [405, 629] on span "تأكيد" at bounding box center [401, 627] width 16 height 14
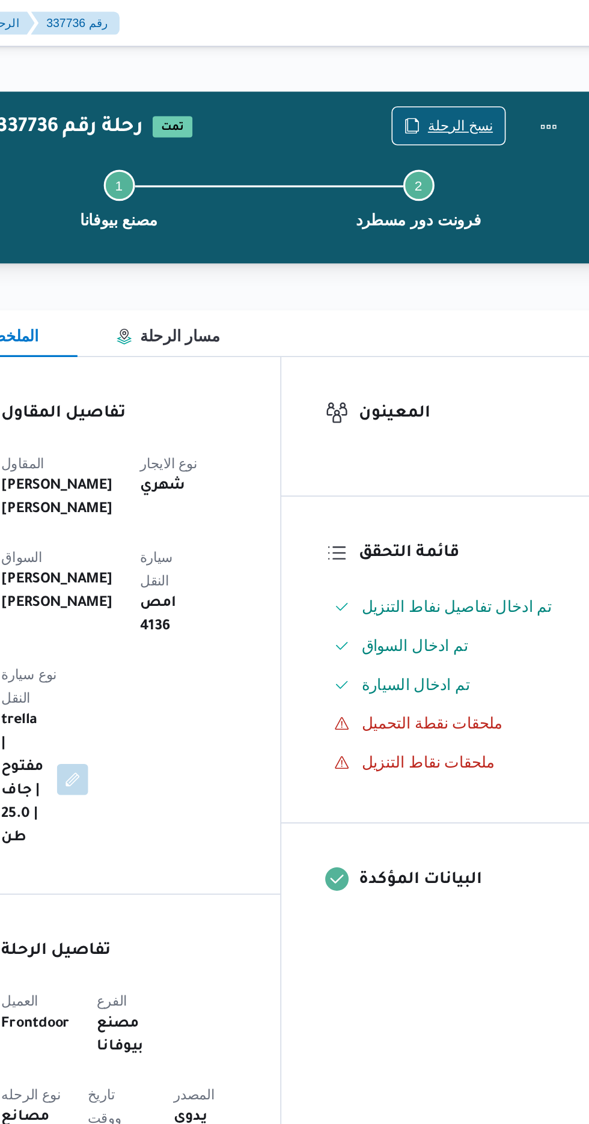
click at [479, 79] on span "نسخ الرحلة" at bounding box center [486, 77] width 40 height 14
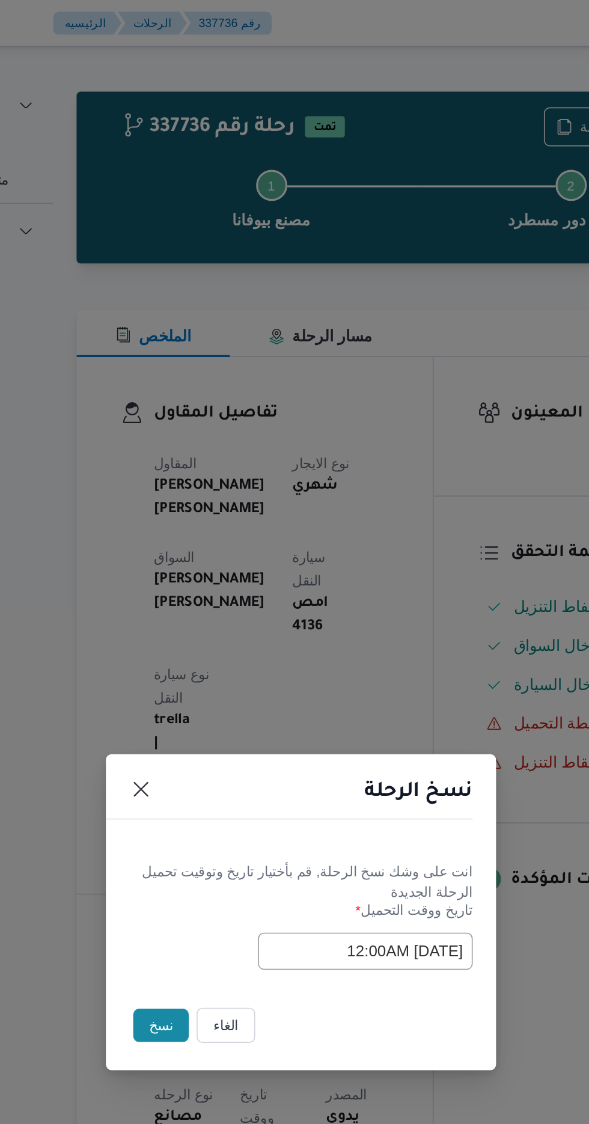
click at [205, 638] on button "نسخ" at bounding box center [208, 632] width 34 height 20
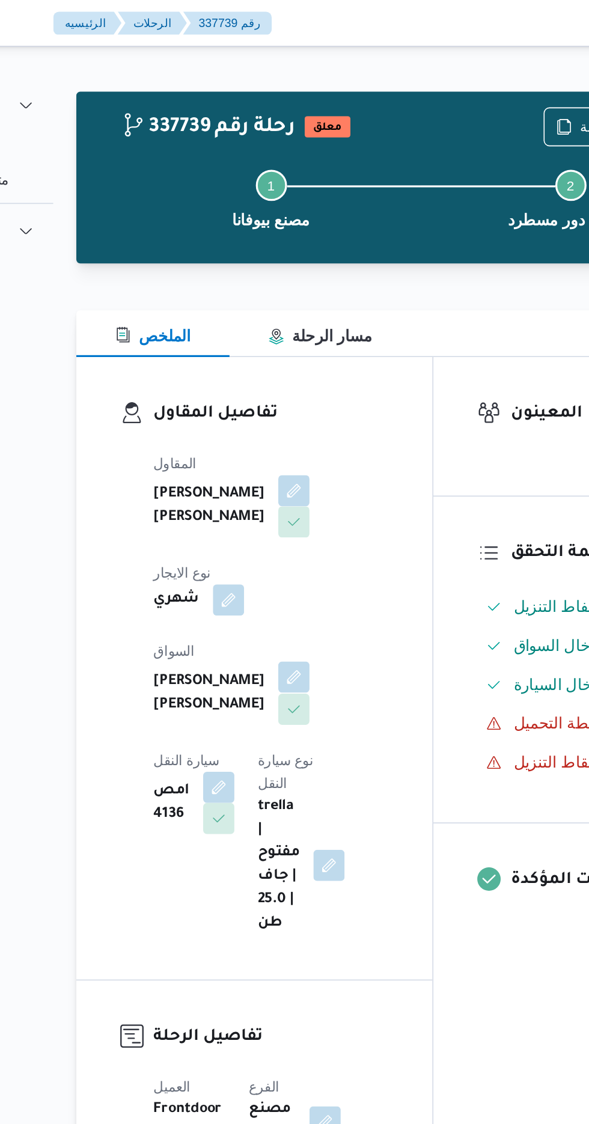
click at [281, 414] on button "button" at bounding box center [290, 417] width 19 height 19
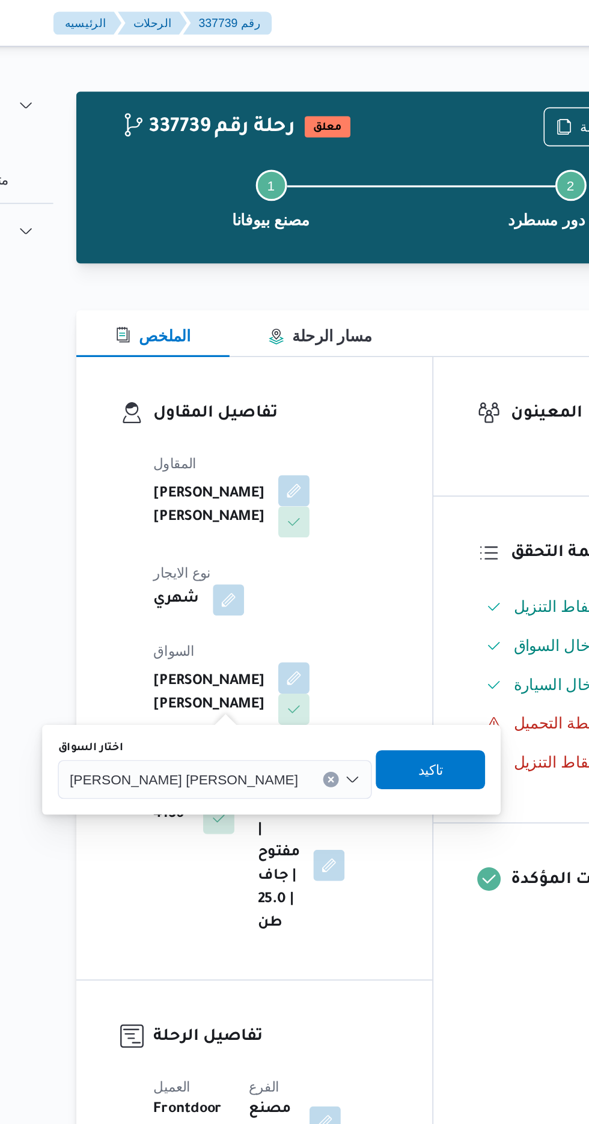
click at [230, 480] on span "[PERSON_NAME] [PERSON_NAME]" at bounding box center [222, 479] width 141 height 13
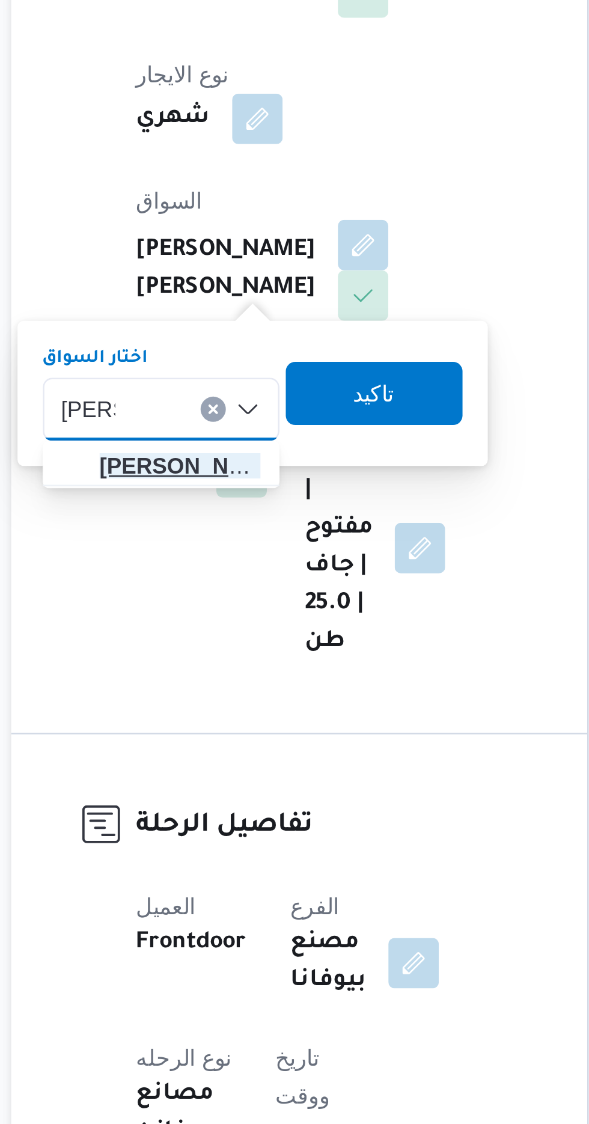
type input "[PERSON_NAME]"
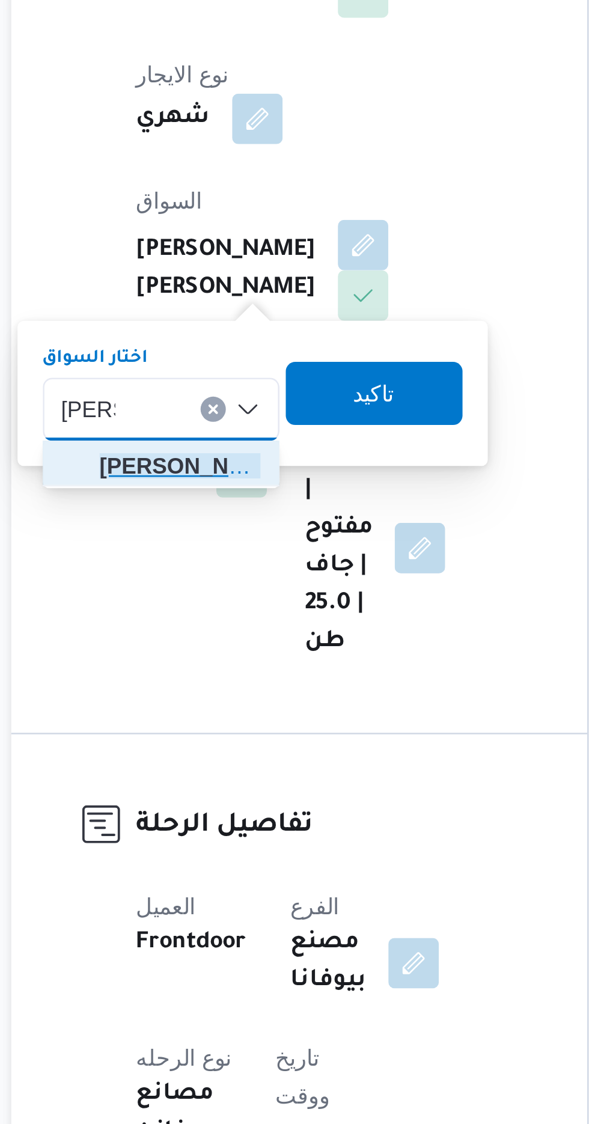
click at [226, 508] on span "[PERSON_NAME]" at bounding box center [220, 502] width 61 height 14
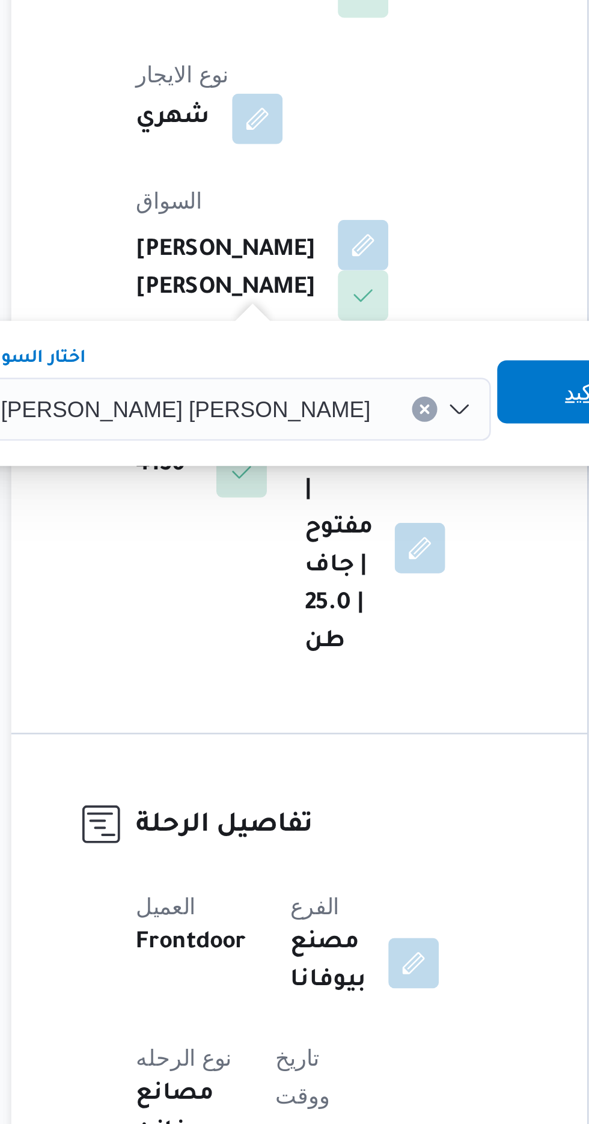
click at [367, 477] on span "تاكيد" at bounding box center [375, 473] width 16 height 14
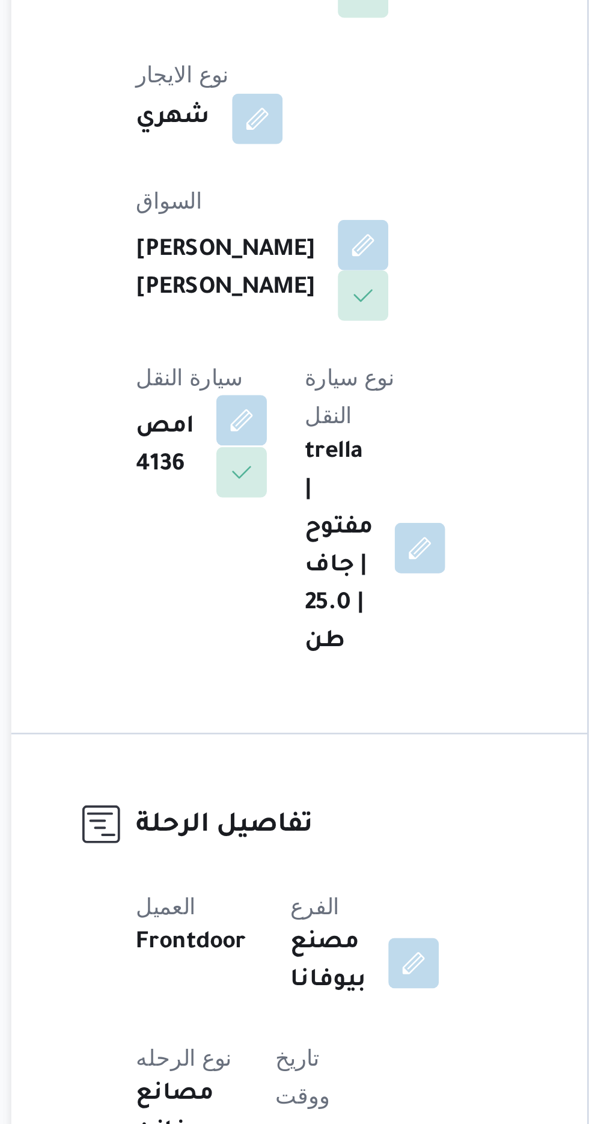
click at [254, 475] on button "button" at bounding box center [243, 484] width 19 height 19
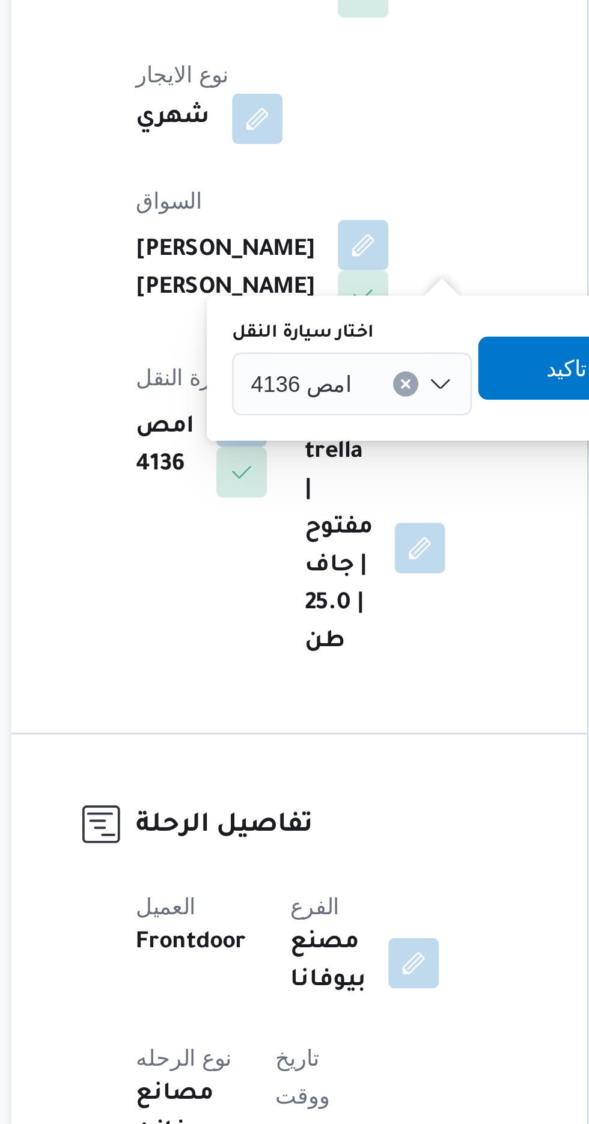
click at [278, 469] on span "امص 4136" at bounding box center [267, 469] width 38 height 13
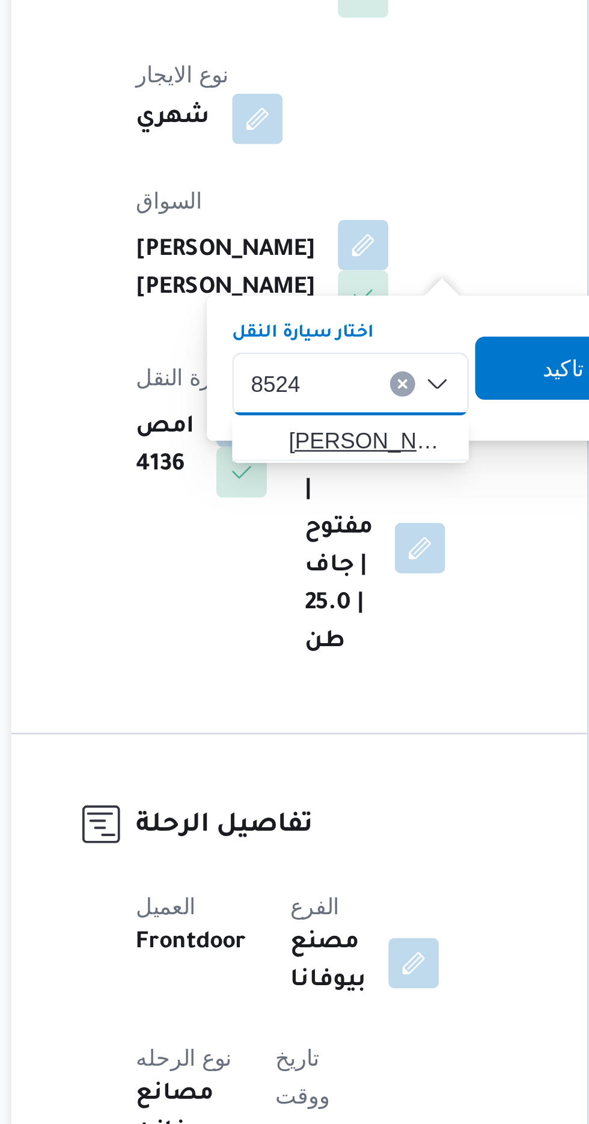
type input "8524"
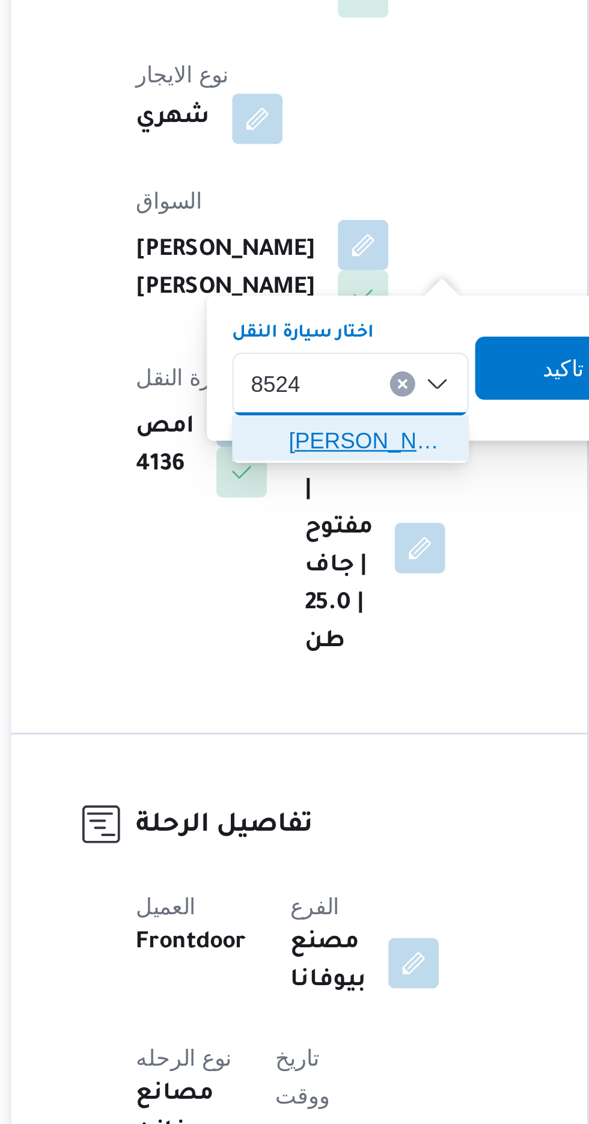
click at [290, 492] on span "[PERSON_NAME] 8524 | null" at bounding box center [292, 492] width 61 height 14
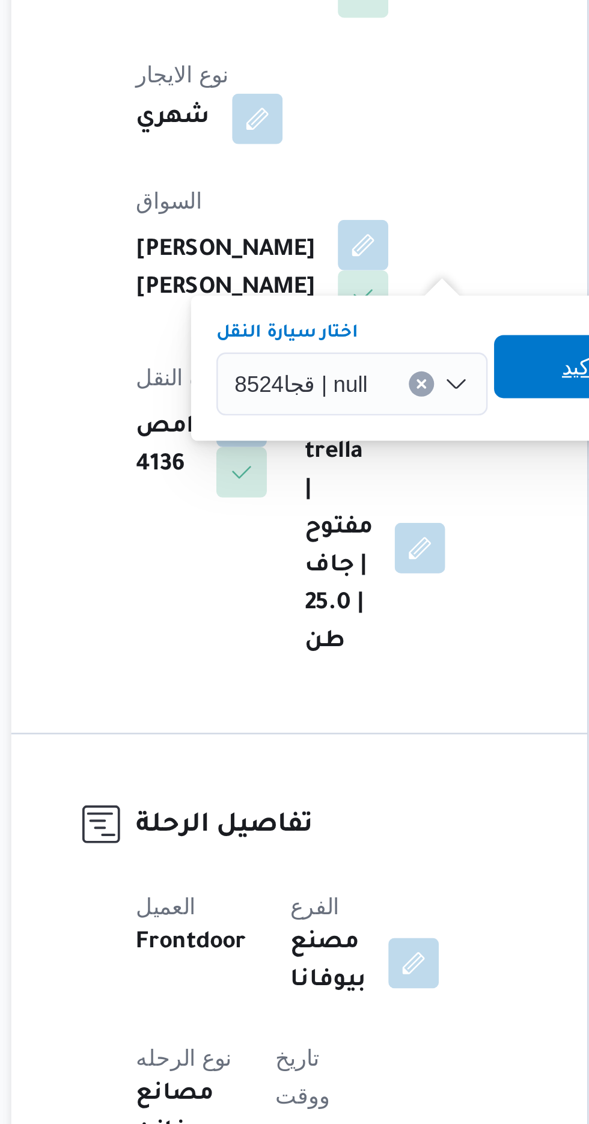
click at [366, 460] on span "تاكيد" at bounding box center [374, 464] width 16 height 14
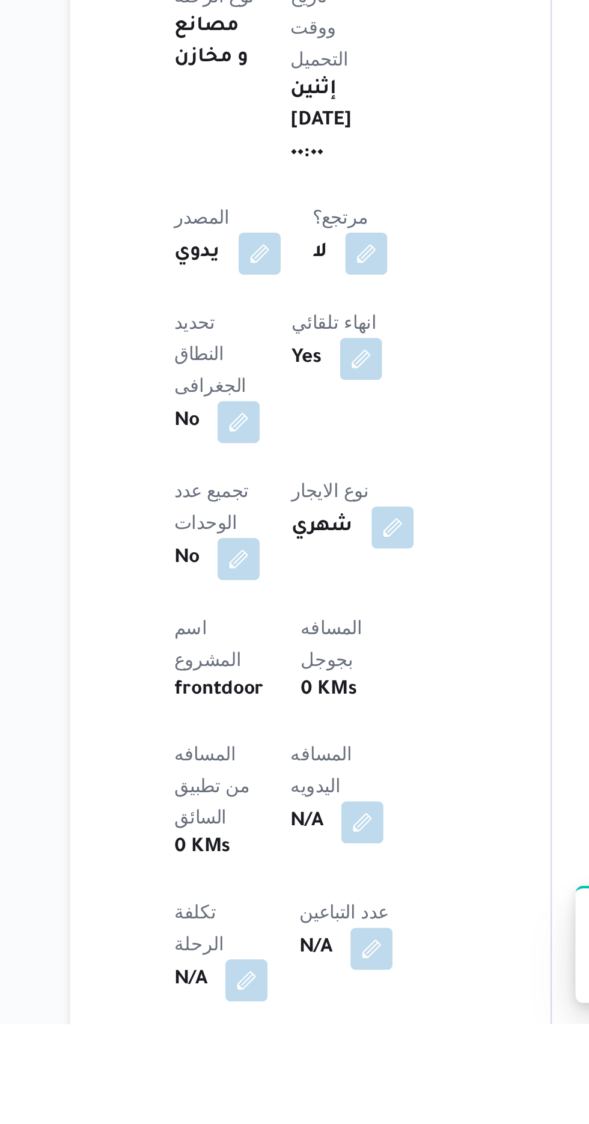
scroll to position [75, 0]
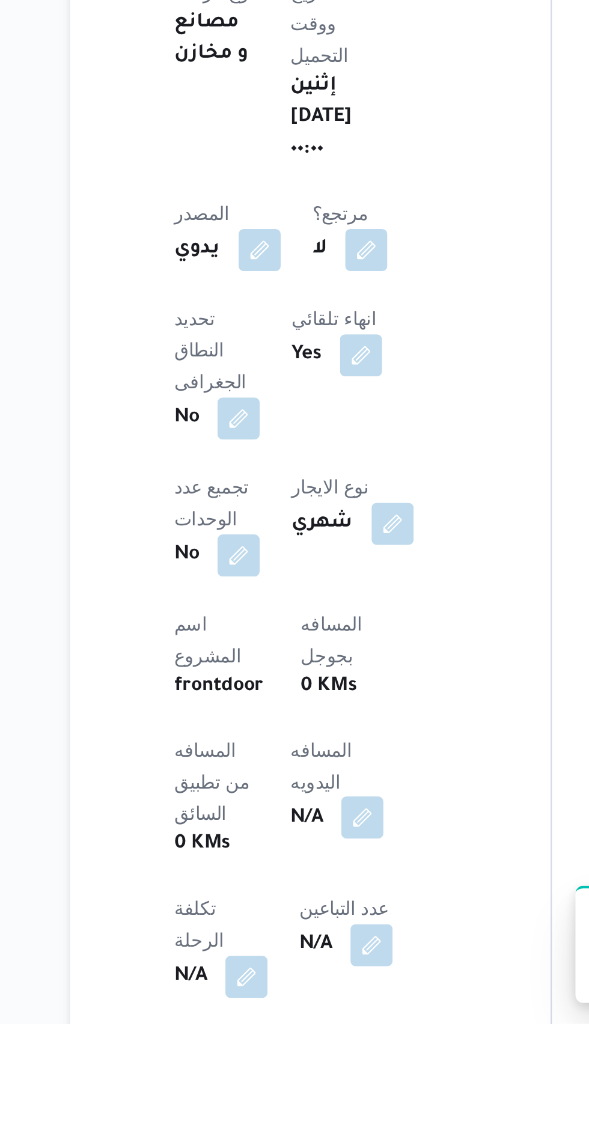
click at [280, 1020] on button "button" at bounding box center [289, 1029] width 19 height 19
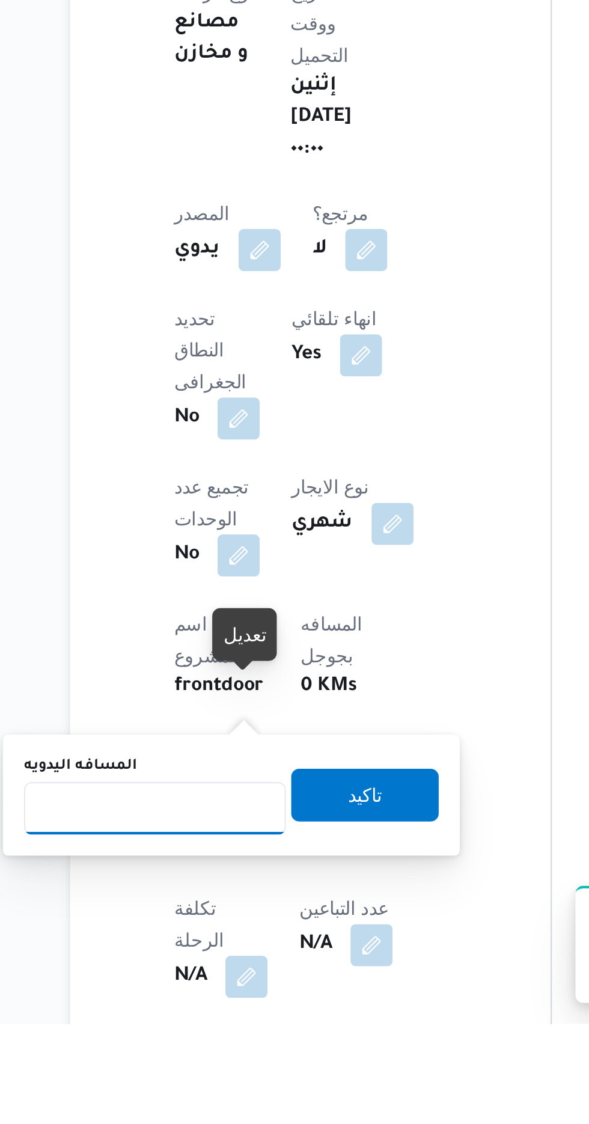
click at [226, 1022] on input "المسافه اليدويه" at bounding box center [195, 1026] width 120 height 24
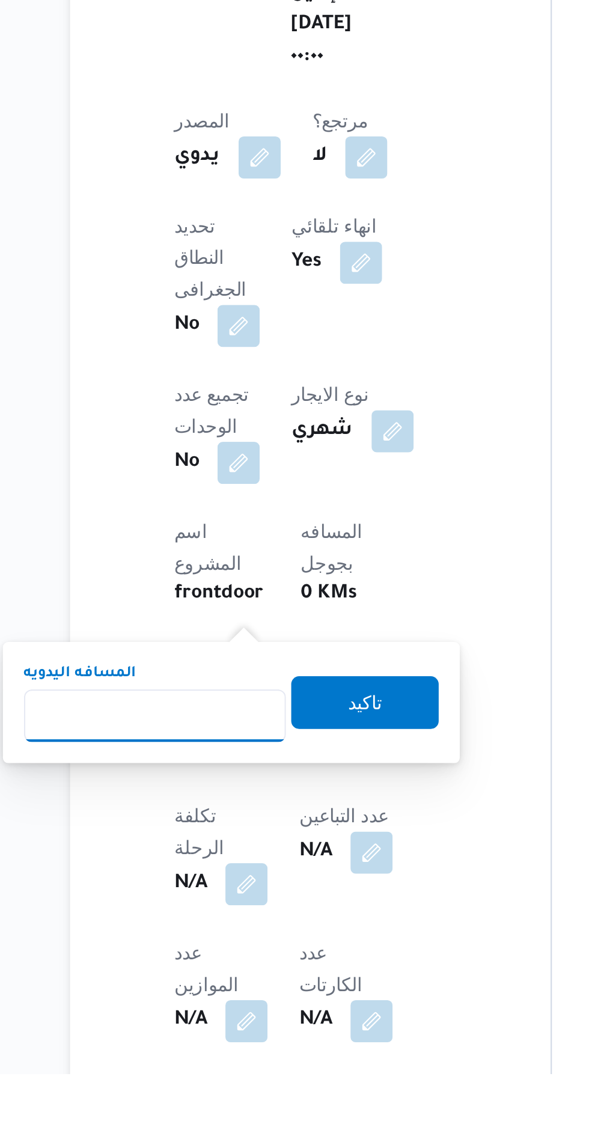
scroll to position [182, 0]
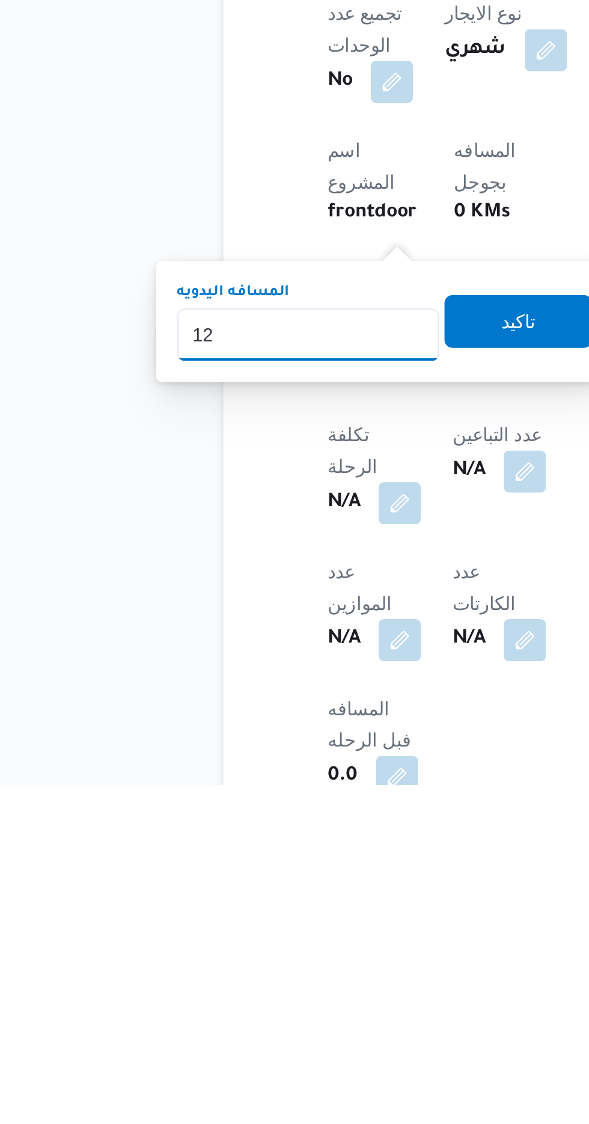
type input "120"
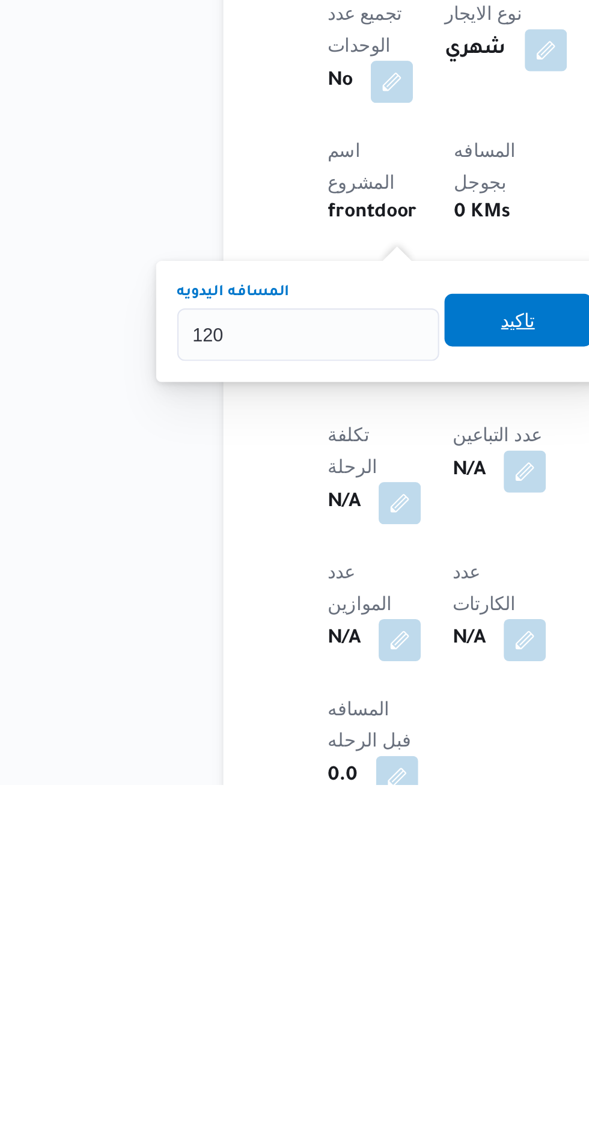
click at [292, 914] on span "تاكيد" at bounding box center [290, 912] width 67 height 24
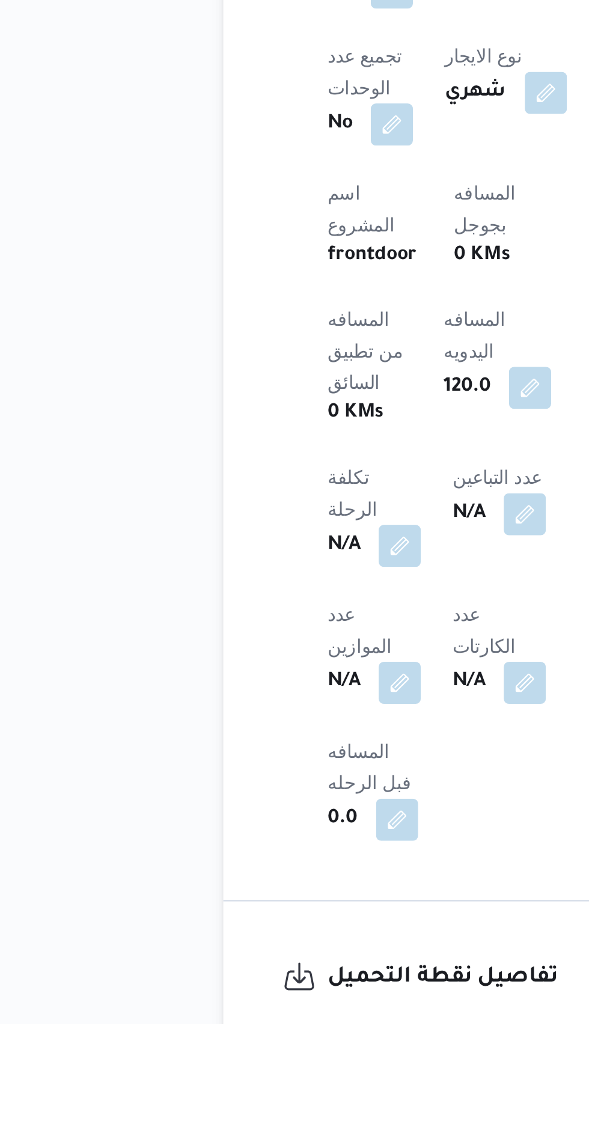
scroll to position [275, 0]
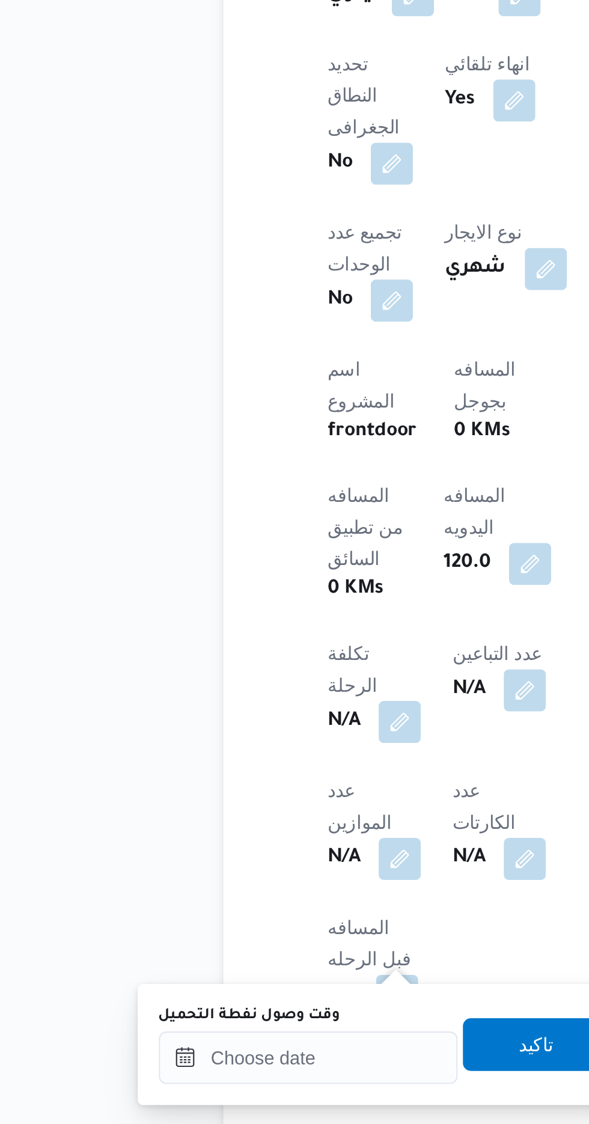
click at [212, 1024] on div "You are in a dialog. To close this dialog, hit escape. وقت وصول نفطة التحميل تا…" at bounding box center [229, 1049] width 225 height 55
click at [223, 1052] on input "وقت وصول نفطة التحميل" at bounding box center [195, 1056] width 136 height 24
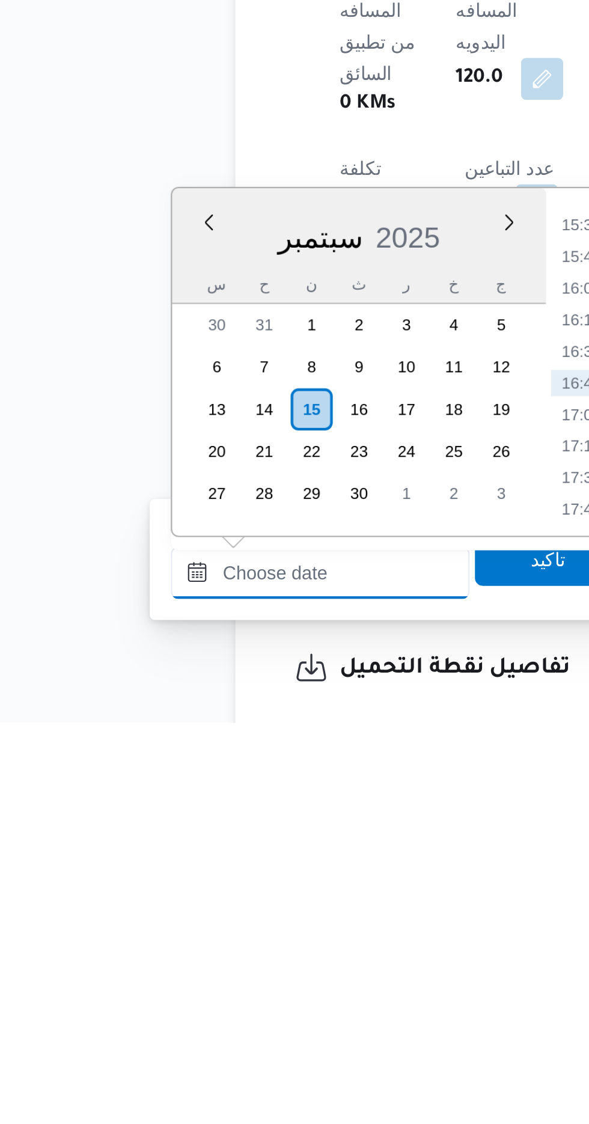
scroll to position [358, 0]
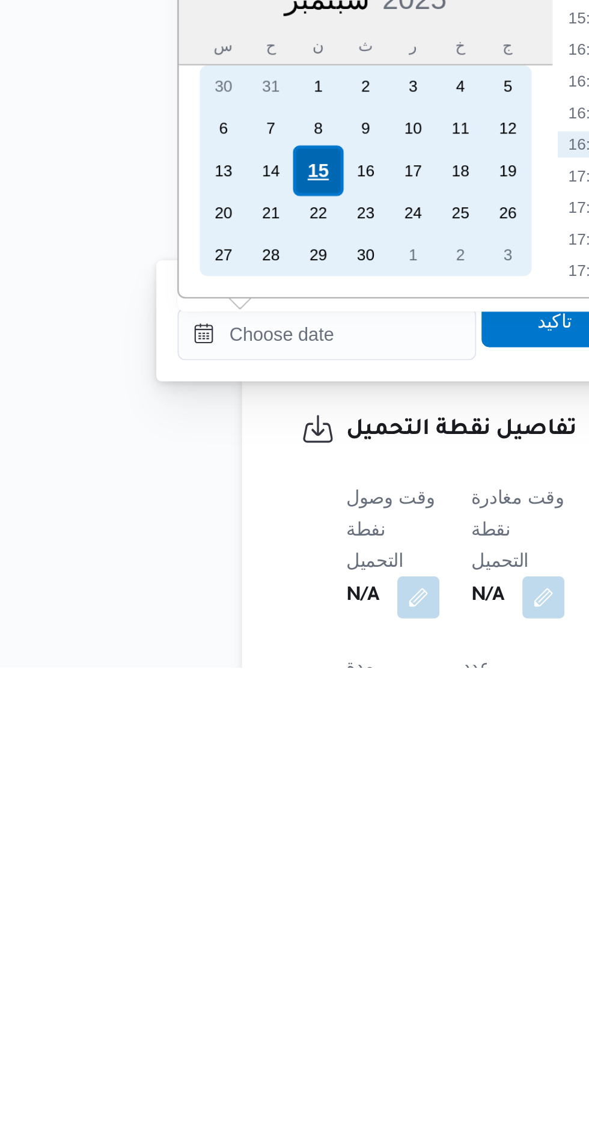
click at [194, 902] on div "15" at bounding box center [190, 897] width 23 height 23
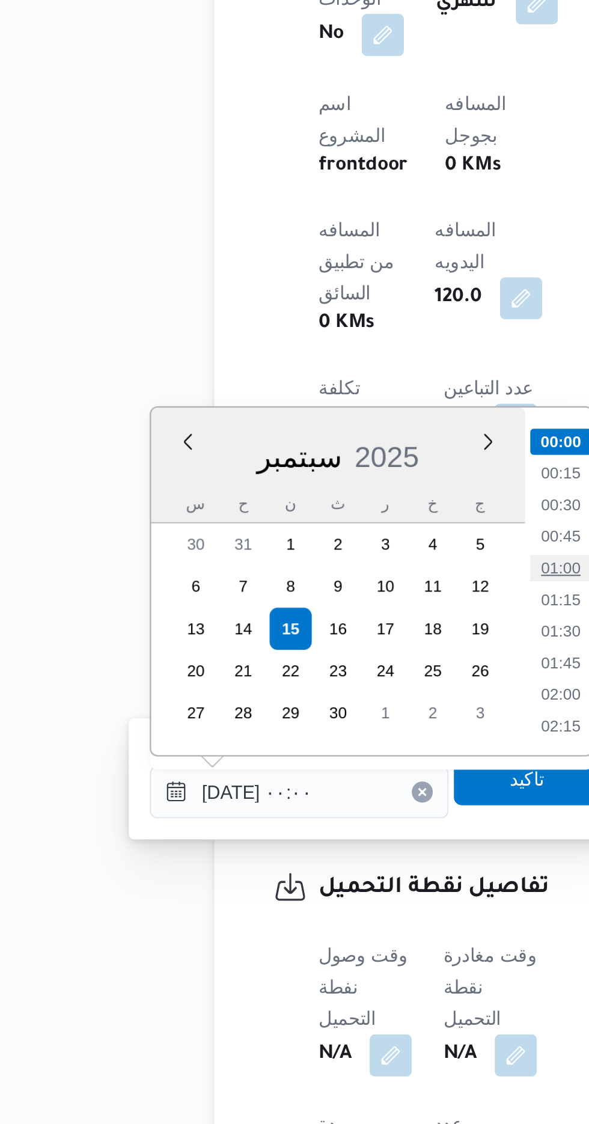
click at [317, 871] on li "01:00" at bounding box center [315, 870] width 28 height 12
type input "[DATE] ٠١:٠٠"
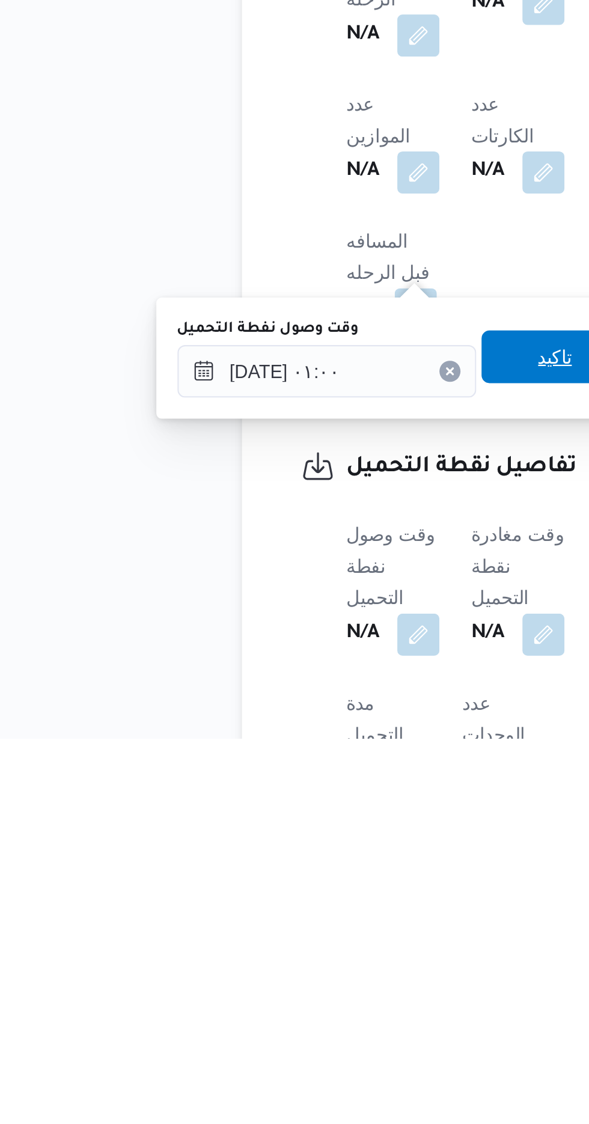
click at [302, 955] on span "تاكيد" at bounding box center [300, 950] width 16 height 14
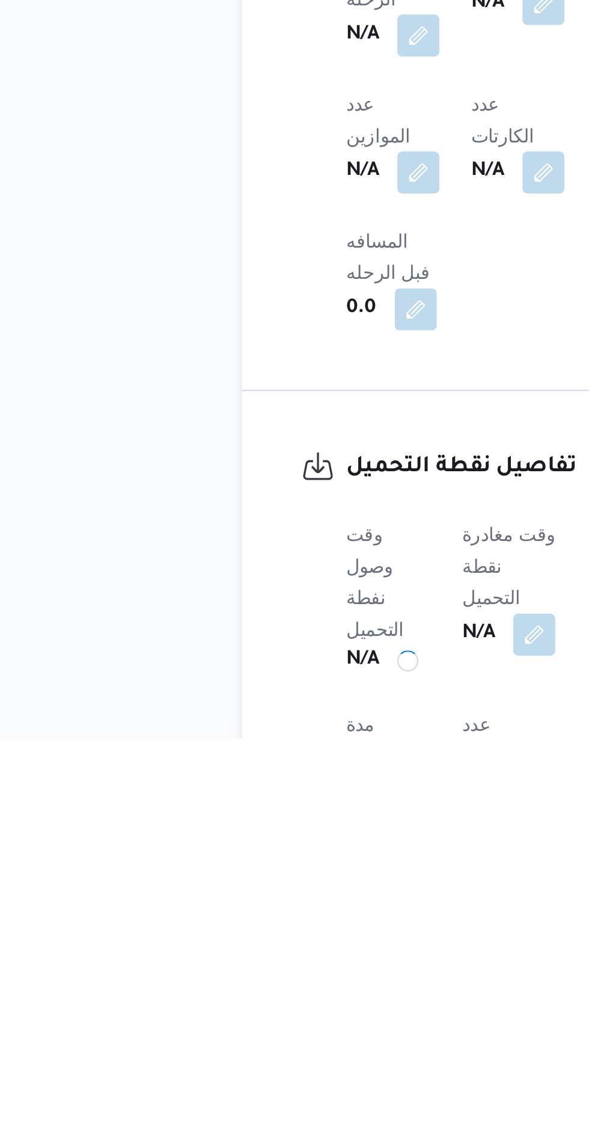
scroll to position [375, 0]
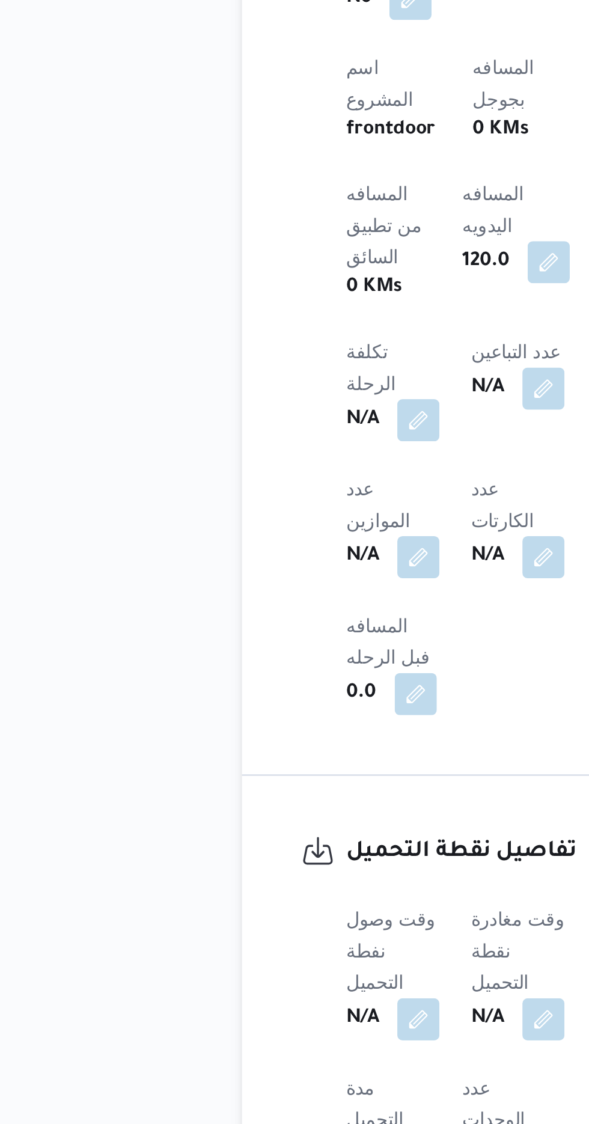
click at [302, 1066] on span at bounding box center [290, 1075] width 25 height 19
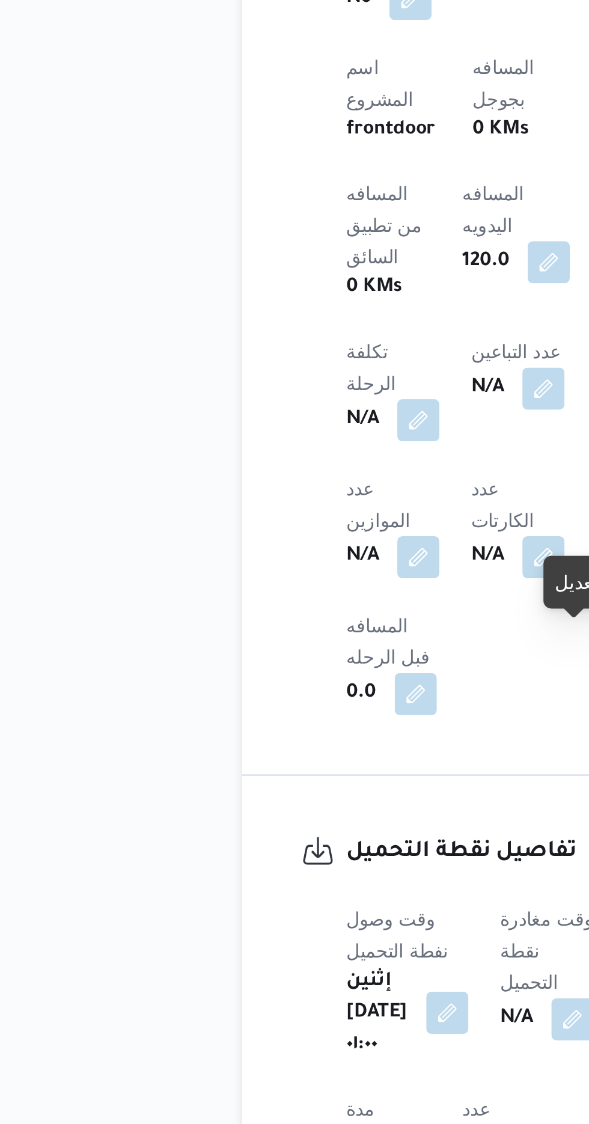
click at [254, 1063] on button "button" at bounding box center [249, 1072] width 19 height 19
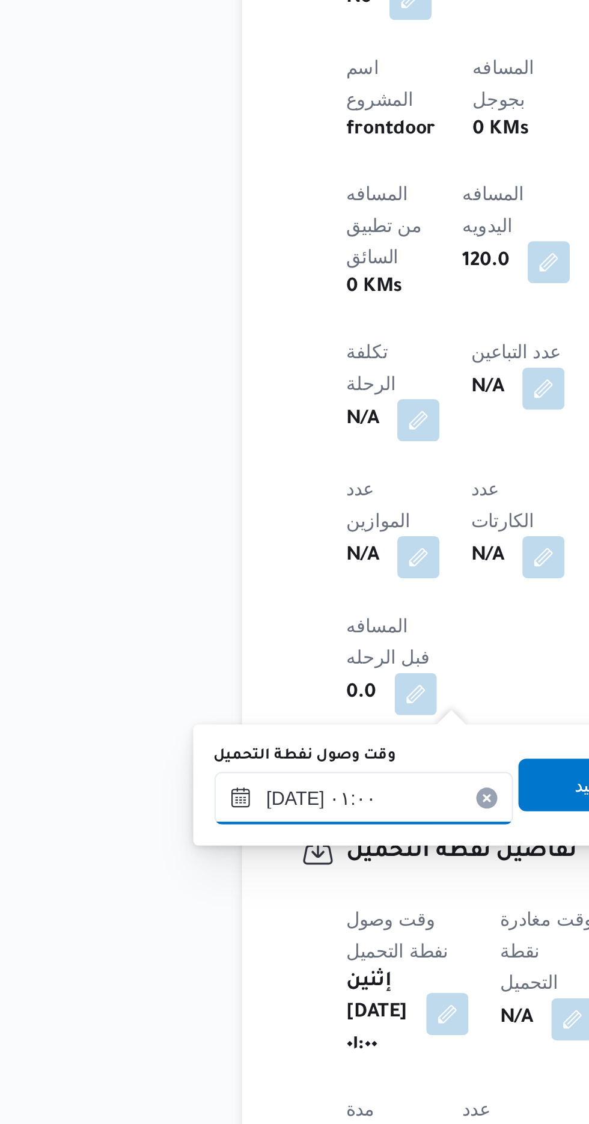
click at [228, 968] on div "[DATE] ٠١:٠٠" at bounding box center [212, 975] width 136 height 24
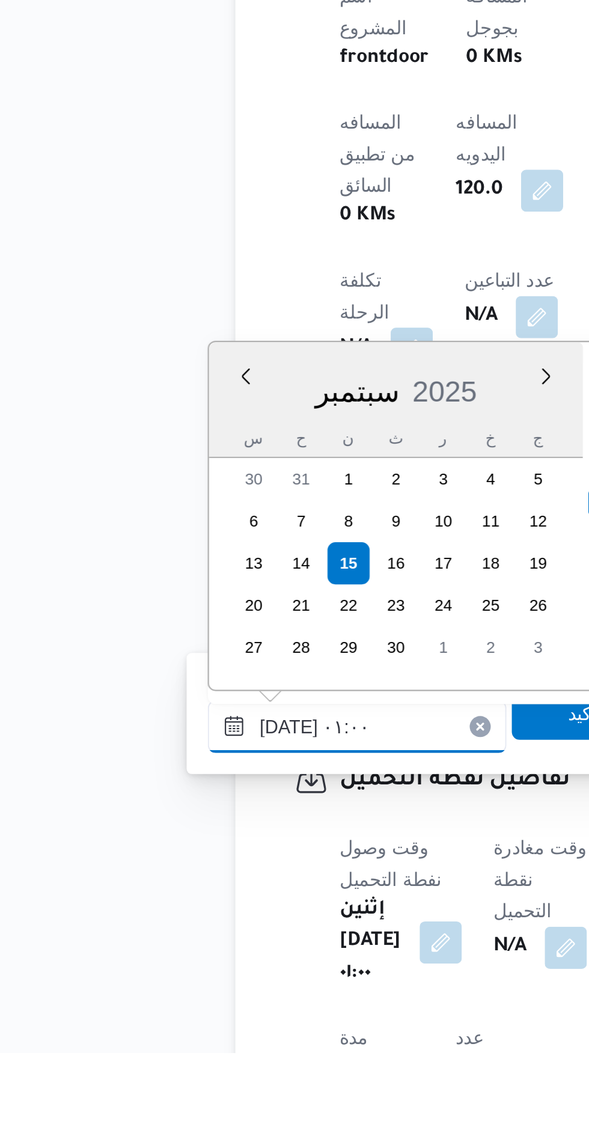
scroll to position [393, 0]
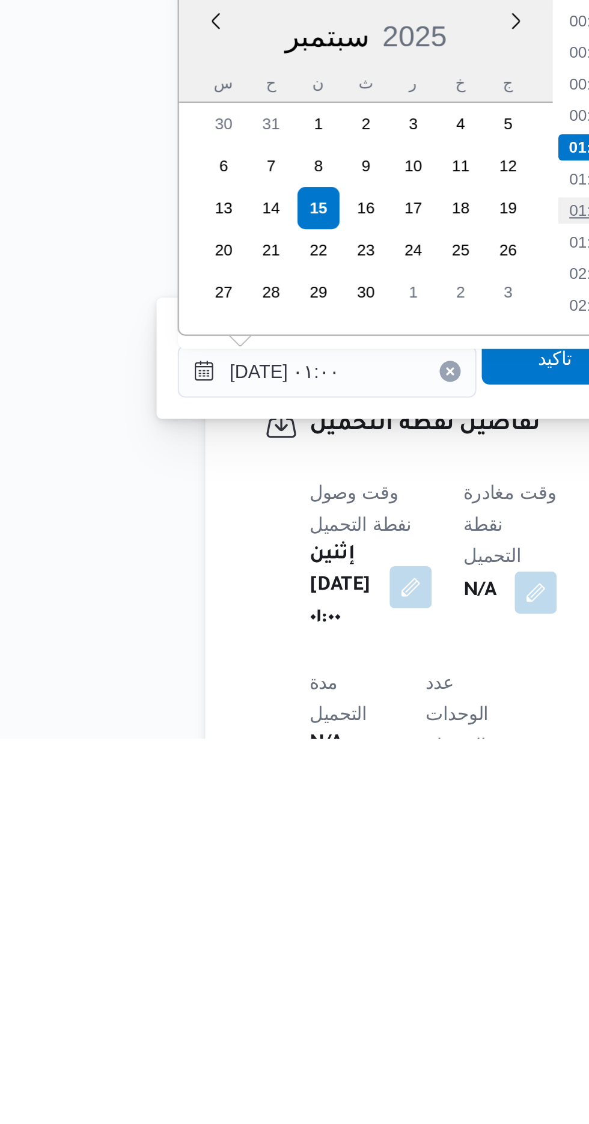
click at [328, 879] on li "01:30" at bounding box center [331, 883] width 28 height 12
type input "[DATE] ٠١:٠٠"
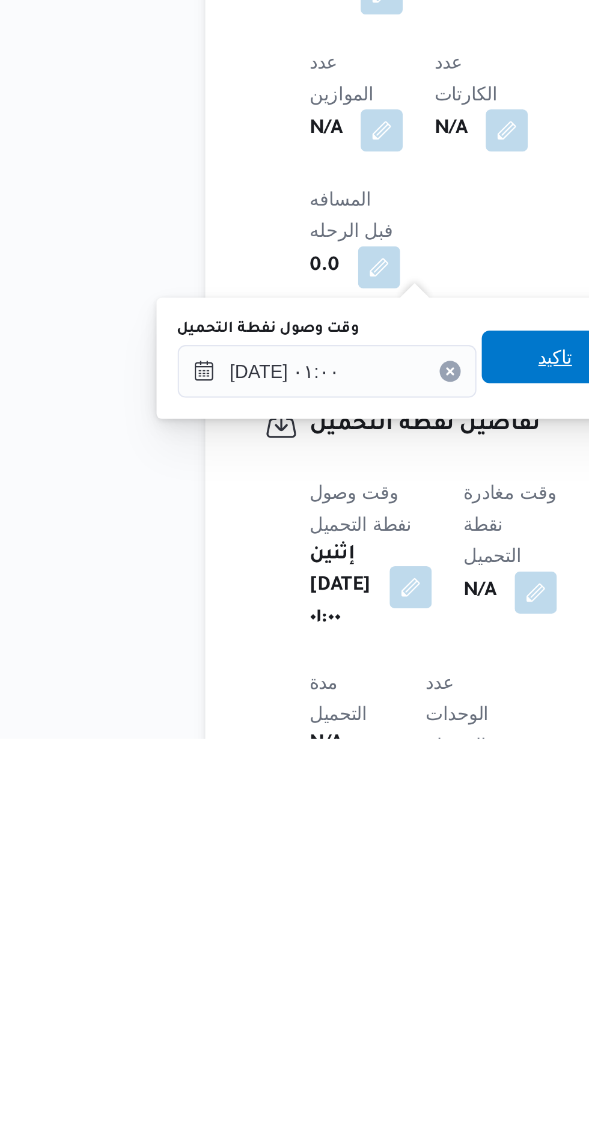
click at [310, 953] on span "تاكيد" at bounding box center [316, 950] width 67 height 24
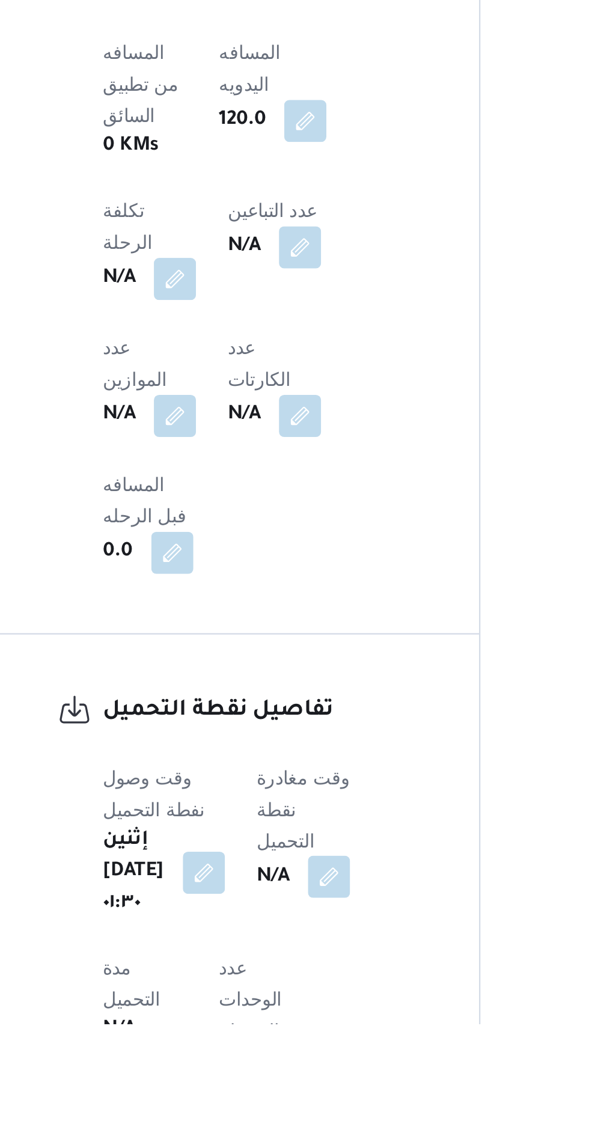
click at [305, 1047] on button "button" at bounding box center [307, 1056] width 19 height 19
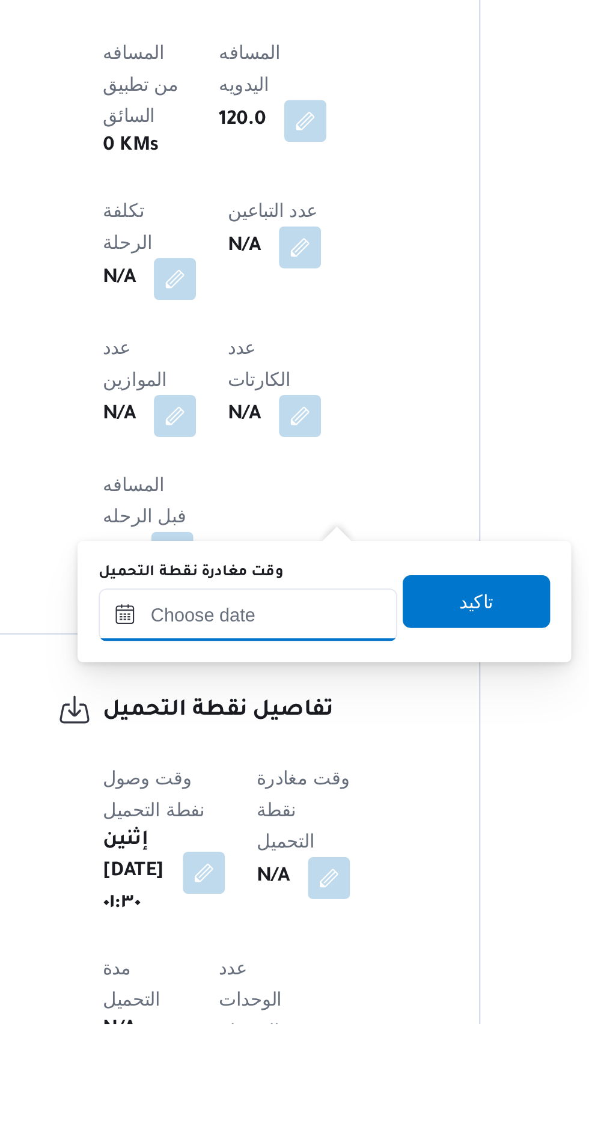
click at [278, 941] on input "وقت مغادرة نقطة التحميل" at bounding box center [270, 937] width 136 height 24
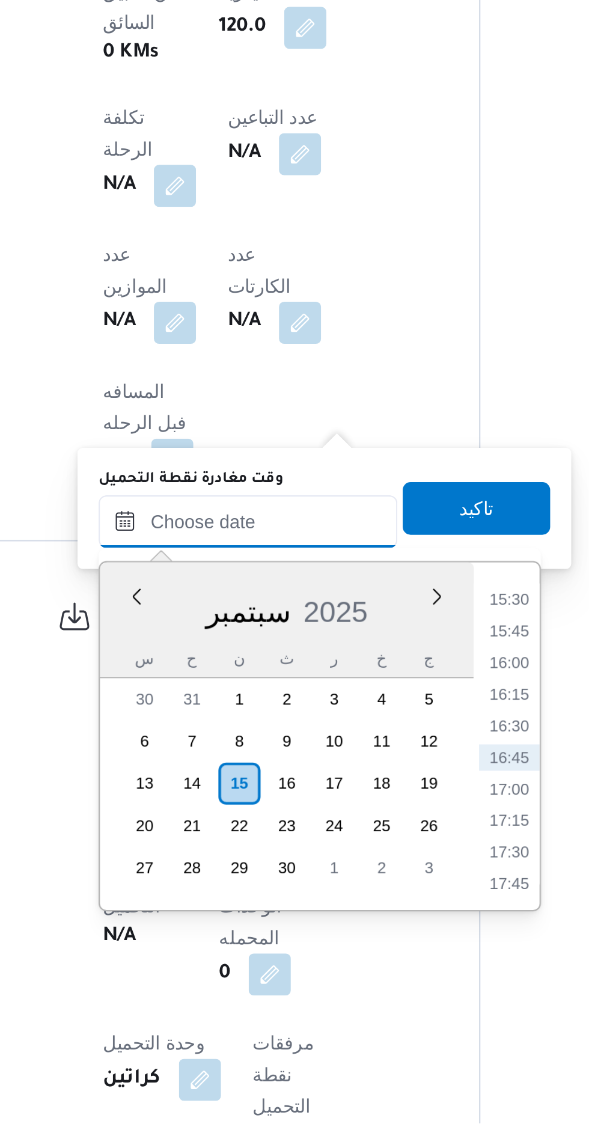
scroll to position [481, 0]
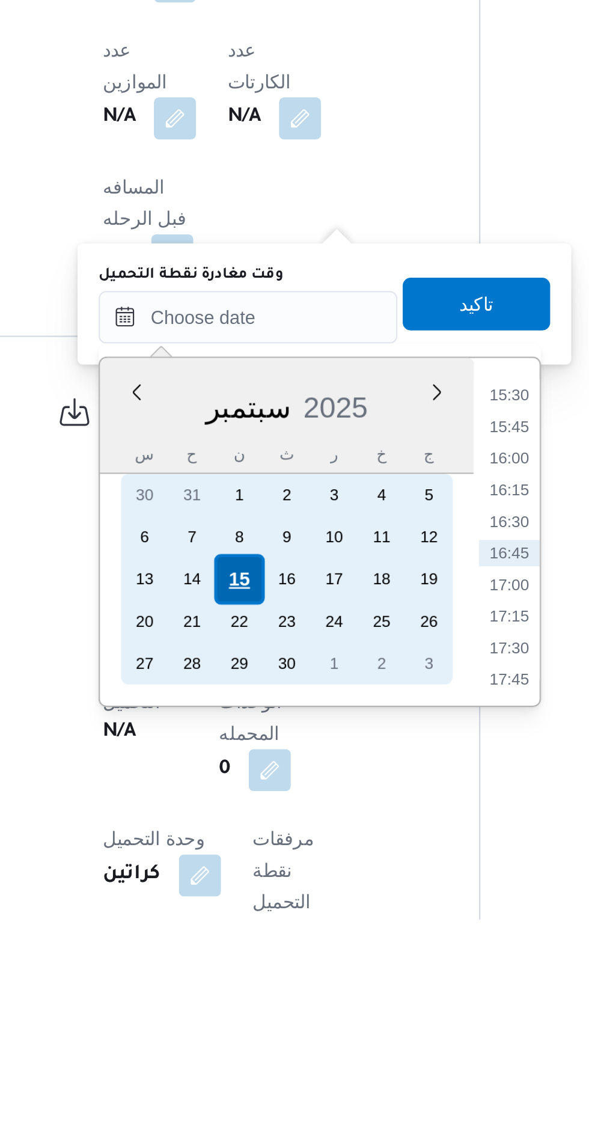
click at [271, 970] on div "15" at bounding box center [265, 969] width 23 height 23
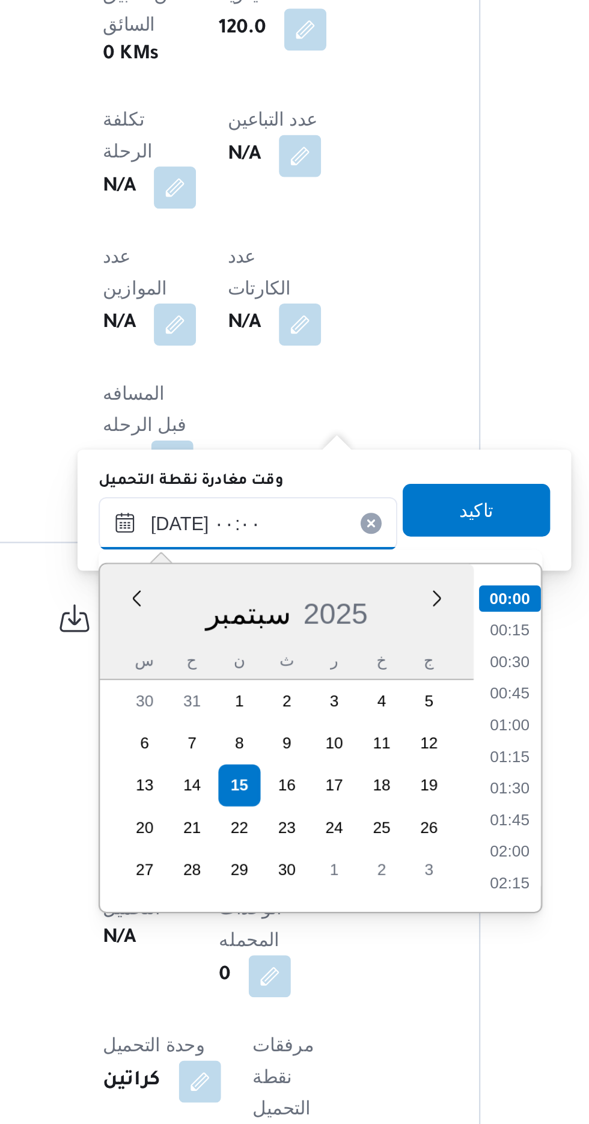
click at [212, 859] on input "[DATE] ٠٠:٠٠" at bounding box center [270, 849] width 136 height 24
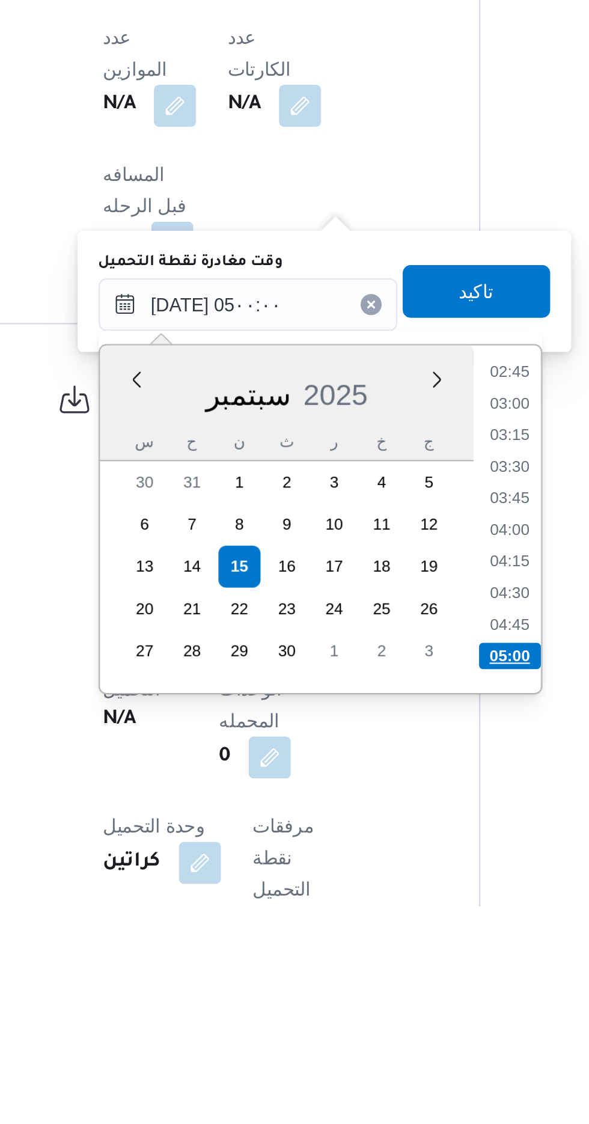
click at [382, 1007] on li "05:00" at bounding box center [390, 1010] width 28 height 12
type input "[DATE] ٠٥:٠٠"
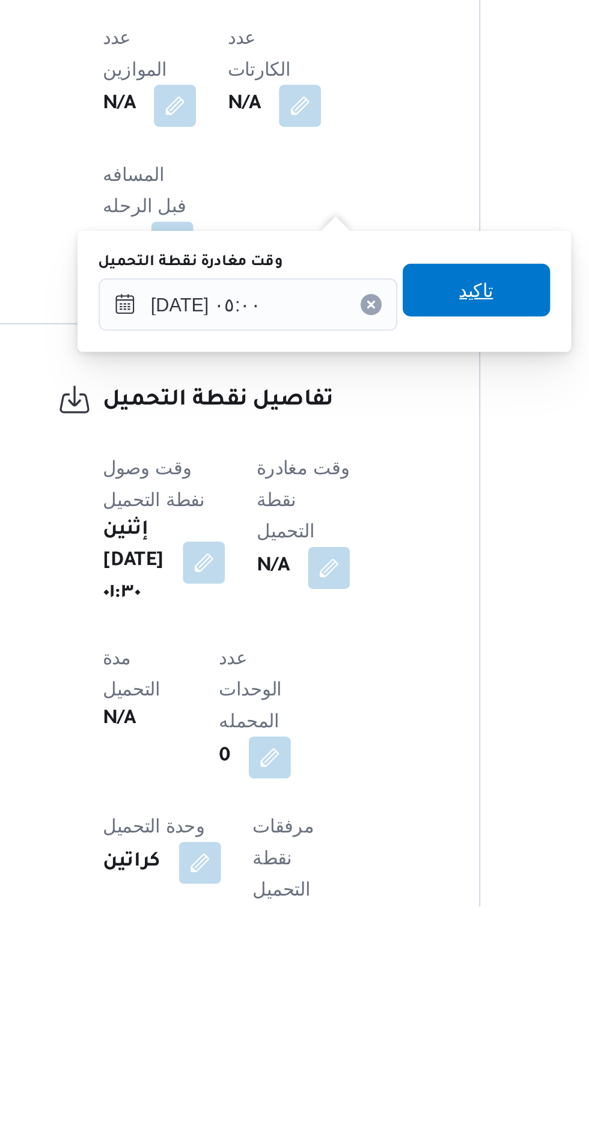
click at [382, 847] on span "تاكيد" at bounding box center [375, 843] width 16 height 14
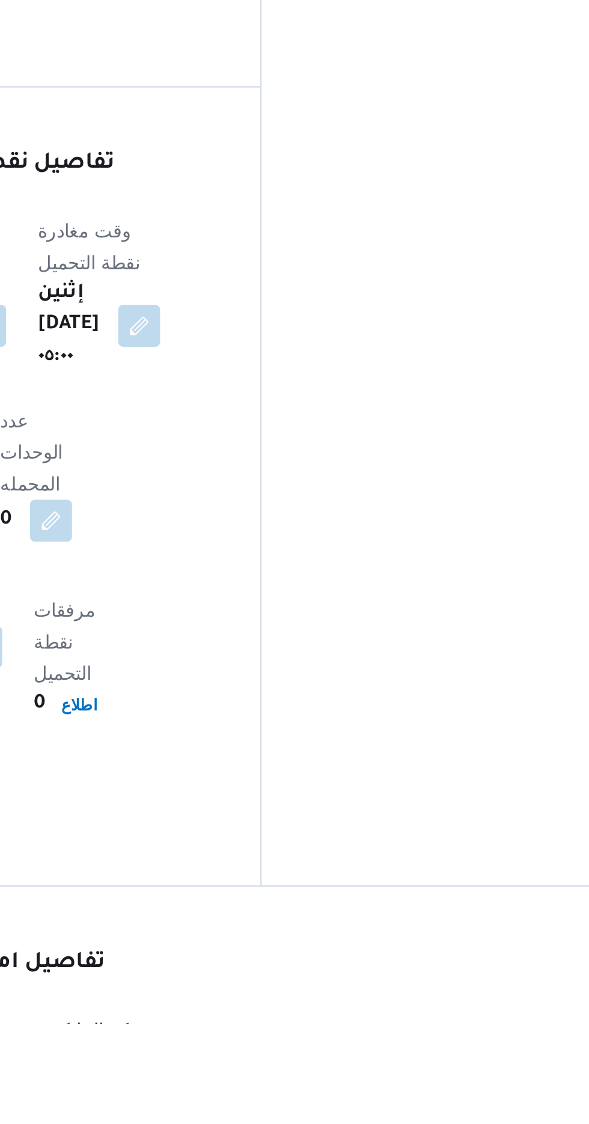
scroll to position [643, 0]
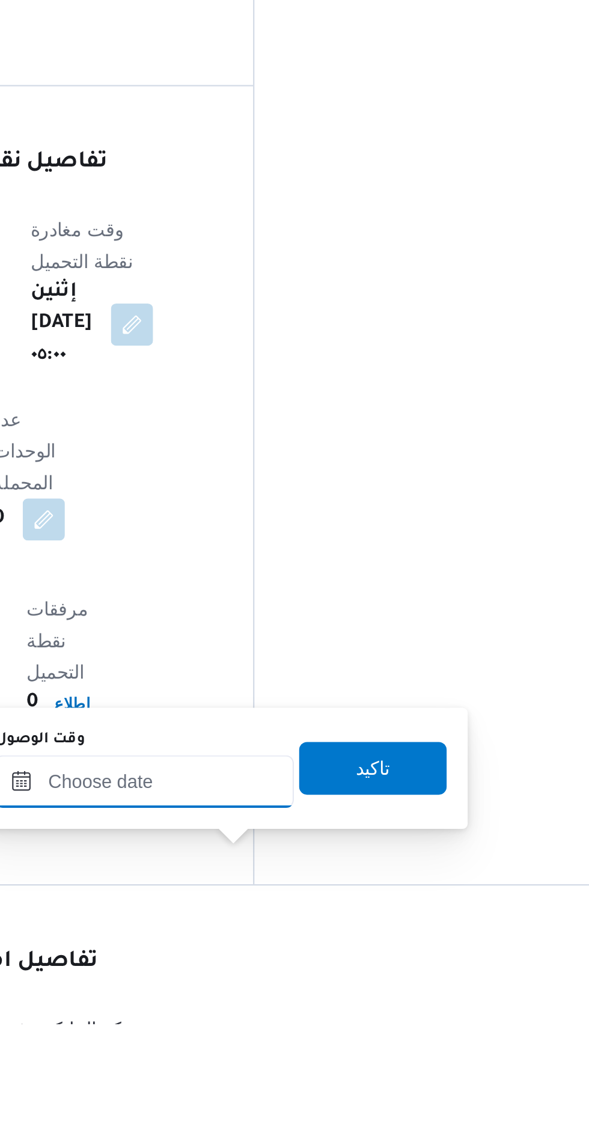
click at [311, 1018] on input "وقت الوصول" at bounding box center [326, 1013] width 136 height 24
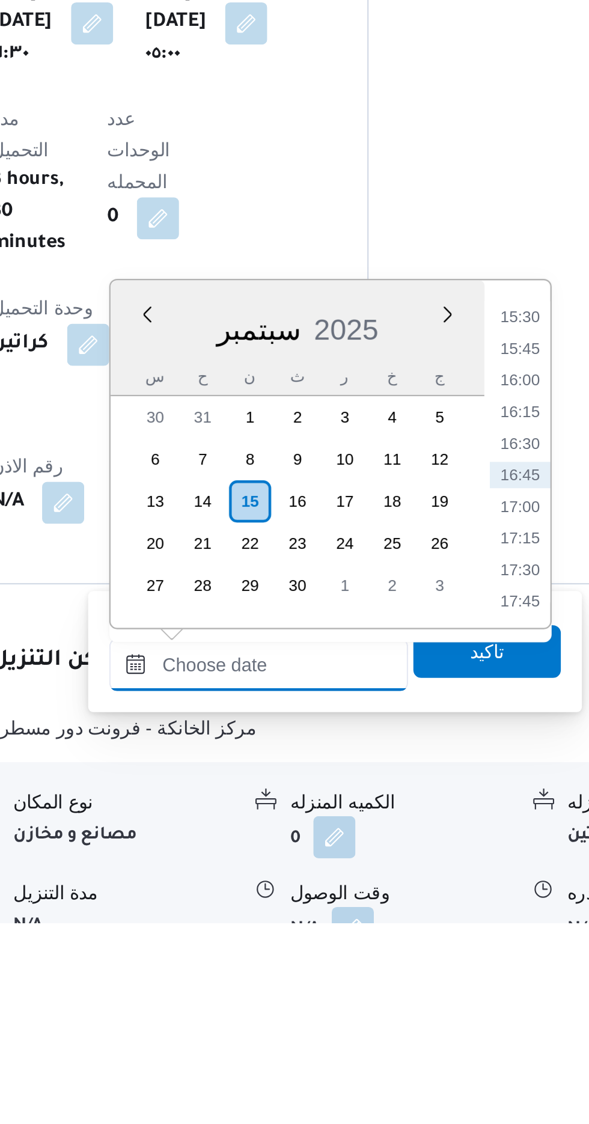
scroll to position [735, 0]
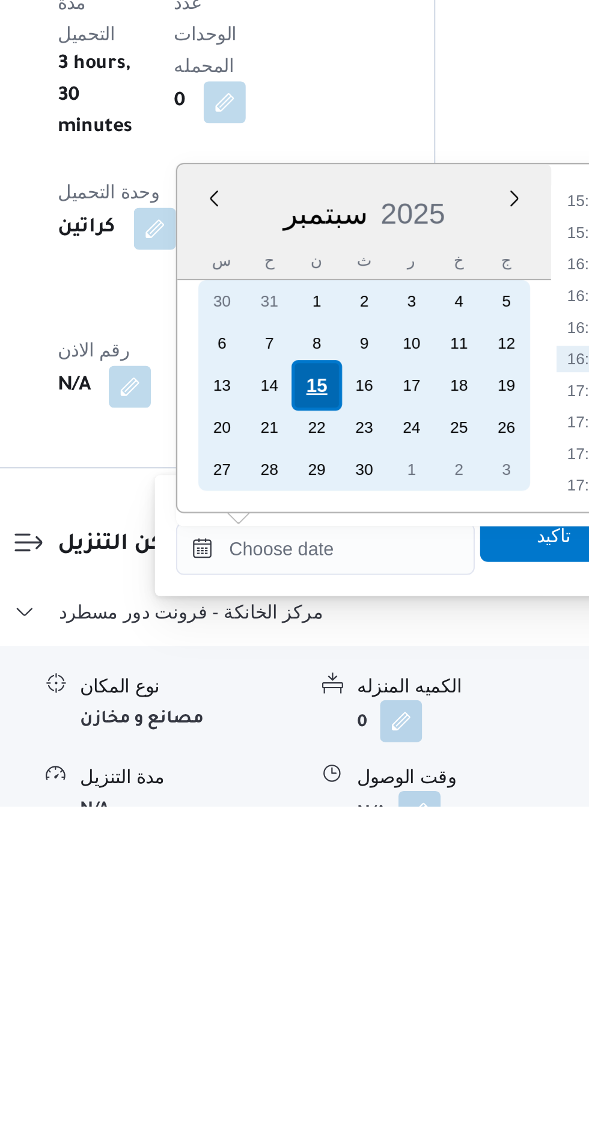
click at [326, 932] on div "15" at bounding box center [322, 931] width 23 height 23
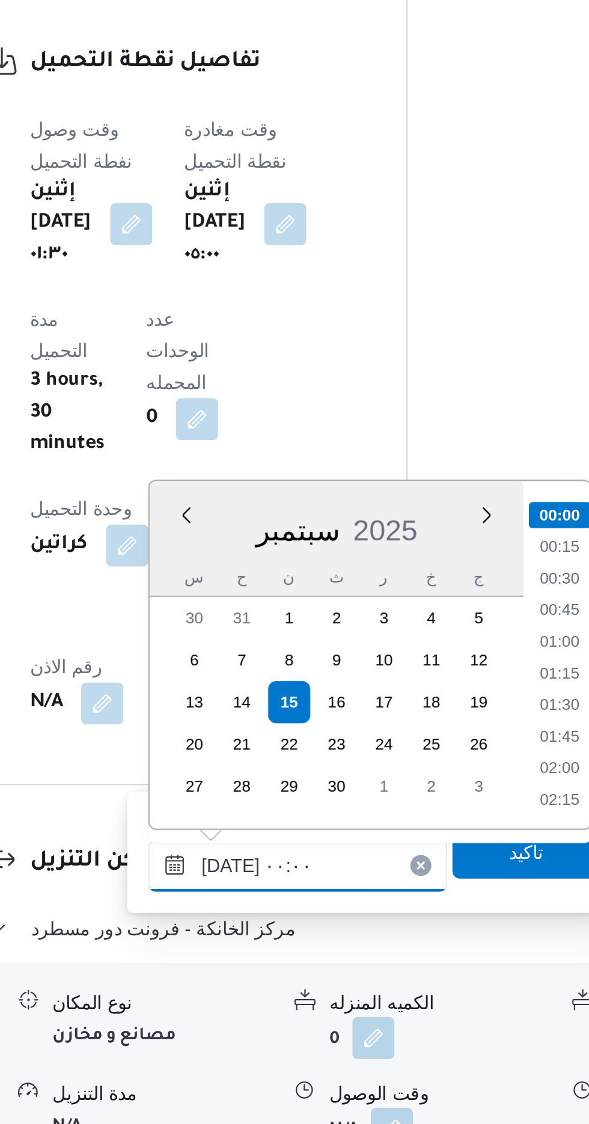
click at [258, 1008] on input "[DATE] ٠٠:٠٠" at bounding box center [326, 1006] width 136 height 24
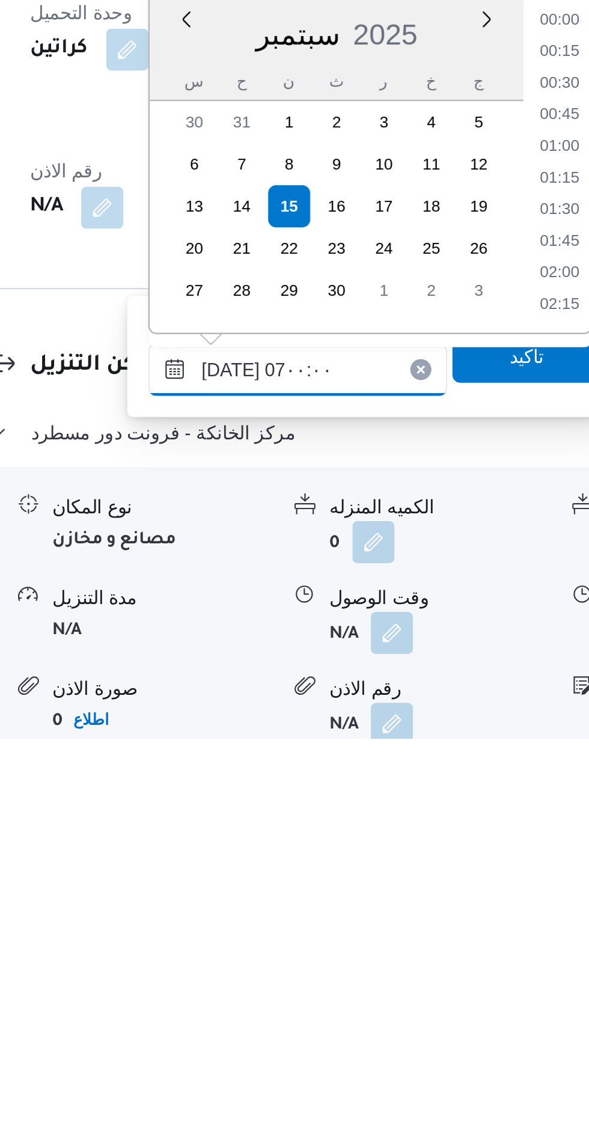
scroll to position [278, 0]
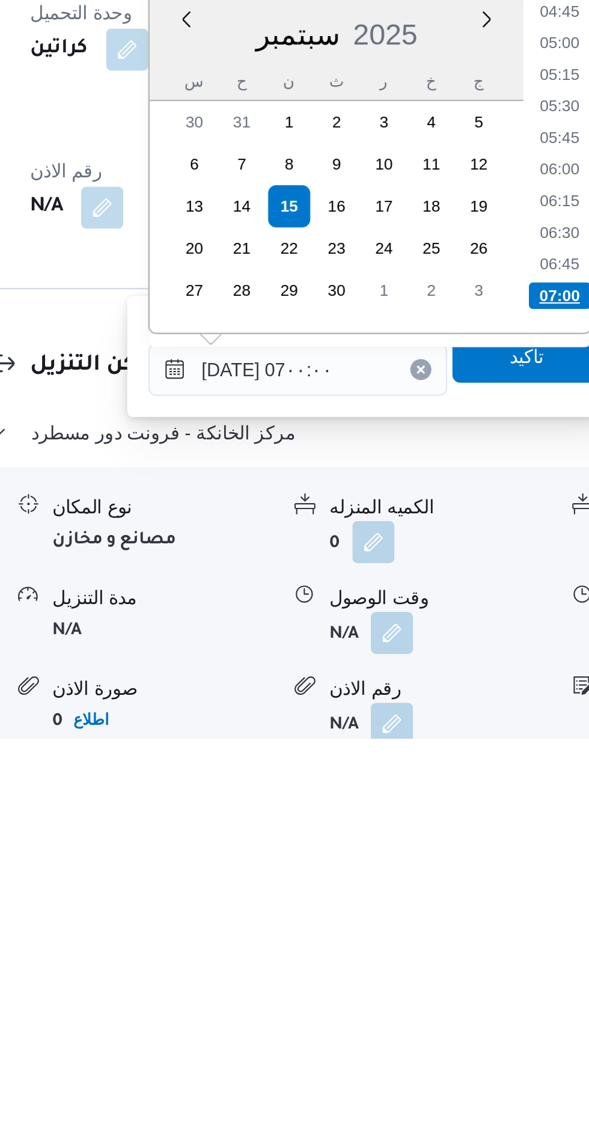
click at [436, 927] on li "07:00" at bounding box center [446, 922] width 28 height 12
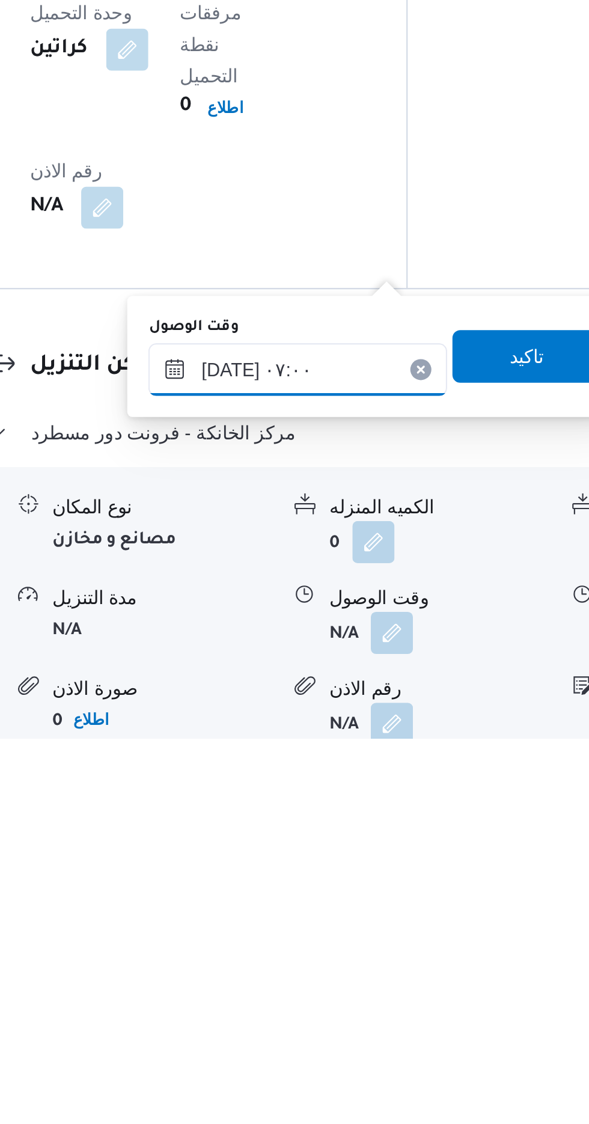
scroll to position [784, 0]
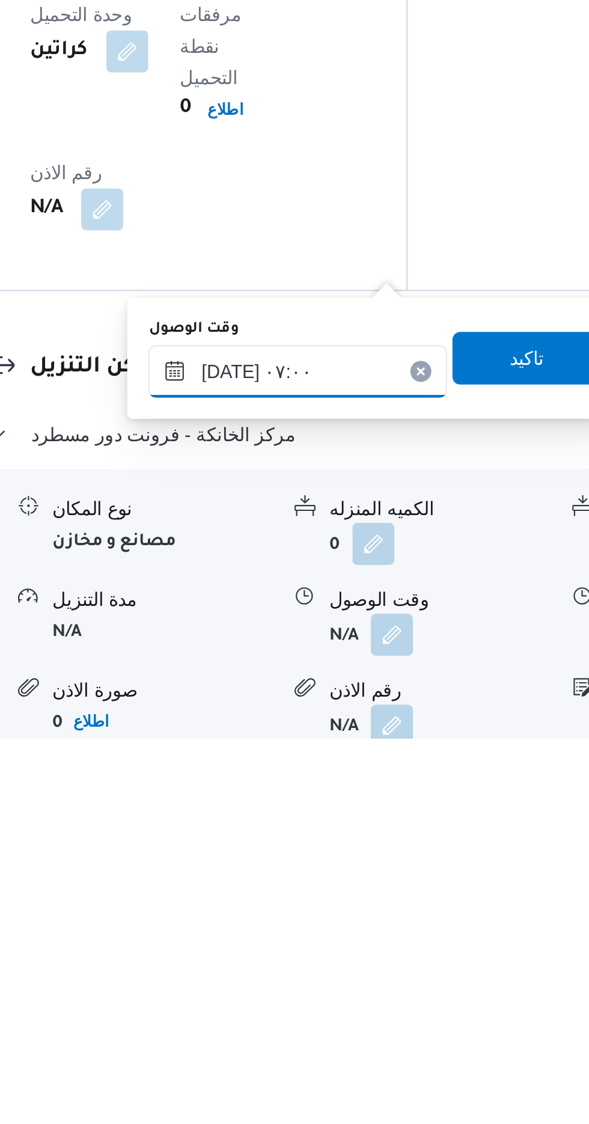
click at [352, 959] on input "[DATE] ٠٧:٠٠" at bounding box center [326, 956] width 136 height 24
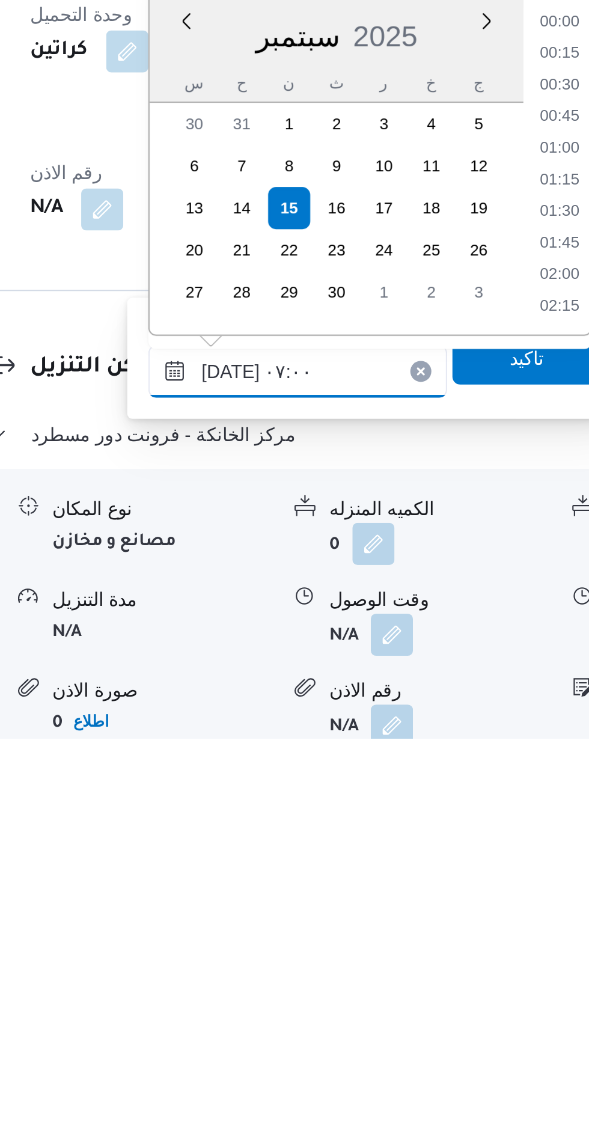
scroll to position [331, 0]
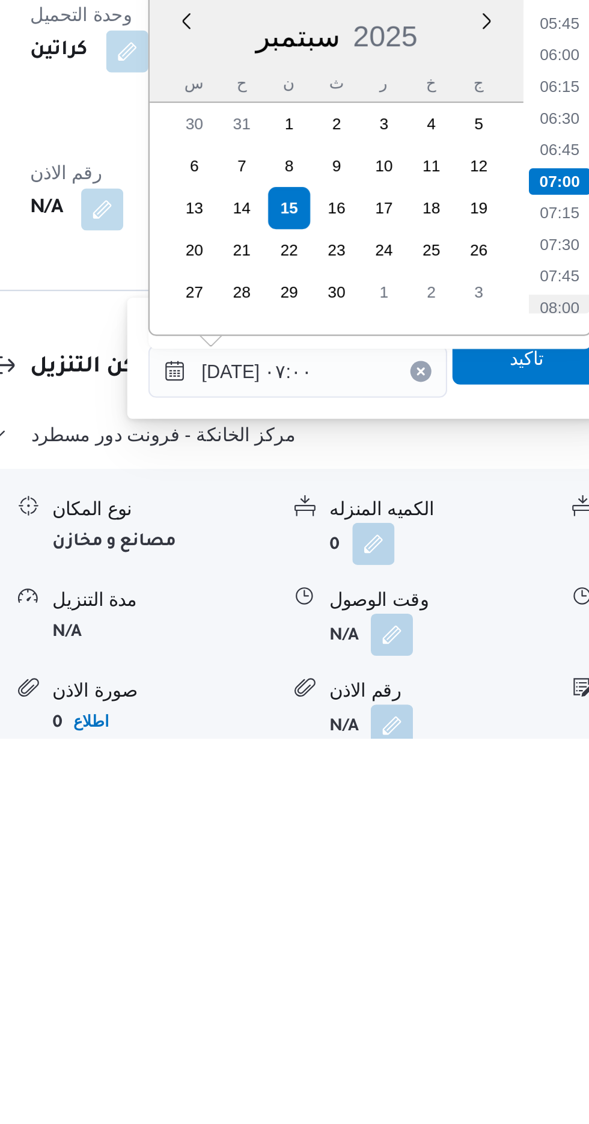
click at [441, 925] on li "08:00" at bounding box center [446, 928] width 28 height 12
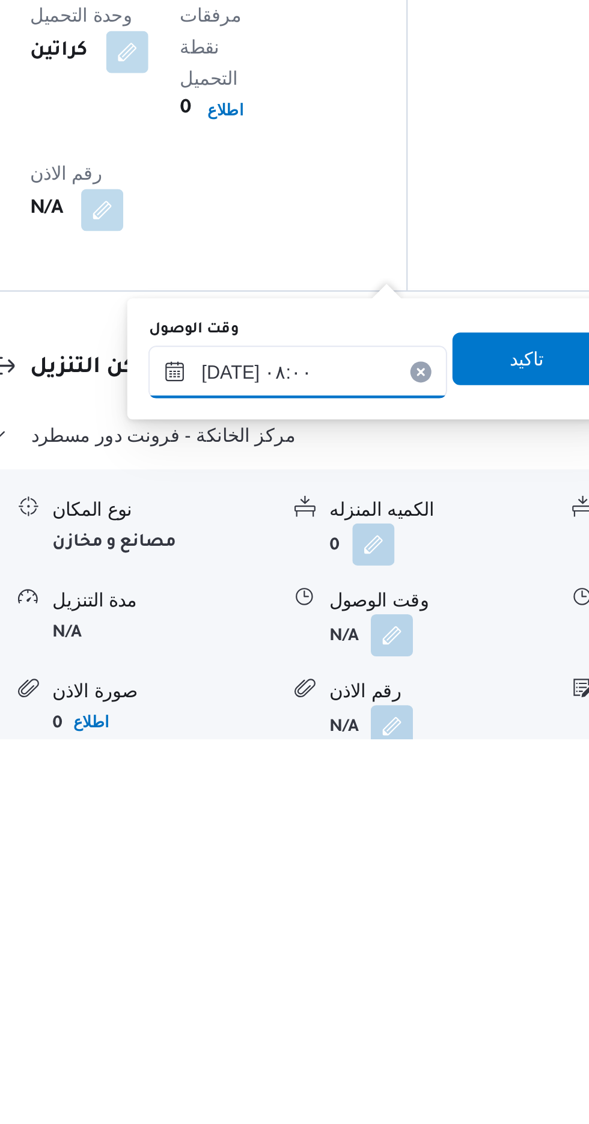
scroll to position [784, 0]
click at [356, 958] on input "[DATE] ٠٨:٠٠" at bounding box center [326, 956] width 136 height 24
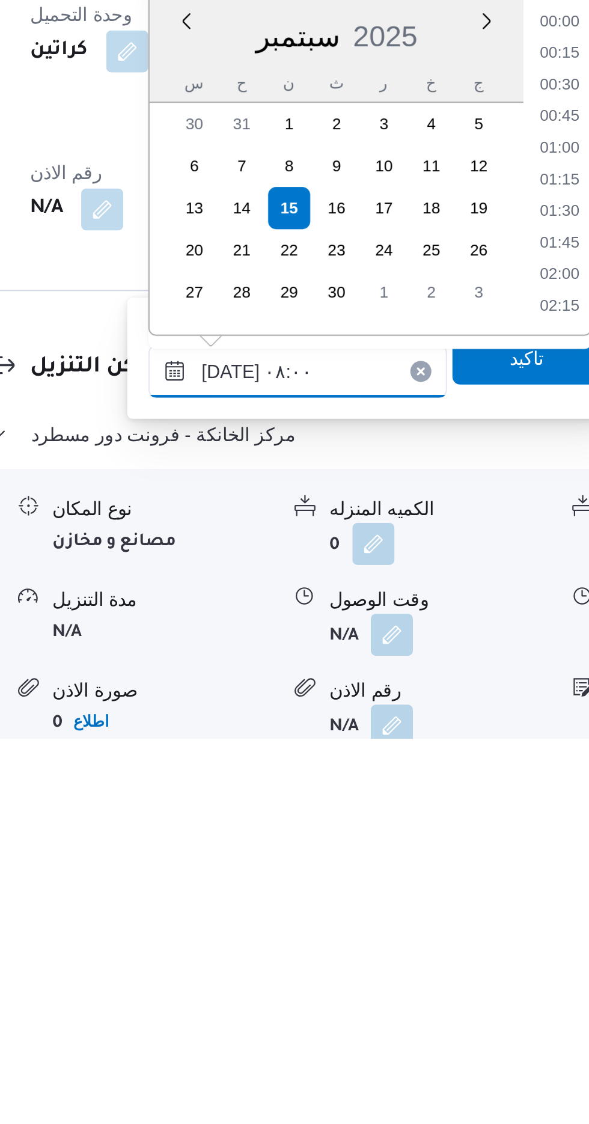
scroll to position [388, 0]
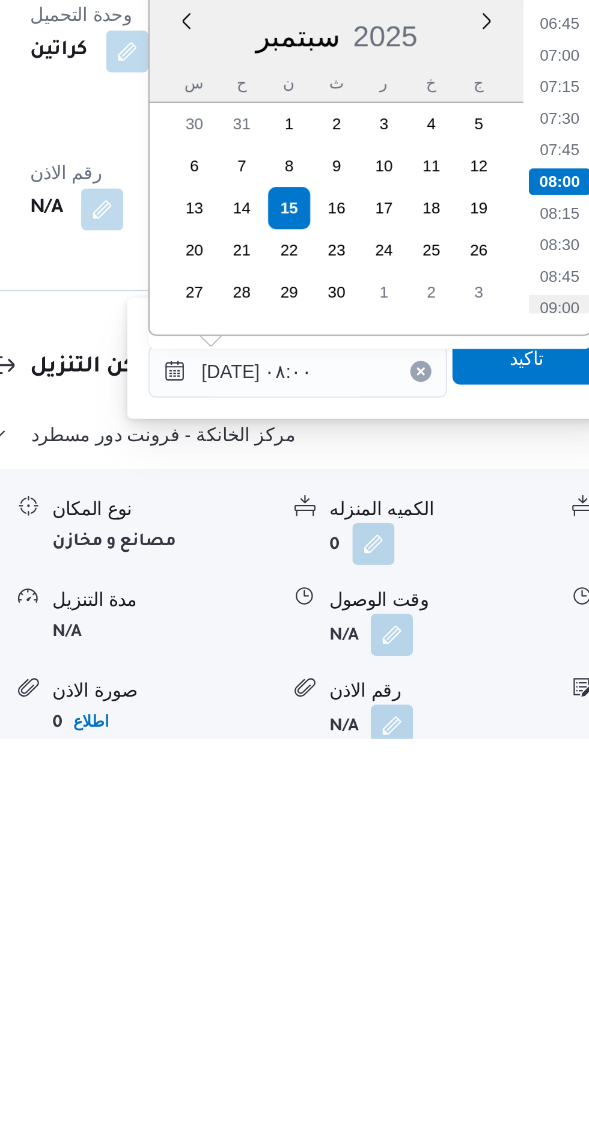
click at [438, 922] on li "09:00" at bounding box center [446, 928] width 28 height 12
type input "[DATE] ٠٩:٠٠"
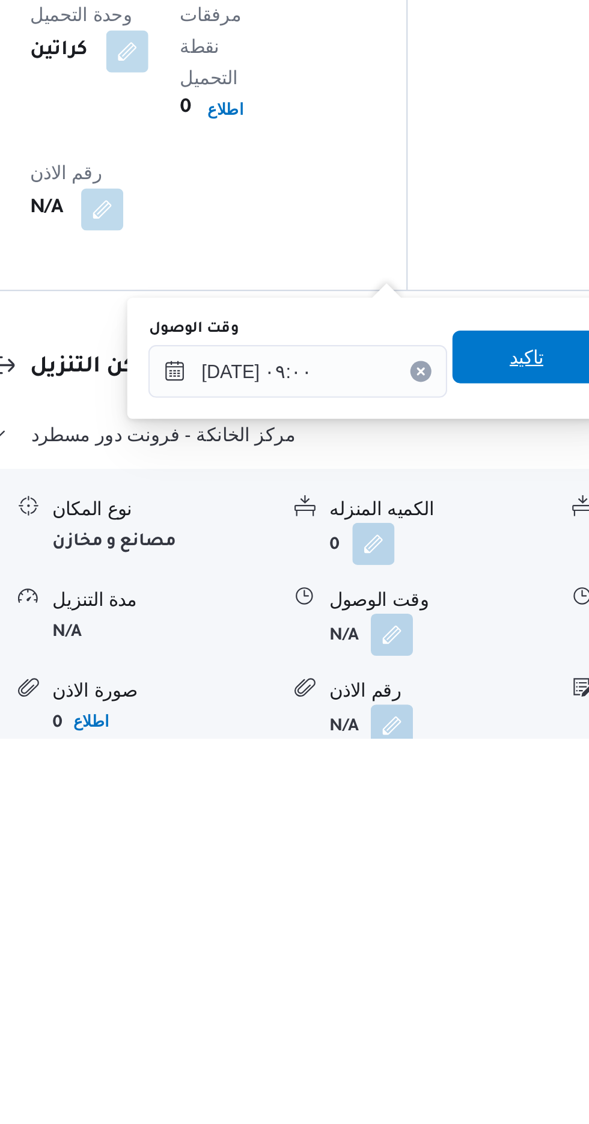
click at [432, 950] on span "تاكيد" at bounding box center [430, 950] width 67 height 24
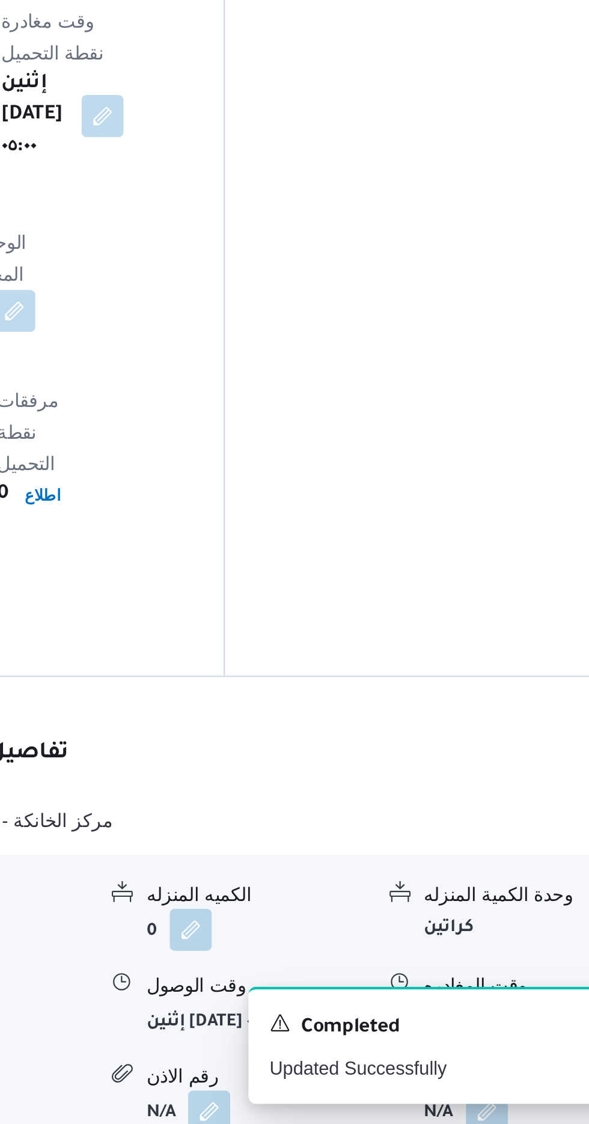
click at [486, 1066] on button "button" at bounding box center [495, 1075] width 19 height 19
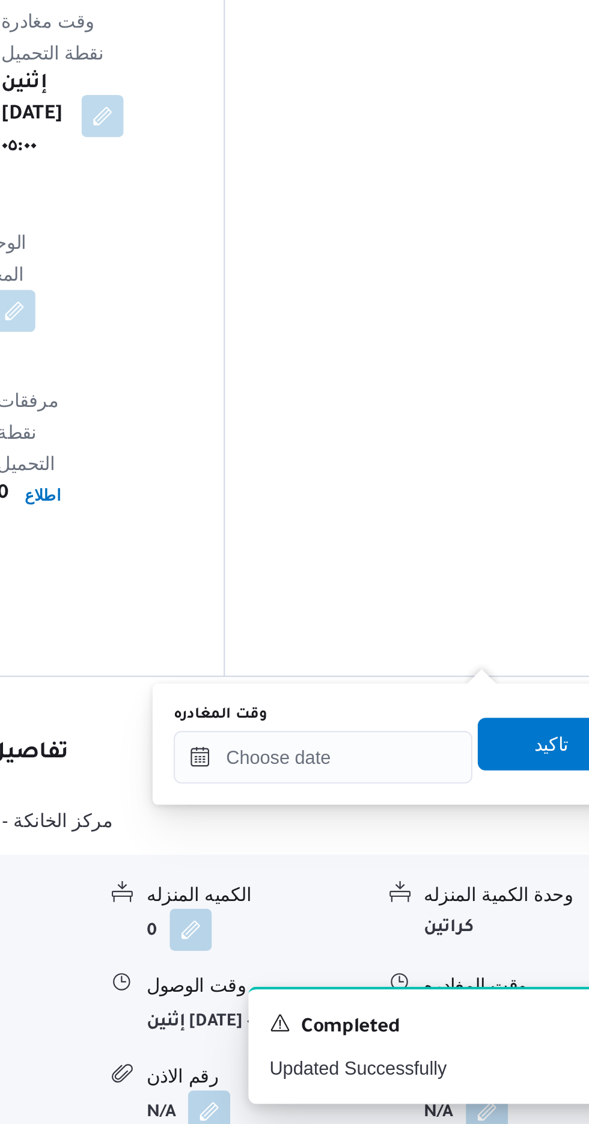
click at [453, 944] on div "وقت المغادره" at bounding box center [421, 950] width 136 height 36
click at [440, 954] on input "وقت المغادره" at bounding box center [421, 956] width 136 height 24
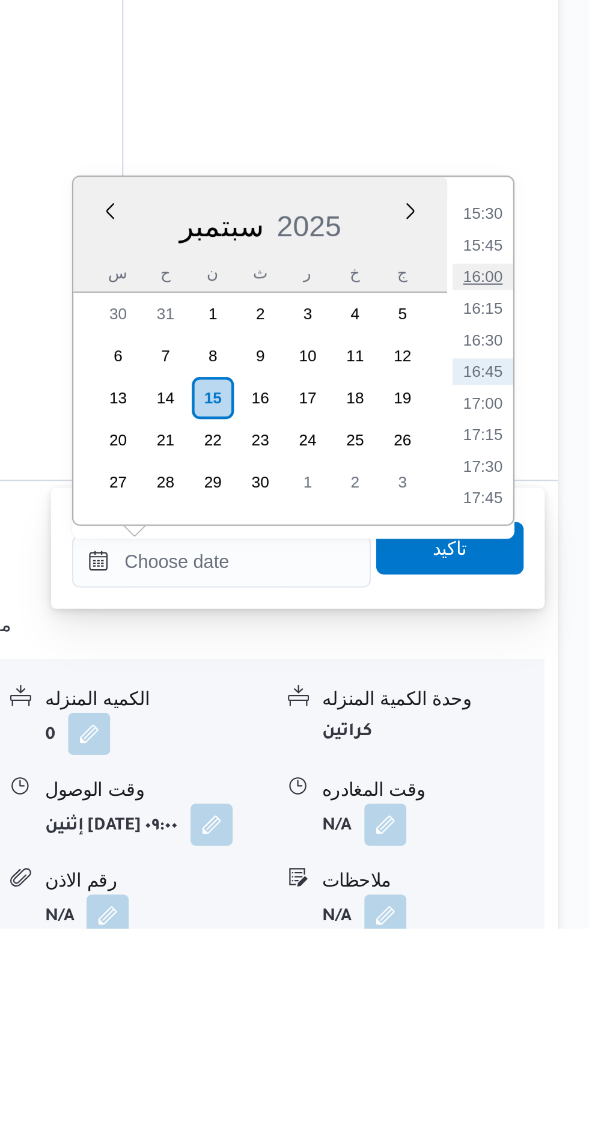
click at [543, 824] on li "16:00" at bounding box center [541, 827] width 28 height 12
type input "[DATE] ١٦:٠٠"
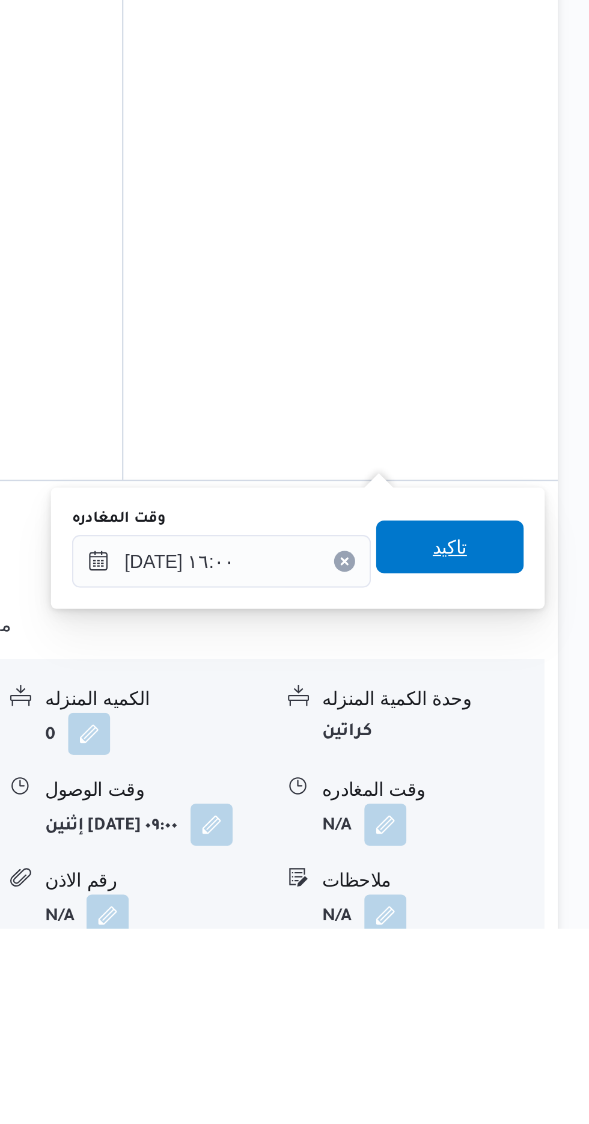
click at [533, 948] on span "تاكيد" at bounding box center [526, 950] width 16 height 14
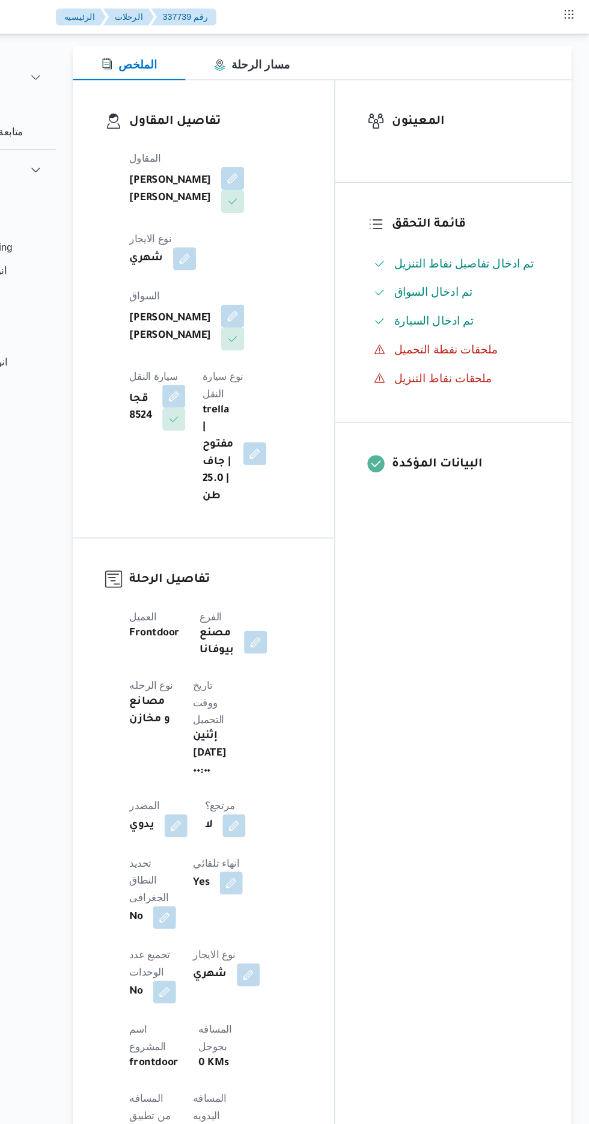
scroll to position [0, 0]
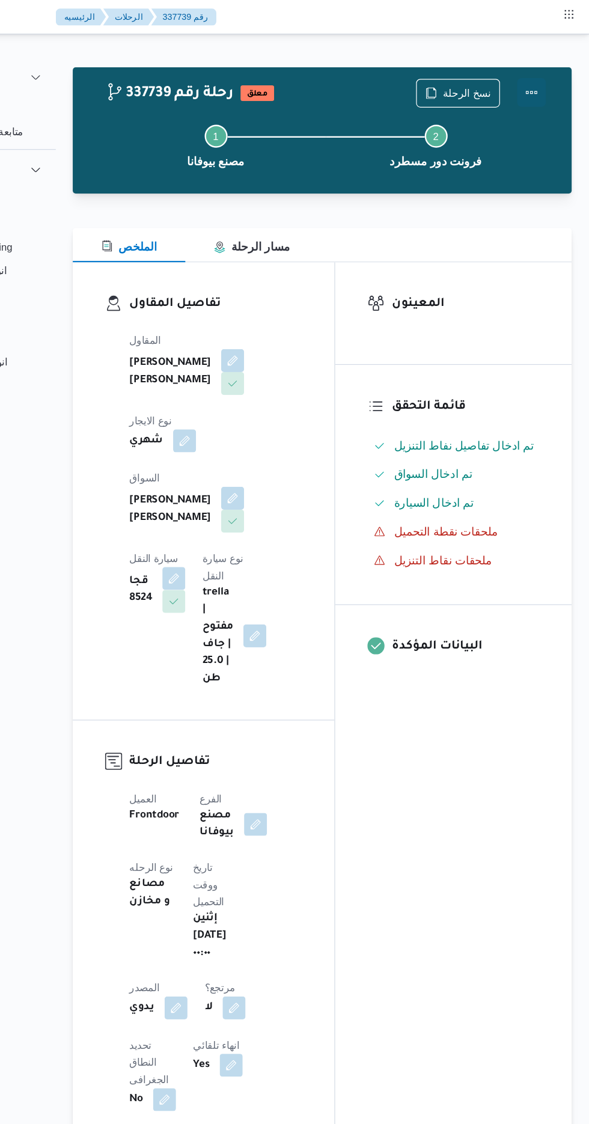
click at [551, 82] on button "Actions" at bounding box center [541, 78] width 24 height 24
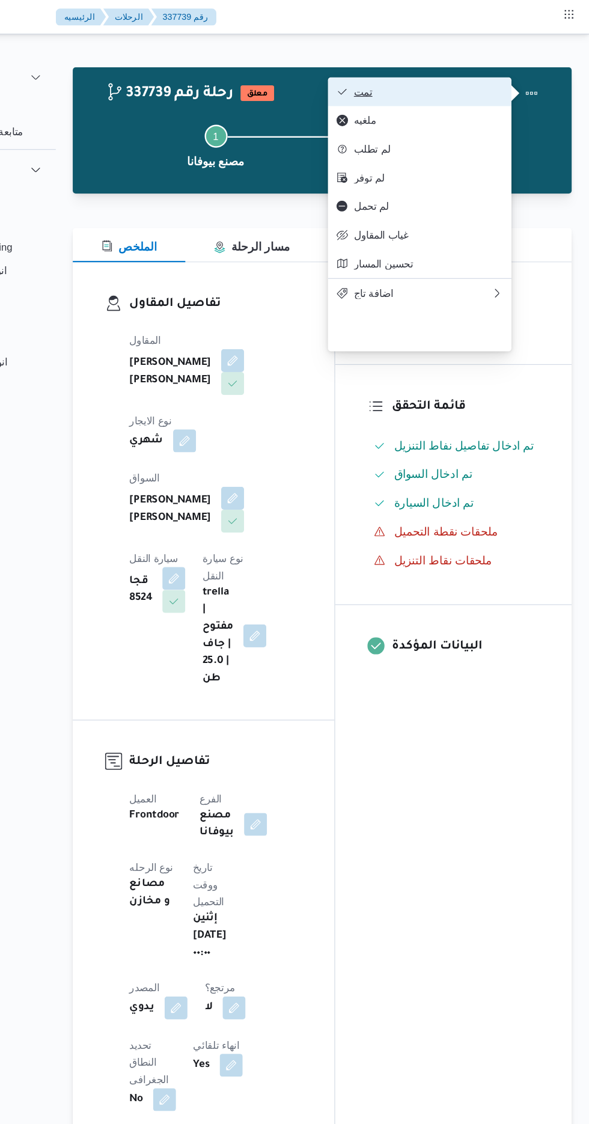
click at [511, 70] on button "تمت" at bounding box center [447, 77] width 154 height 24
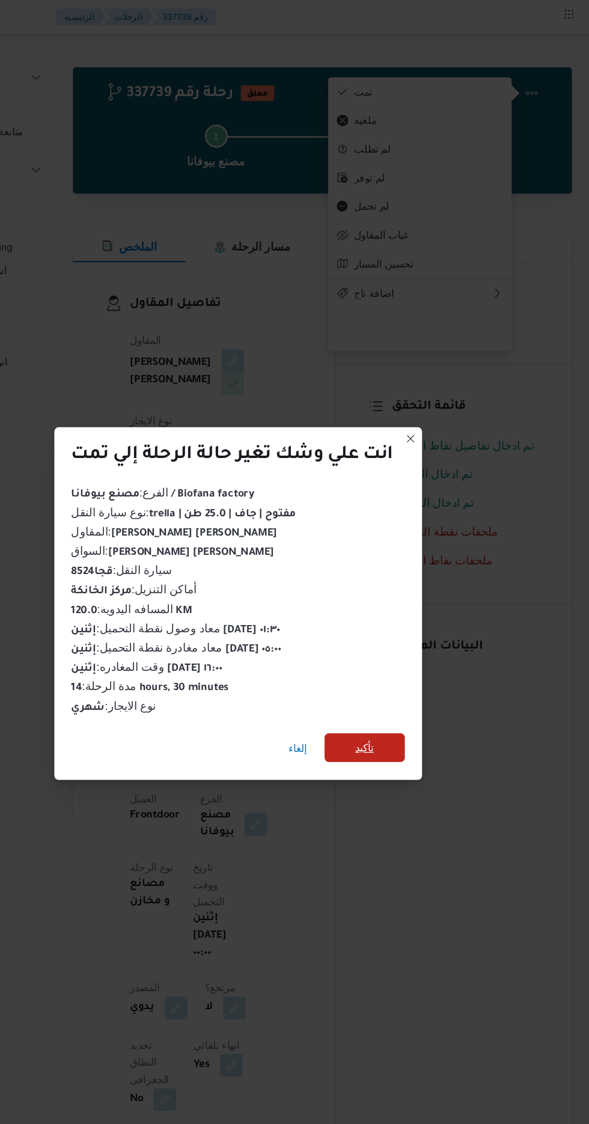
click at [403, 622] on span "تأكيد" at bounding box center [401, 627] width 16 height 14
